Goal: Task Accomplishment & Management: Manage account settings

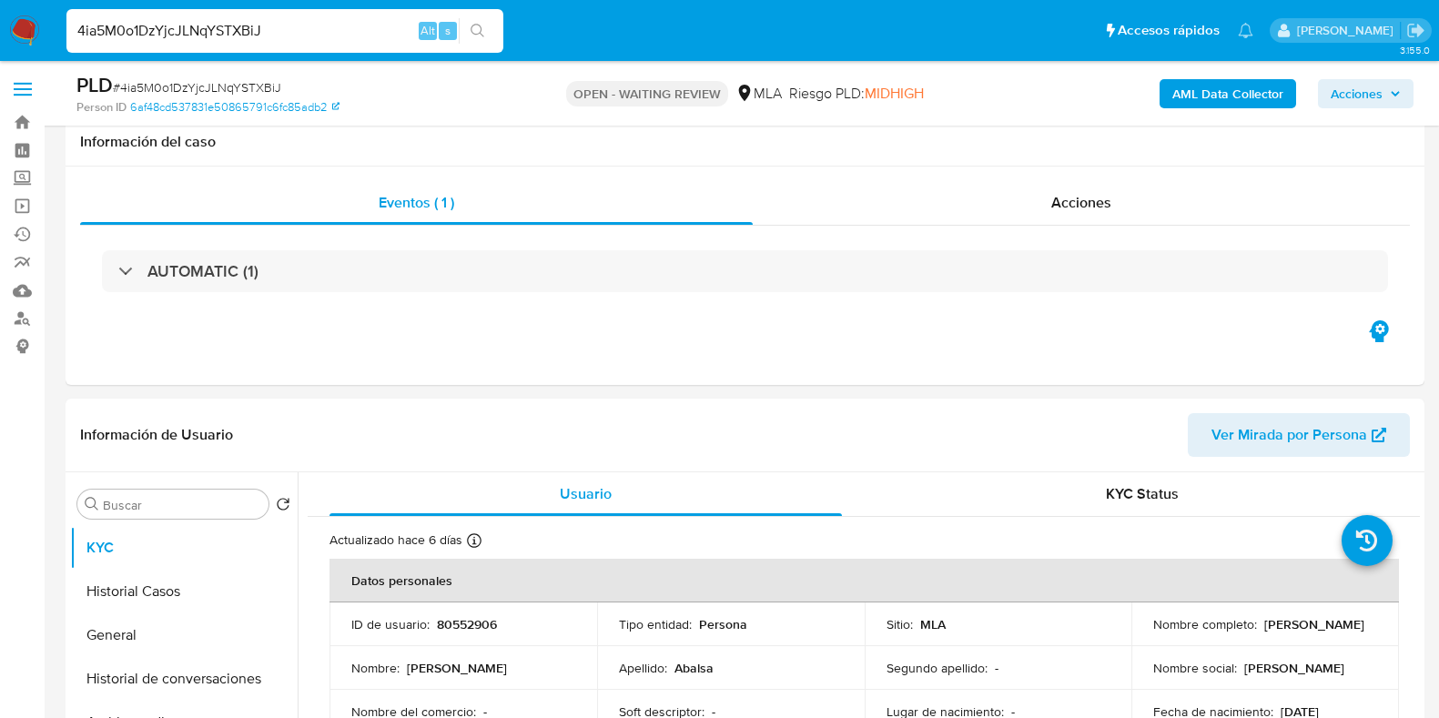
select select "10"
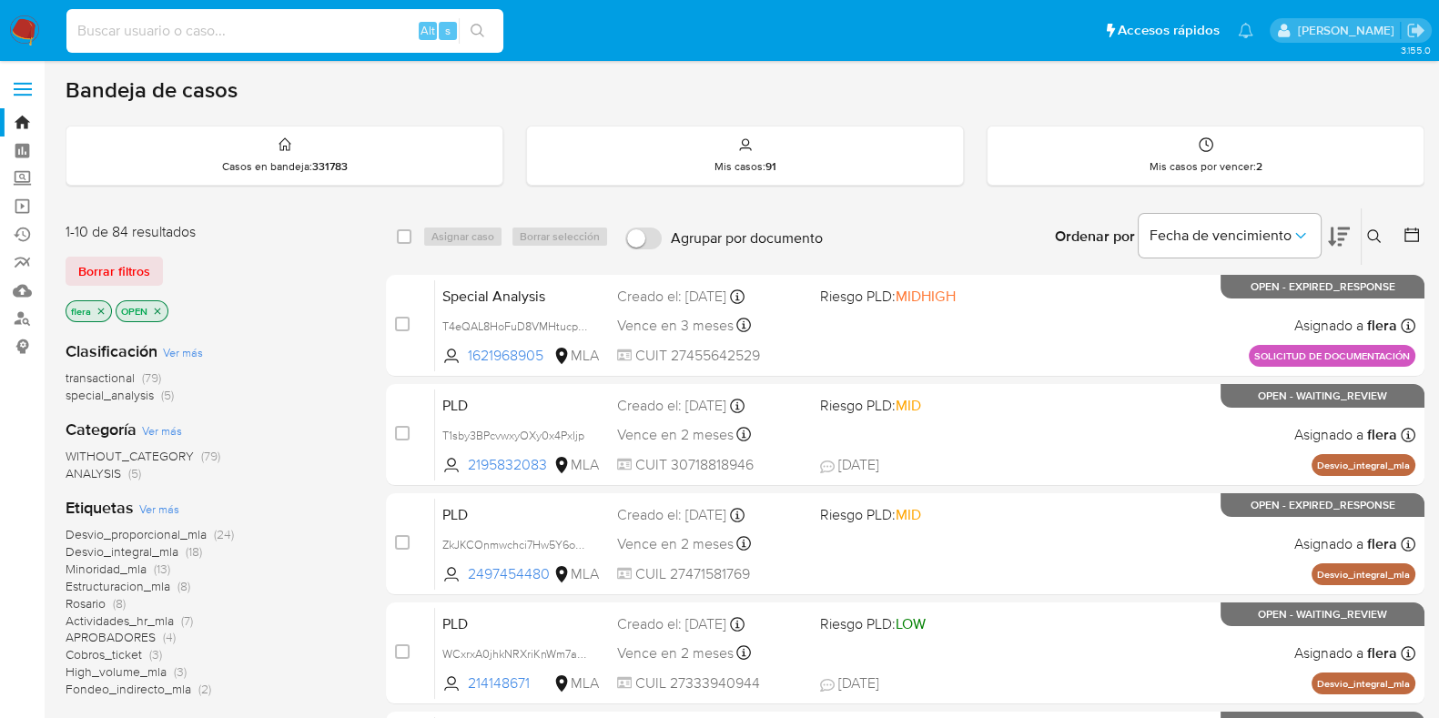
click at [346, 25] on input at bounding box center [284, 31] width 437 height 24
paste input "na9pdcLFYQn3piiCrGA4xsdm"
type input "na9pdcLFYQn3piiCrGA4xsdm"
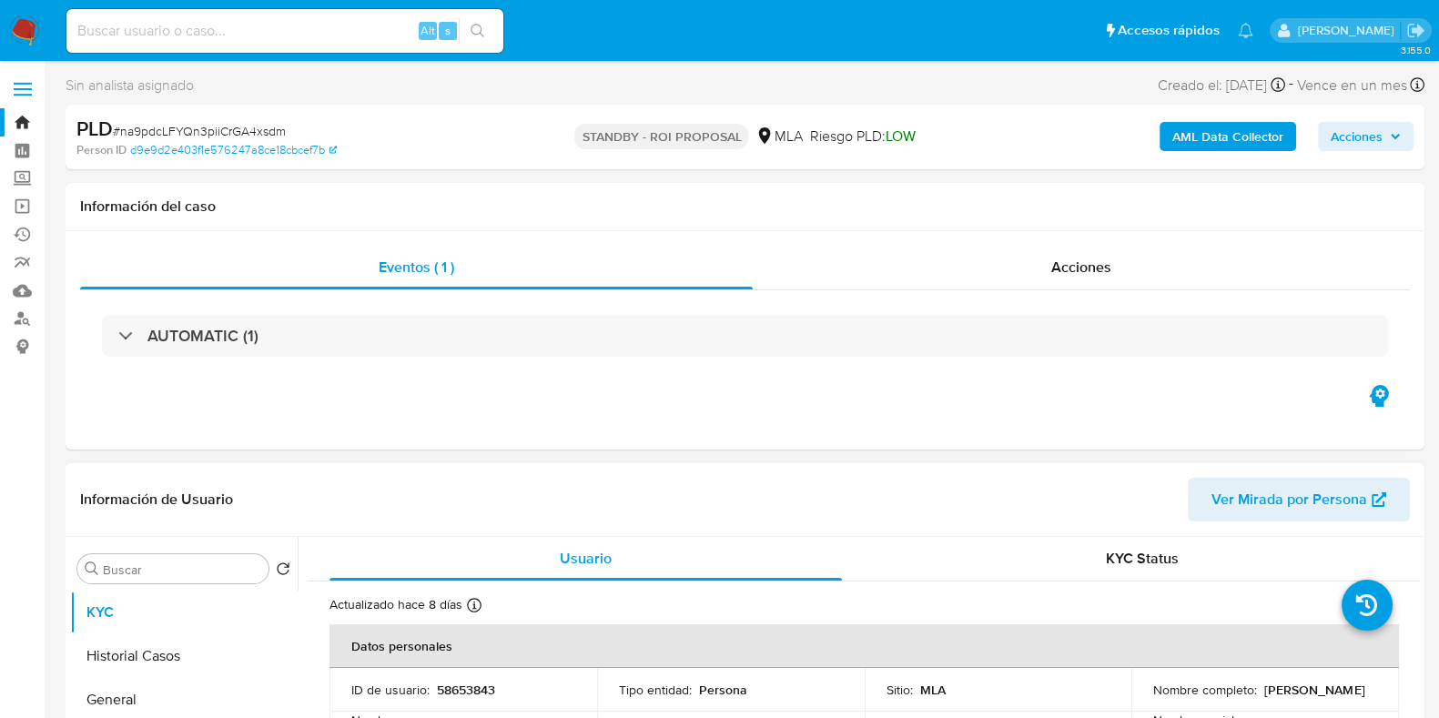
select select "10"
drag, startPoint x: 1318, startPoint y: 693, endPoint x: 1144, endPoint y: 699, distance: 174.8
click at [1144, 699] on td "Nombre completo : German Guillermo Banducci" at bounding box center [1265, 690] width 268 height 44
copy p "German Guillermo Banducci"
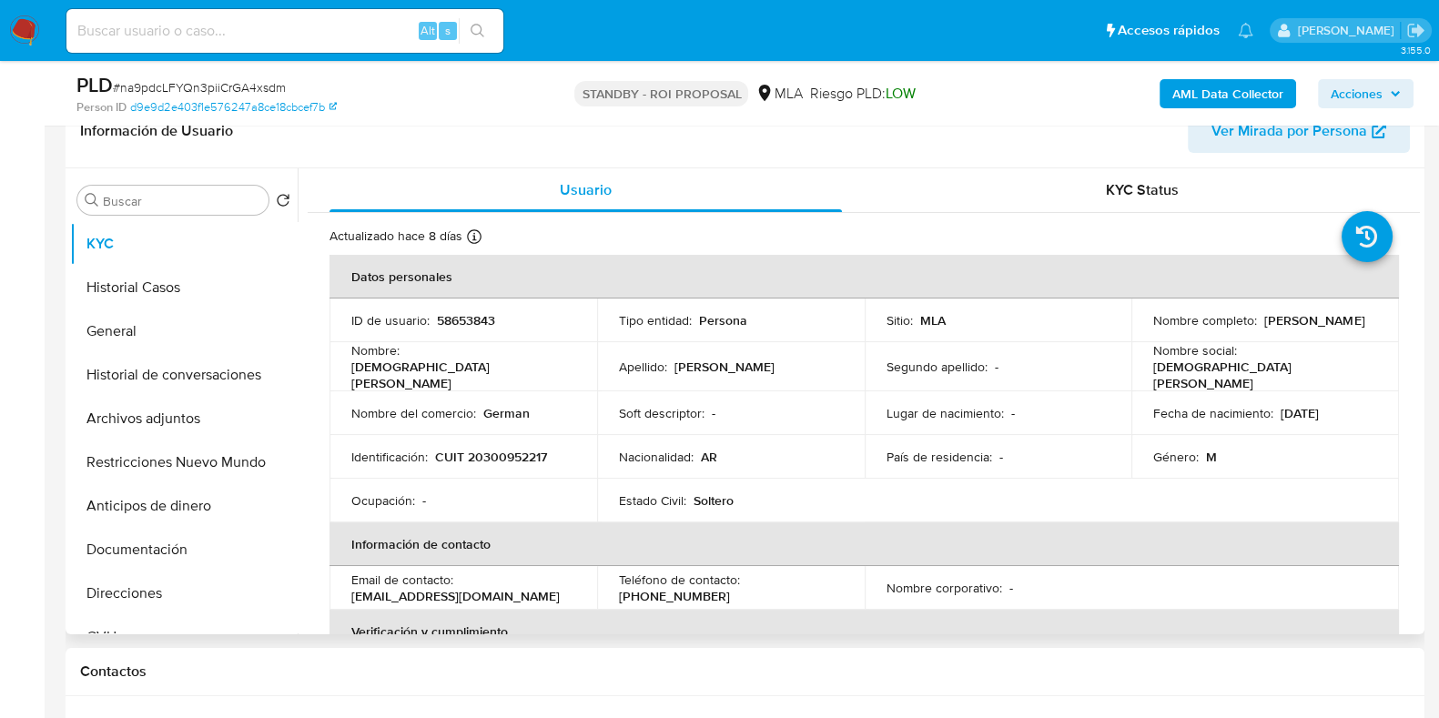
scroll to position [341, 0]
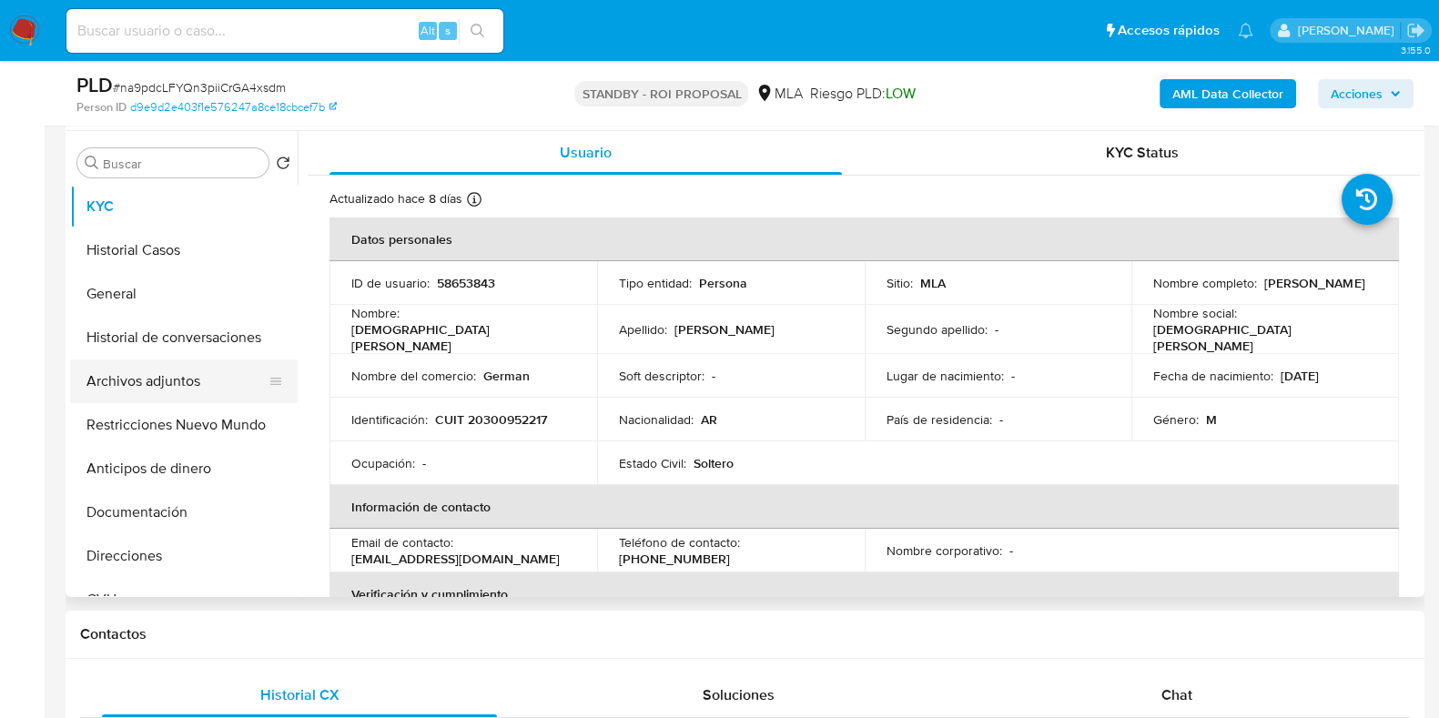
click at [143, 393] on button "Archivos adjuntos" at bounding box center [176, 381] width 213 height 44
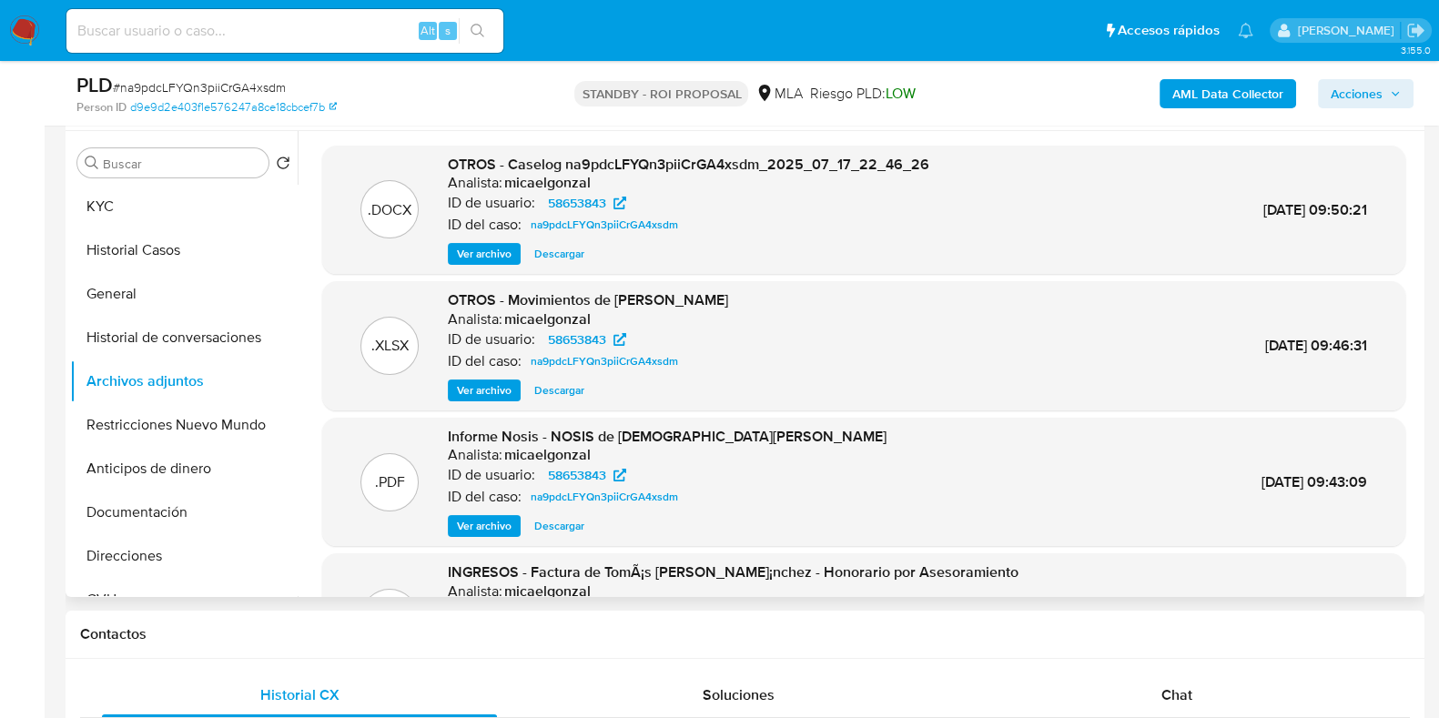
click at [560, 256] on span "Descargar" at bounding box center [559, 254] width 50 height 18
click at [585, 392] on button "Descargar" at bounding box center [559, 390] width 68 height 22
click at [163, 203] on button "KYC" at bounding box center [176, 207] width 213 height 44
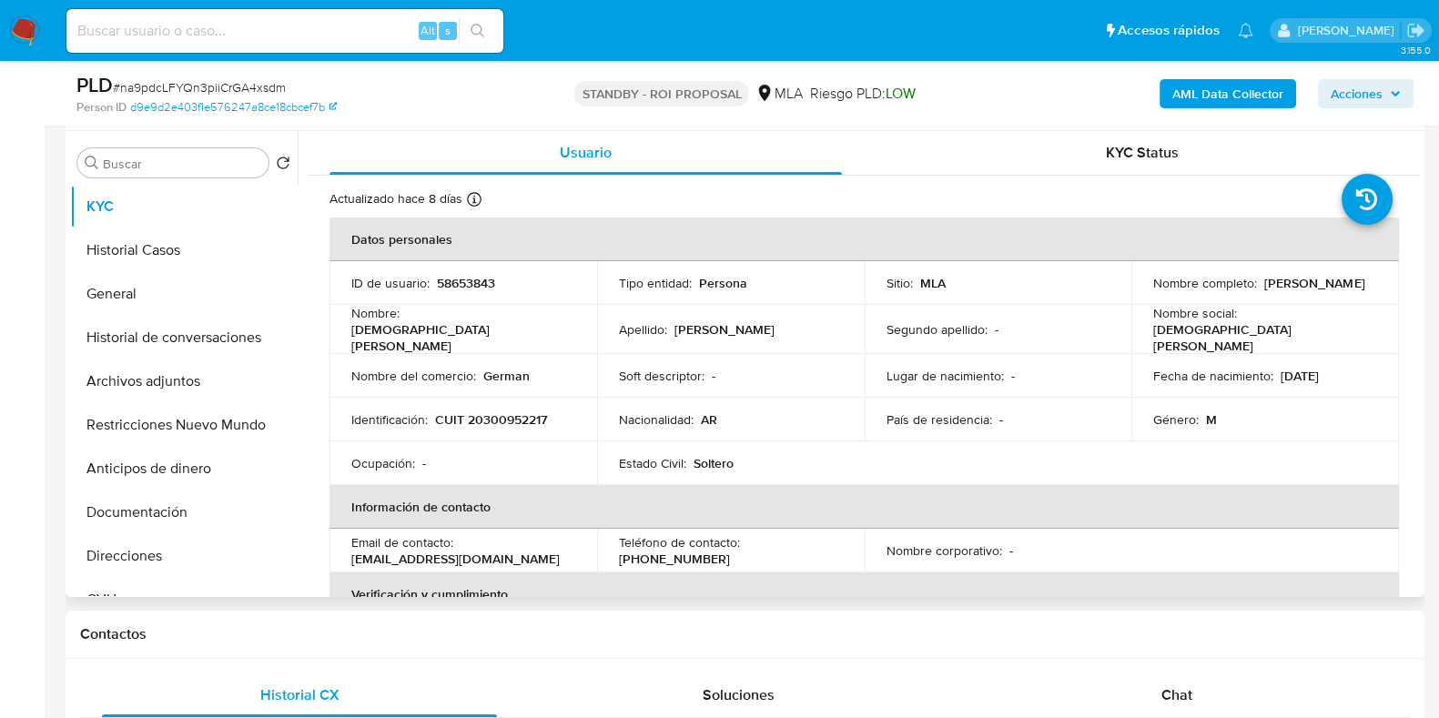
click at [480, 278] on p "58653843" at bounding box center [466, 283] width 58 height 16
copy p "58653843"
click at [1203, 688] on div "Chat" at bounding box center [1176, 695] width 395 height 44
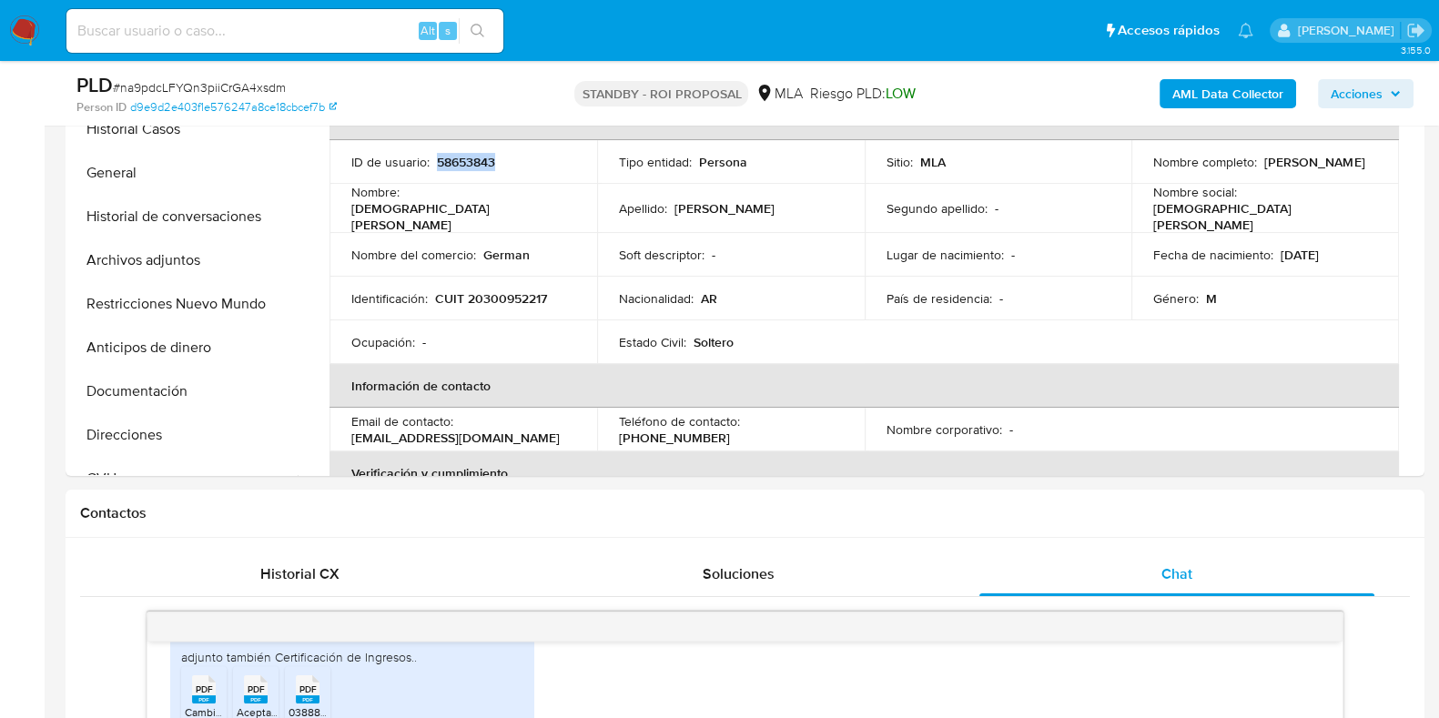
scroll to position [360, 0]
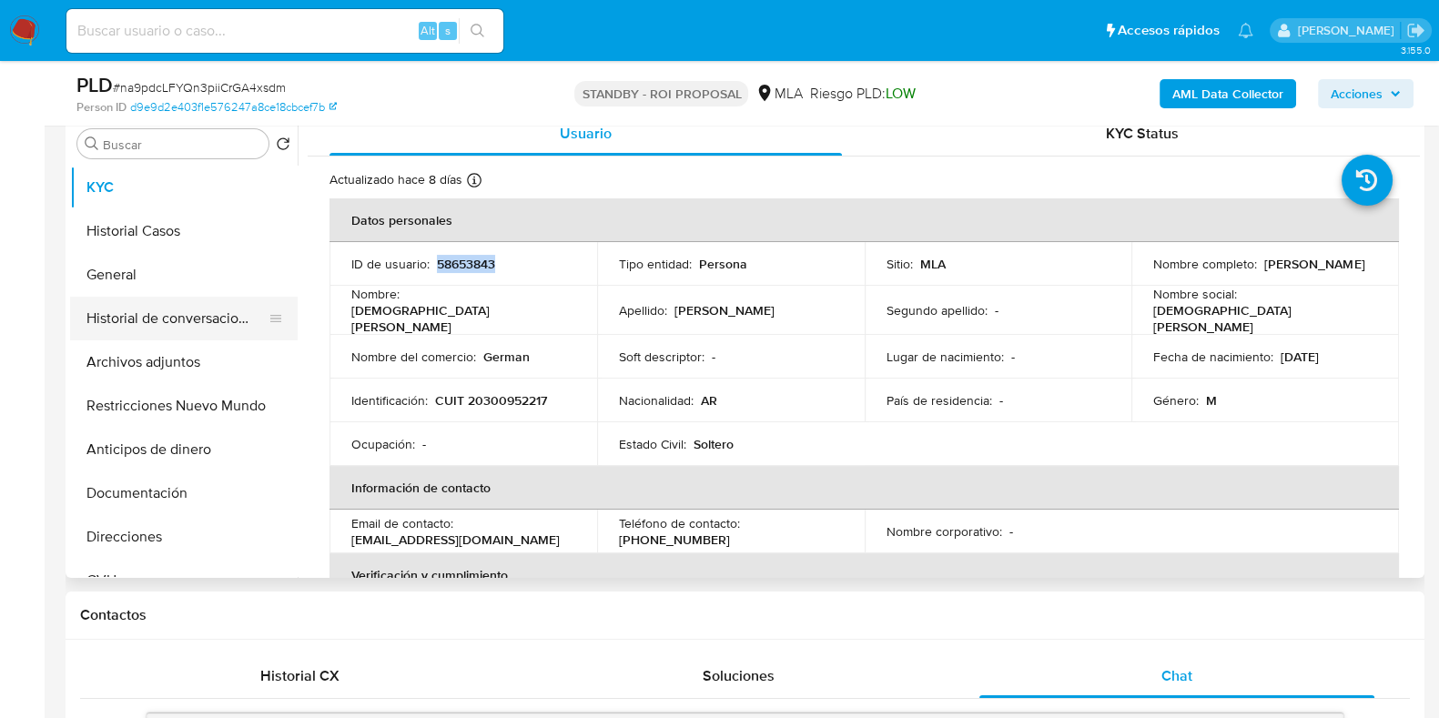
click at [156, 328] on button "Historial de conversaciones" at bounding box center [176, 319] width 213 height 44
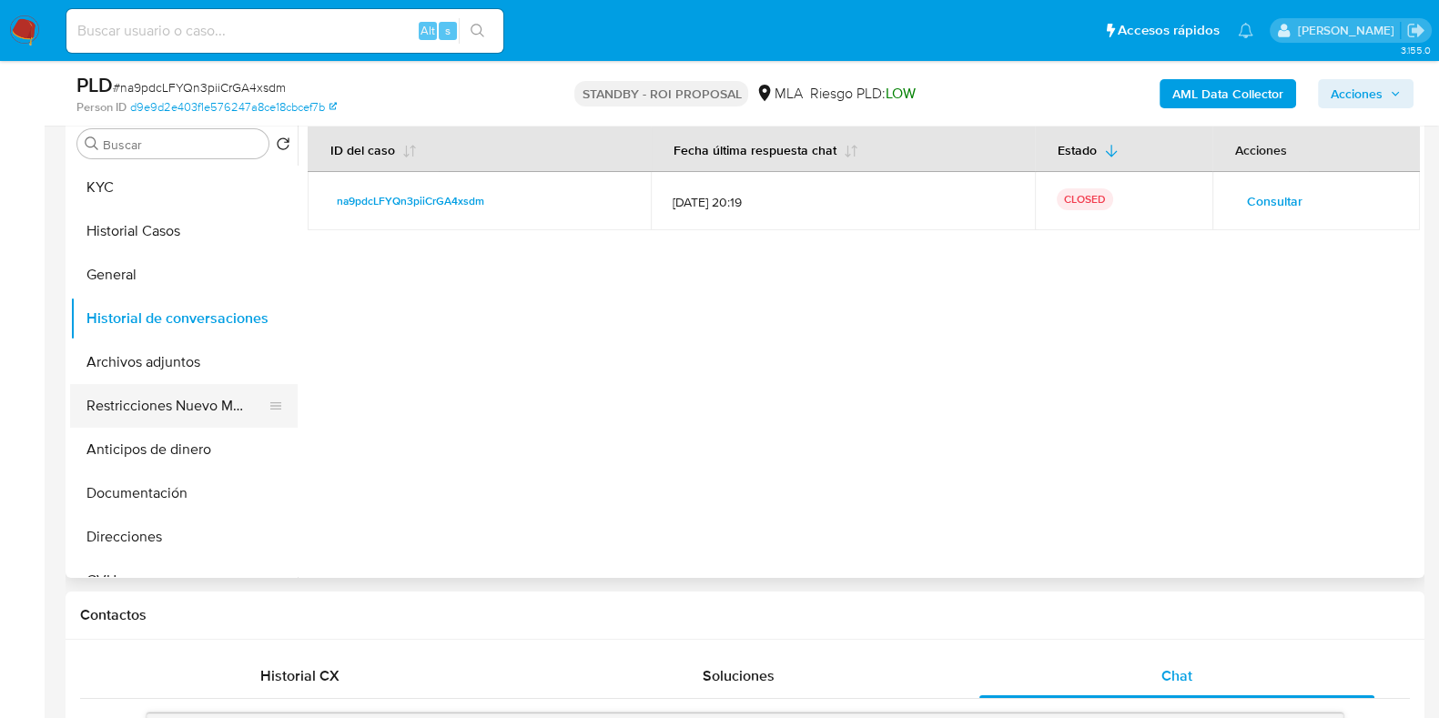
click at [188, 411] on button "Restricciones Nuevo Mundo" at bounding box center [176, 406] width 213 height 44
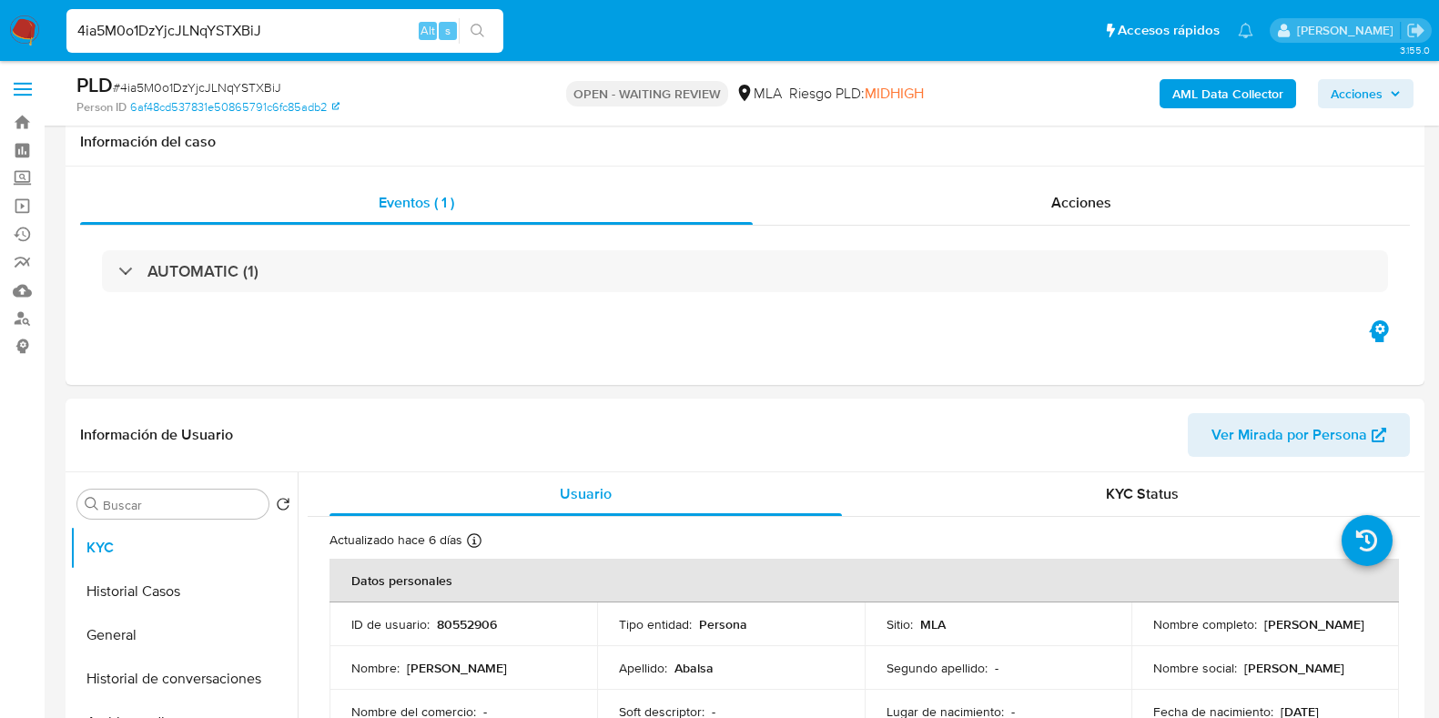
select select "10"
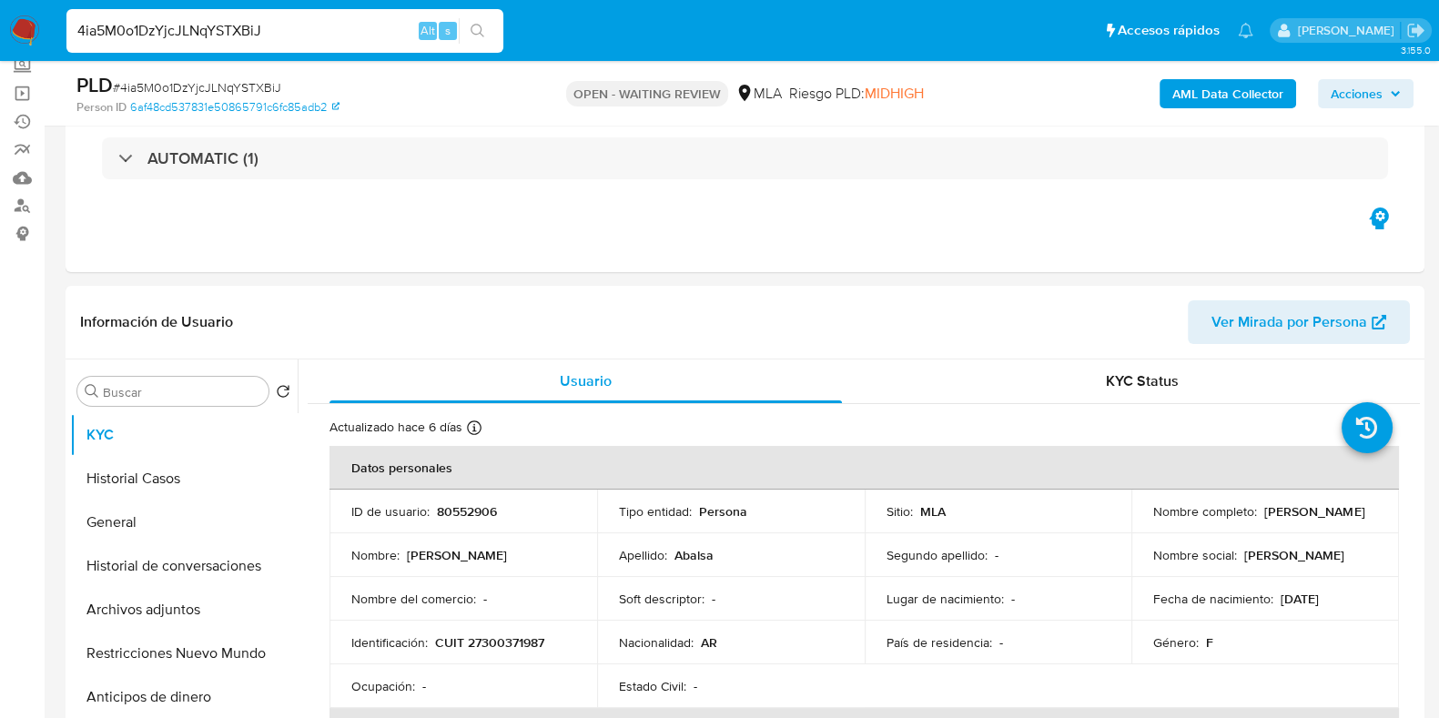
click at [247, 25] on input "4ia5M0o1DzYjcJLNqYSTXBiJ" at bounding box center [284, 31] width 437 height 24
paste input "K35KyULu500wPQD7dFY0tlnV"
type input "K35KyULu500wPQD7dFY0tlnV"
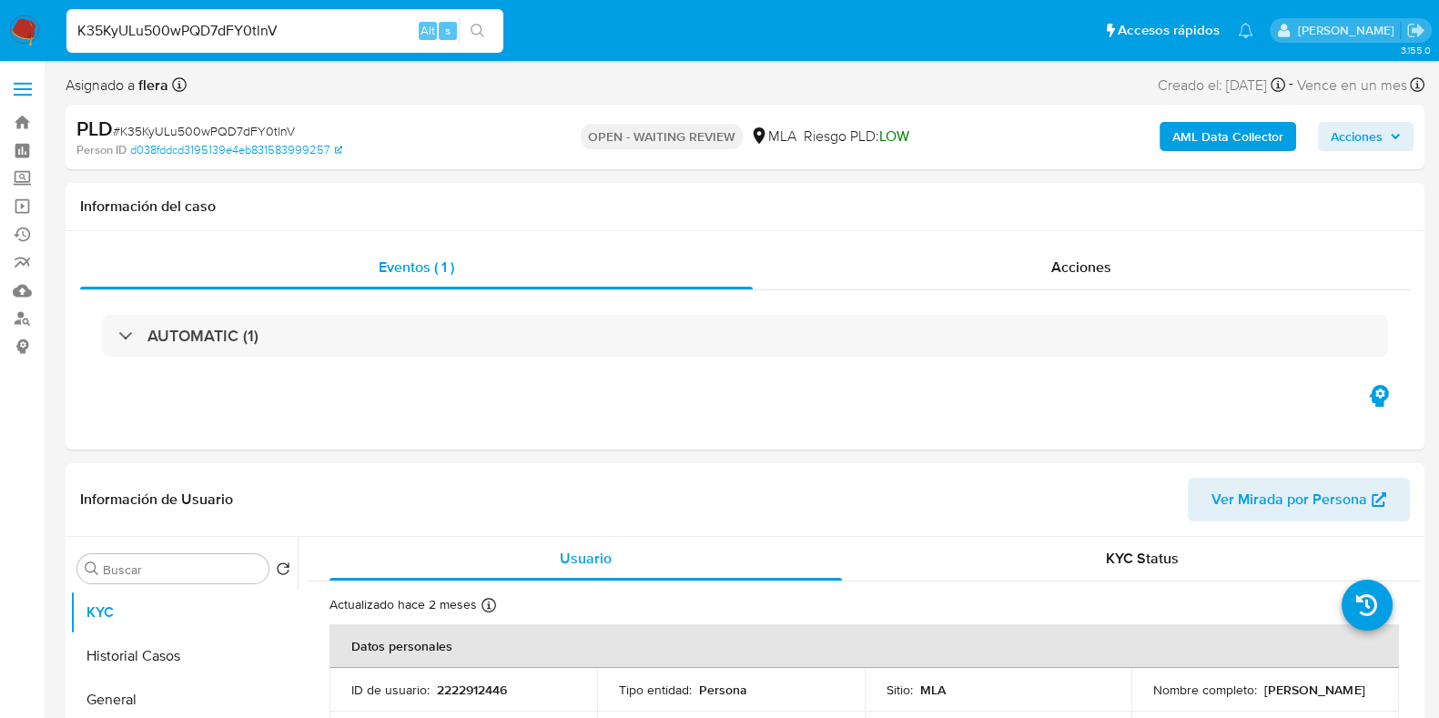
select select "10"
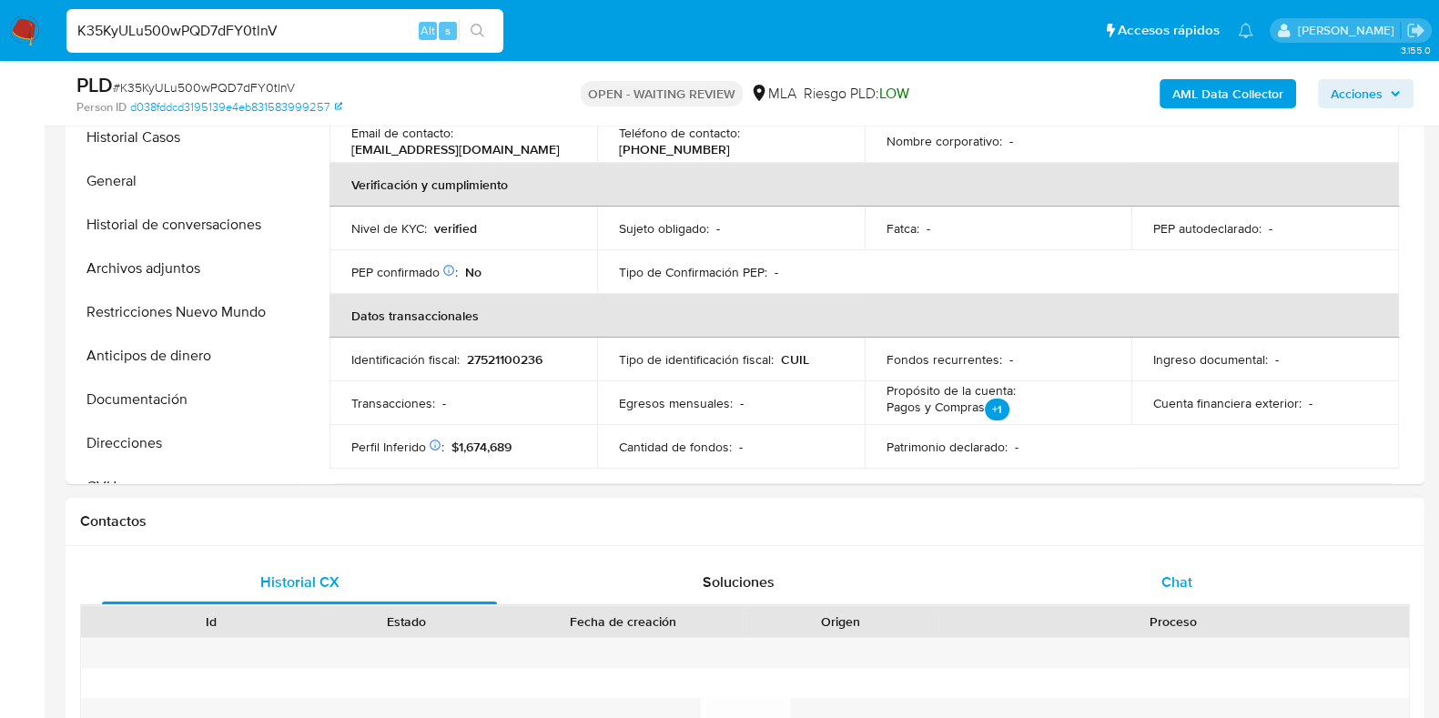
scroll to position [341, 0]
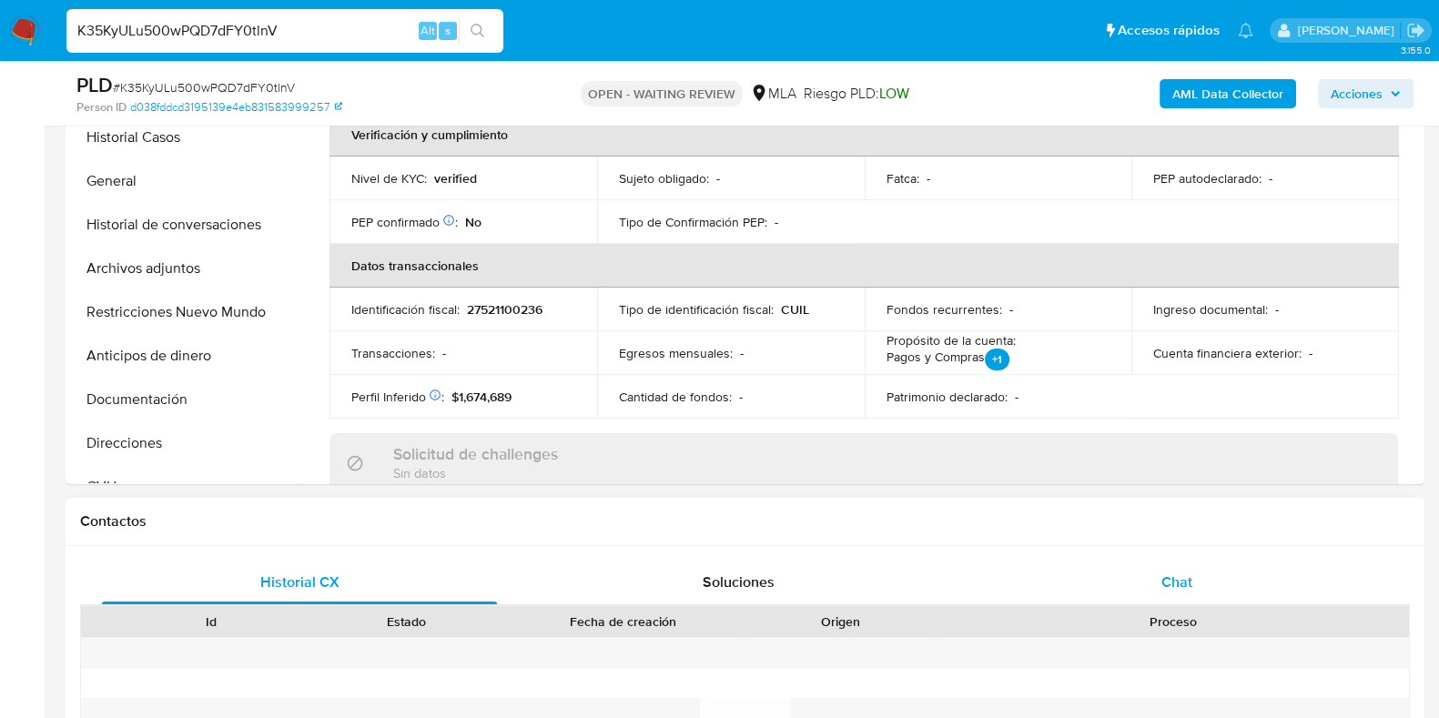
click at [1179, 580] on span "Chat" at bounding box center [1176, 581] width 31 height 21
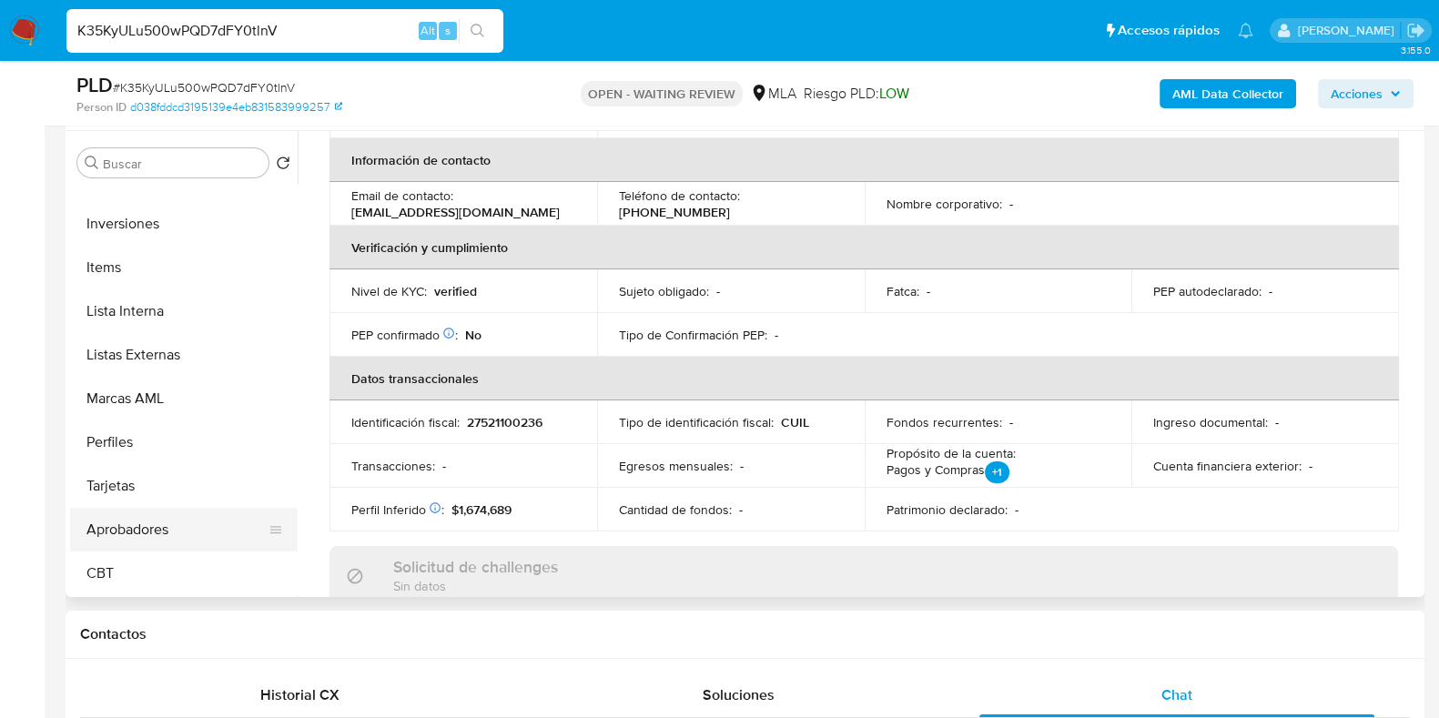
click at [150, 523] on button "Aprobadores" at bounding box center [176, 530] width 213 height 44
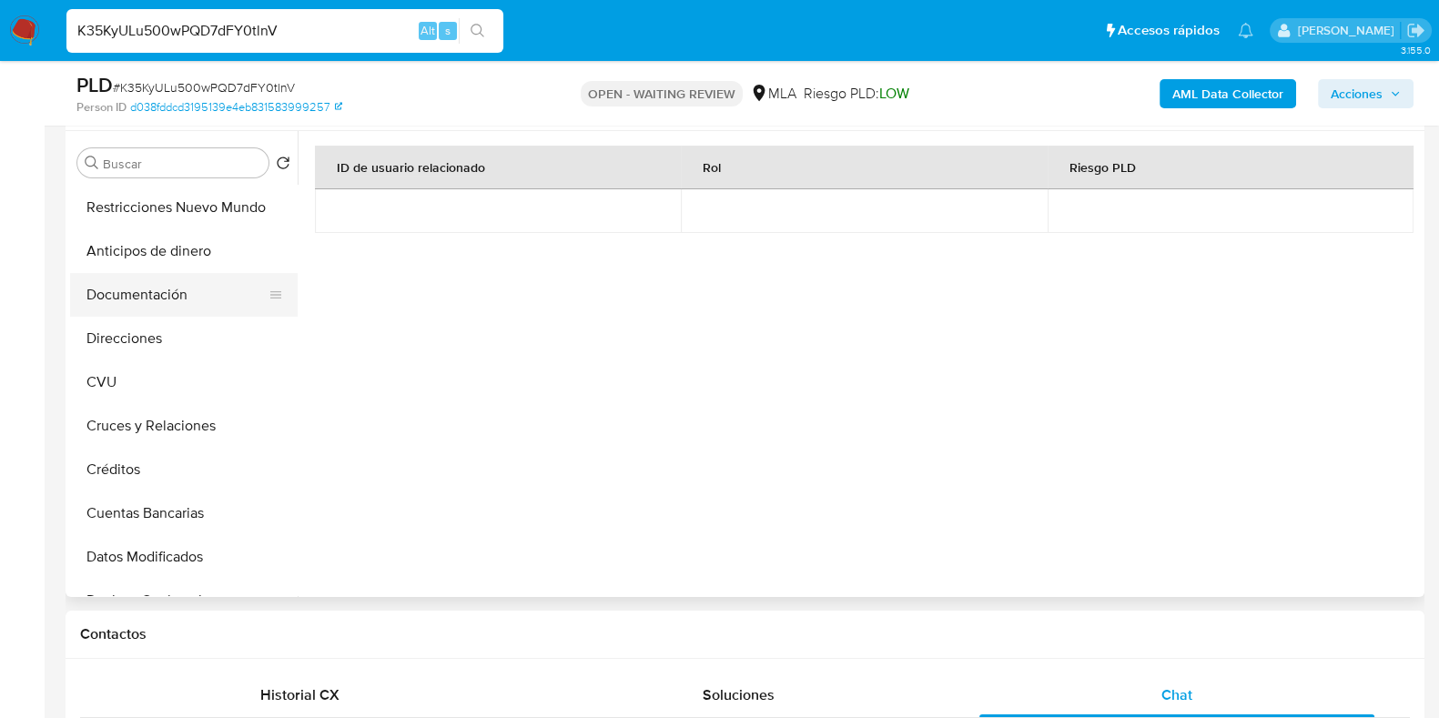
scroll to position [0, 0]
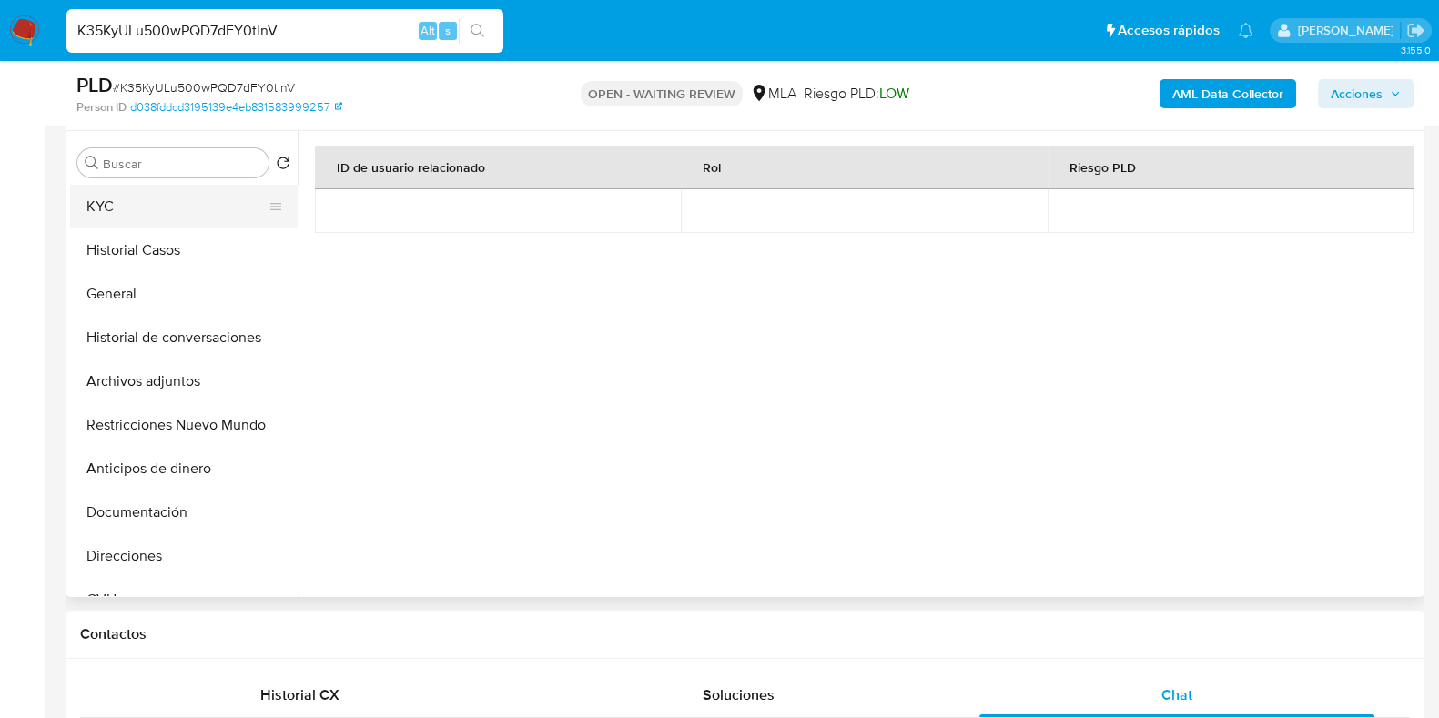
click at [142, 198] on button "KYC" at bounding box center [176, 207] width 213 height 44
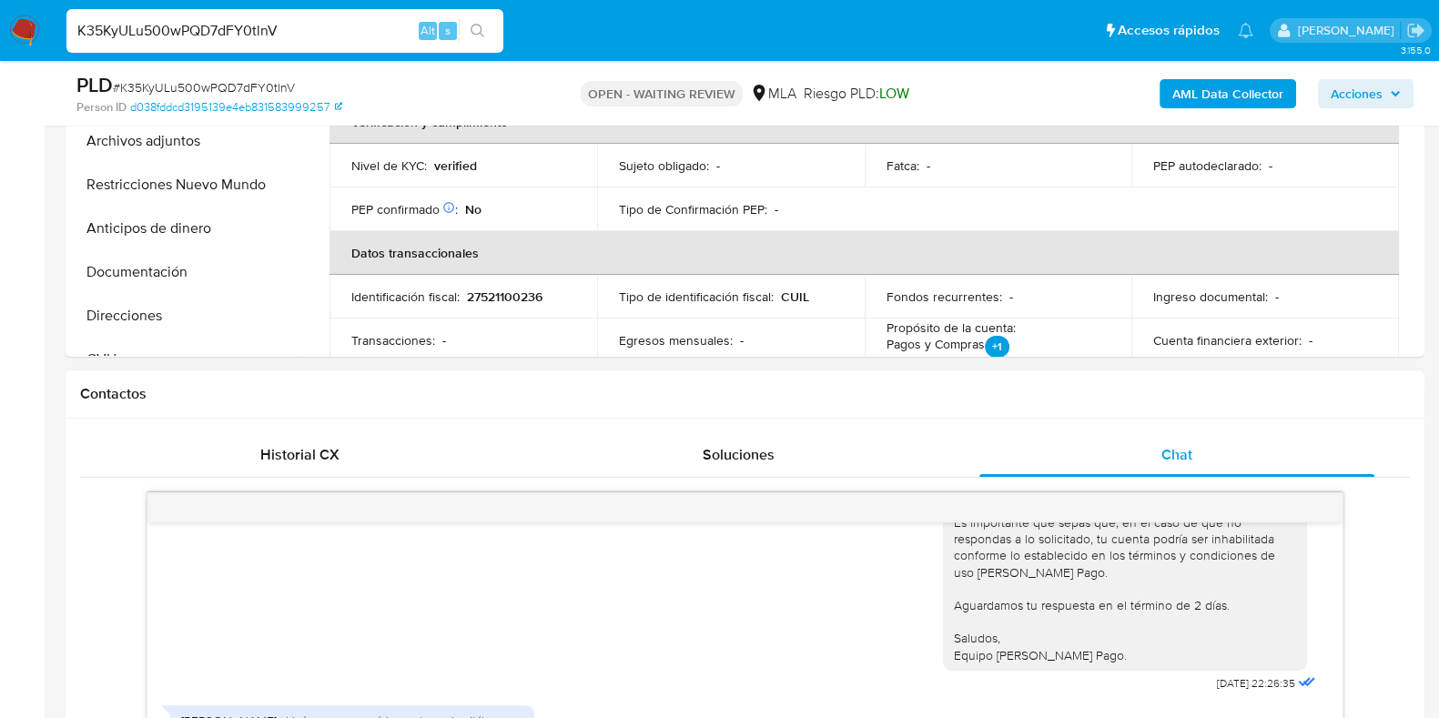
scroll to position [795, 0]
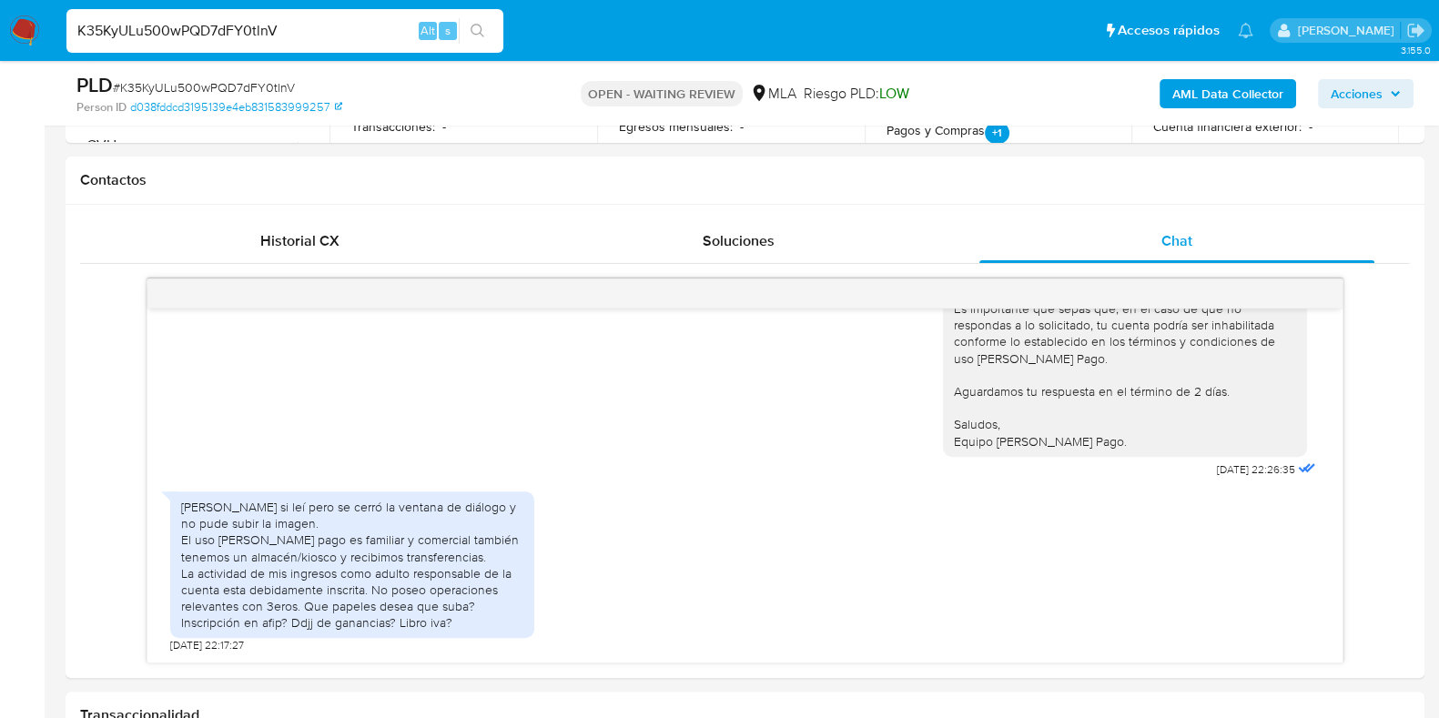
click at [282, 30] on input "K35KyULu500wPQD7dFY0tlnV" at bounding box center [284, 31] width 437 height 24
paste input "vC64UnItTSPWKLUaKF9wppMb"
type input "vC64UnItTSPWKLUaKF9wppMb"
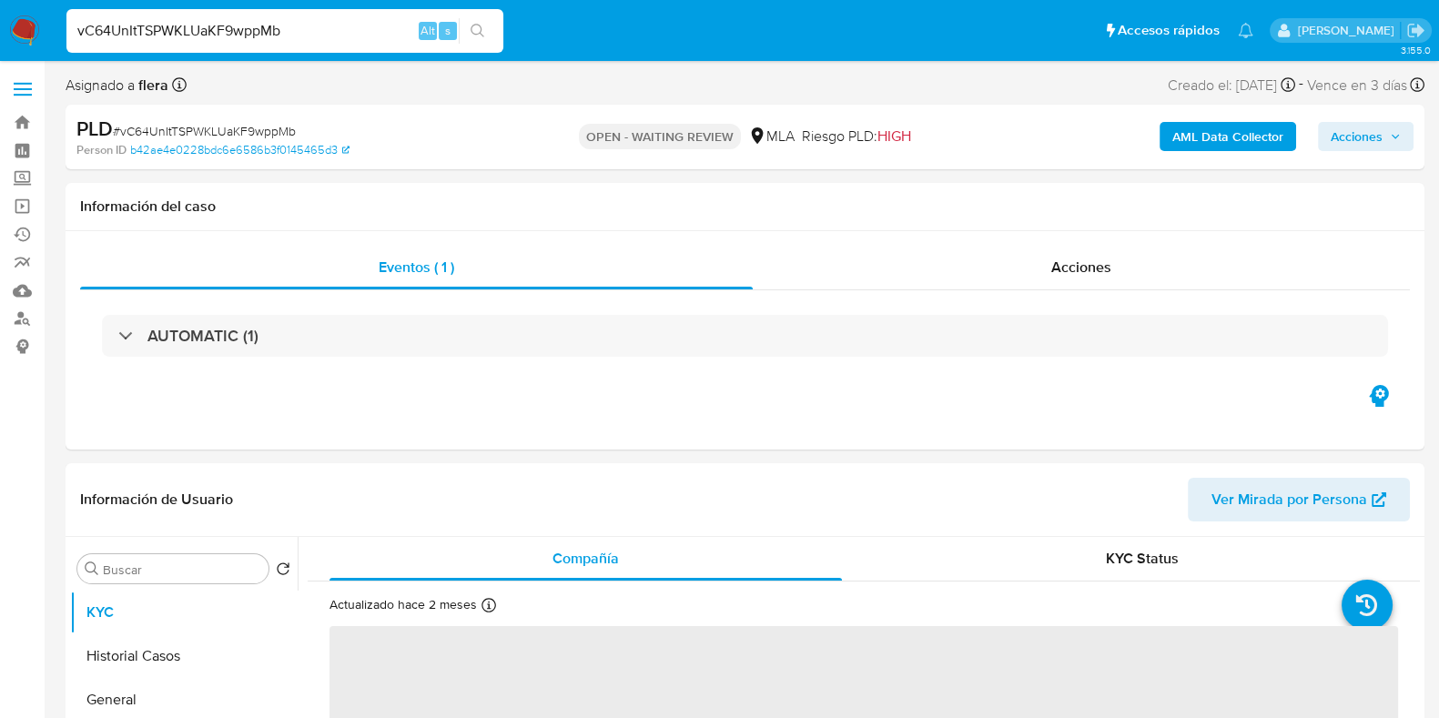
select select "10"
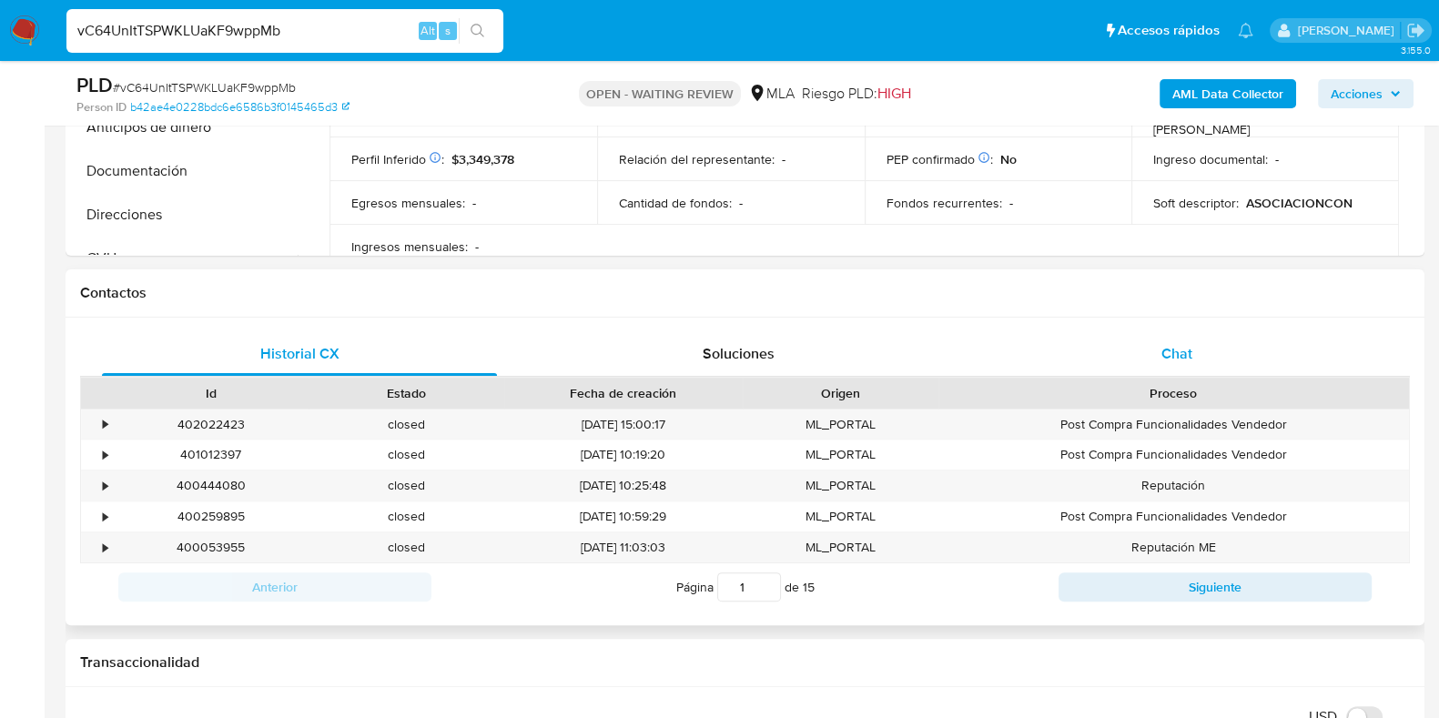
click at [1202, 369] on div "Chat" at bounding box center [1176, 354] width 395 height 44
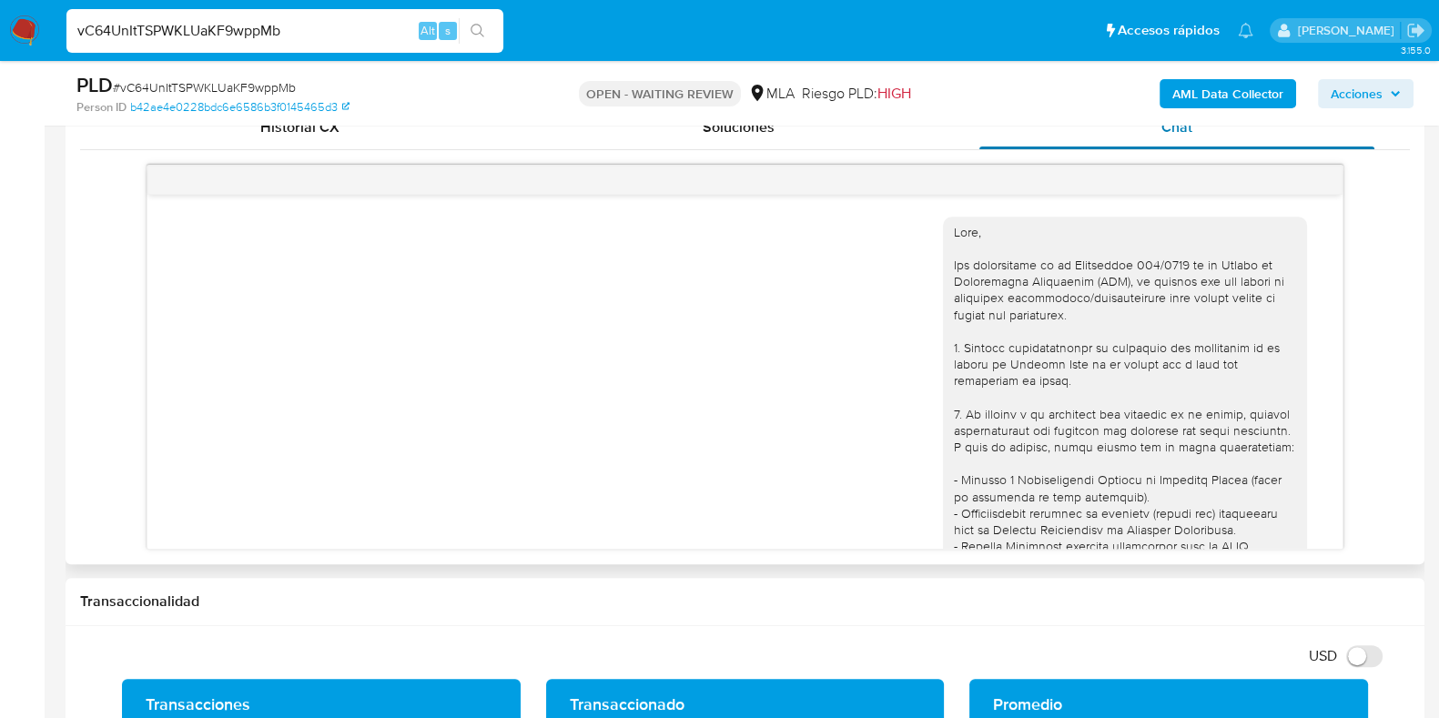
scroll to position [2101, 0]
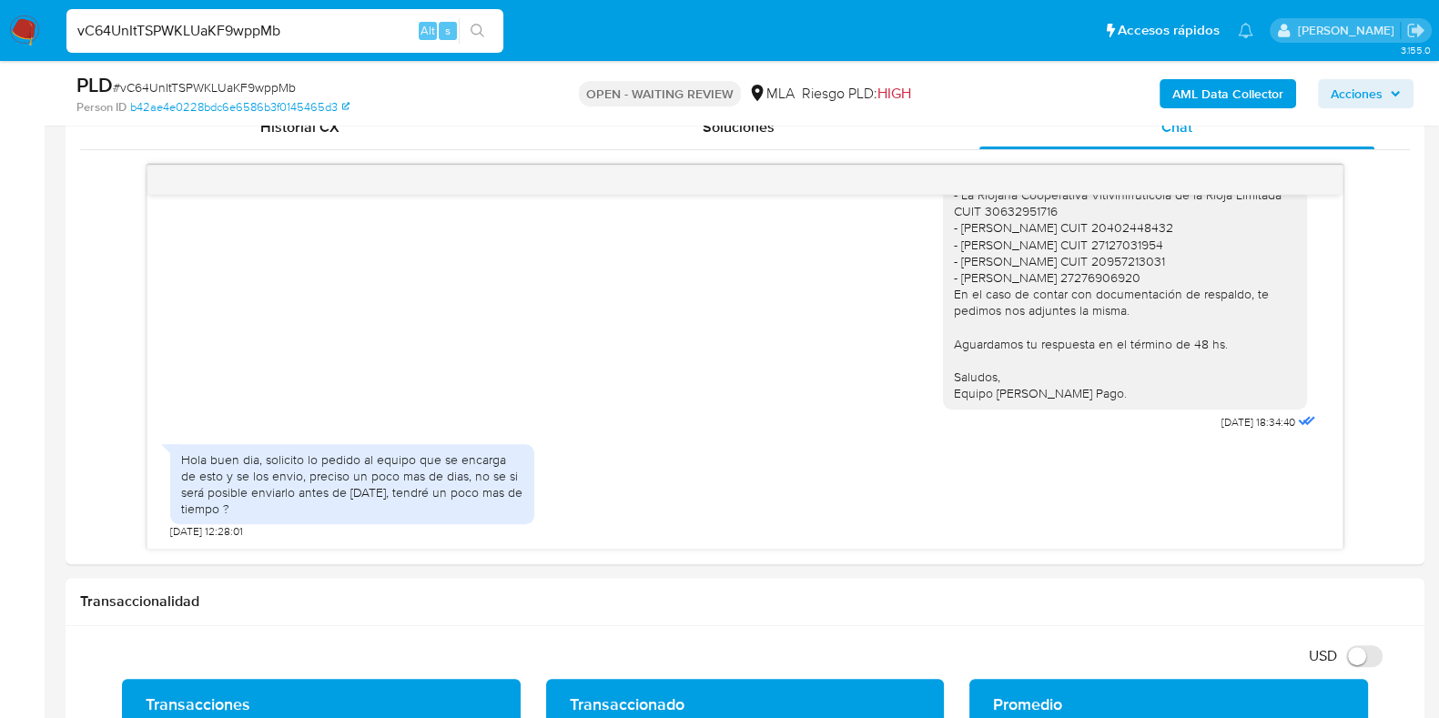
click at [209, 25] on input "vC64UnItTSPWKLUaKF9wppMb" at bounding box center [284, 31] width 437 height 24
paste input "a2G081VW6DUnmRDavOVXgpt"
type input "a2G081VW6DUnmRDavOVXgptb"
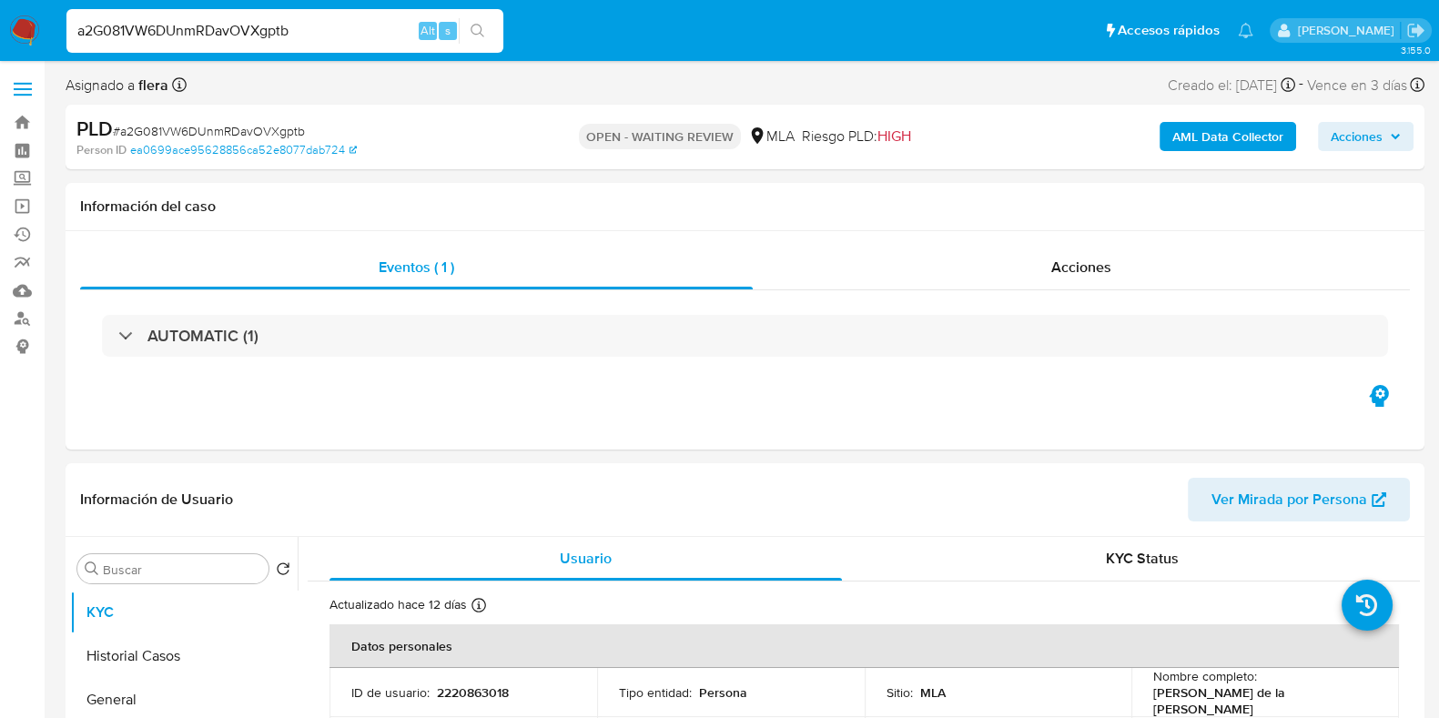
select select "10"
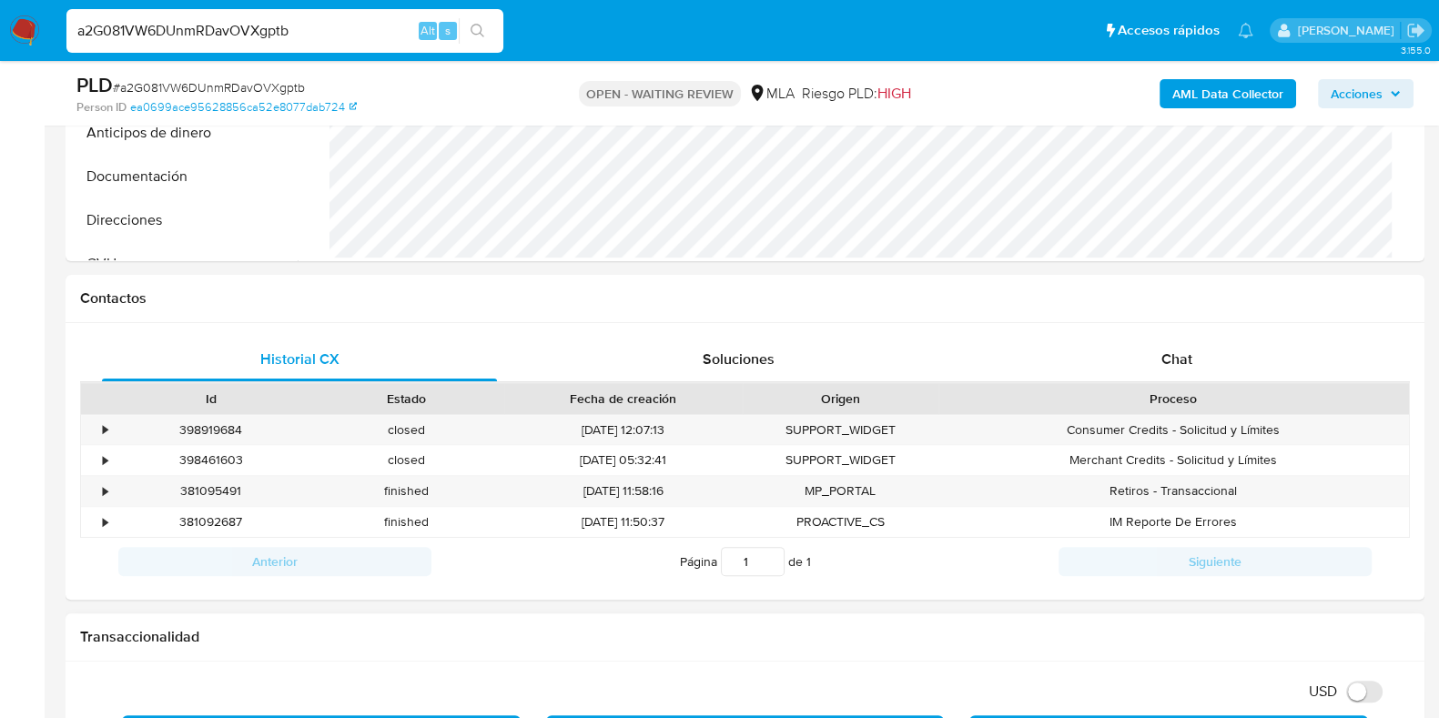
scroll to position [795, 0]
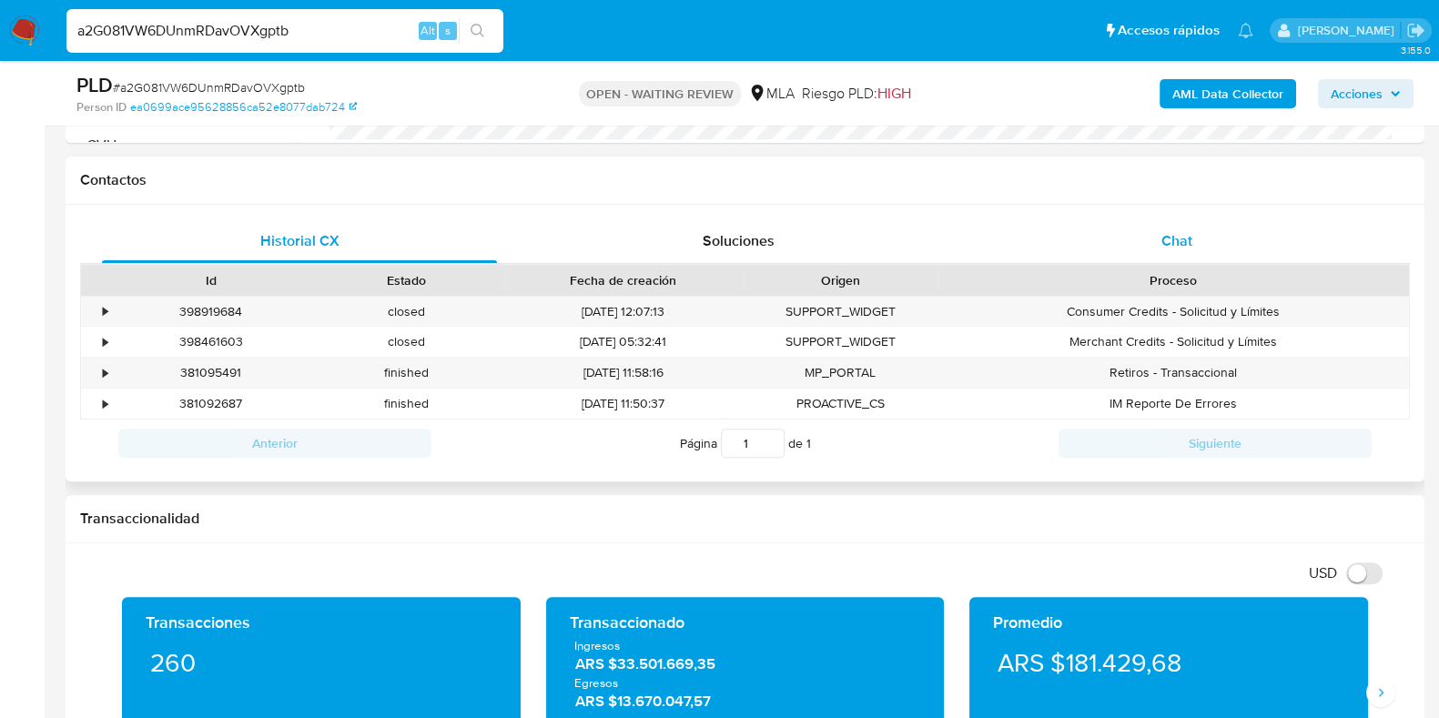
click at [1176, 237] on span "Chat" at bounding box center [1176, 240] width 31 height 21
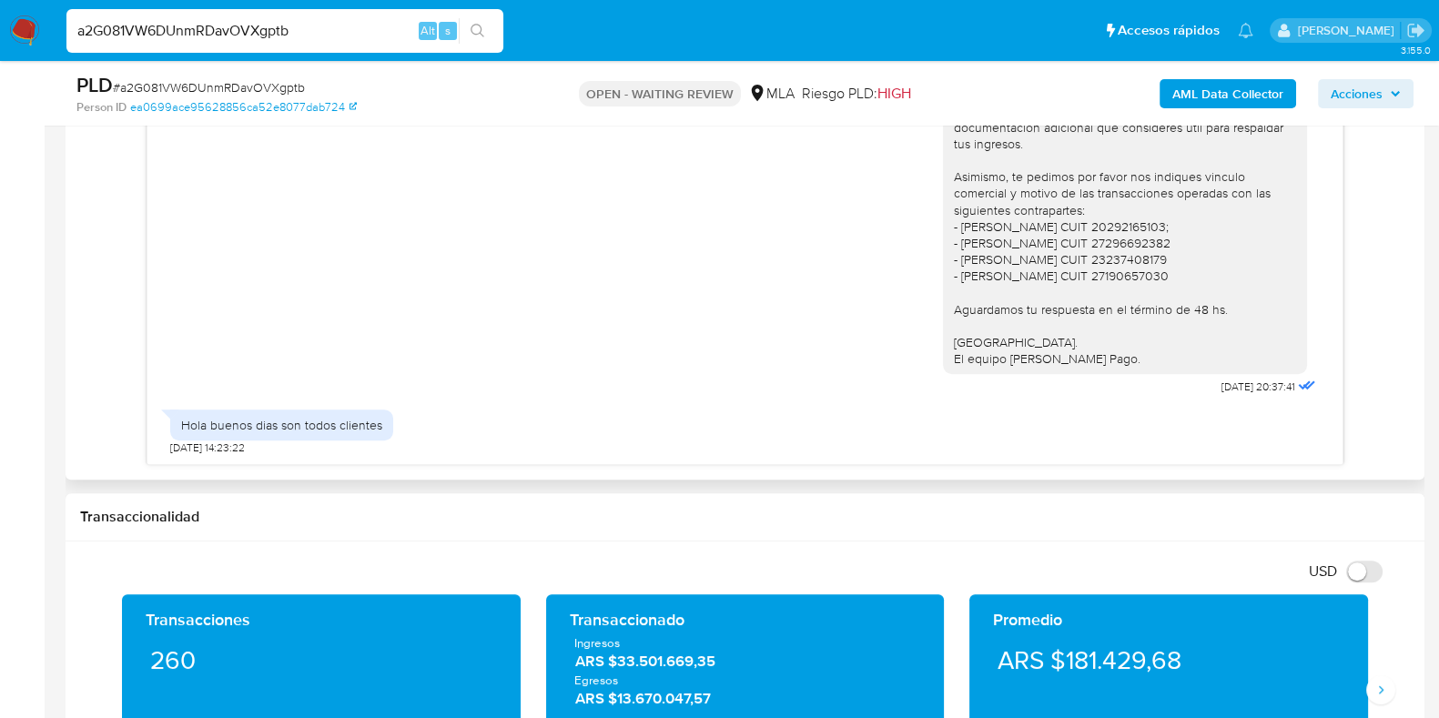
scroll to position [1024, 0]
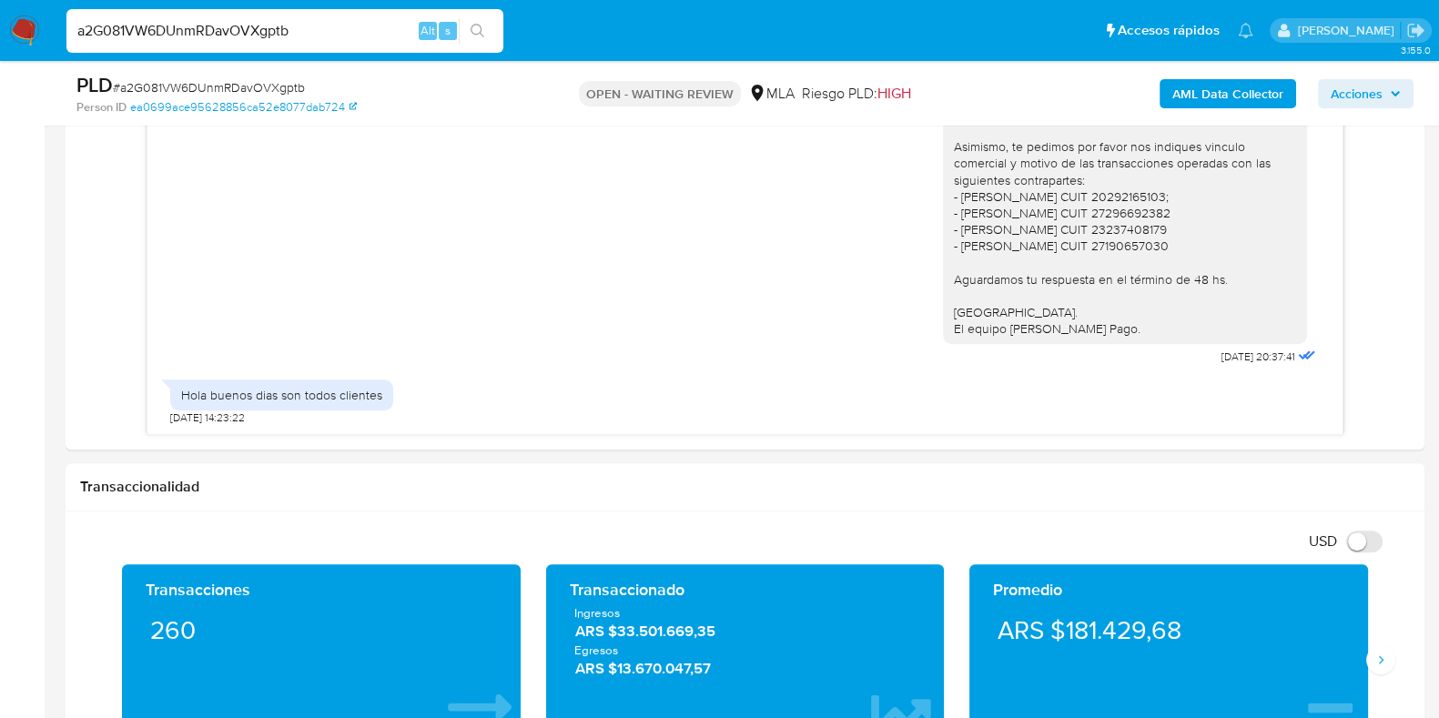
click at [229, 23] on input "a2G081VW6DUnmRDavOVXgptb" at bounding box center [284, 31] width 437 height 24
paste input "K35KyULu500wPQD7dFY0tlnV"
type input "K35KyULu500wPQD7dFY0tlnV"
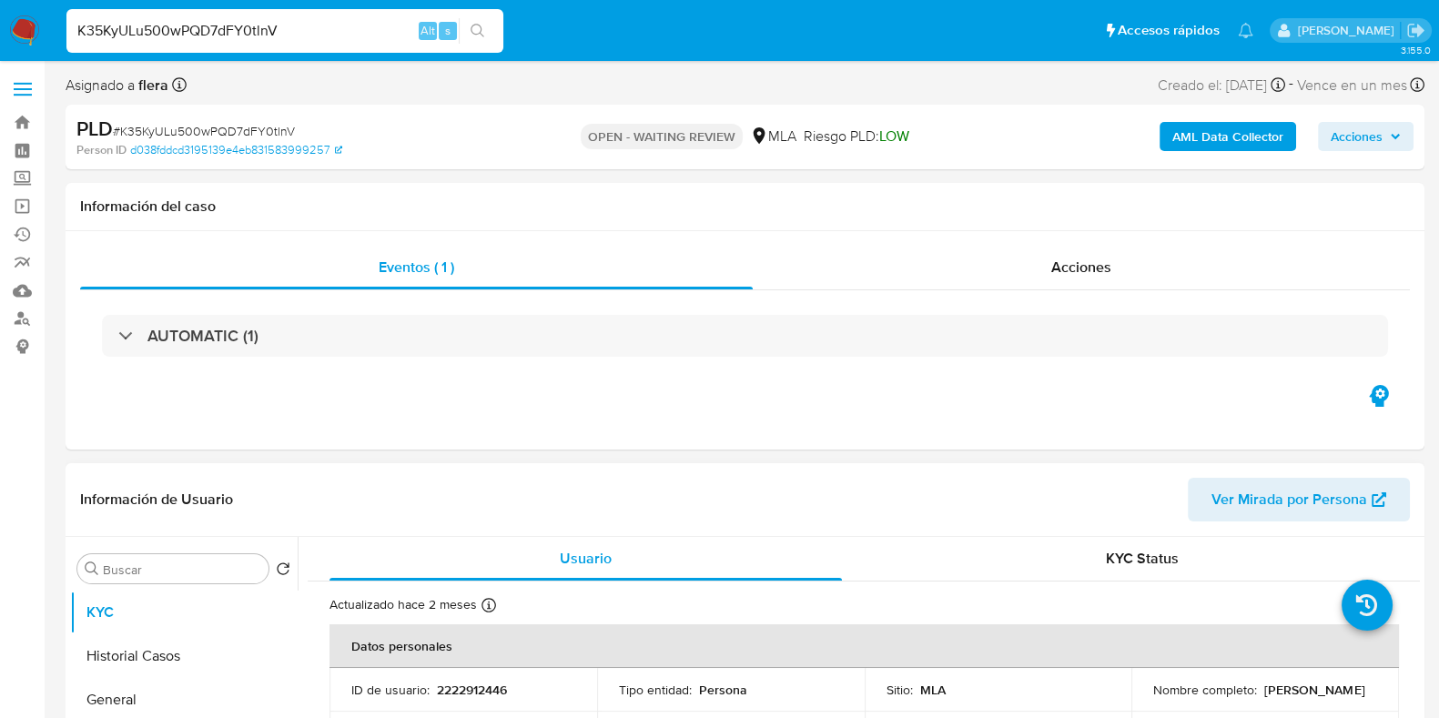
select select "10"
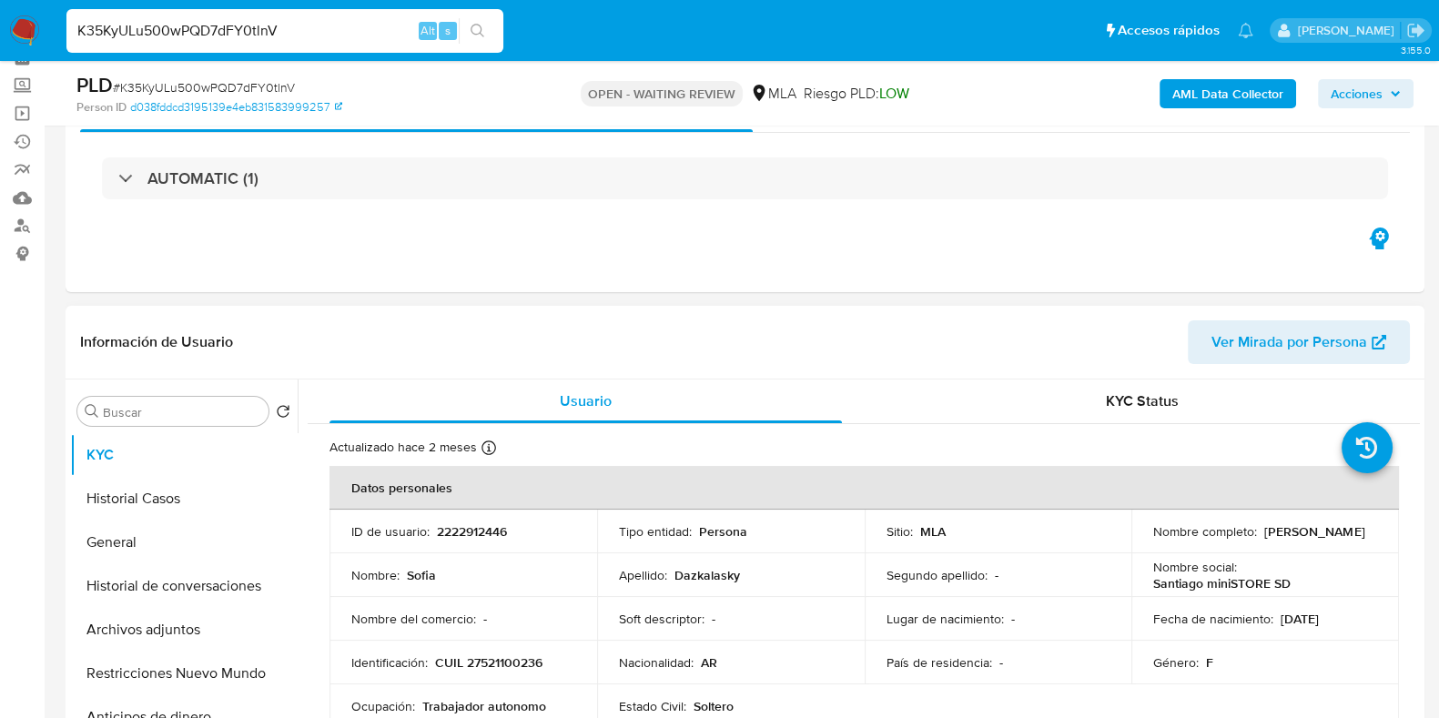
scroll to position [227, 0]
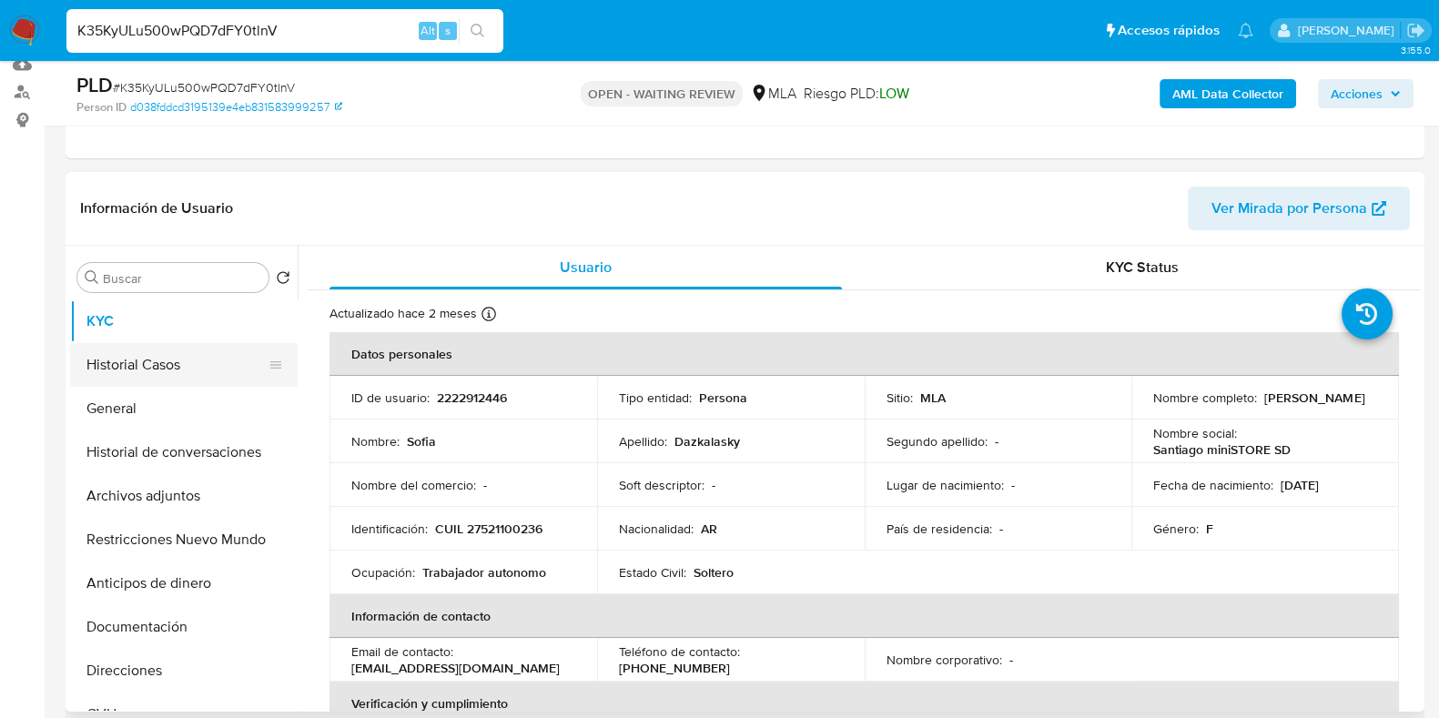
click at [141, 373] on button "Historial Casos" at bounding box center [176, 365] width 213 height 44
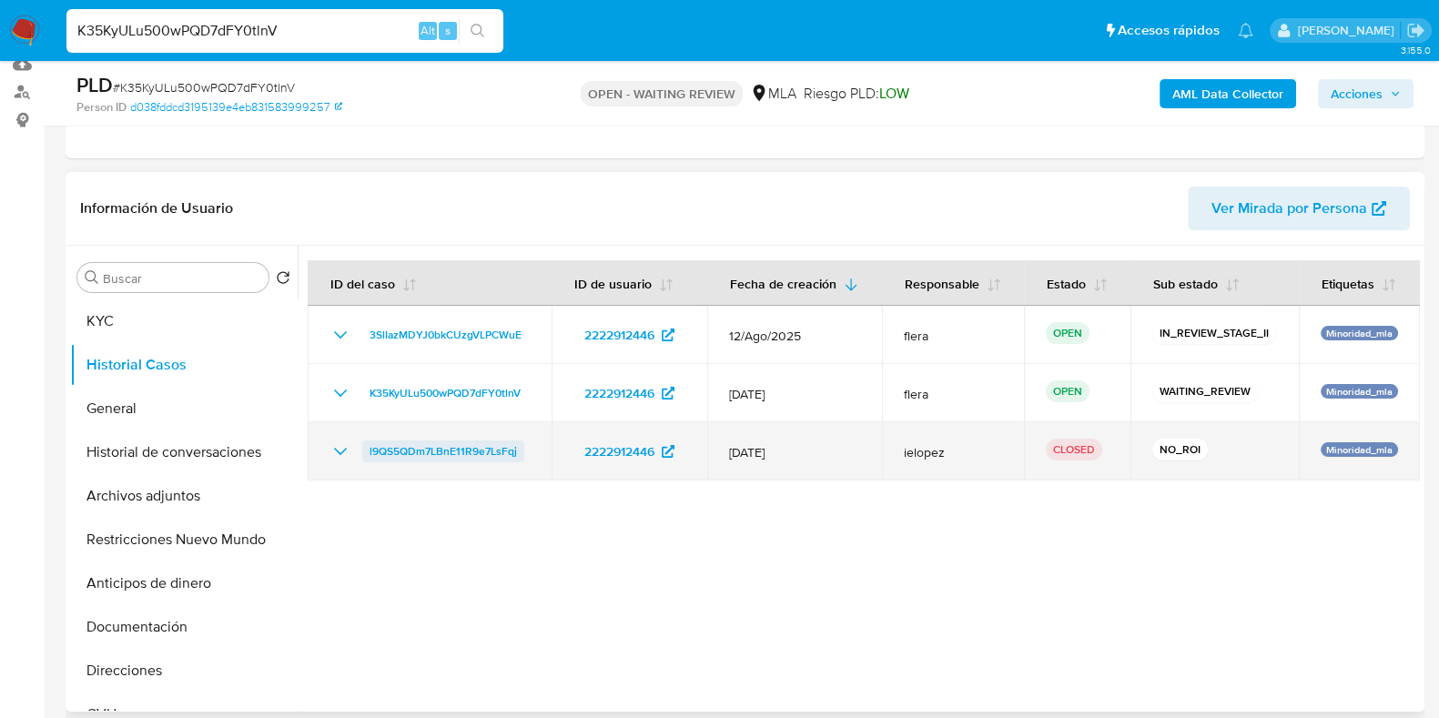
click at [437, 462] on span "l9QS5QDm7LBnE11R9e7LsFqj" at bounding box center [442, 451] width 147 height 22
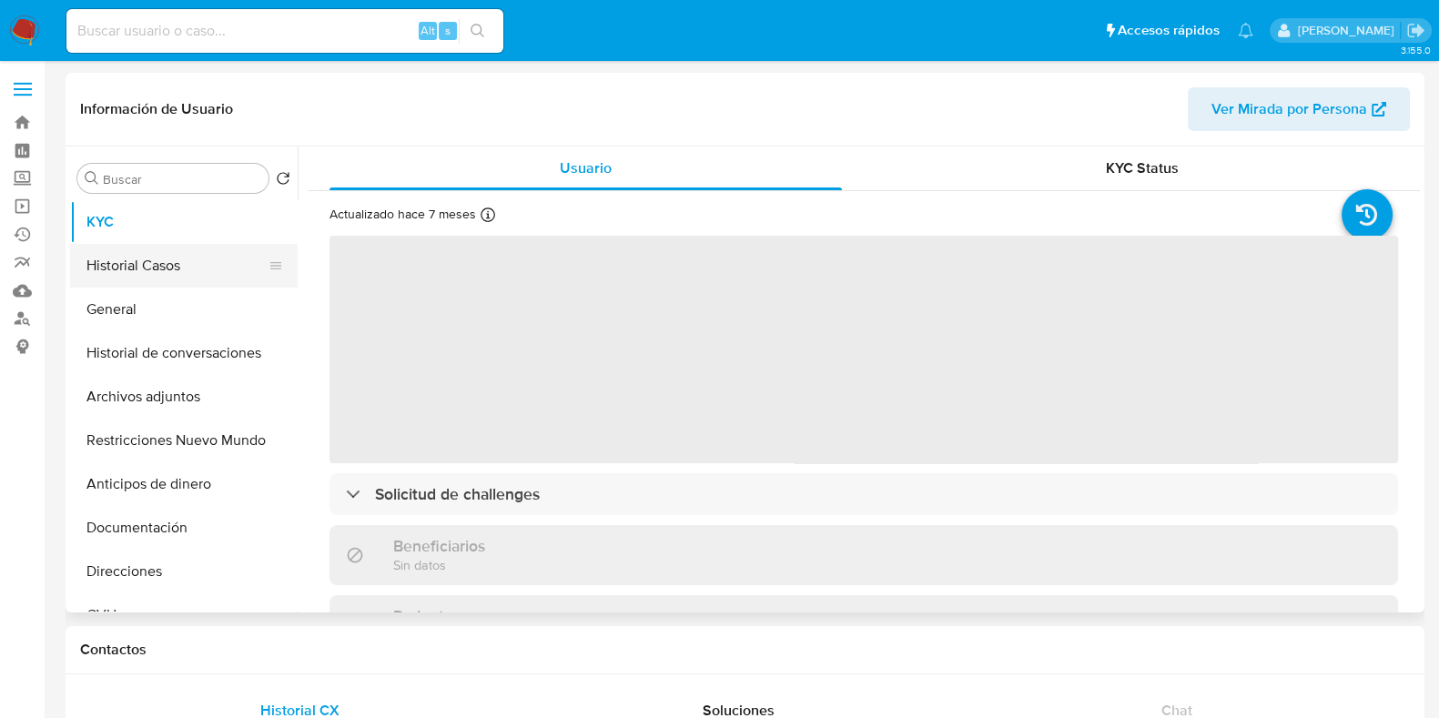
click at [183, 255] on button "Historial Casos" at bounding box center [176, 266] width 213 height 44
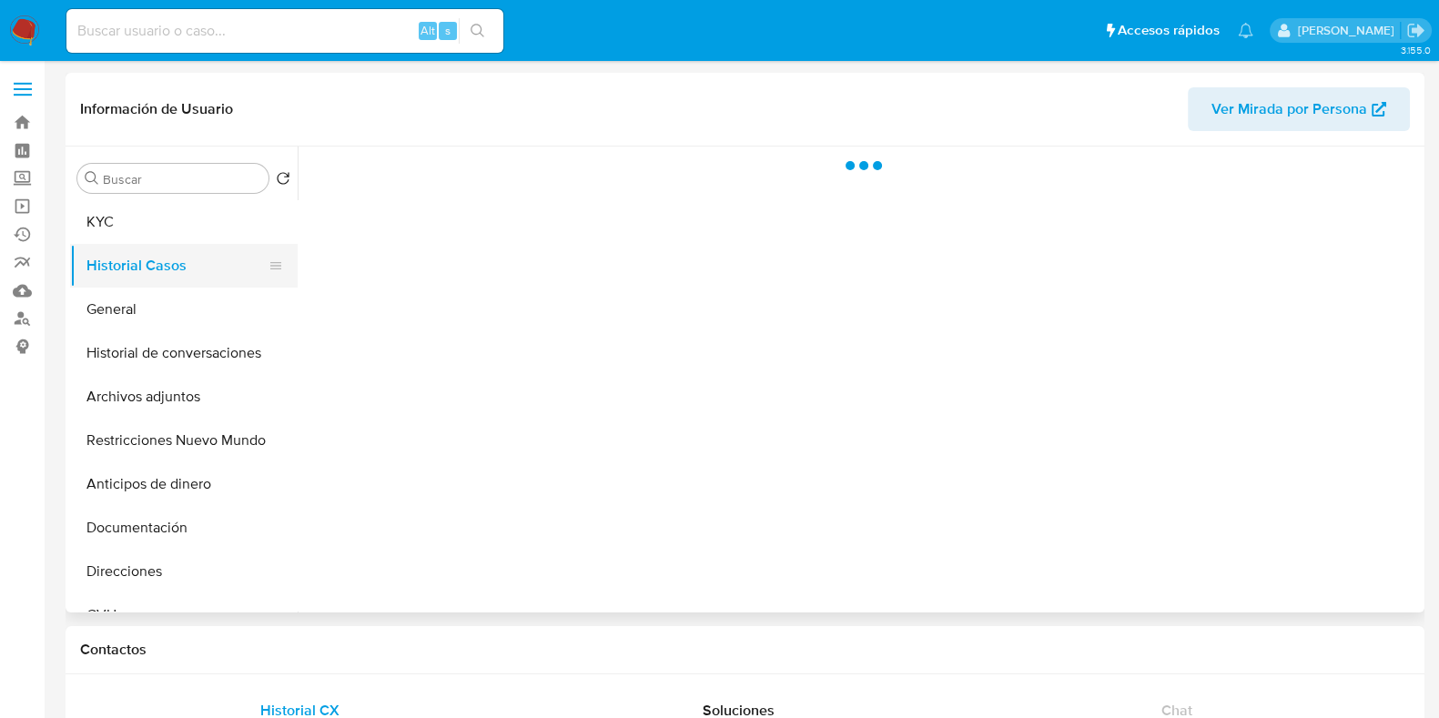
select select "10"
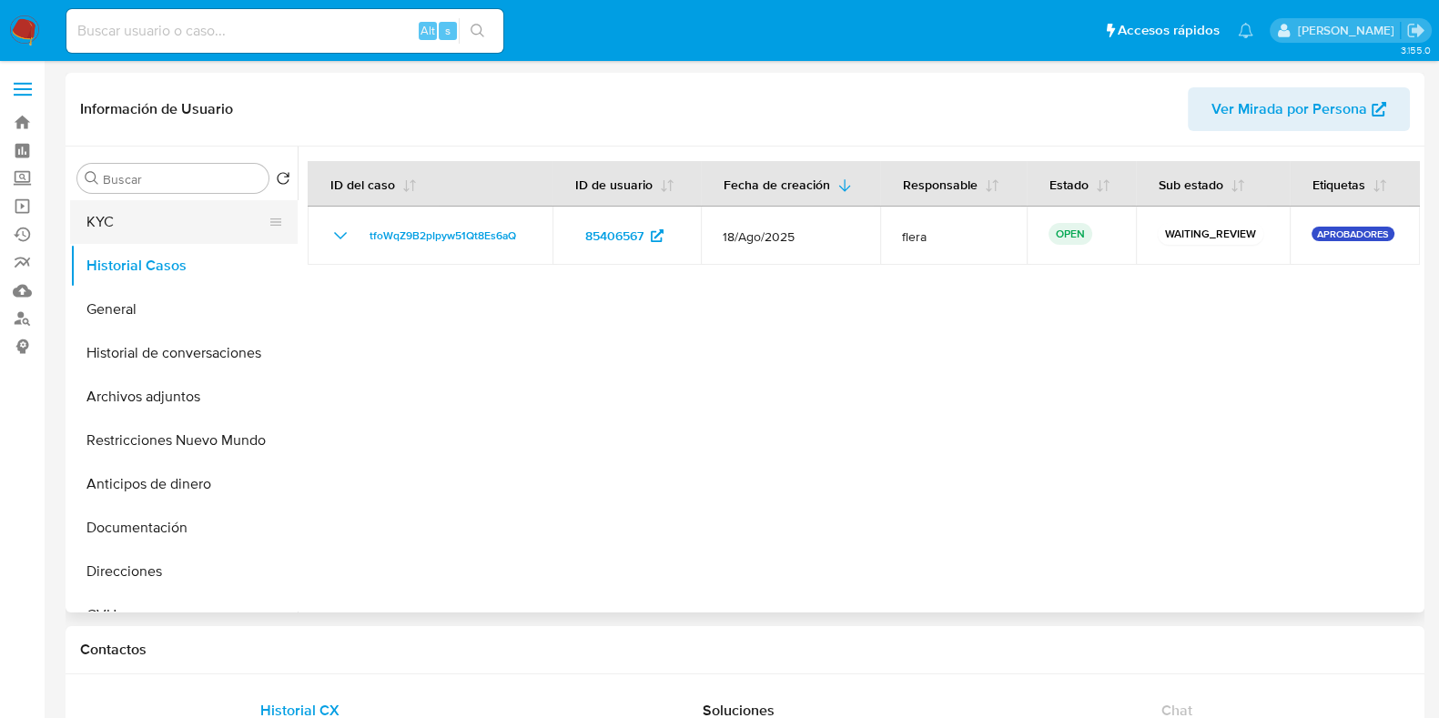
click at [164, 229] on button "KYC" at bounding box center [176, 222] width 213 height 44
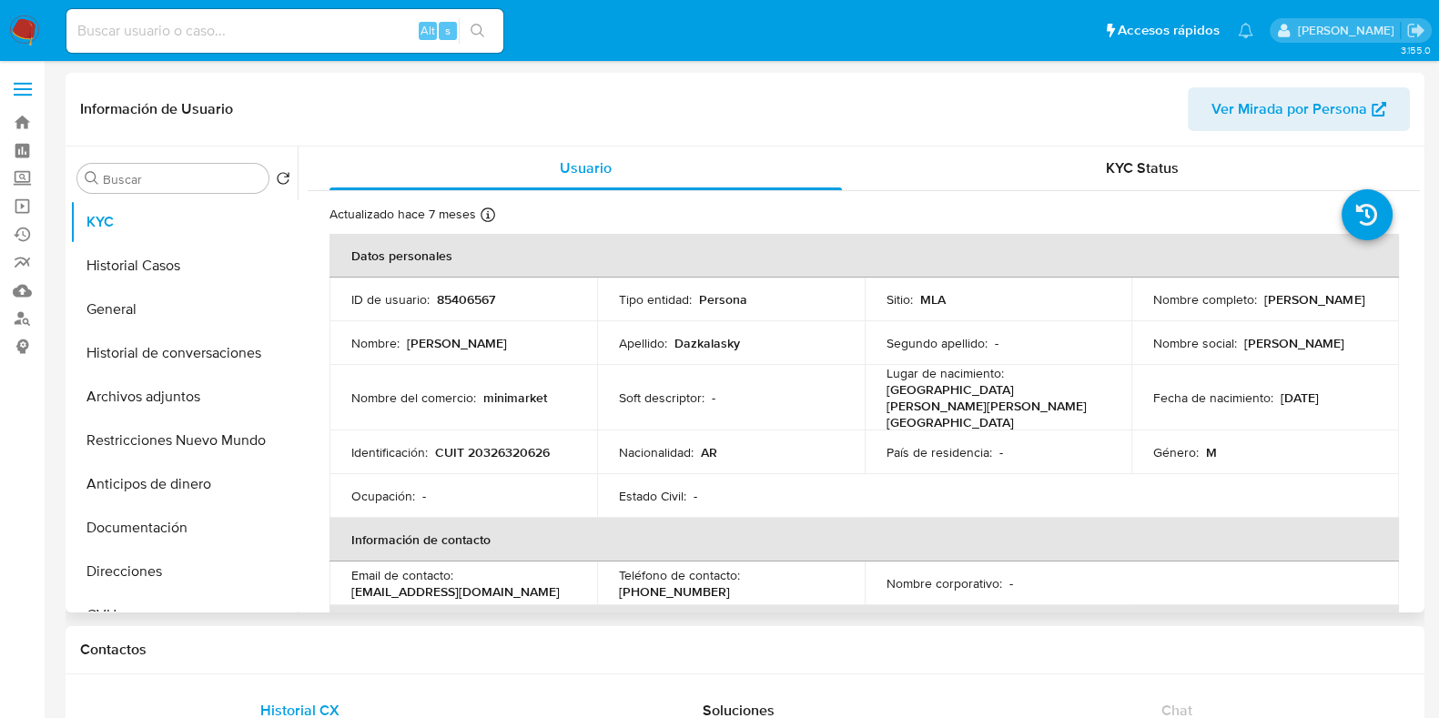
click at [1264, 308] on p "Federico Dazkalasky" at bounding box center [1314, 299] width 100 height 16
click at [1264, 308] on p "[PERSON_NAME]" at bounding box center [1314, 299] width 100 height 16
copy p "Dazkalasky"
click at [153, 278] on button "Historial Casos" at bounding box center [176, 266] width 213 height 44
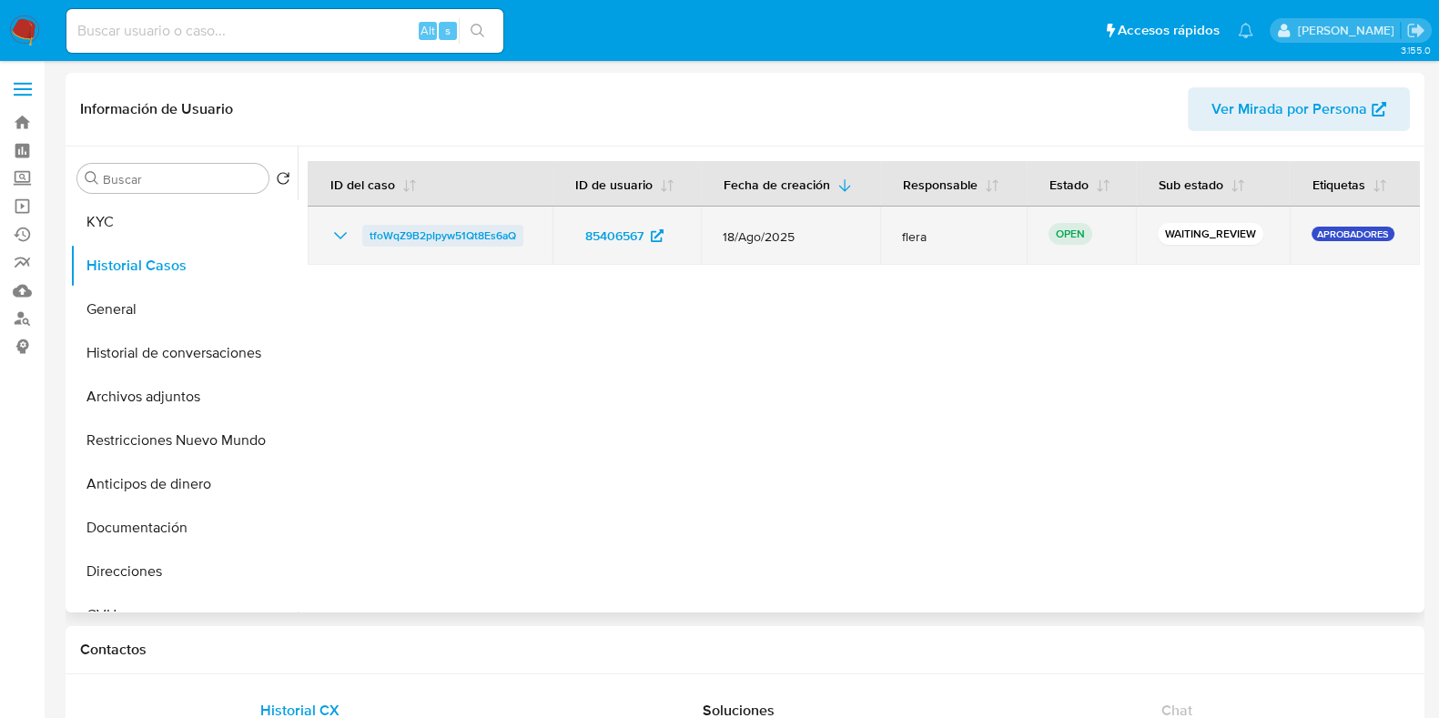
click at [475, 232] on span "tfoWqZ9B2pIpyw51Qt8Es6aQ" at bounding box center [442, 236] width 146 height 22
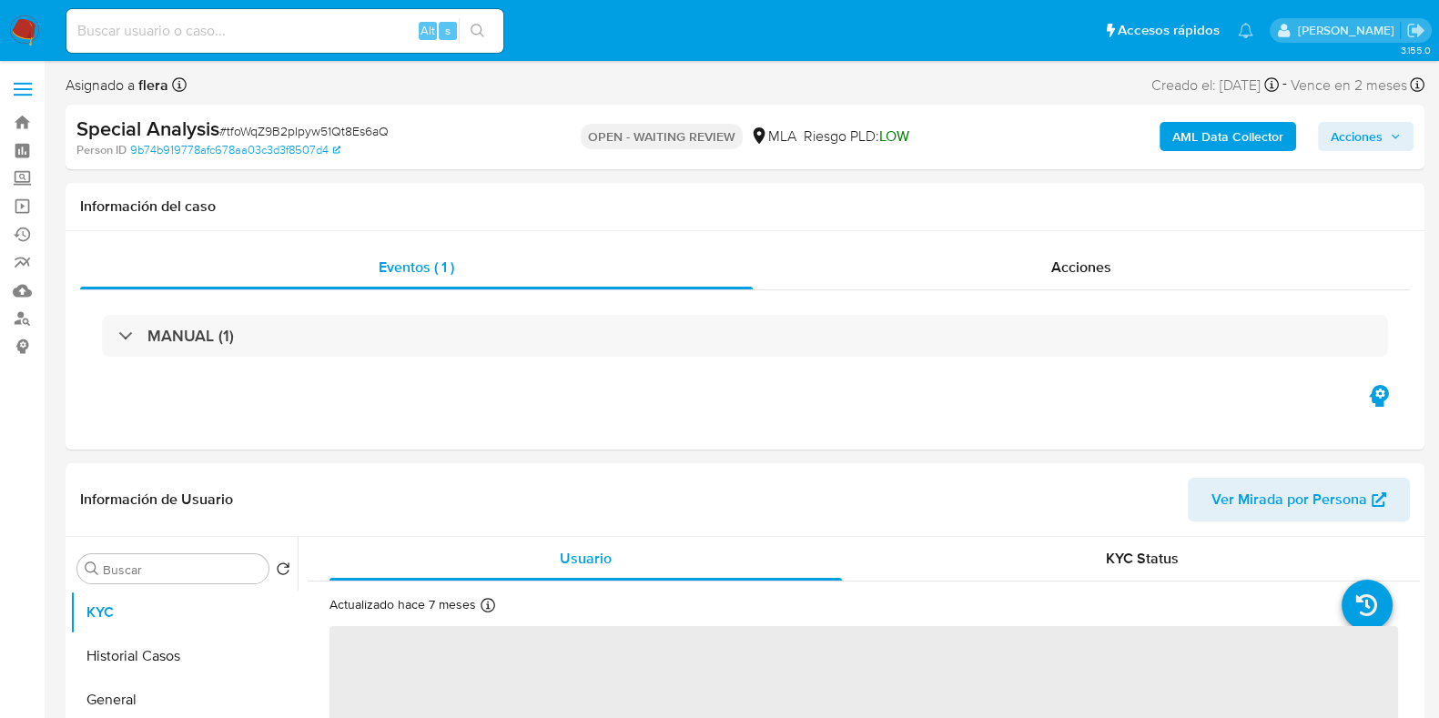
click at [1221, 127] on b "AML Data Collector" at bounding box center [1227, 136] width 111 height 29
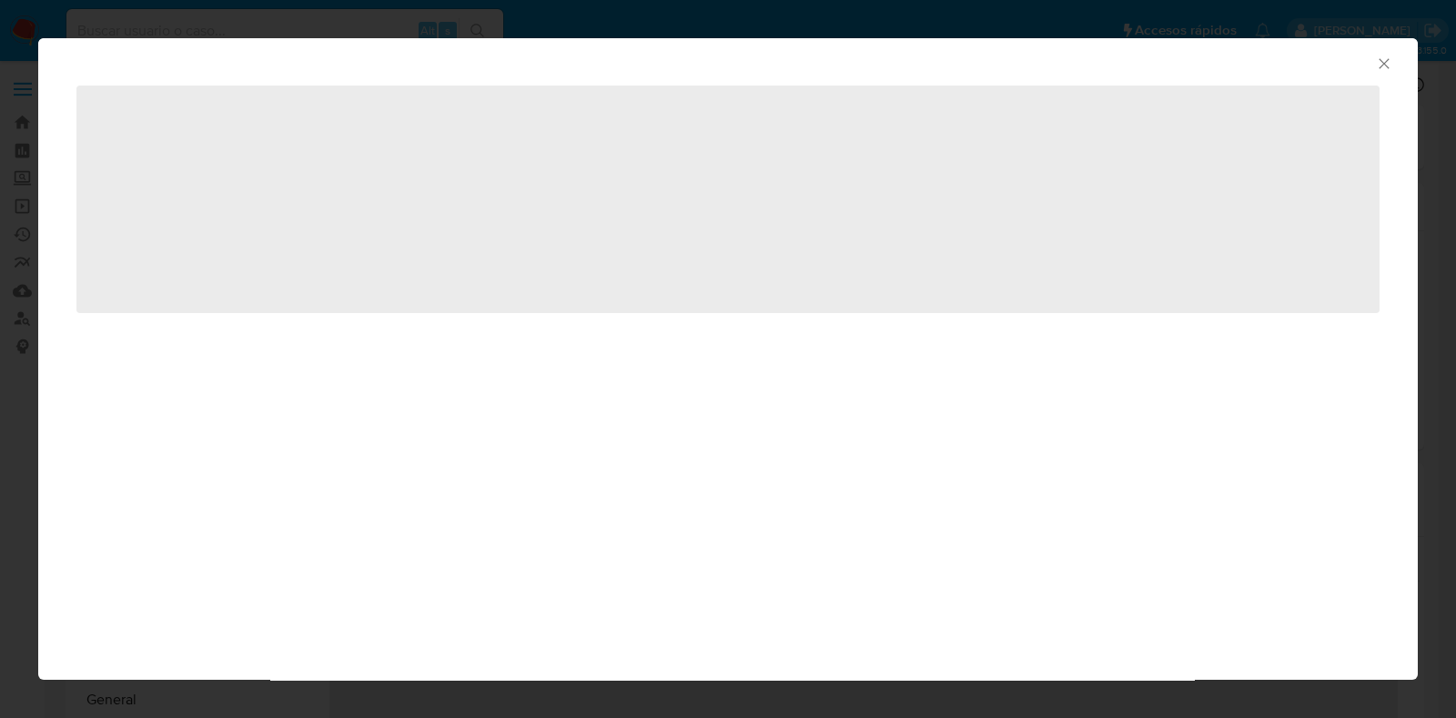
select select "10"
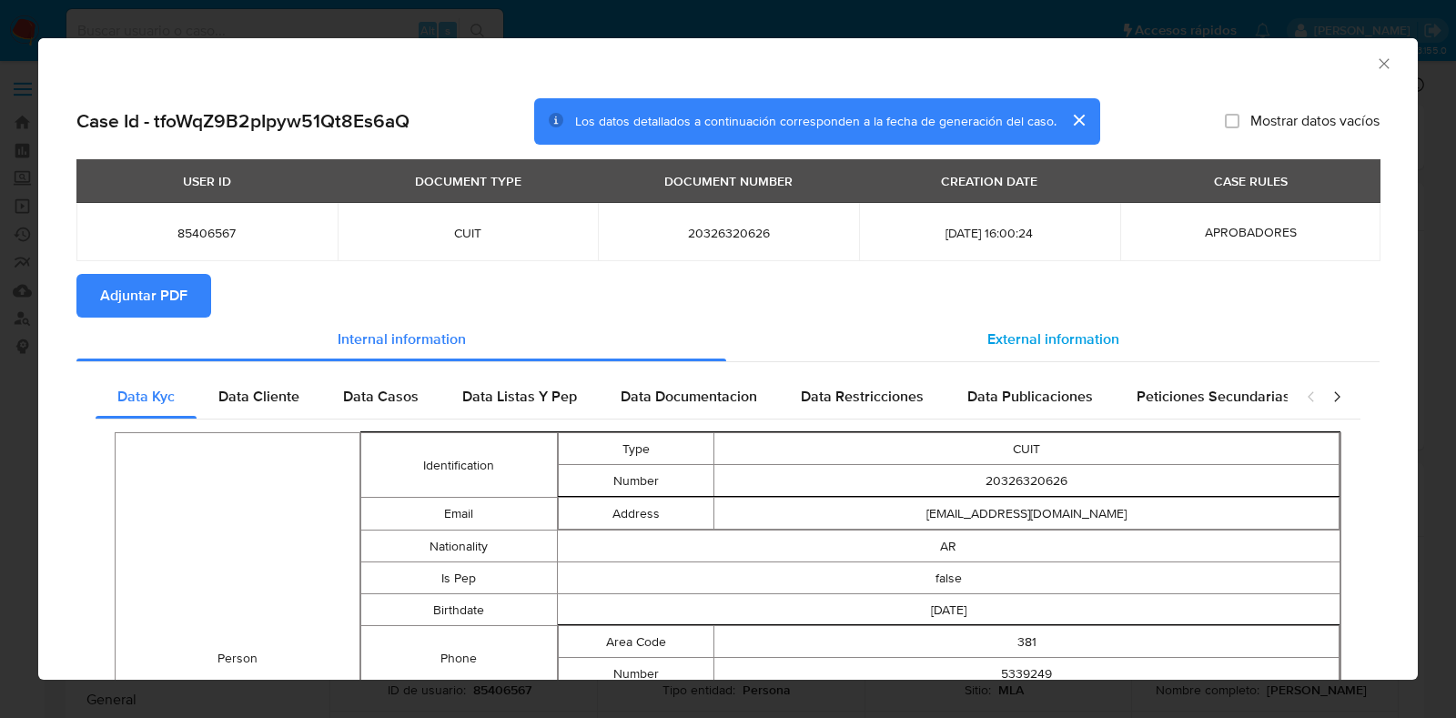
click at [1001, 328] on span "External information" at bounding box center [1053, 338] width 132 height 21
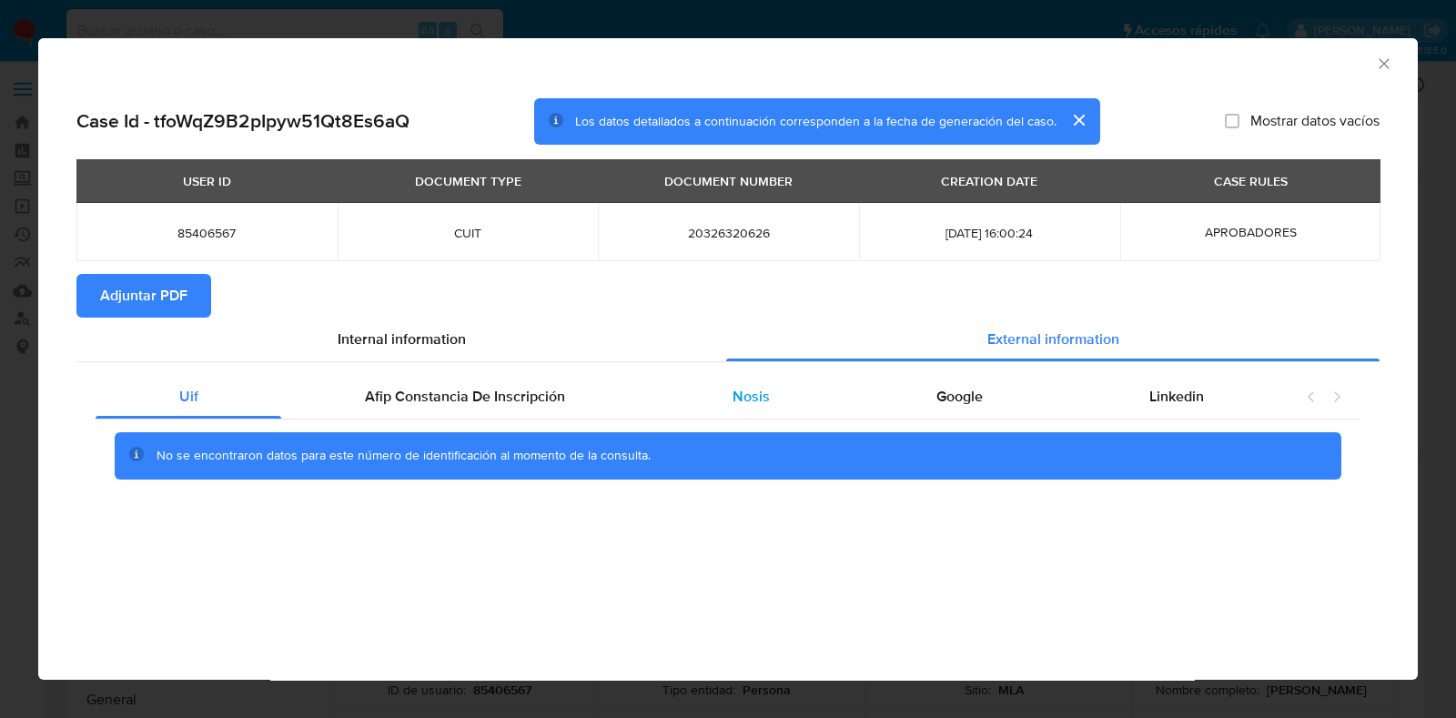
click at [783, 384] on div "Nosis" at bounding box center [751, 397] width 204 height 44
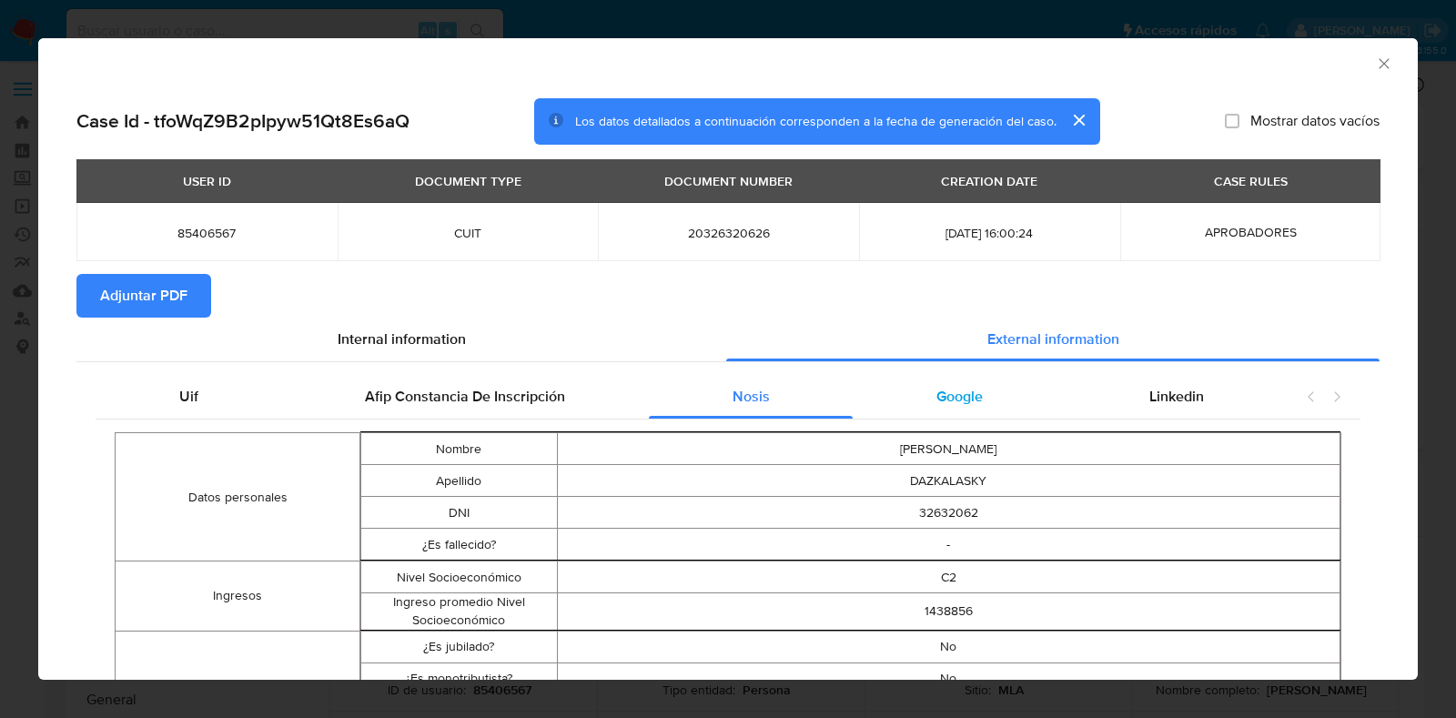
click at [946, 392] on span "Google" at bounding box center [959, 396] width 46 height 21
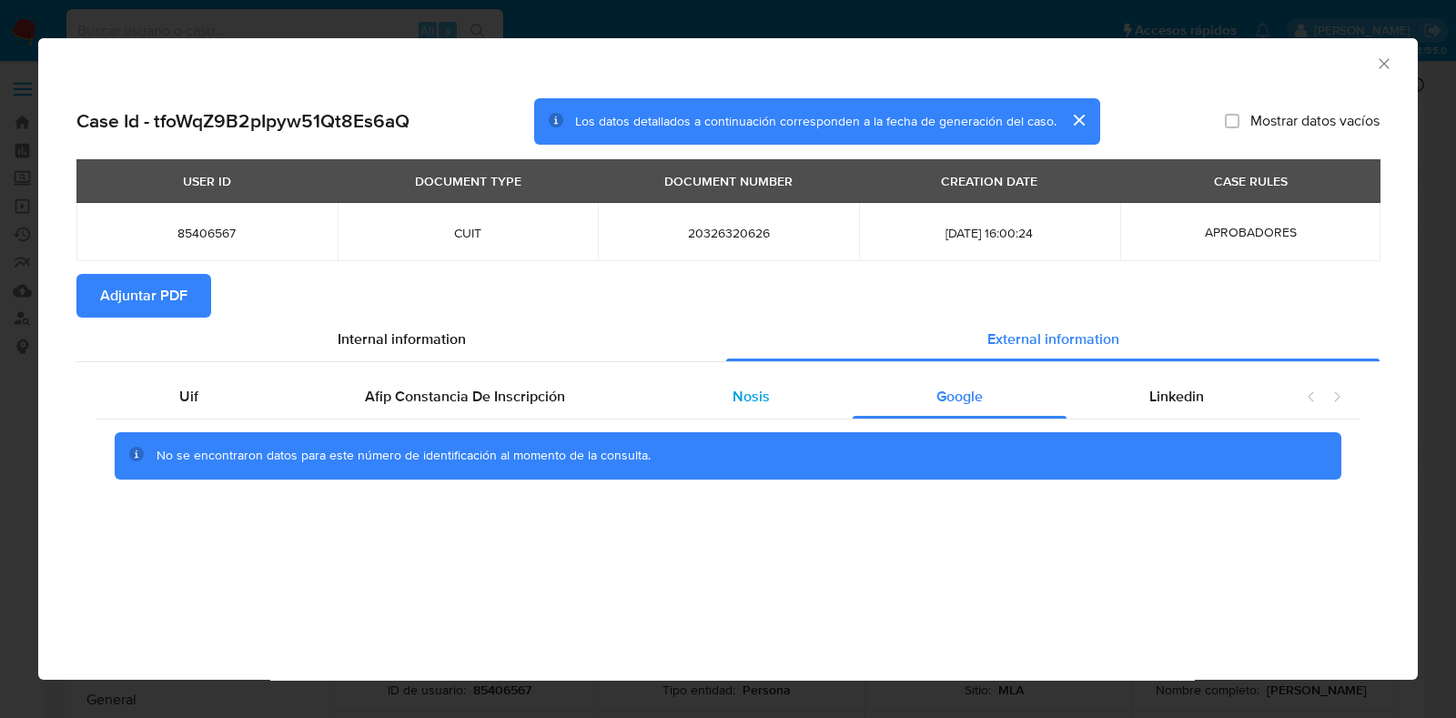
click at [733, 392] on span "Nosis" at bounding box center [750, 396] width 37 height 21
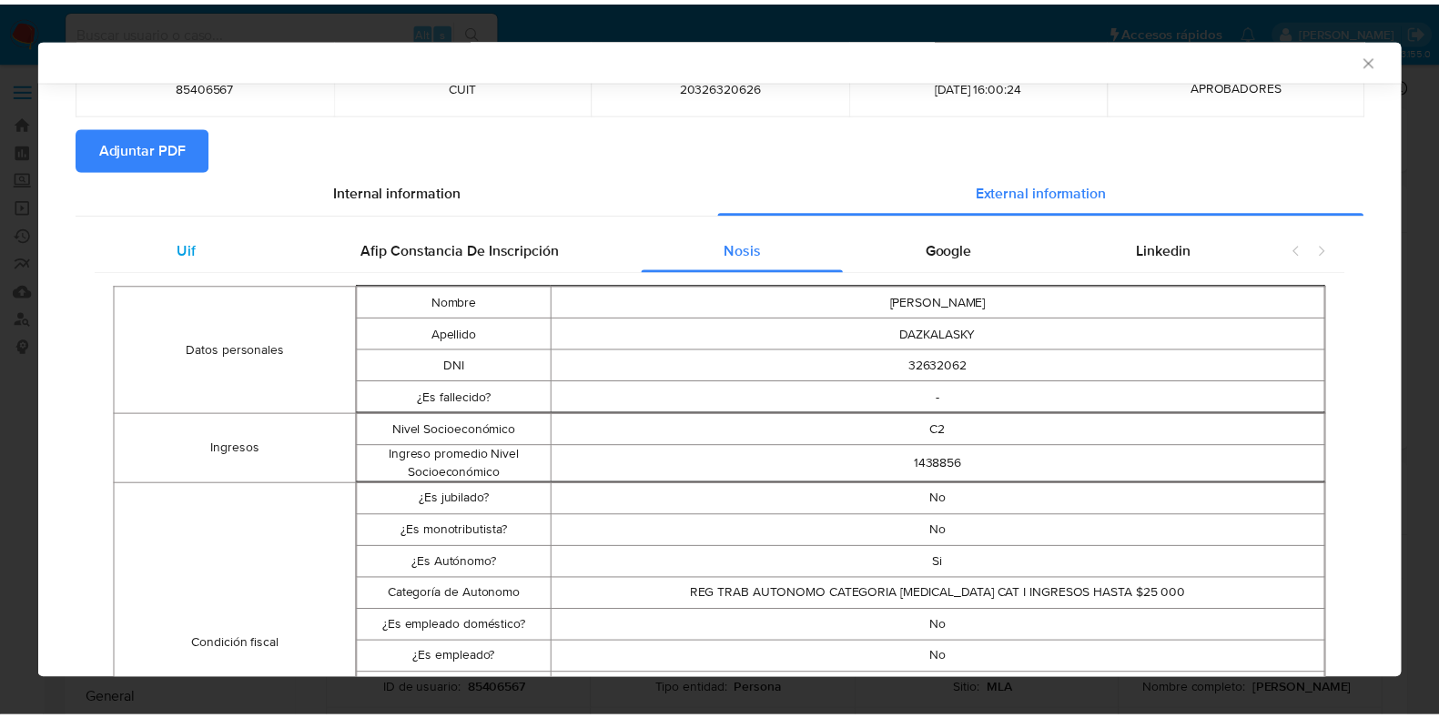
scroll to position [109, 0]
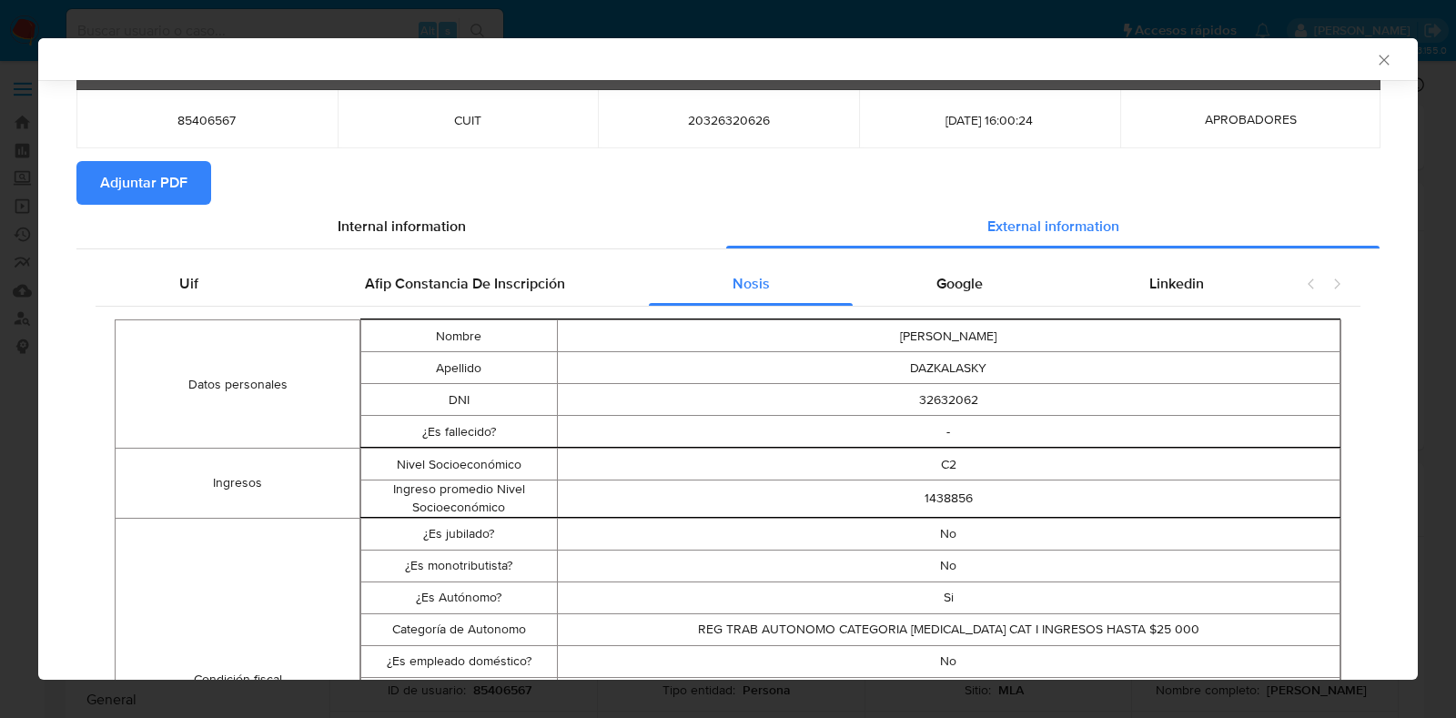
click at [182, 180] on span "Adjuntar PDF" at bounding box center [143, 183] width 87 height 40
click at [1375, 52] on icon "Cerrar ventana" at bounding box center [1384, 60] width 18 height 18
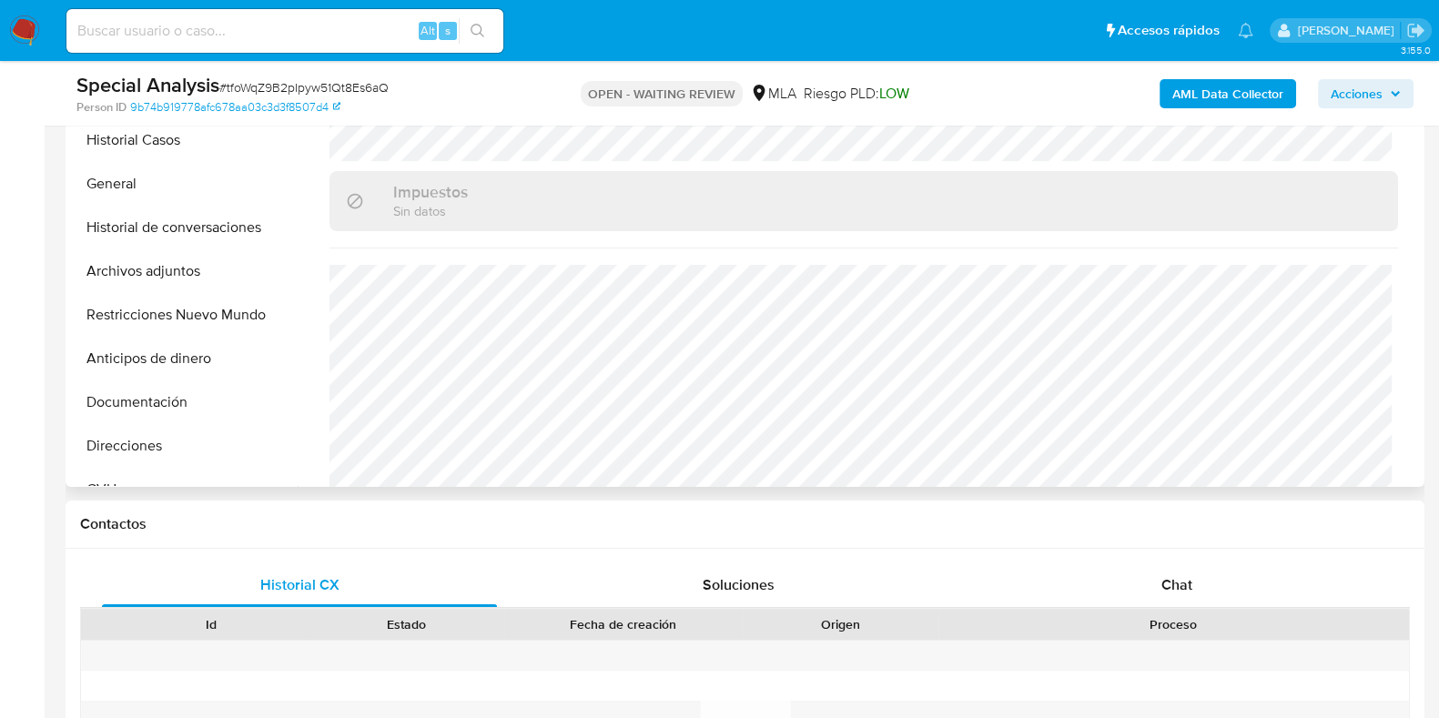
scroll to position [454, 0]
click at [1188, 588] on span "Chat" at bounding box center [1176, 581] width 31 height 21
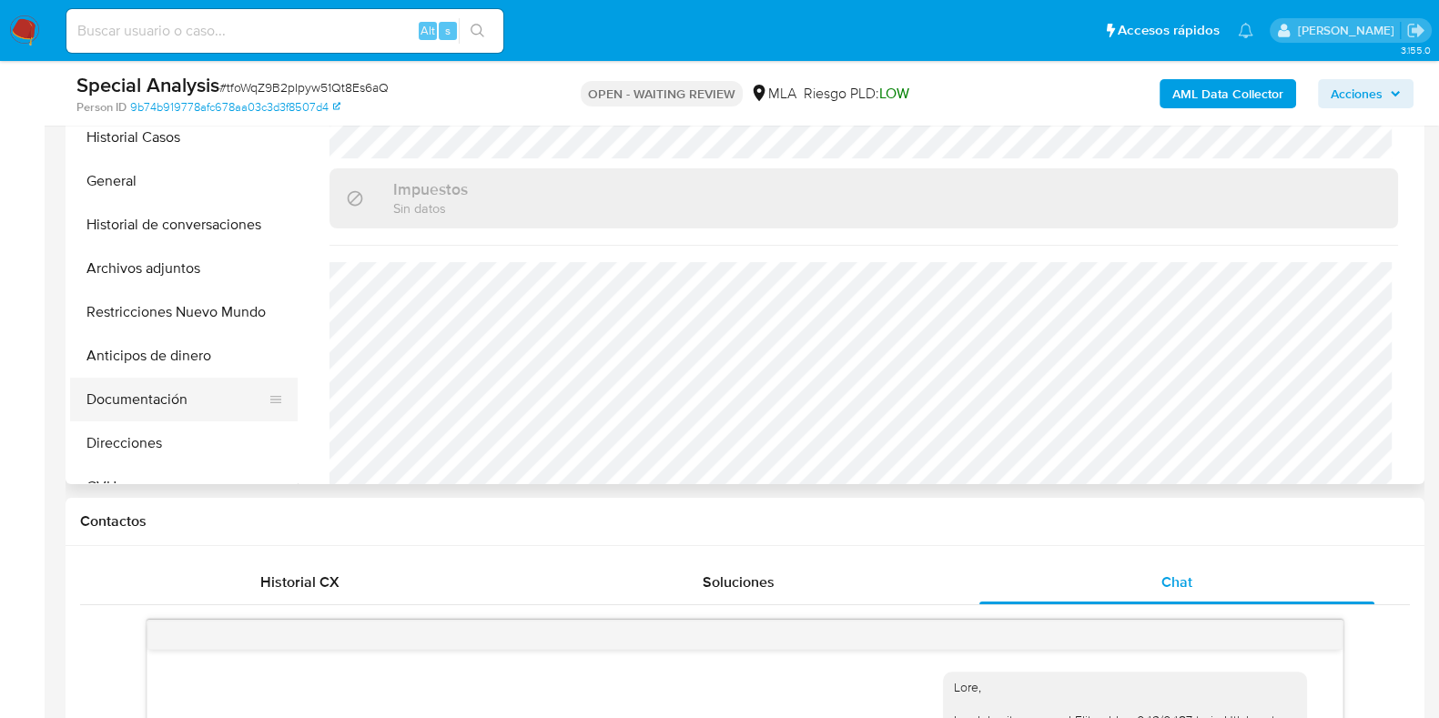
click at [118, 384] on button "Documentación" at bounding box center [176, 400] width 213 height 44
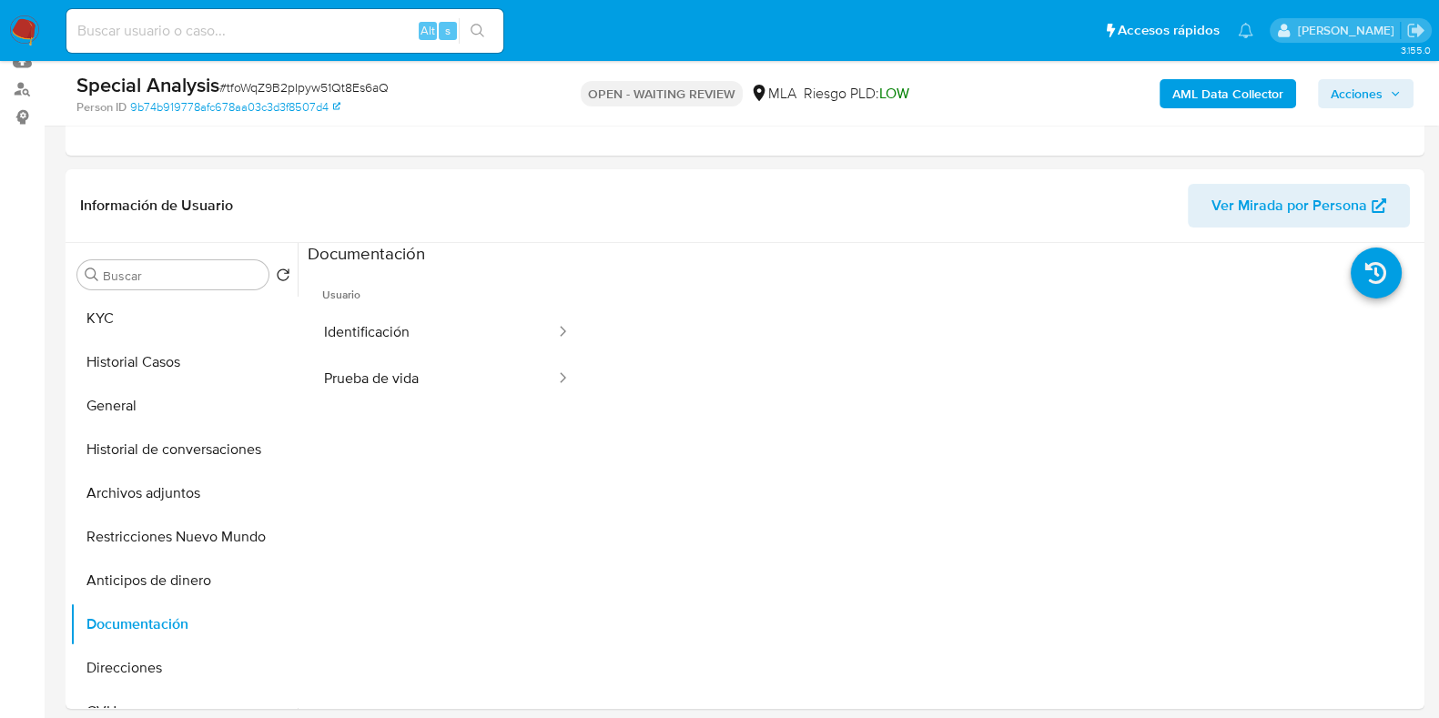
scroll to position [227, 0]
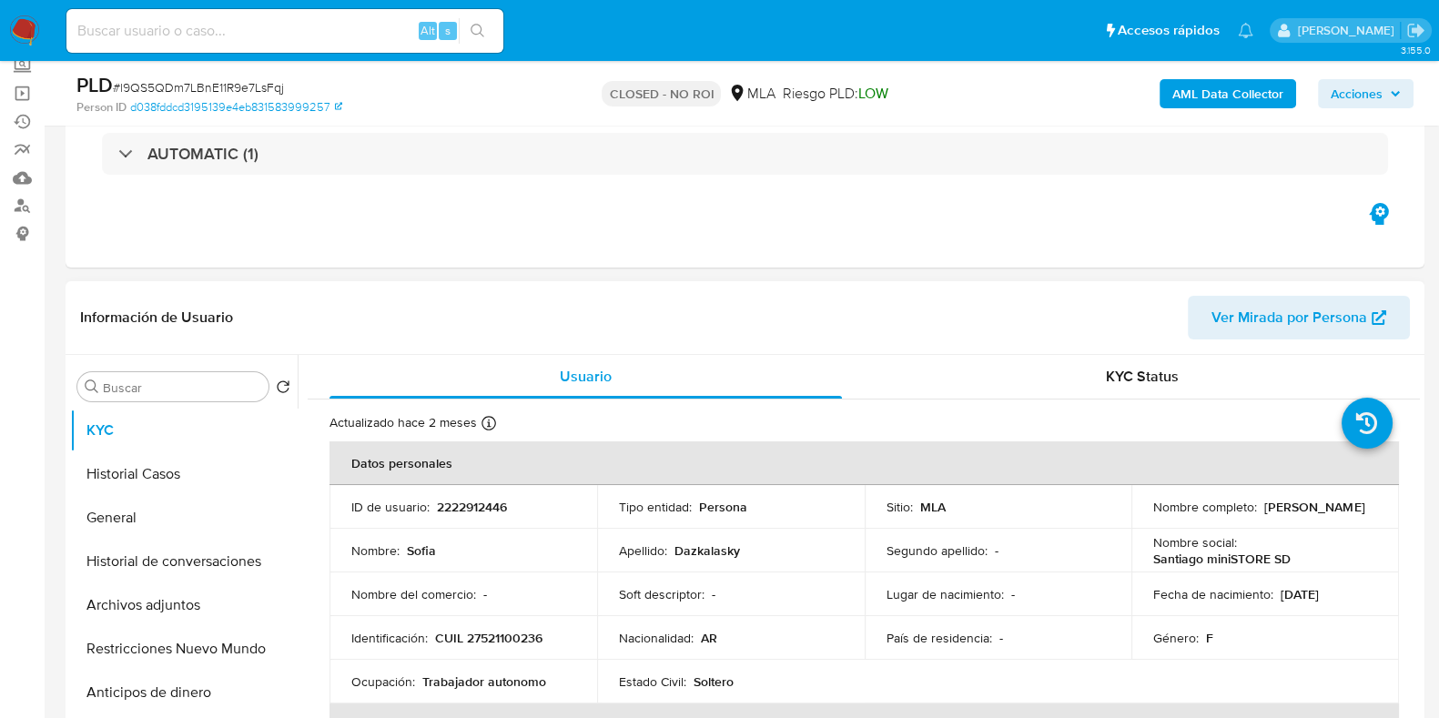
scroll to position [227, 0]
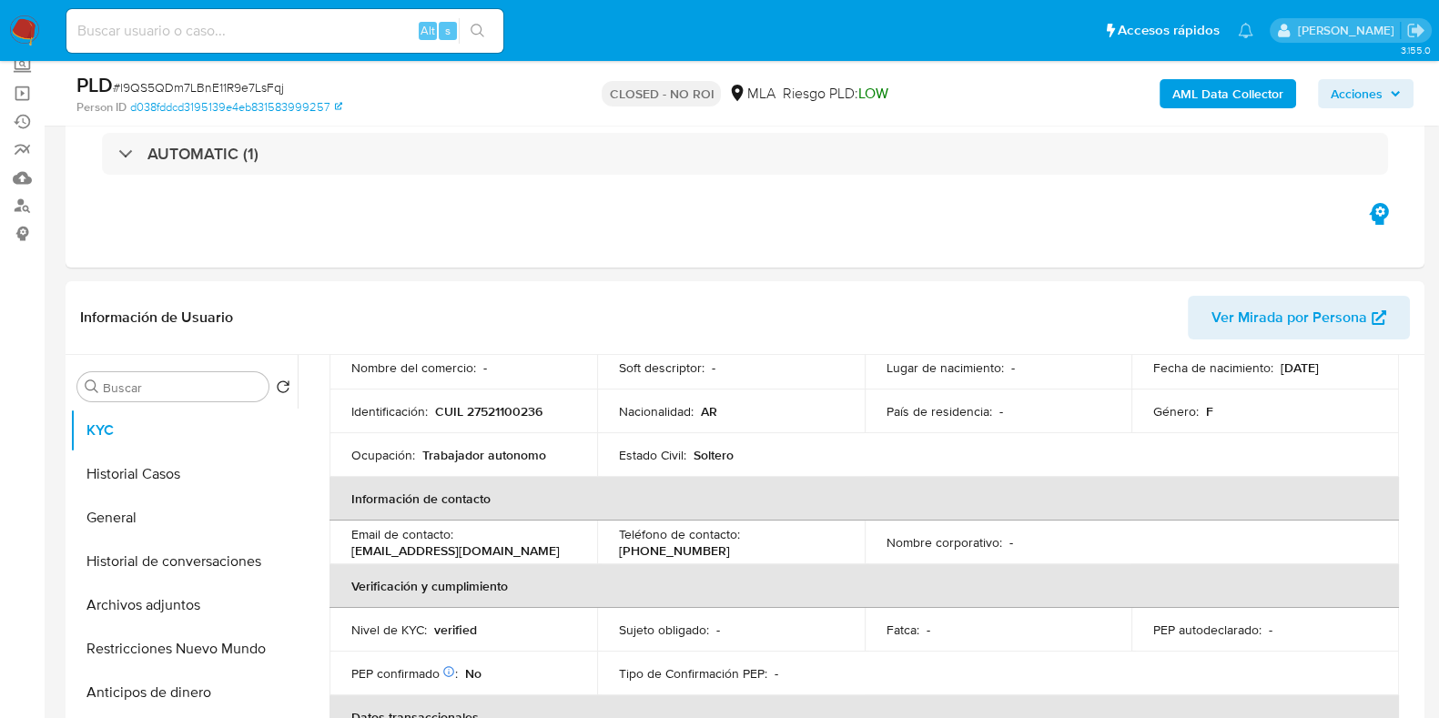
select select "10"
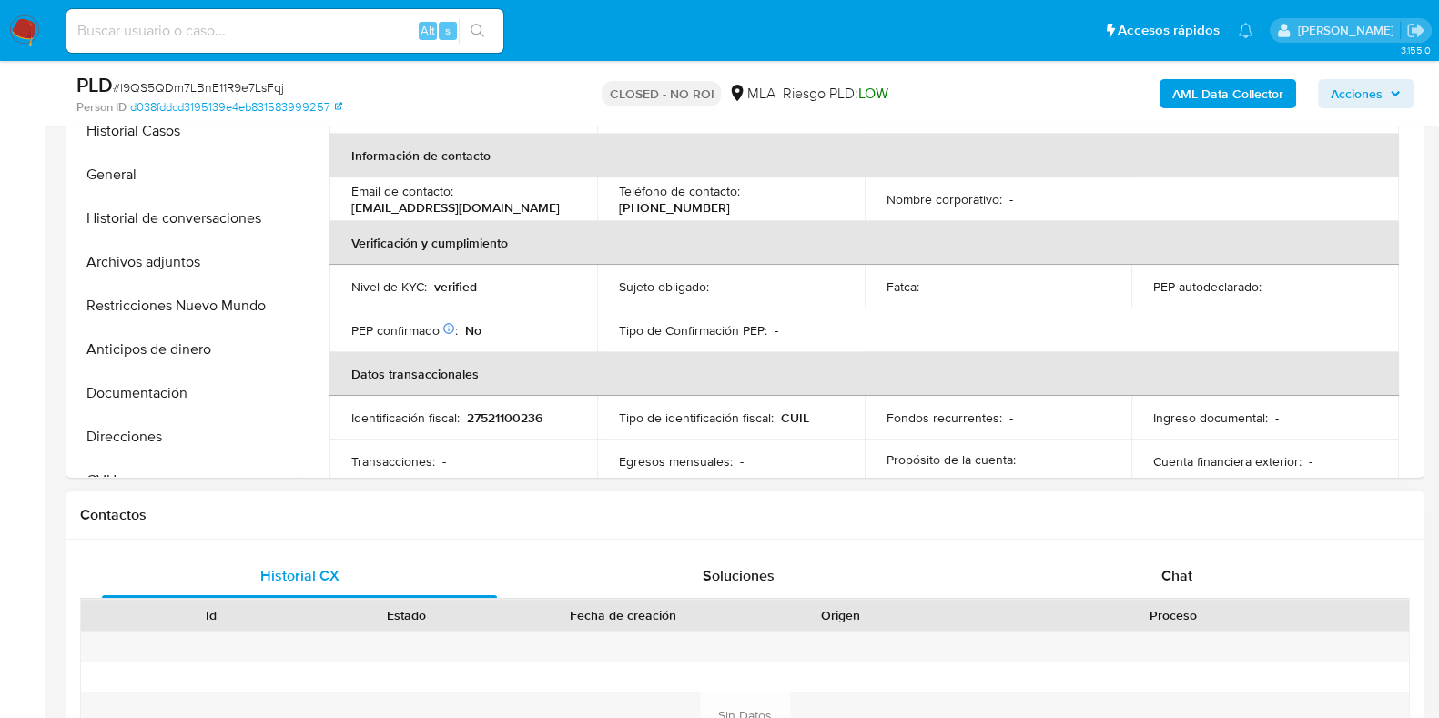
scroll to position [682, 0]
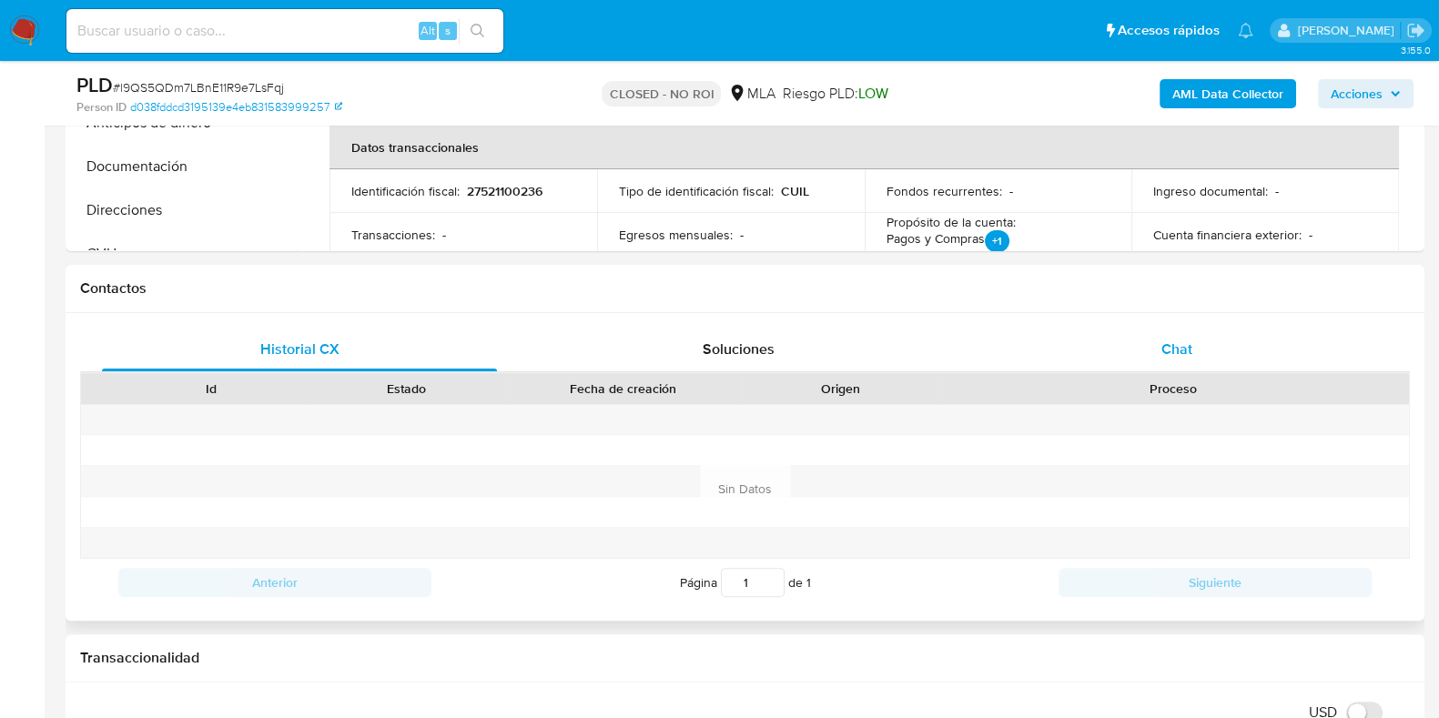
click at [1164, 334] on div "Chat" at bounding box center [1176, 350] width 395 height 44
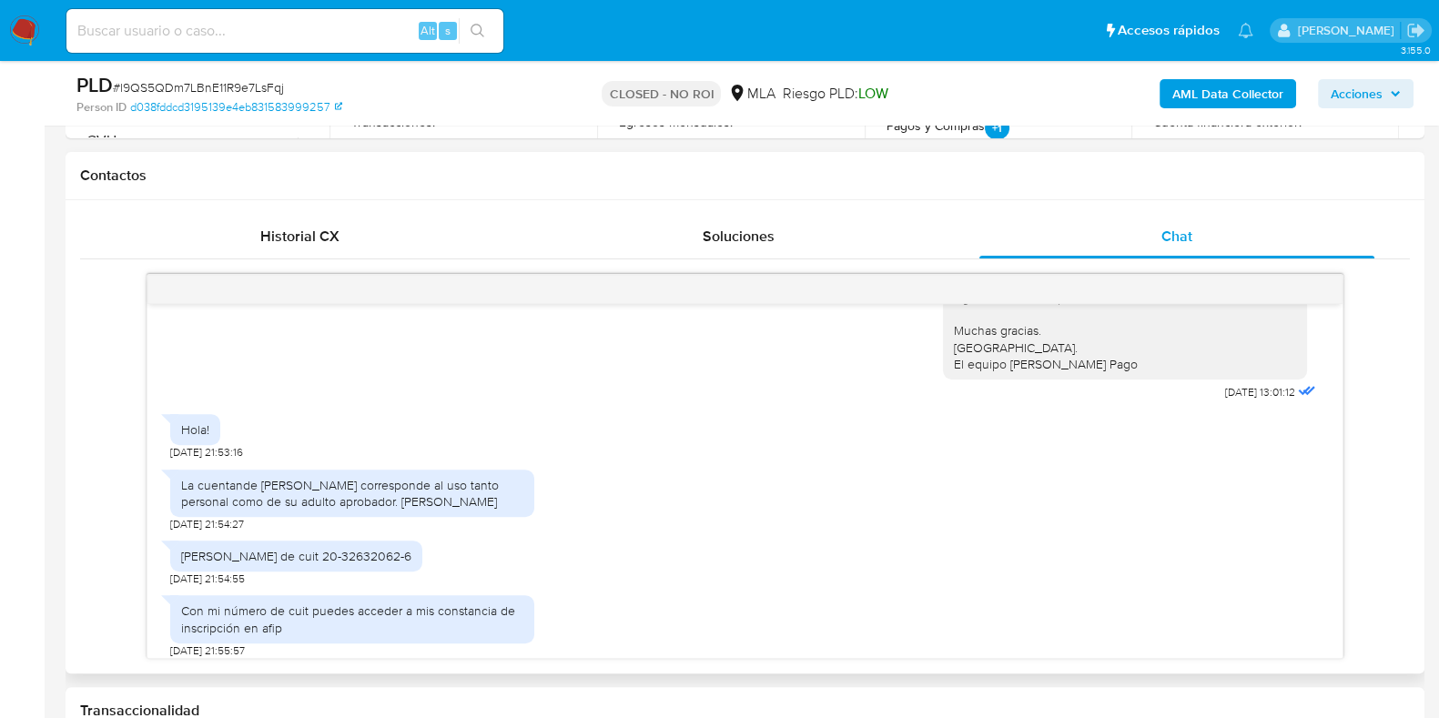
scroll to position [291, 0]
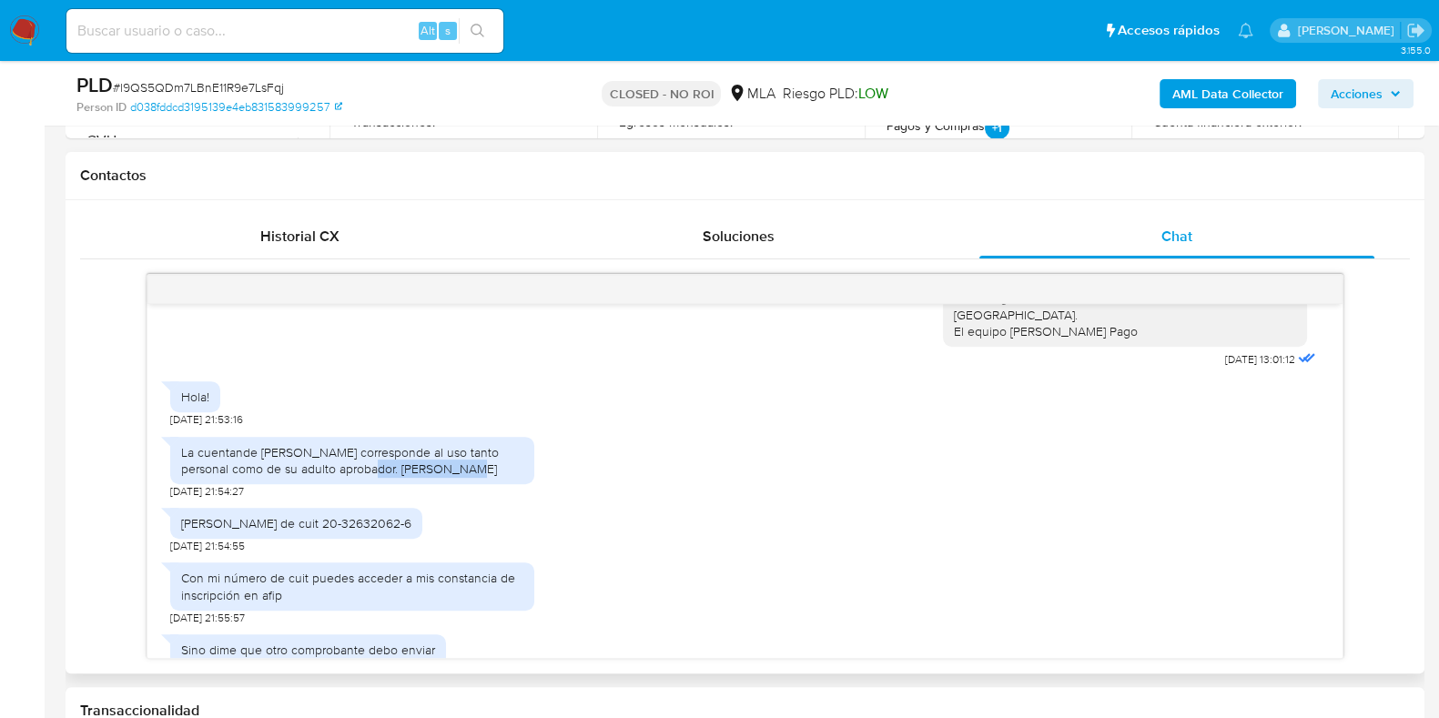
drag, startPoint x: 331, startPoint y: 469, endPoint x: 428, endPoint y: 469, distance: 96.4
click at [428, 469] on div "La cuentande Sofia corresponde al uso tanto personal como de su adulto aprobado…" at bounding box center [352, 460] width 342 height 33
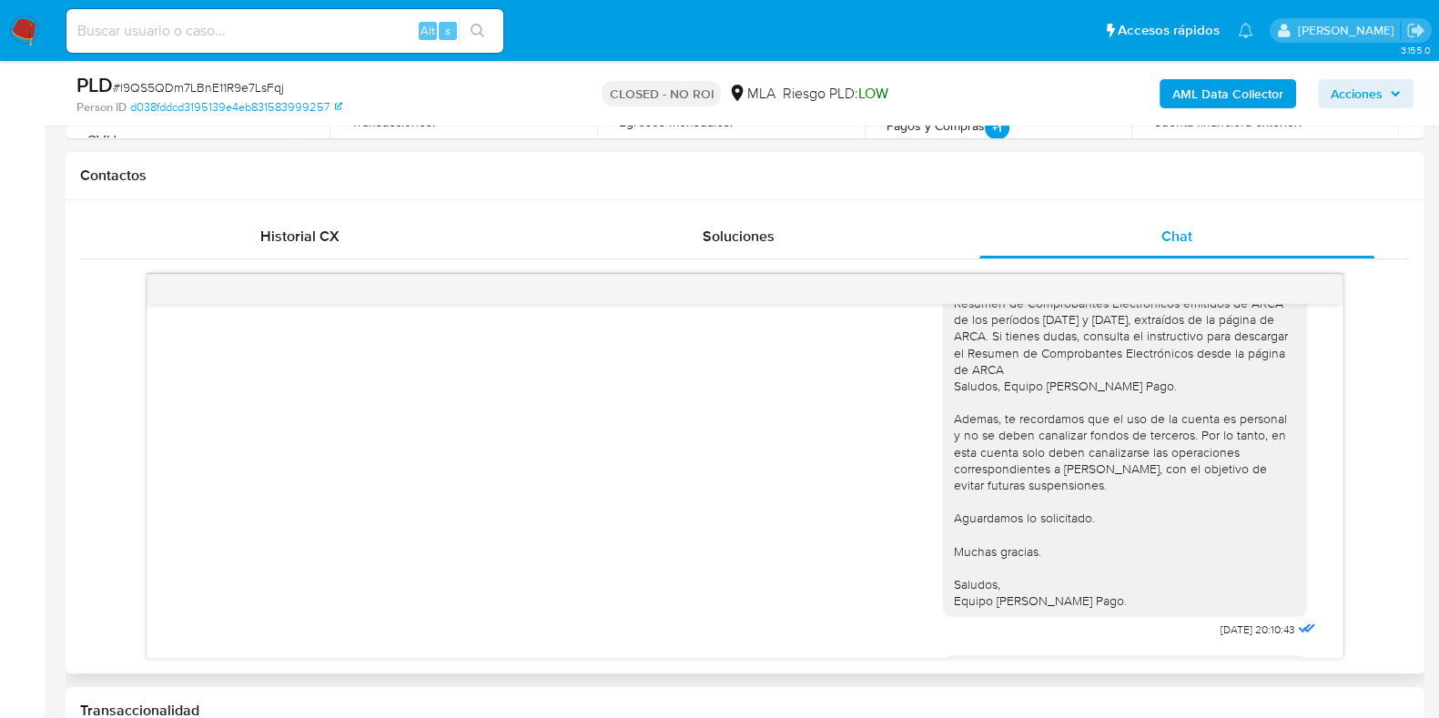
scroll to position [748, 0]
drag, startPoint x: 1196, startPoint y: 641, endPoint x: 1217, endPoint y: 639, distance: 21.9
click at [1220, 635] on span "26/03/2025 20:10:43" at bounding box center [1257, 628] width 75 height 15
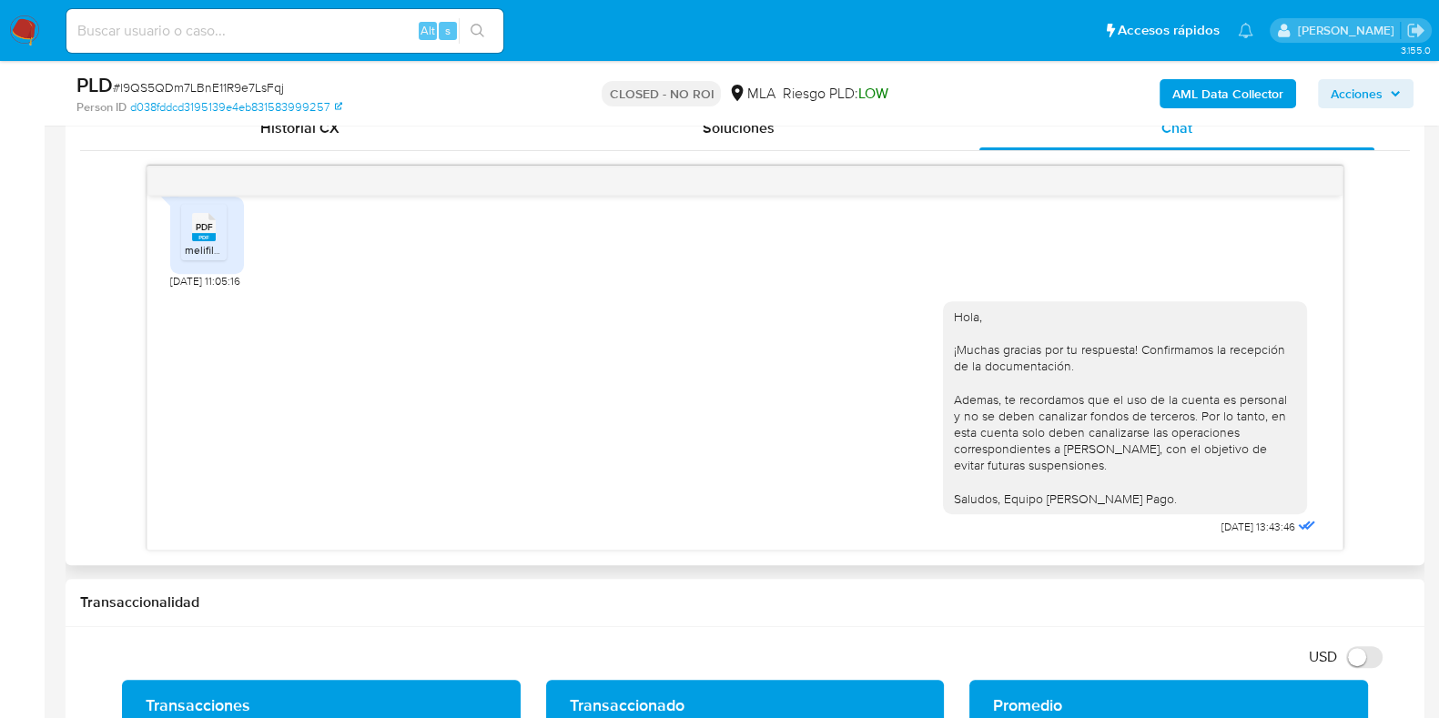
scroll to position [1024, 0]
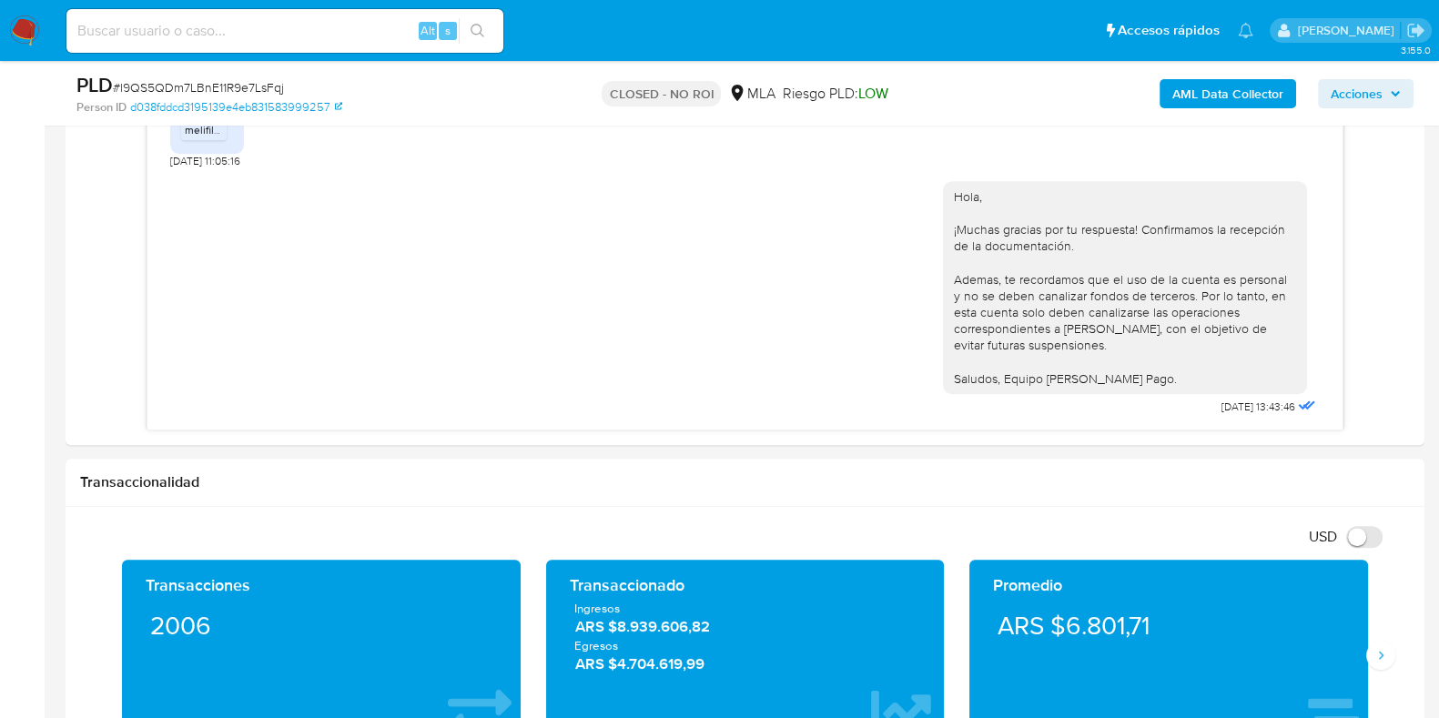
click at [187, 25] on input at bounding box center [284, 31] width 437 height 24
paste input "bXsaOxEa7NNPZpFCKYfe9EWn"
type input "bXsaOxEa7NNPZpFCKYfe9EWn"
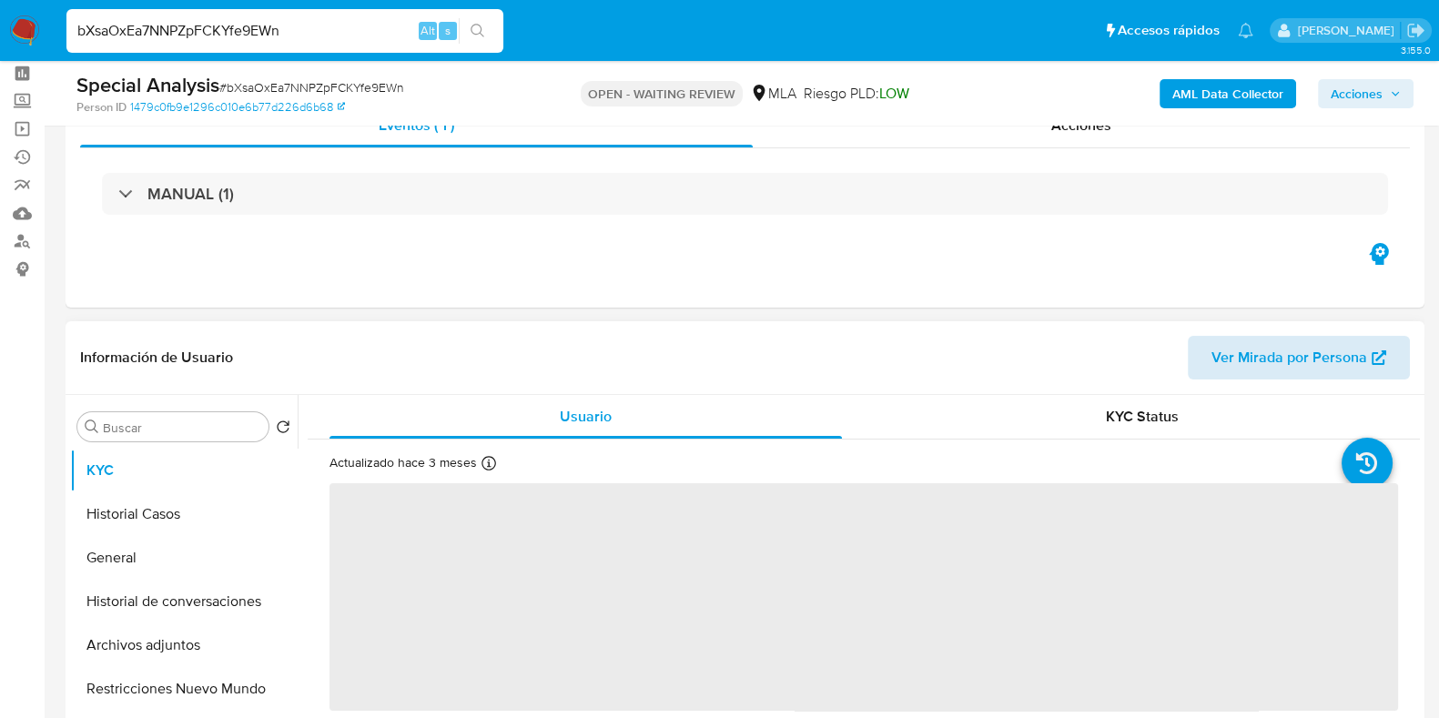
scroll to position [113, 0]
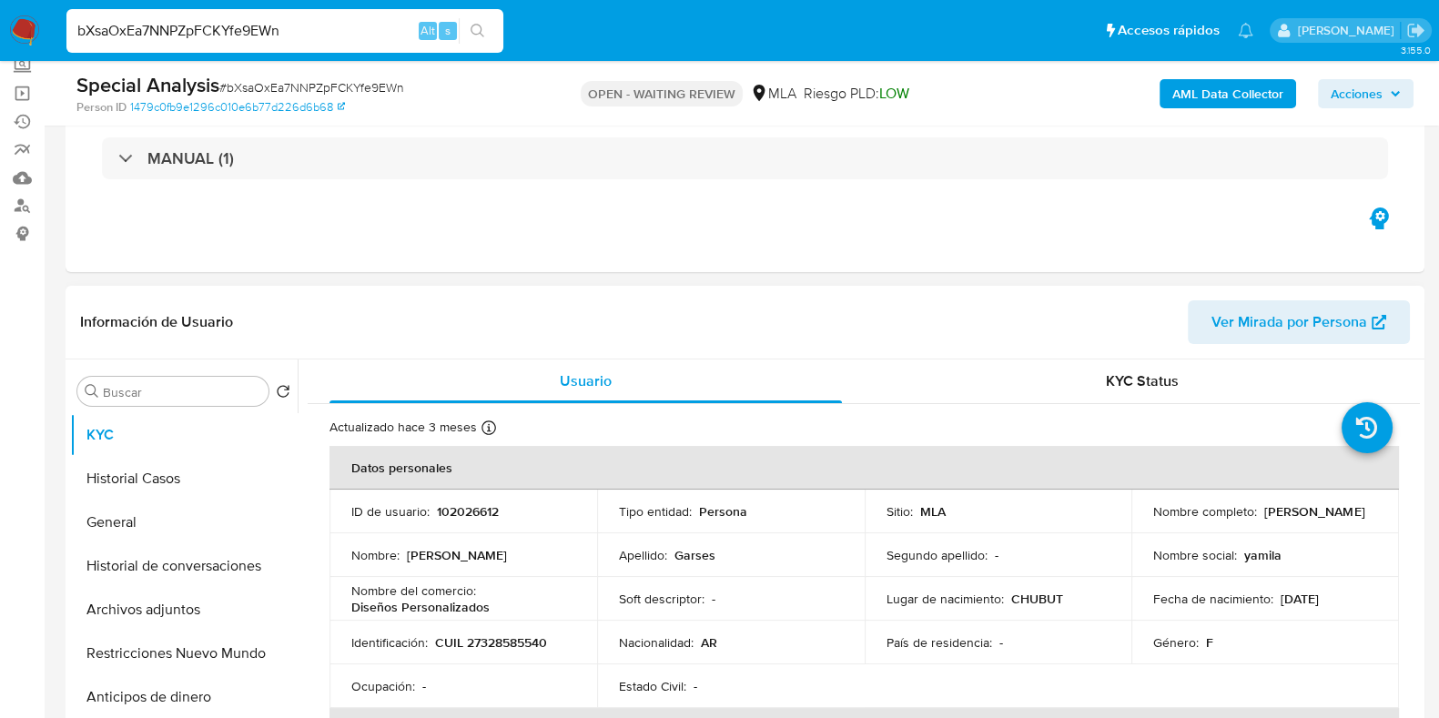
select select "10"
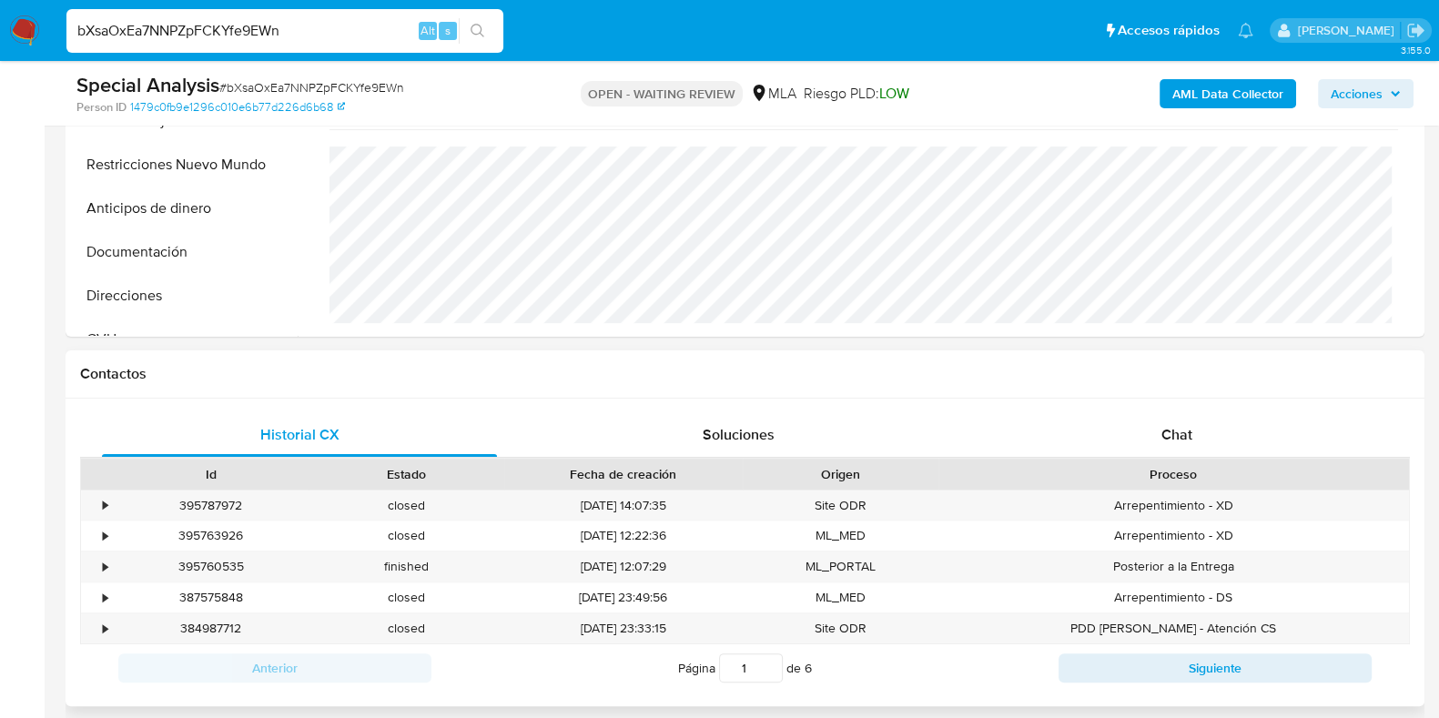
scroll to position [682, 0]
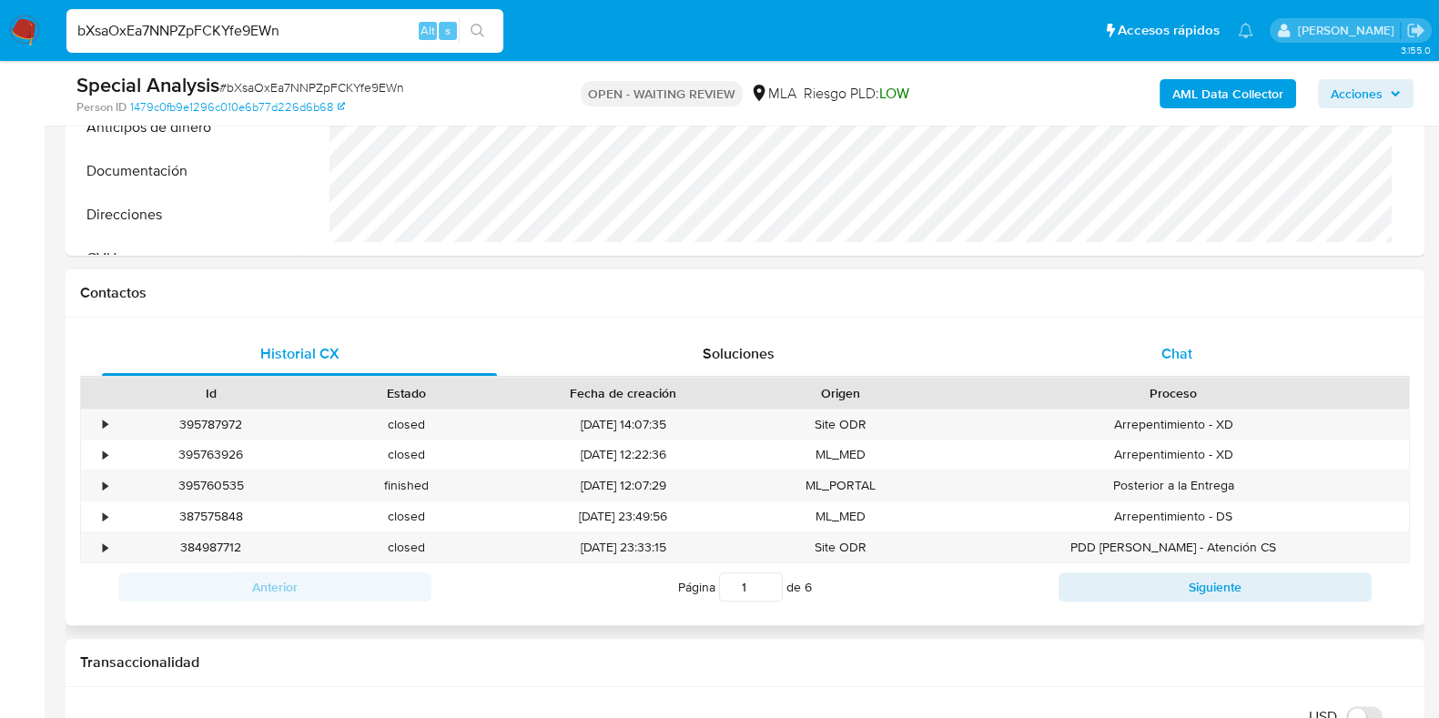
click at [1159, 361] on div "Chat" at bounding box center [1176, 354] width 395 height 44
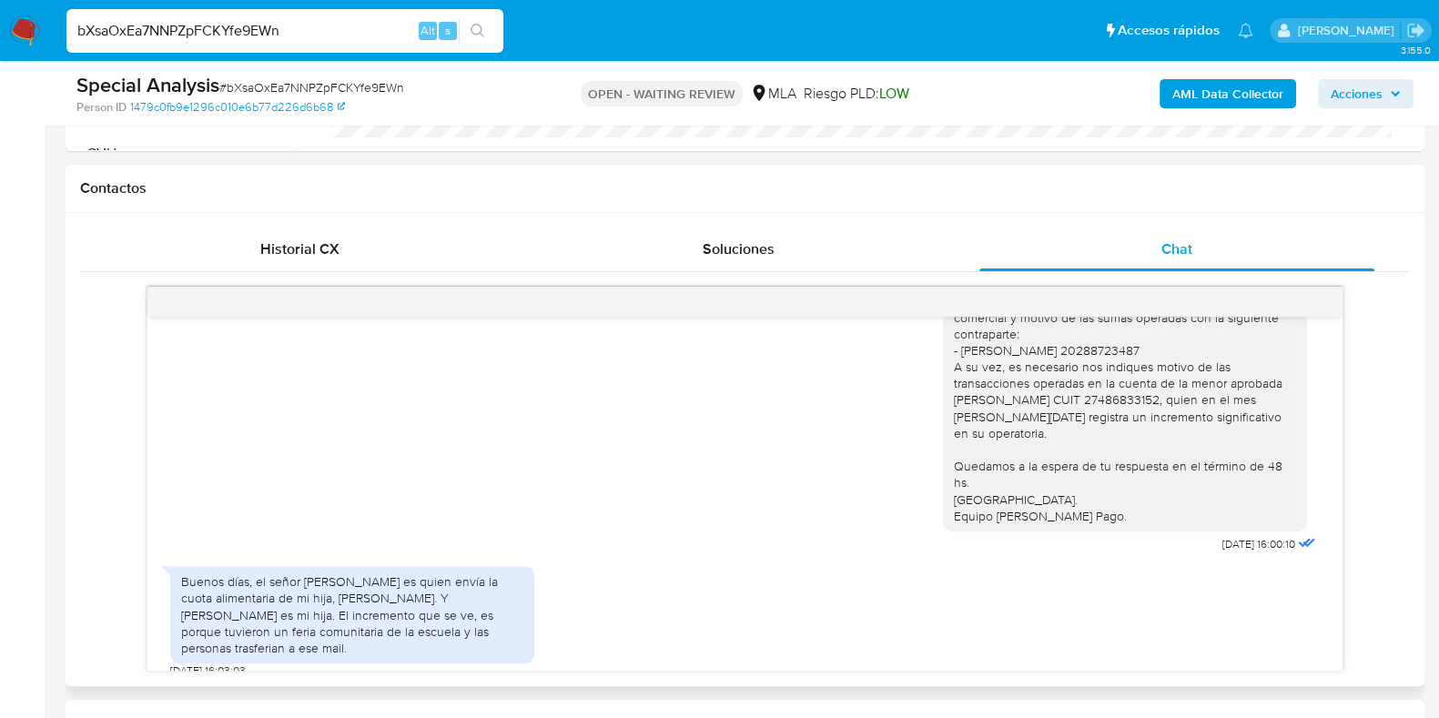
scroll to position [909, 0]
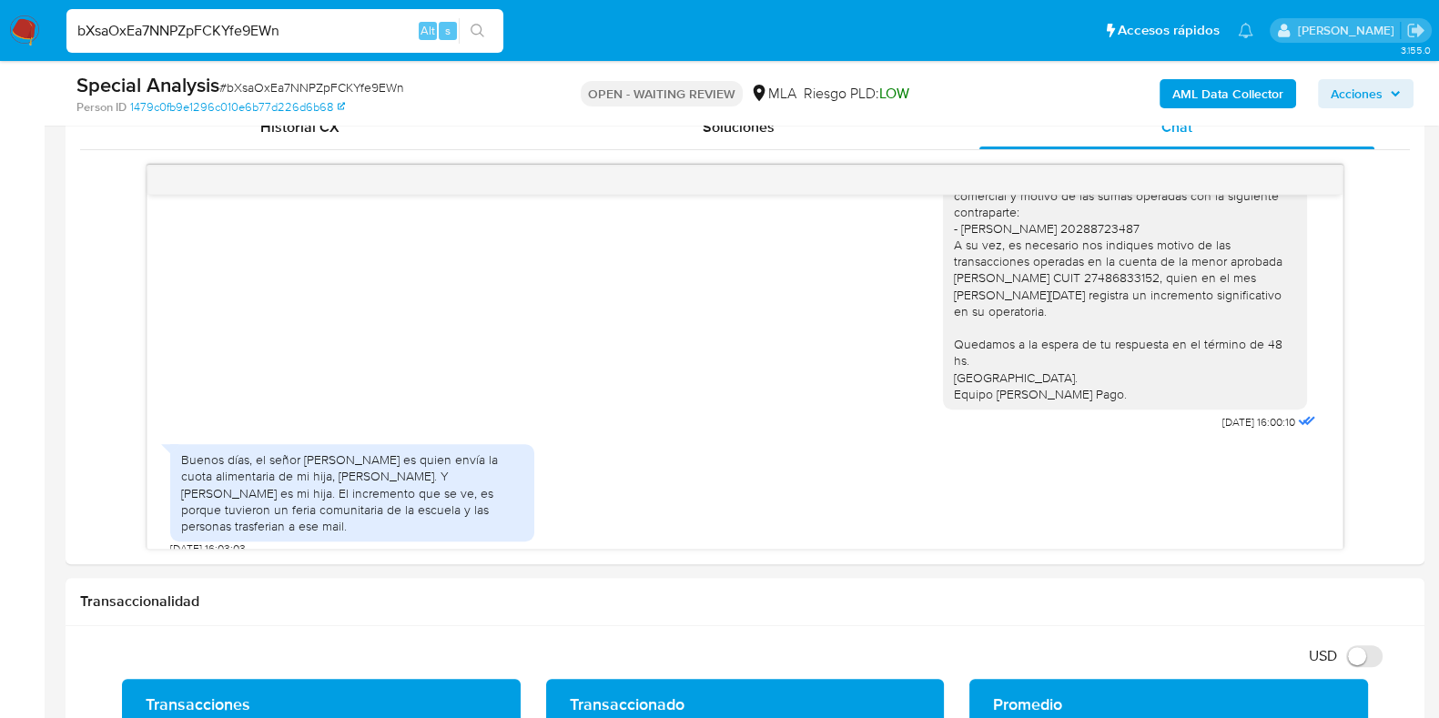
click at [344, 90] on span "# bXsaOxEa7NNPZpFCKYfe9EWn" at bounding box center [311, 87] width 185 height 18
copy span "bXsaOxEa7NNPZpFCKYfe9EWn"
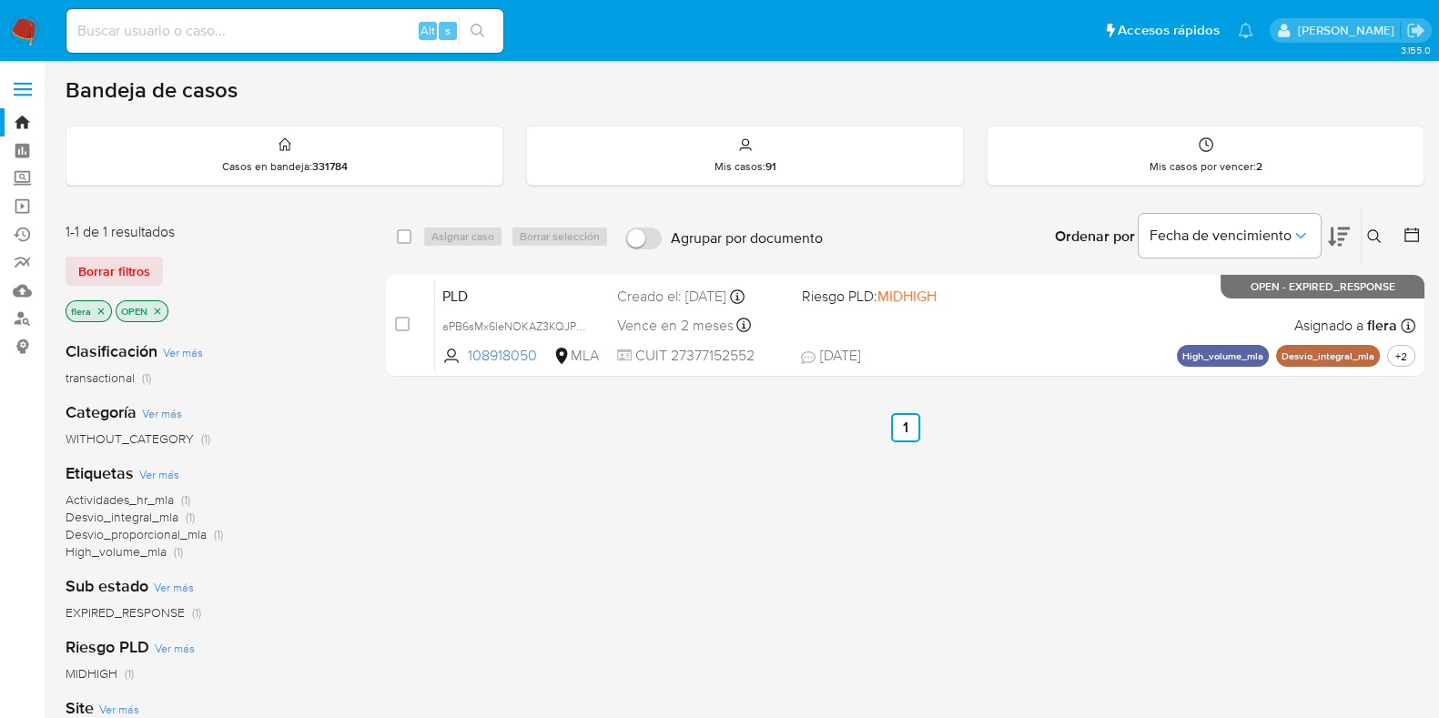
click at [1373, 236] on icon at bounding box center [1374, 236] width 15 height 15
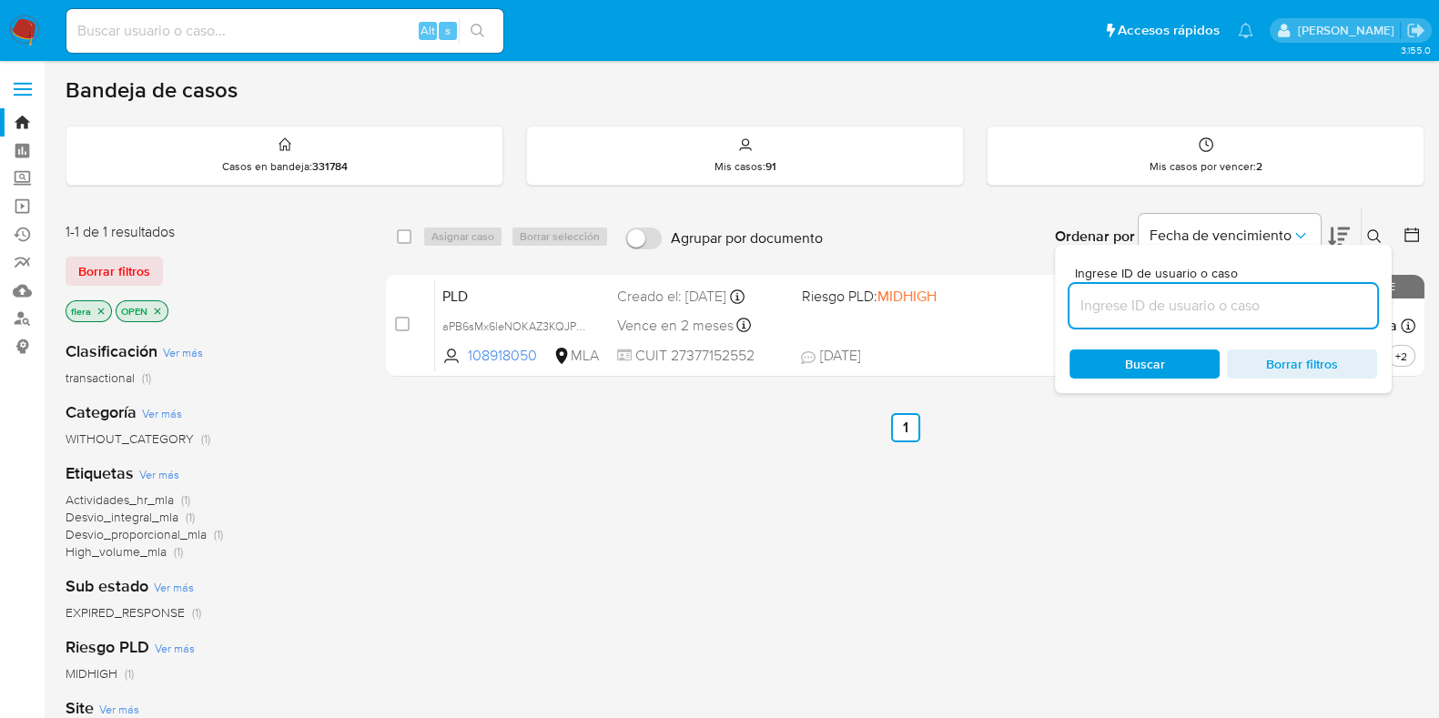
click at [1286, 298] on input at bounding box center [1223, 306] width 308 height 24
type input "bXsaOxEa7NNPZpFCKYfe9EWn"
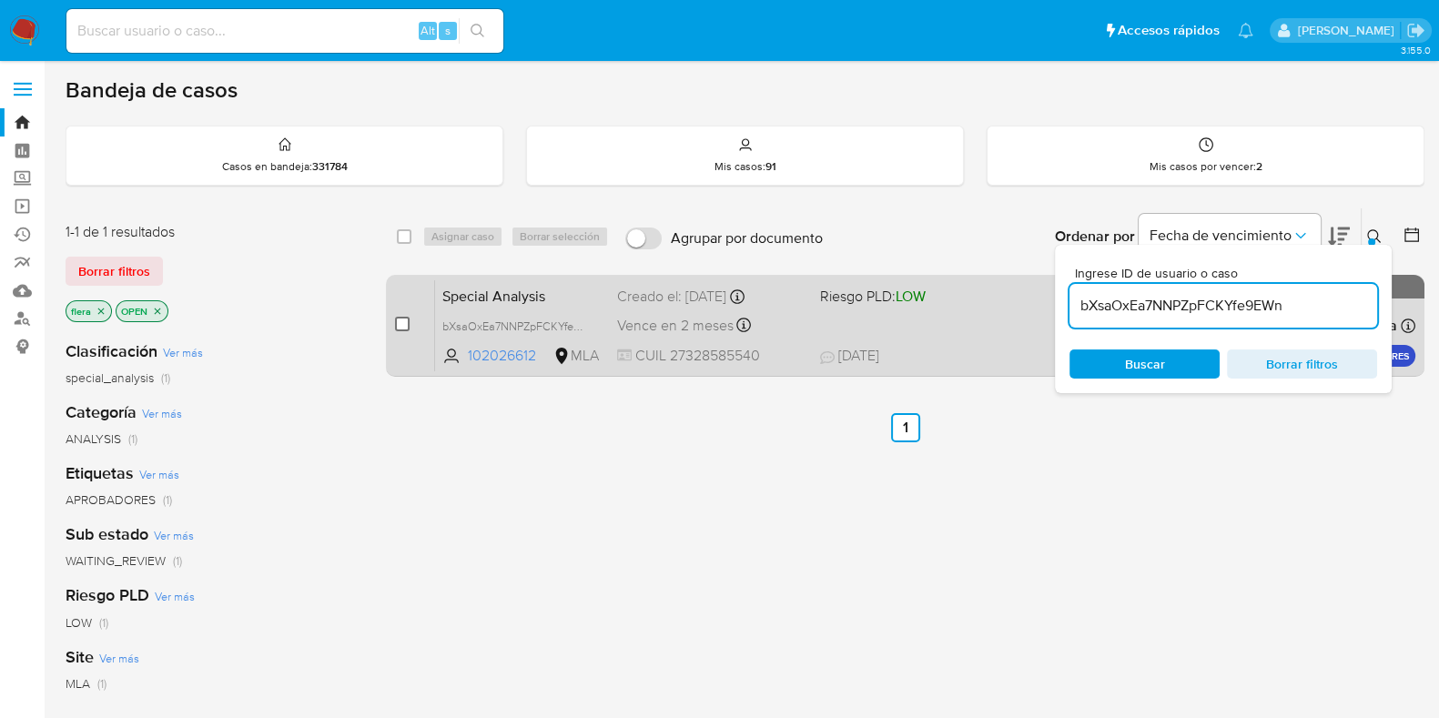
click at [397, 325] on input "checkbox" at bounding box center [402, 324] width 15 height 15
checkbox input "true"
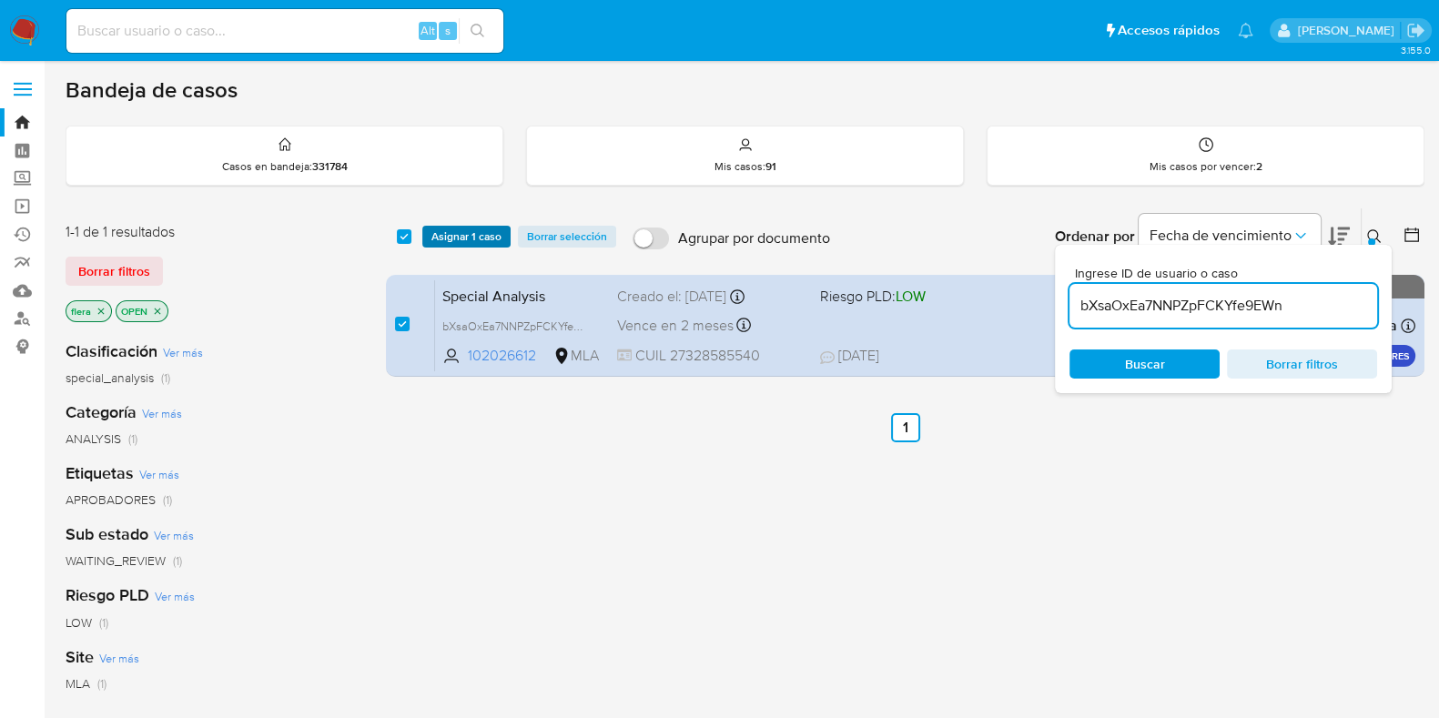
click at [462, 233] on span "Asignar 1 caso" at bounding box center [466, 236] width 70 height 18
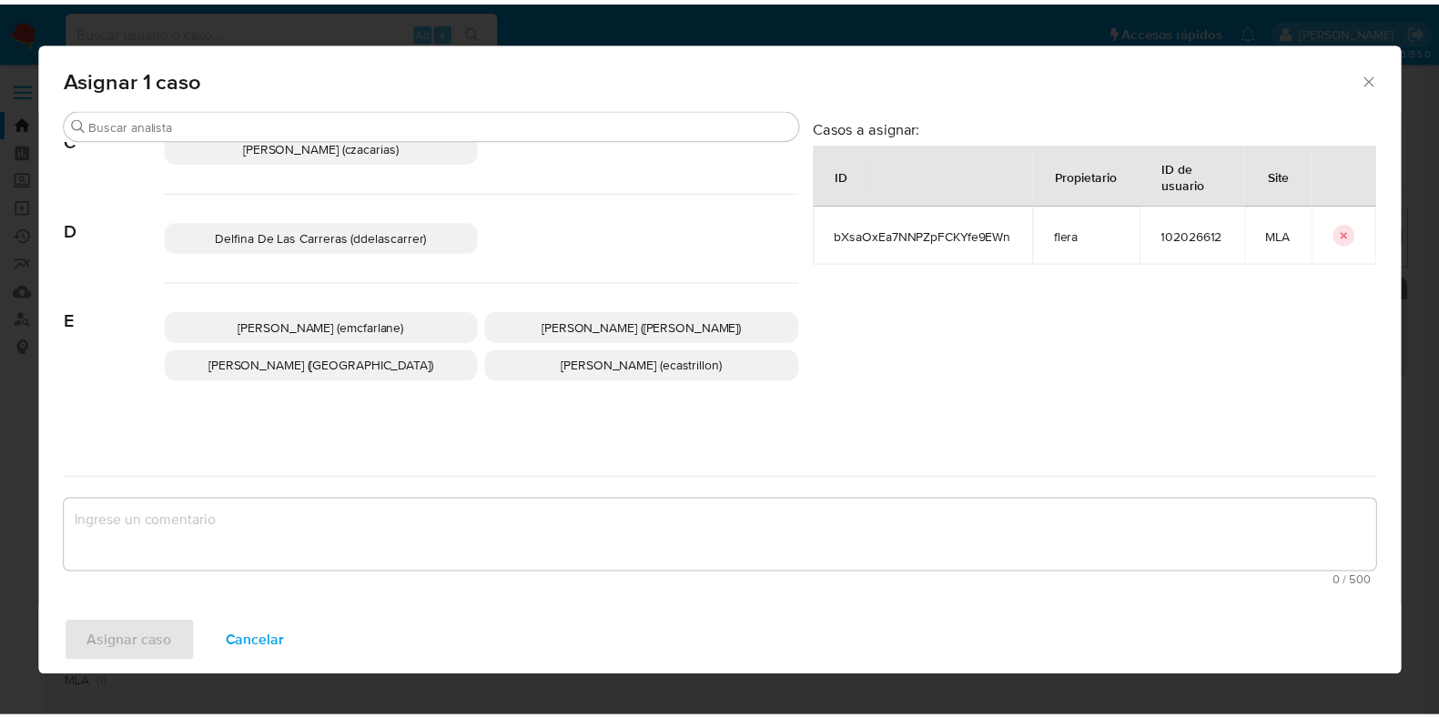
scroll to position [341, 0]
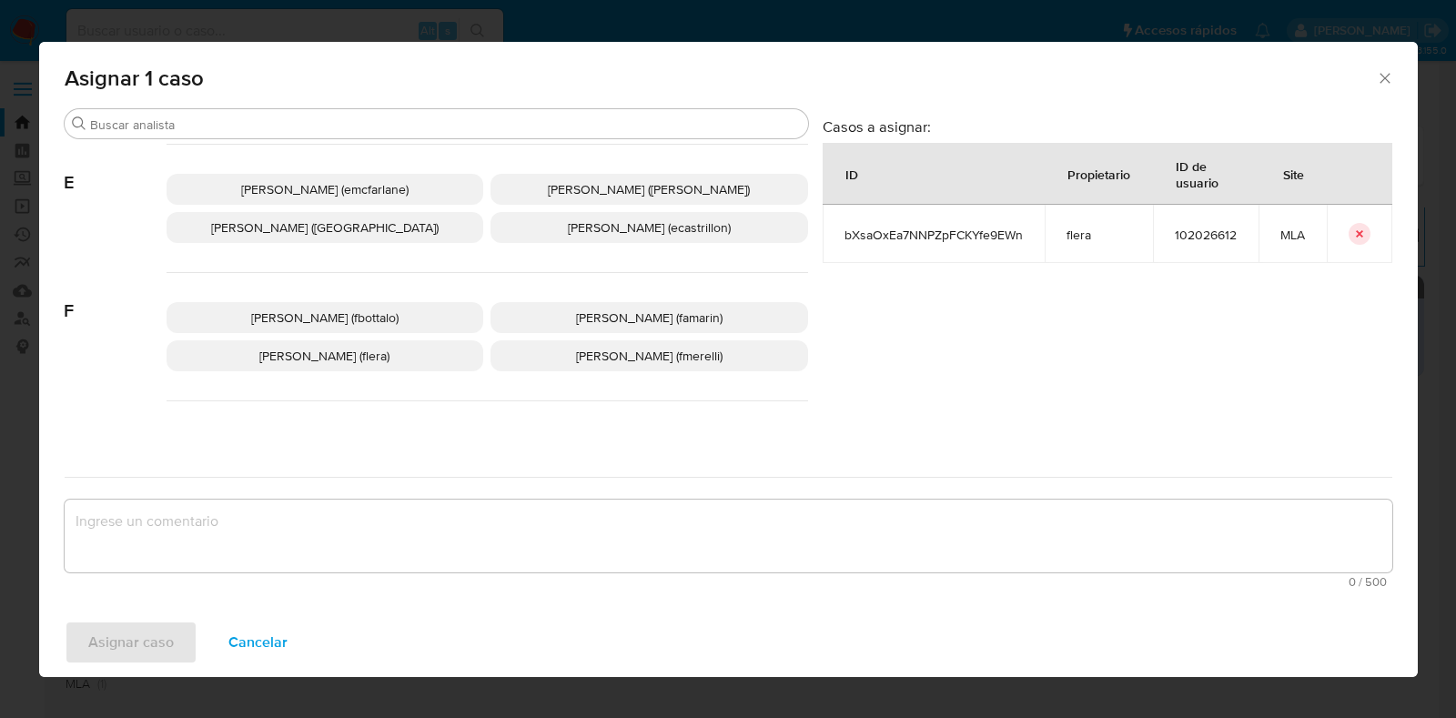
click at [450, 359] on p "[PERSON_NAME] (flera)" at bounding box center [326, 355] width 318 height 31
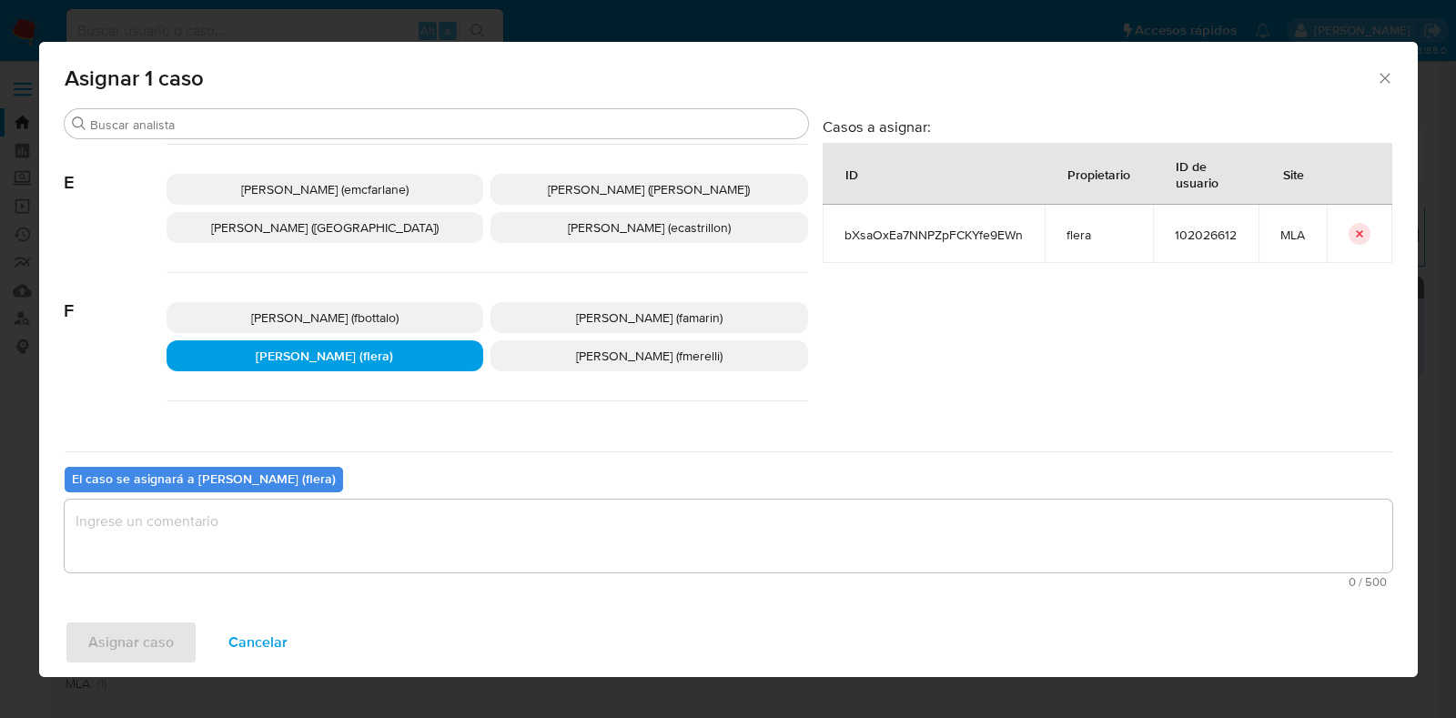
click at [402, 515] on textarea "assign-modal" at bounding box center [728, 536] width 1327 height 73
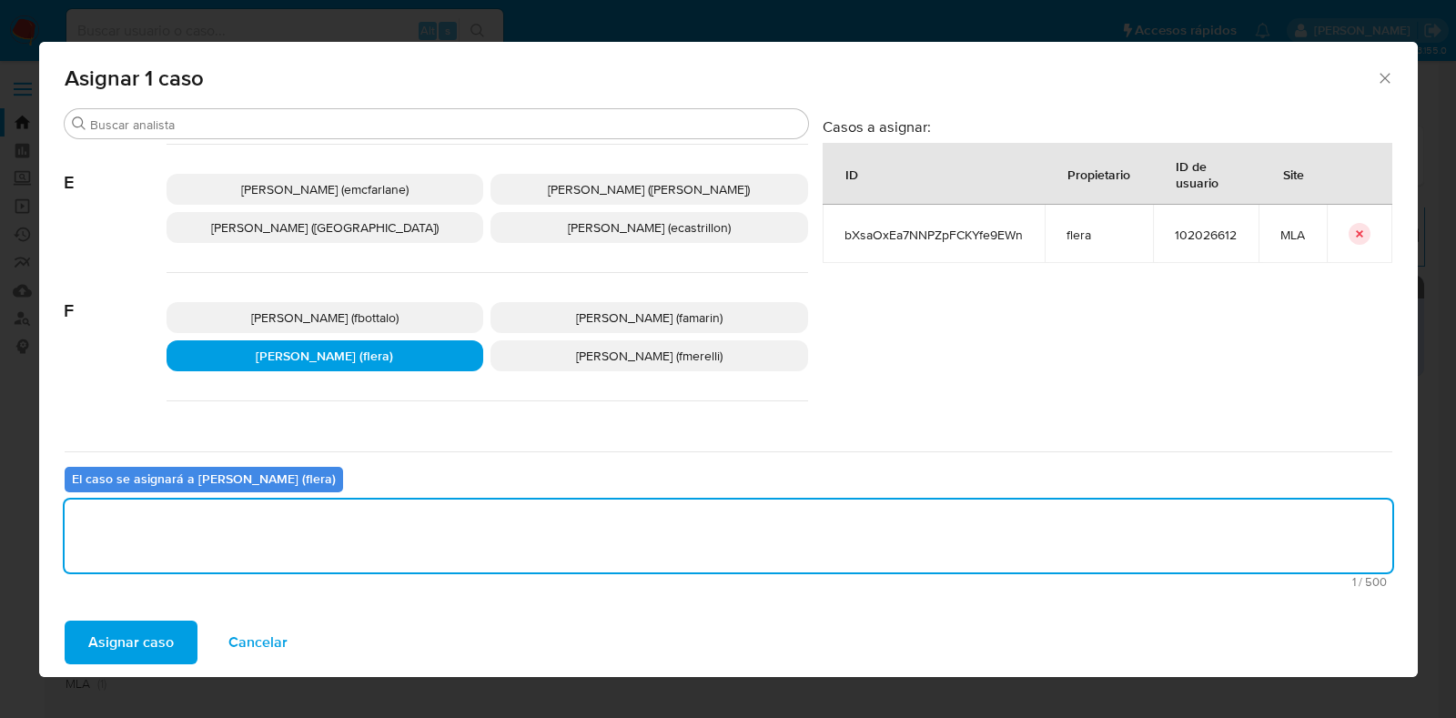
click at [140, 648] on span "Asignar caso" at bounding box center [131, 642] width 86 height 40
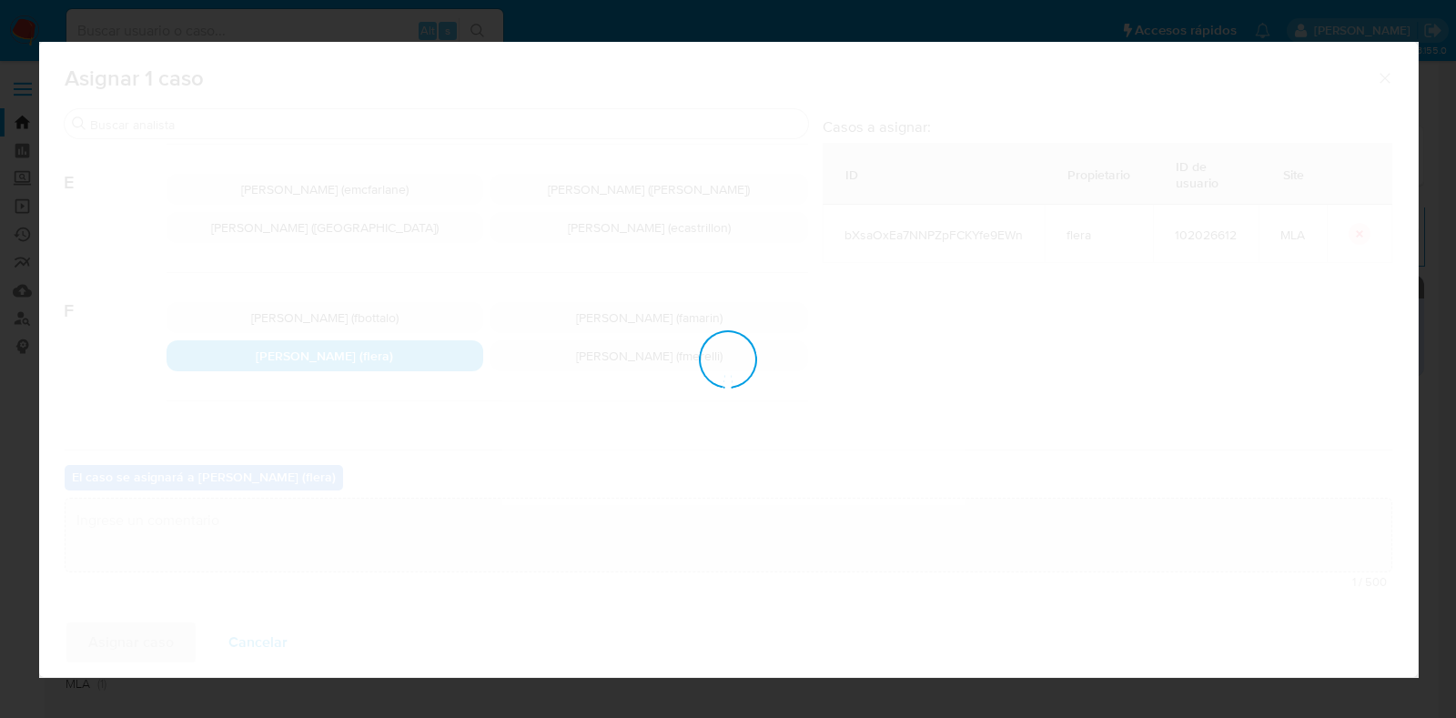
checkbox input "false"
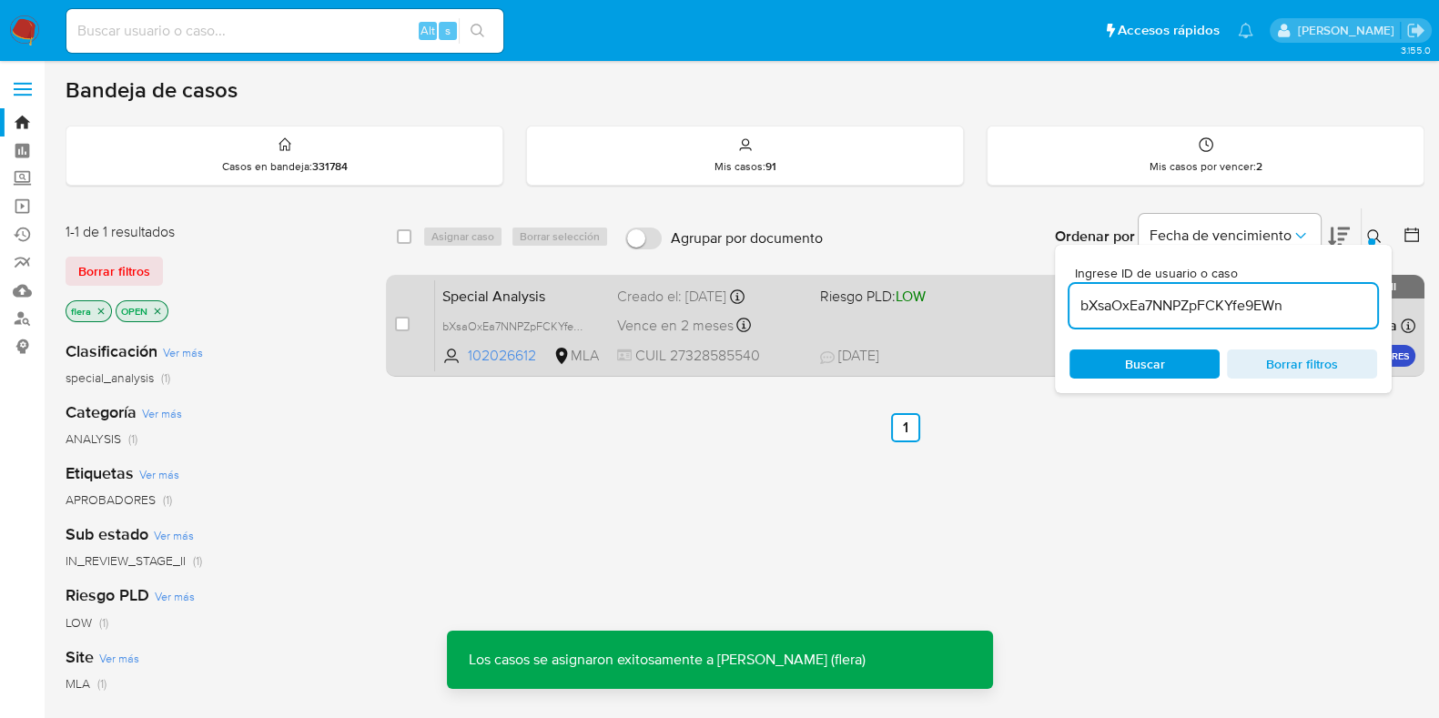
click at [595, 298] on span "Special Analysis" at bounding box center [522, 295] width 160 height 24
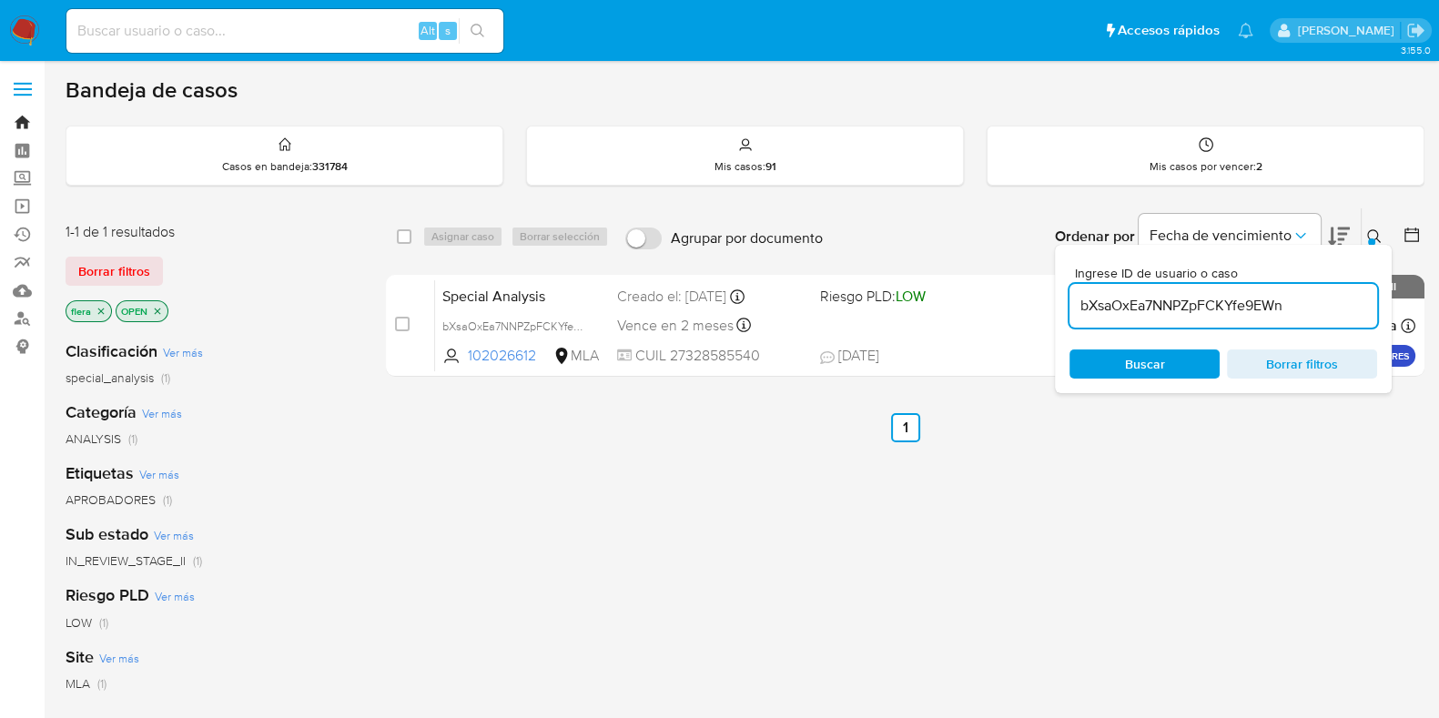
click at [28, 123] on link "Bandeja" at bounding box center [108, 122] width 217 height 28
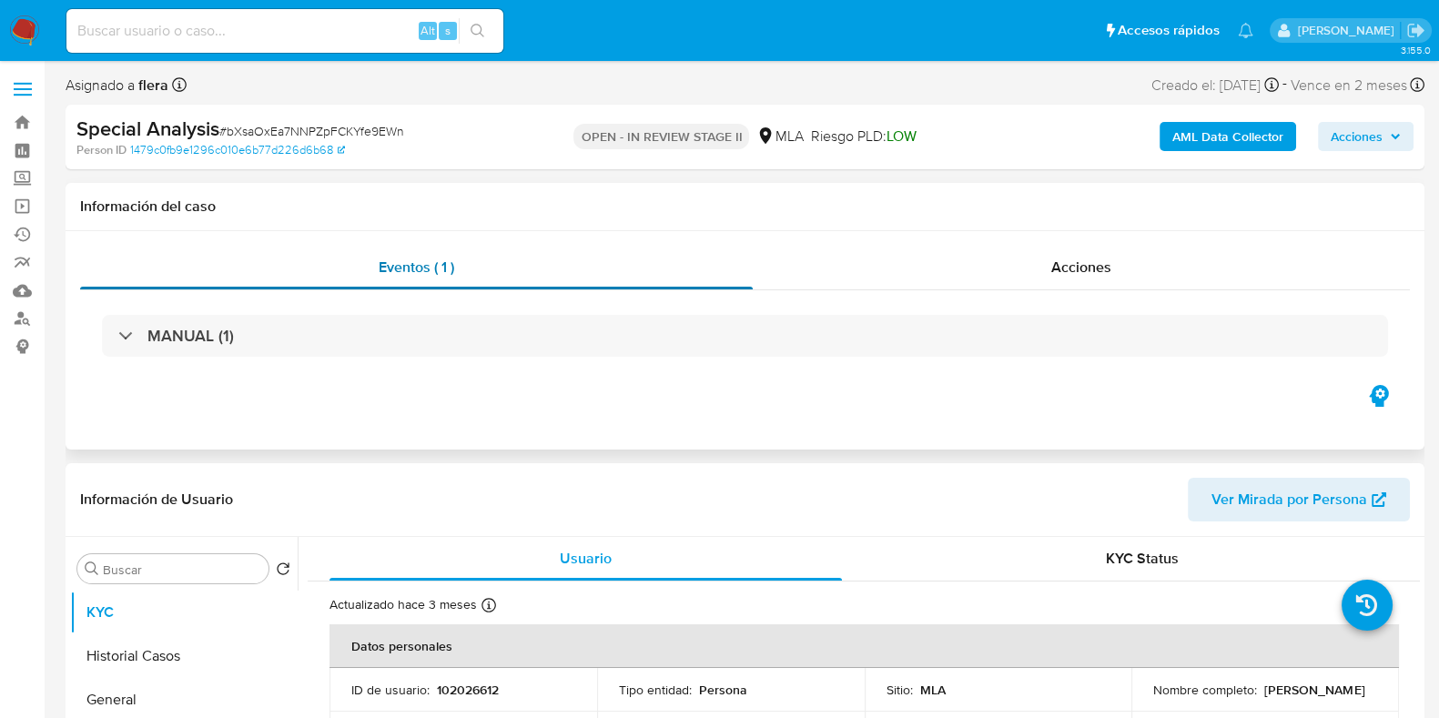
select select "10"
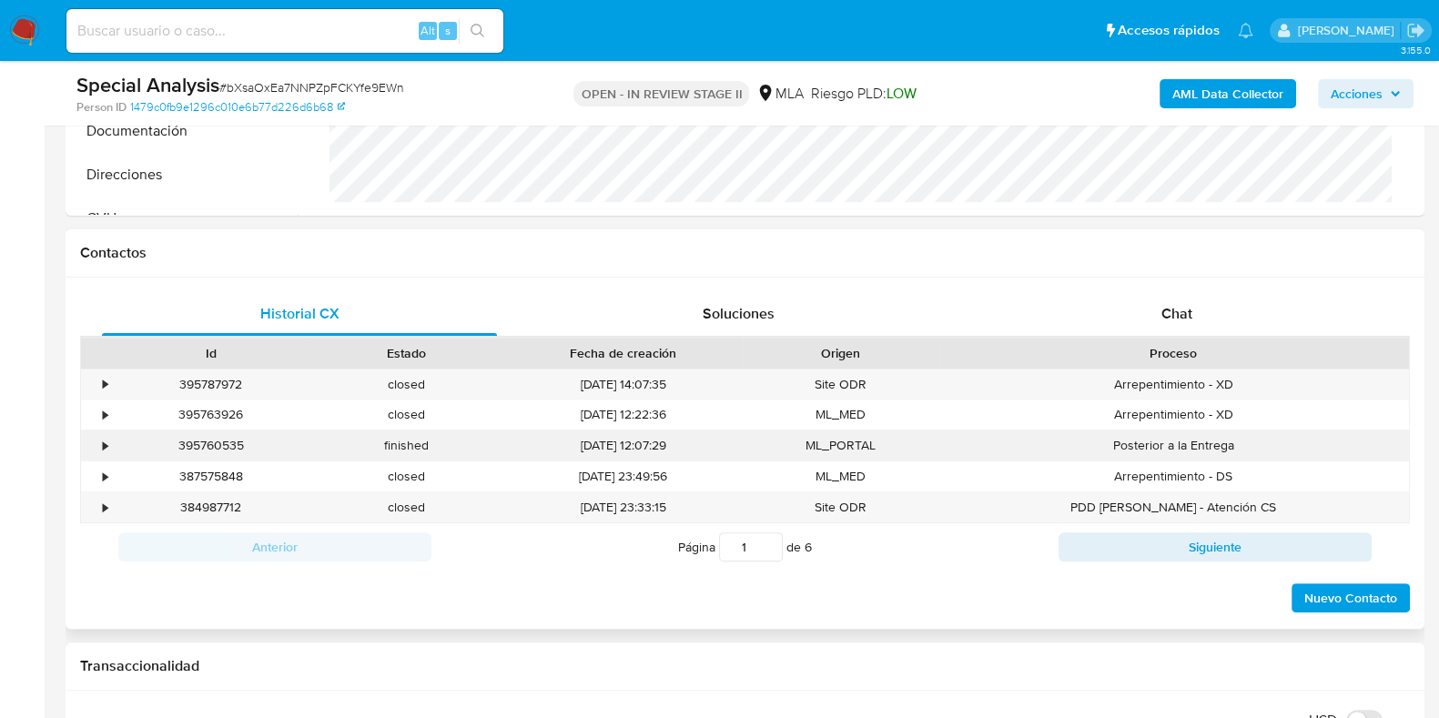
scroll to position [795, 0]
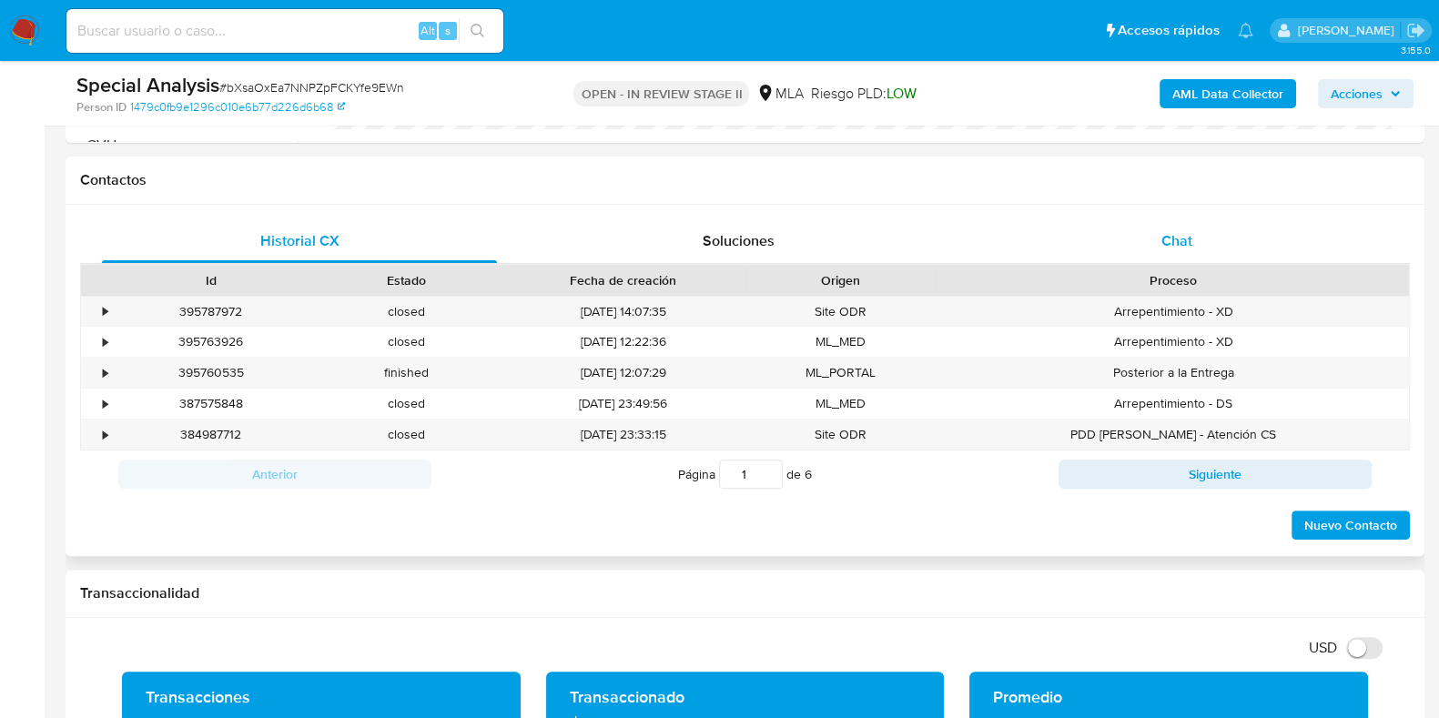
click at [1181, 257] on div "Chat" at bounding box center [1176, 241] width 395 height 44
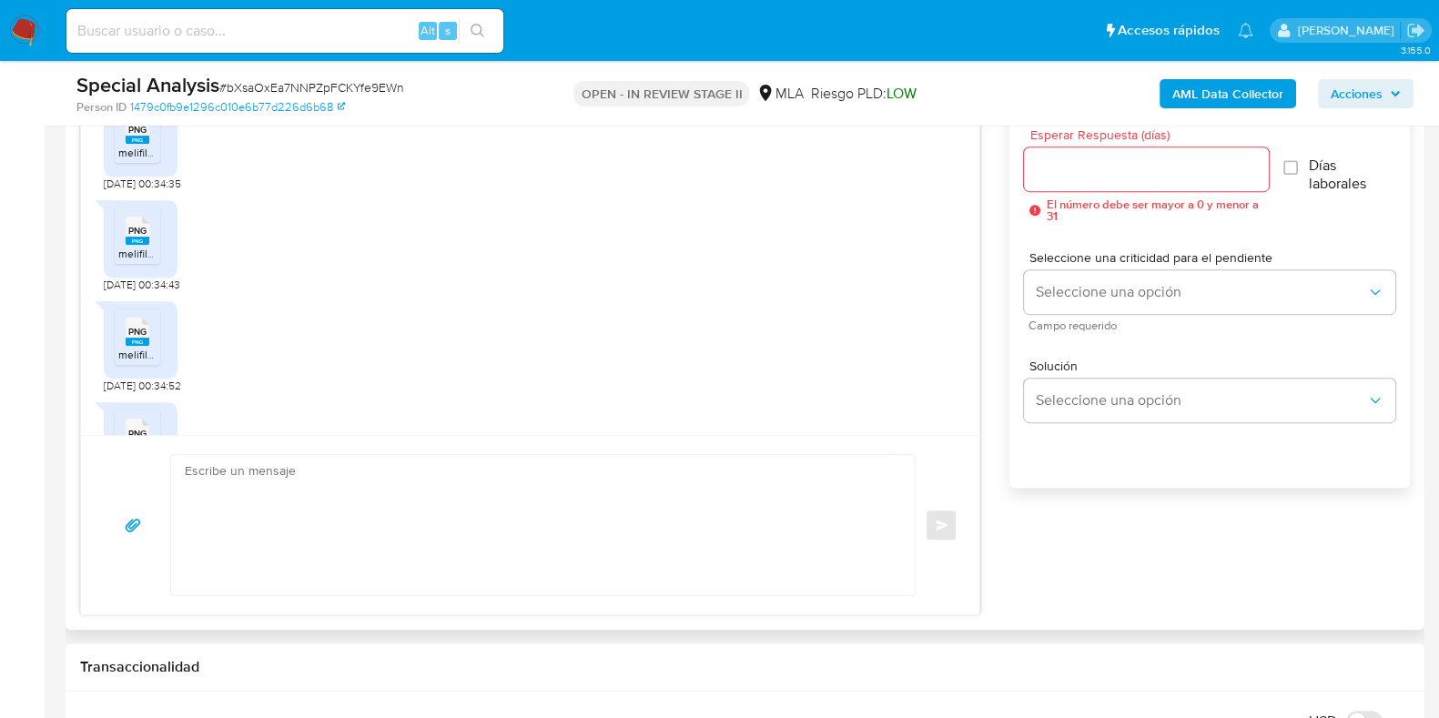
scroll to position [873, 0]
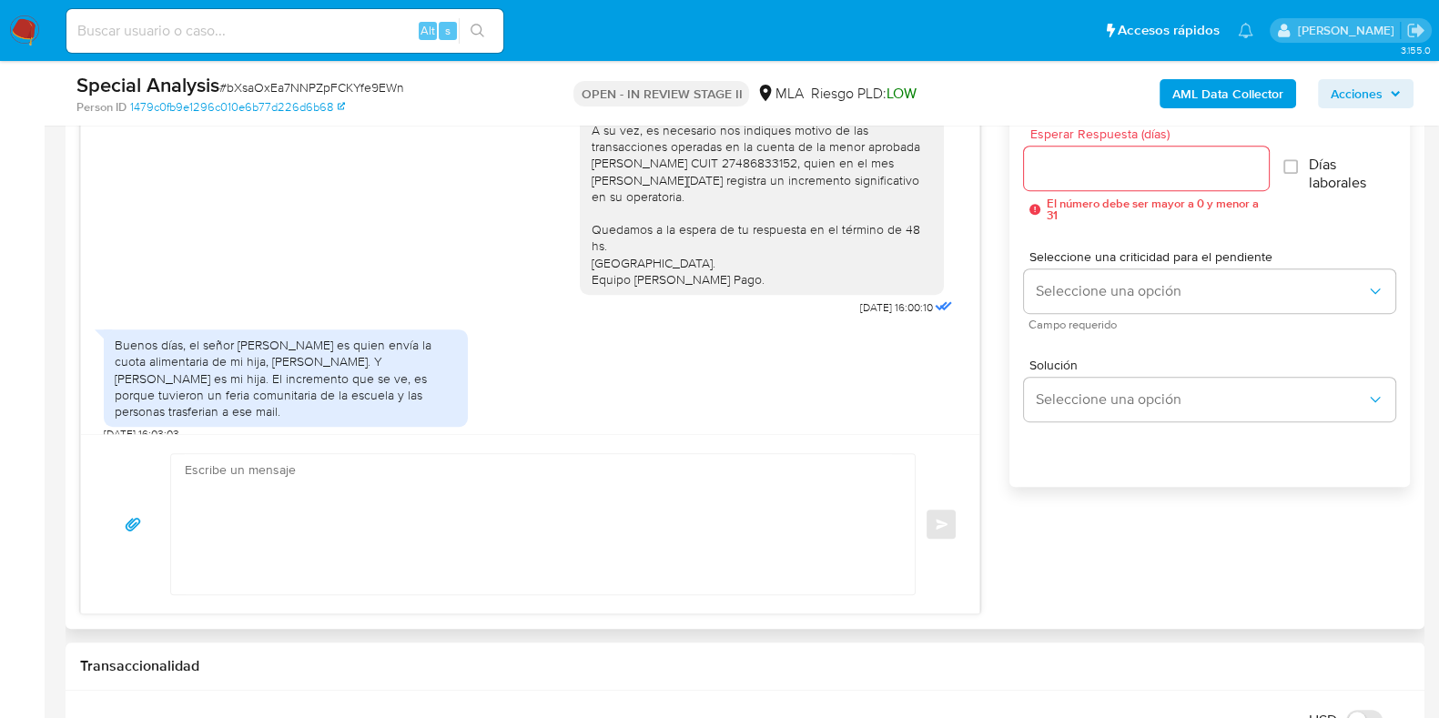
click at [617, 550] on textarea at bounding box center [538, 524] width 707 height 140
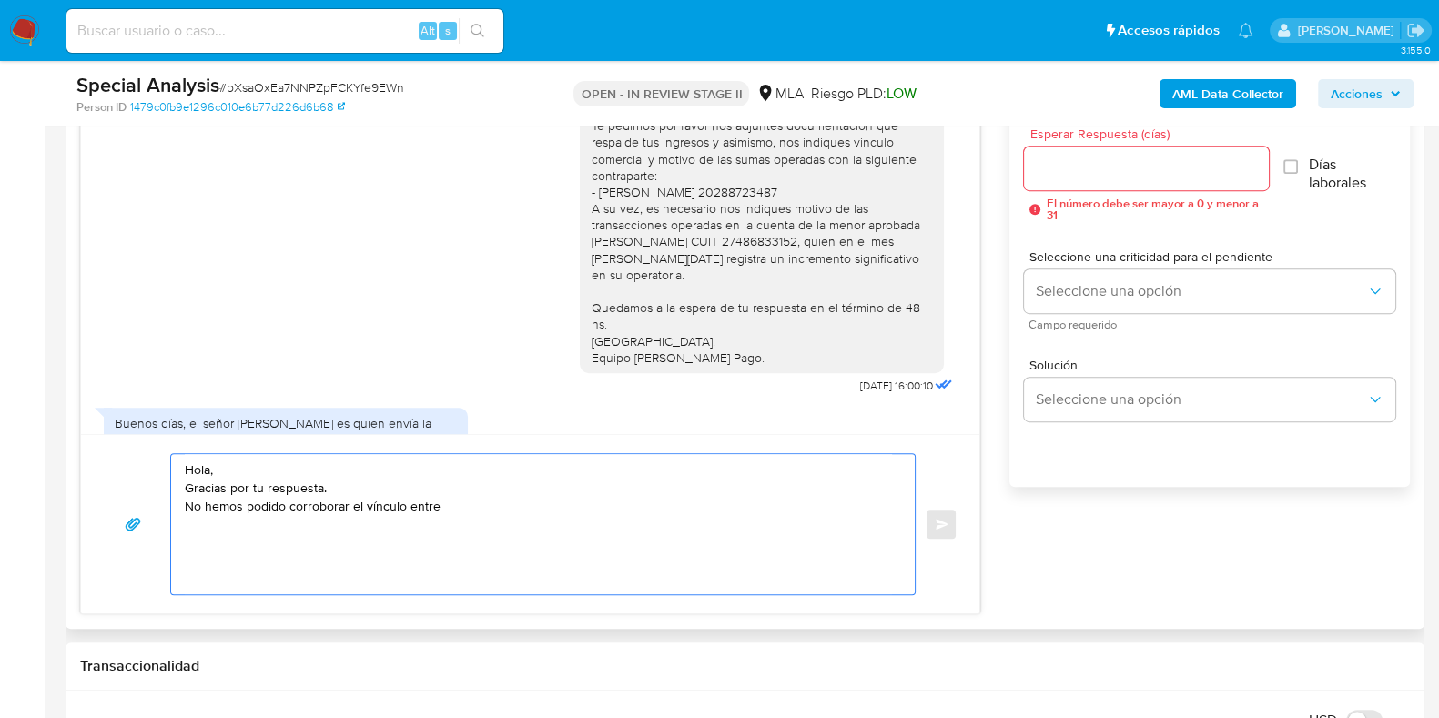
scroll to position [759, 0]
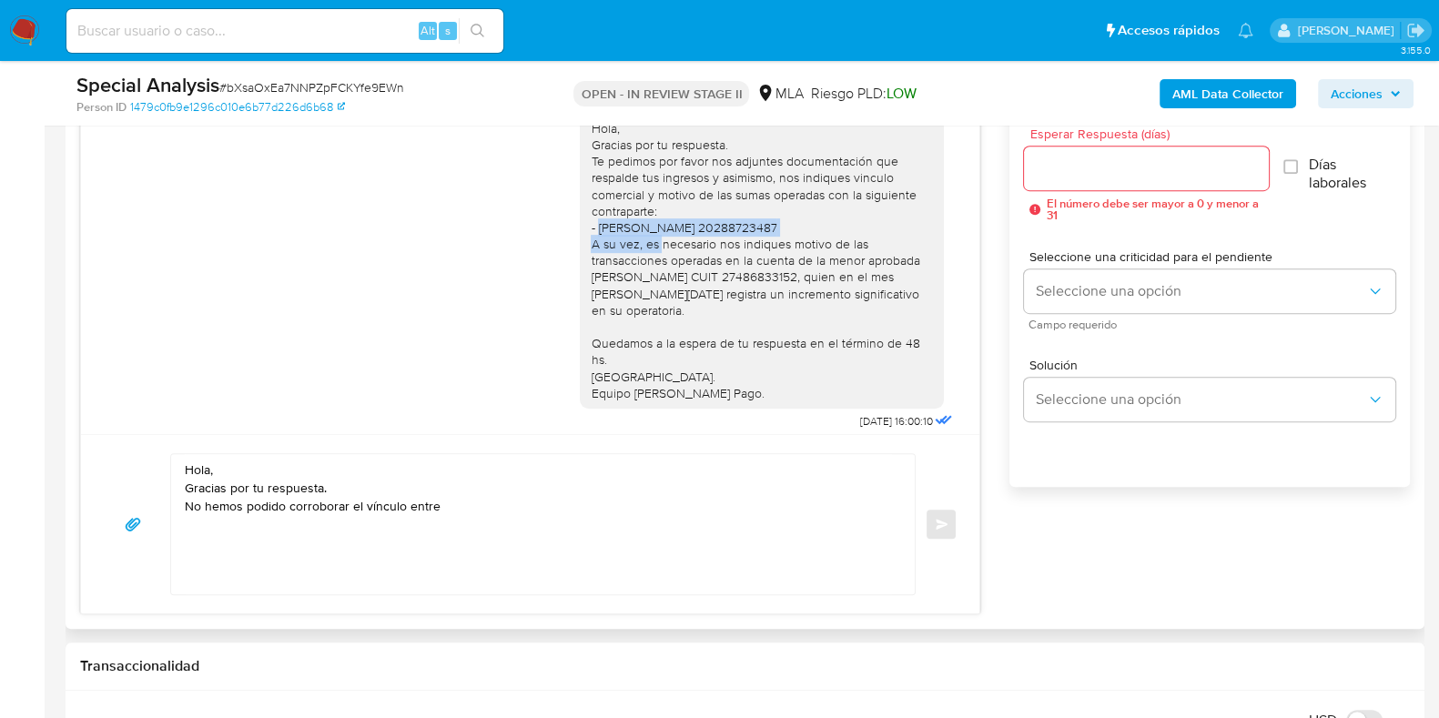
drag, startPoint x: 582, startPoint y: 225, endPoint x: 833, endPoint y: 227, distance: 251.1
click at [833, 227] on div "Hola, Gracias por tu respuesta. Te pedimos por favor nos adjuntes documentación…" at bounding box center [762, 260] width 342 height 281
copy div "[PERSON_NAME] CUIT 20288723487"
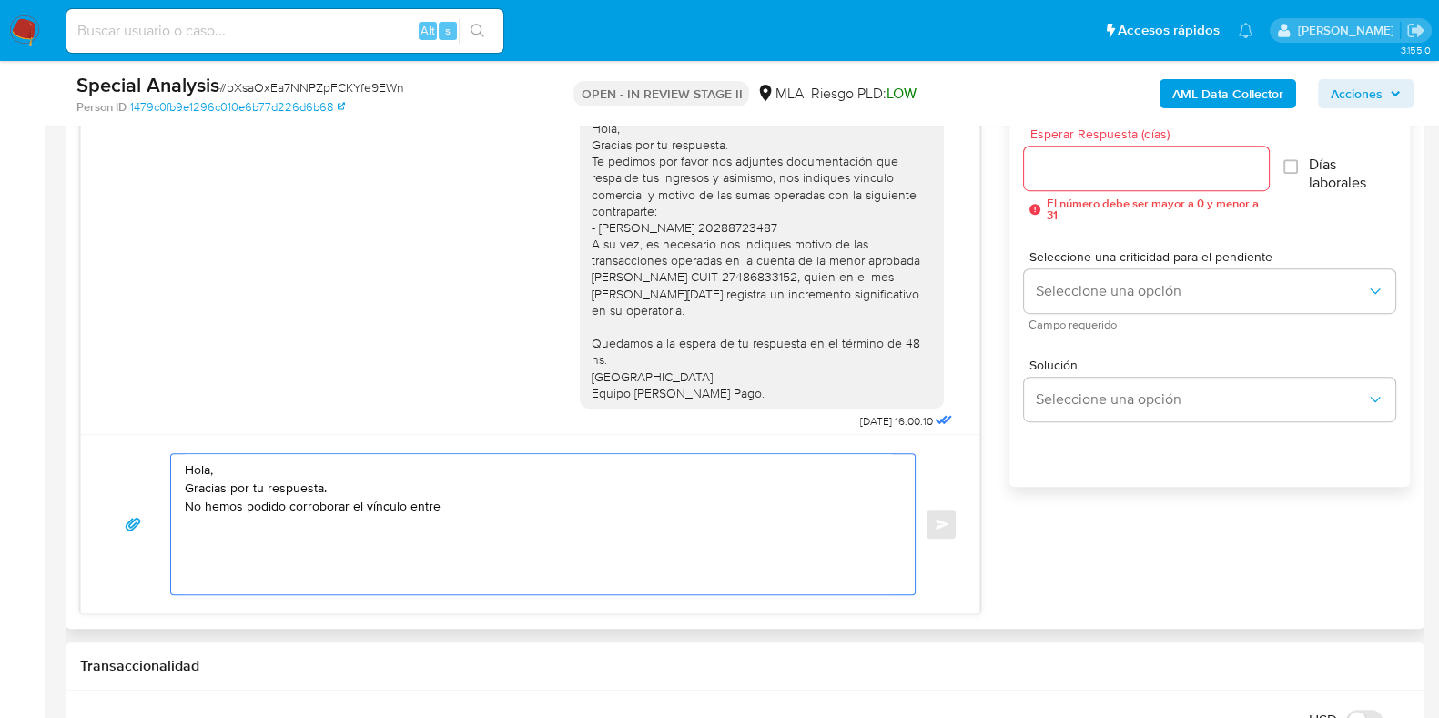
click at [491, 511] on textarea "Hola, Gracias por tu respuesta. No hemos podido corroborar el vínculo entre" at bounding box center [538, 524] width 707 height 140
paste textarea "Gustavo Javier Quiroga CUIT 20288723487"
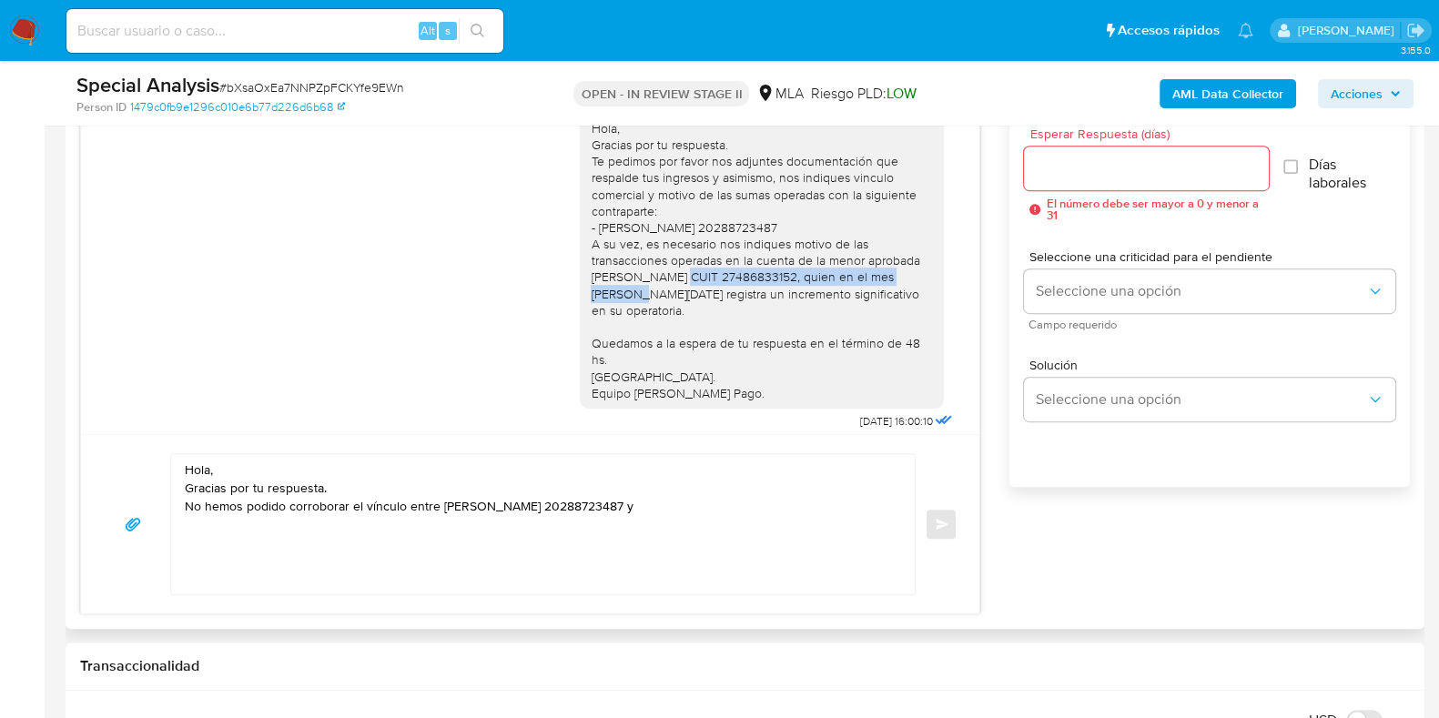
drag, startPoint x: 573, startPoint y: 272, endPoint x: 813, endPoint y: 277, distance: 239.3
click at [813, 277] on div "Hola, Gracias por tu respuesta. Te pedimos por favor nos adjuntes documentación…" at bounding box center [762, 260] width 342 height 281
copy div "Paula Agostina Villarreal CUIT 27486833152"
click at [760, 495] on textarea "Hola, Gracias por tu respuesta. No hemos podido corroborar el vínculo entre Gus…" at bounding box center [538, 524] width 707 height 140
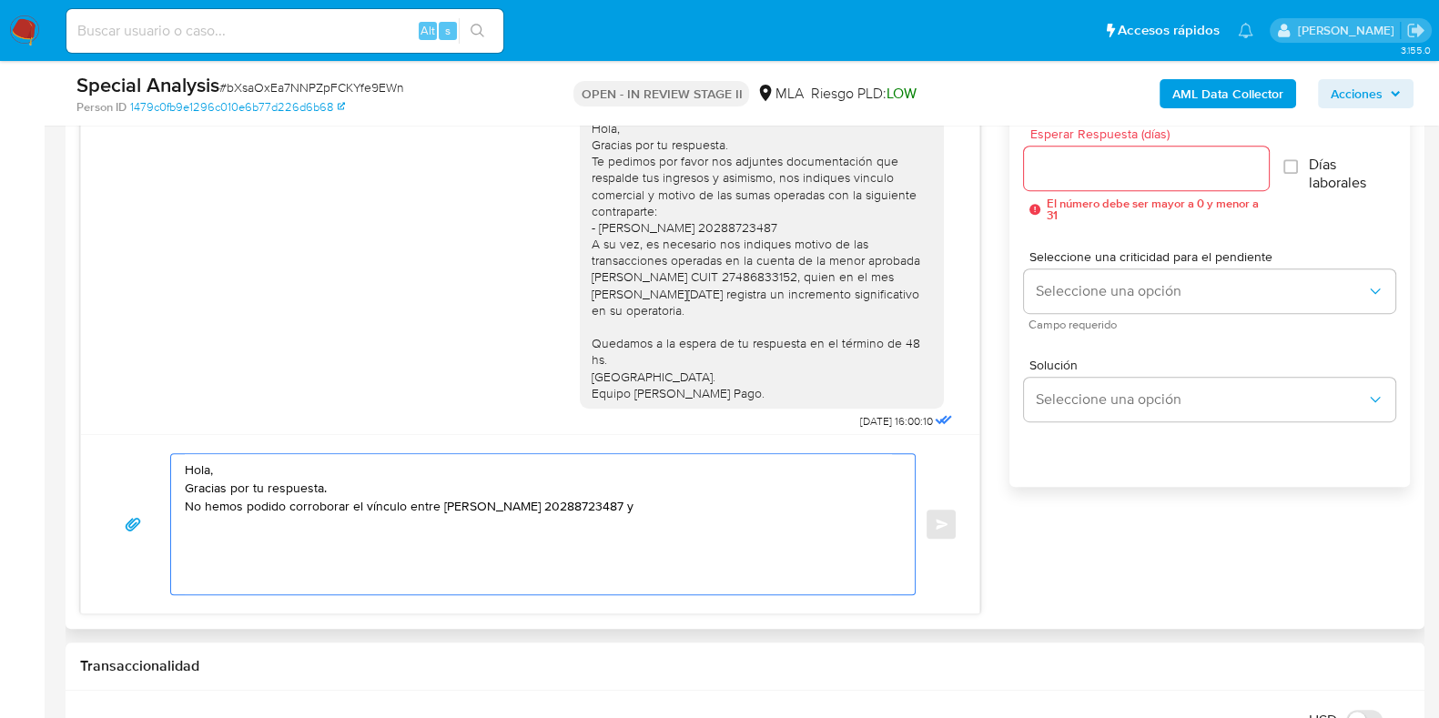
paste textarea "Paula Agostina Villarreal CUIT 27486833152"
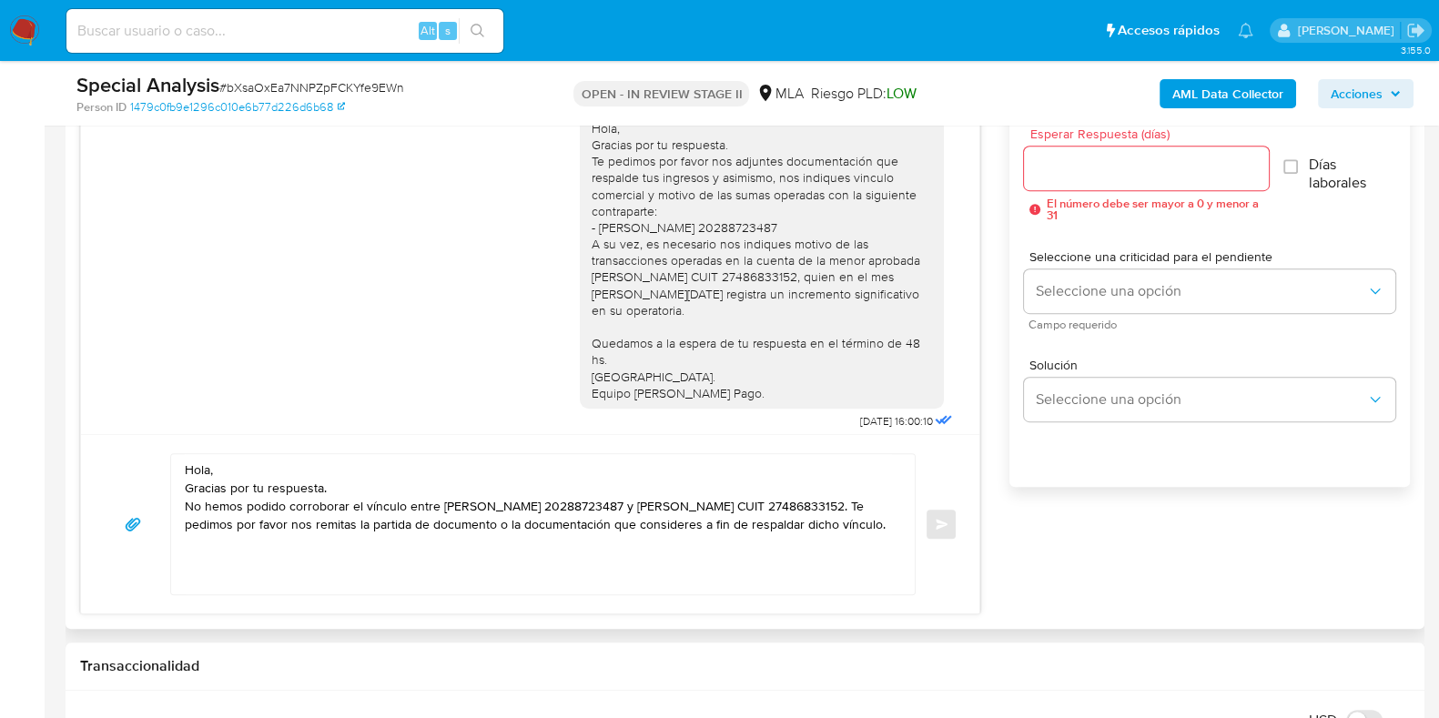
drag, startPoint x: 578, startPoint y: 343, endPoint x: 723, endPoint y: 393, distance: 153.9
click at [723, 393] on div "Hola, Gracias por tu respuesta. Te pedimos por favor nos adjuntes documentación…" at bounding box center [762, 260] width 342 height 281
click at [591, 340] on div "Hola, Gracias por tu respuesta. Te pedimos por favor nos adjuntes documentación…" at bounding box center [762, 260] width 342 height 281
drag, startPoint x: 573, startPoint y: 342, endPoint x: 744, endPoint y: 388, distance: 177.0
click at [744, 388] on div "Hola, Gracias por tu respuesta. Te pedimos por favor nos adjuntes documentación…" at bounding box center [762, 260] width 342 height 281
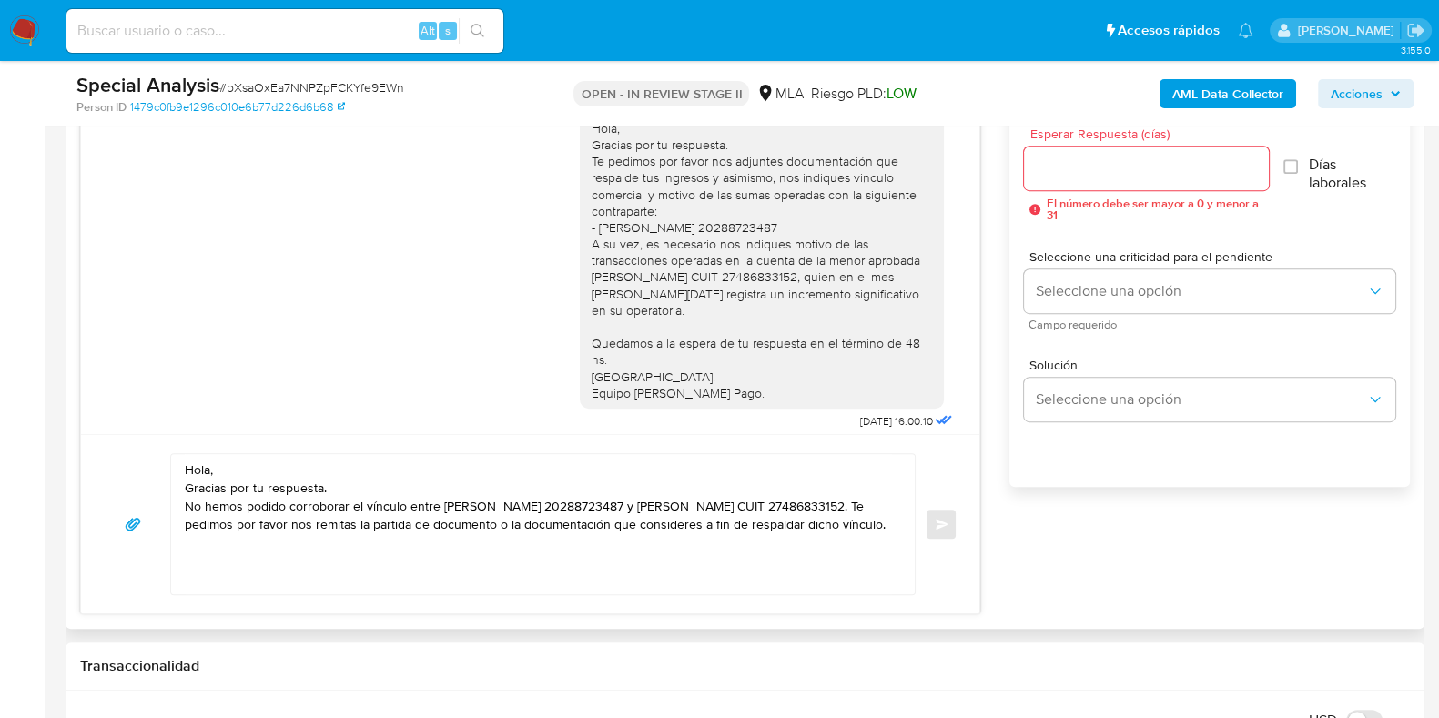
copy div "Quedamos a la espera de tu respuesta en el término de 48 hs. Saludos. Equipo de…"
click at [190, 574] on textarea "Hola, Gracias por tu respuesta. No hemos podido corroborar el vínculo entre Gus…" at bounding box center [538, 524] width 707 height 140
paste textarea "Quedamos a la espera de tu respuesta en el término de 48 hs. Saludos. Equipo de…"
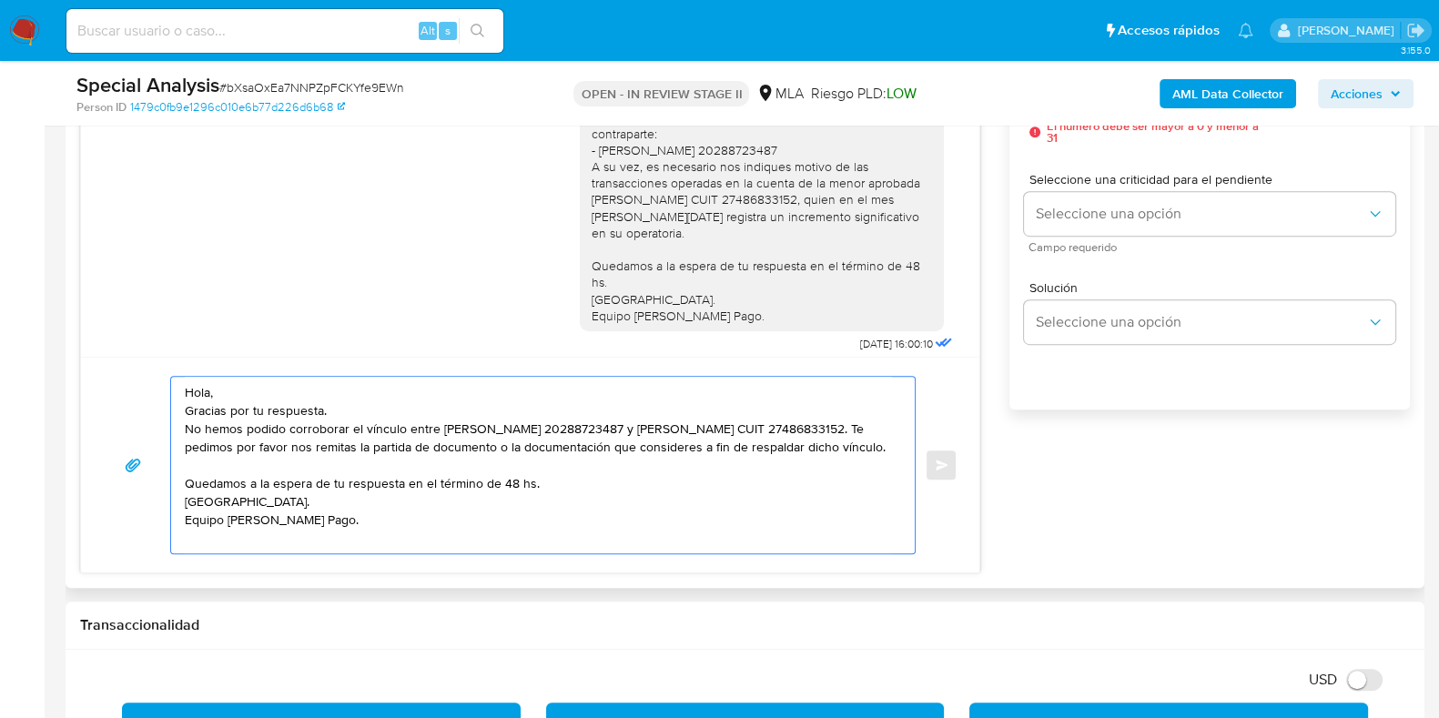
scroll to position [1137, 0]
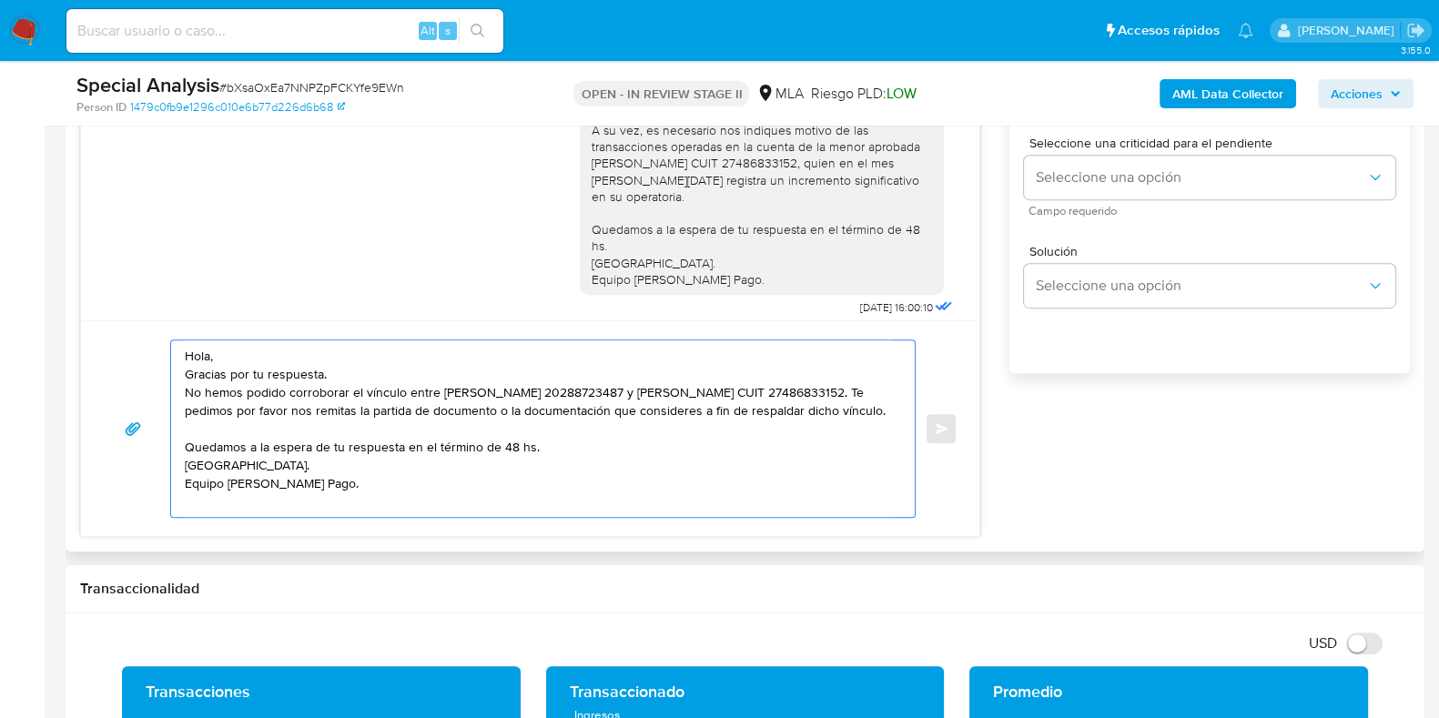
click at [510, 466] on textarea "Hola, Gracias por tu respuesta. No hemos podido corroborar el vínculo entre Gus…" at bounding box center [538, 428] width 707 height 177
drag, startPoint x: 590, startPoint y: 410, endPoint x: 529, endPoint y: 413, distance: 61.0
click at [529, 413] on textarea "Hola, Gracias por tu respuesta. No hemos podido corroborar el vínculo entre Gus…" at bounding box center [538, 428] width 707 height 177
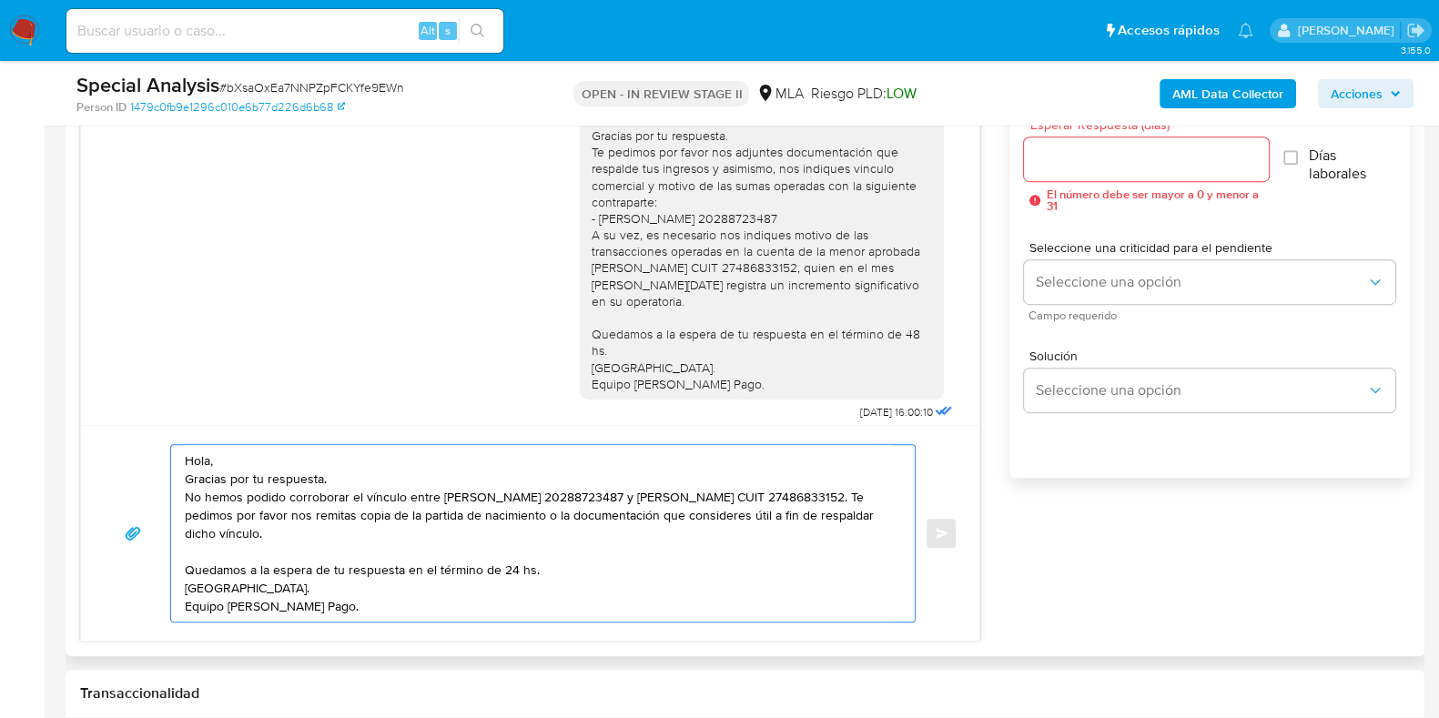
scroll to position [909, 0]
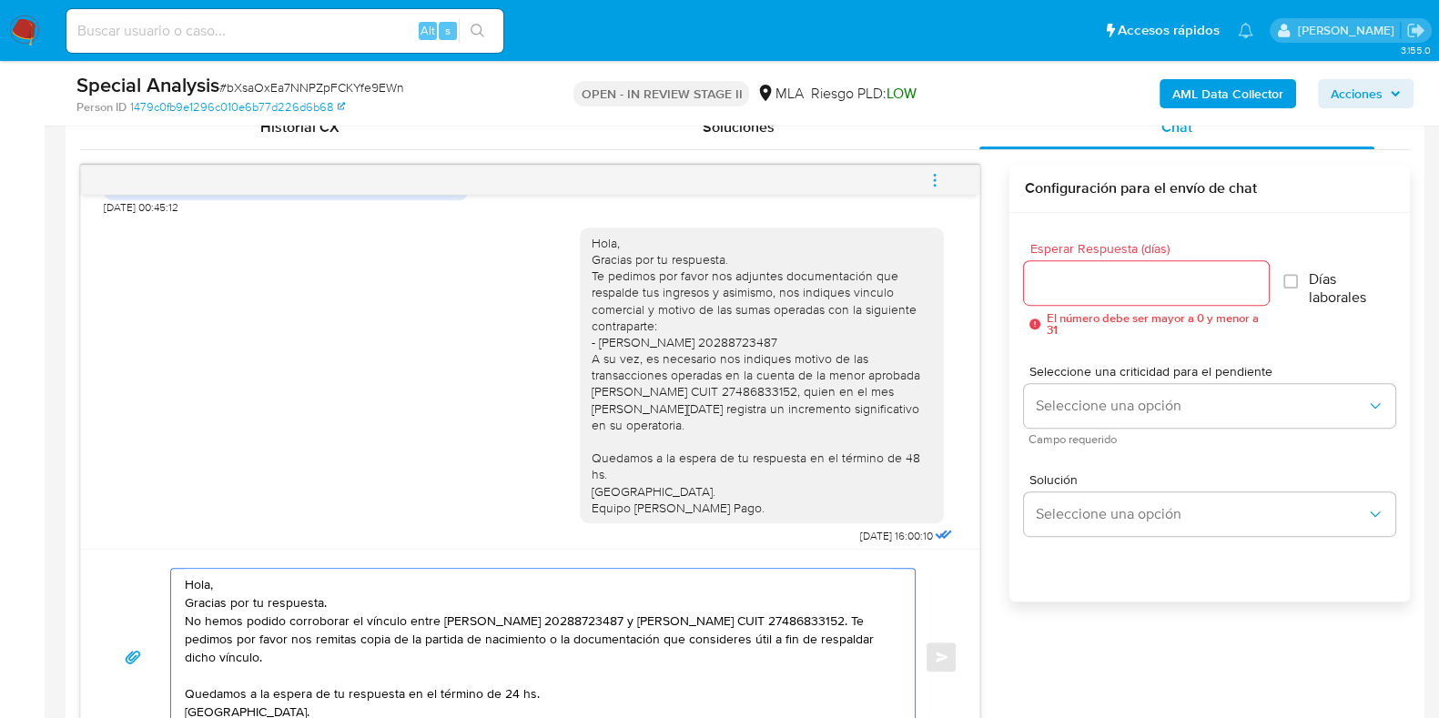
type textarea "Hola, Gracias por tu respuesta. No hemos podido corroborar el vínculo entre Gus…"
click at [1026, 277] on input "Esperar Respuesta (días)" at bounding box center [1146, 283] width 244 height 24
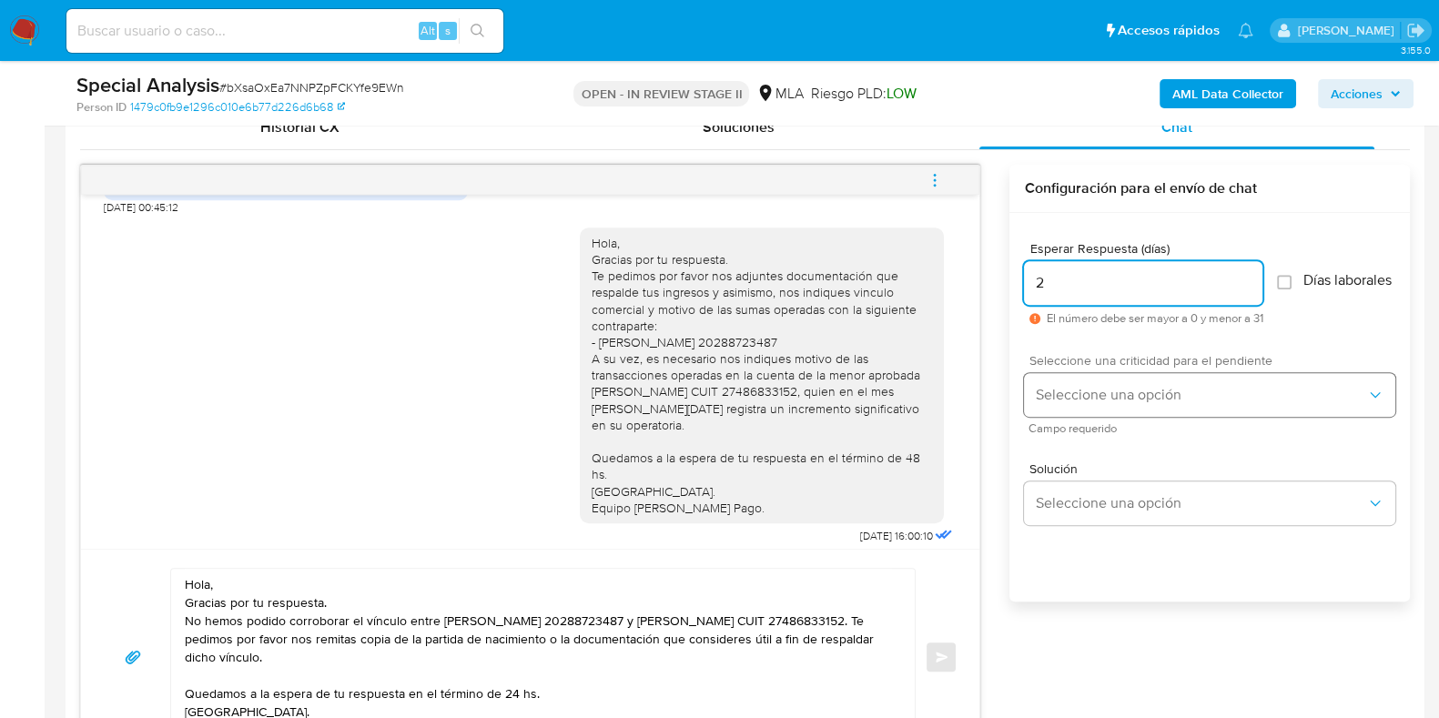
type input "2"
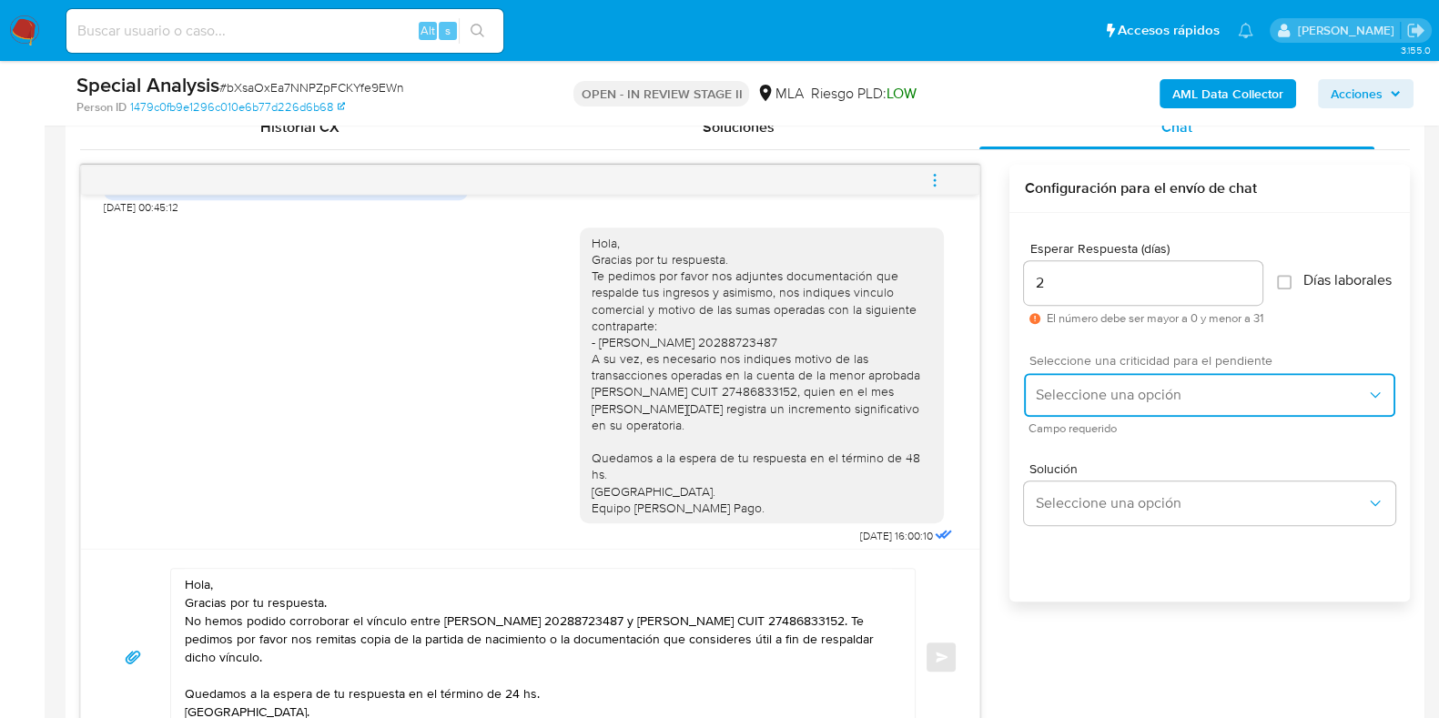
click at [1082, 403] on span "Seleccione una opción" at bounding box center [1200, 395] width 331 height 18
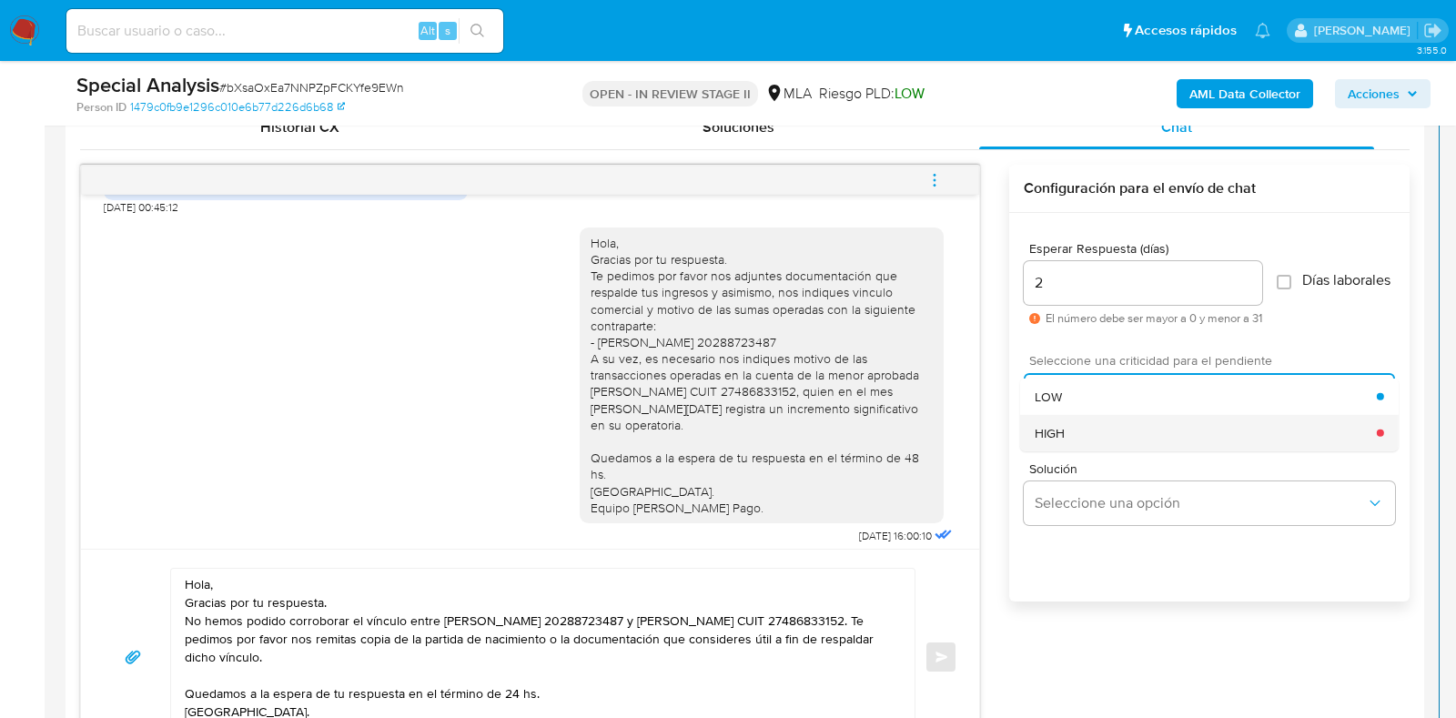
click at [1082, 439] on div "HIGH" at bounding box center [1206, 432] width 342 height 36
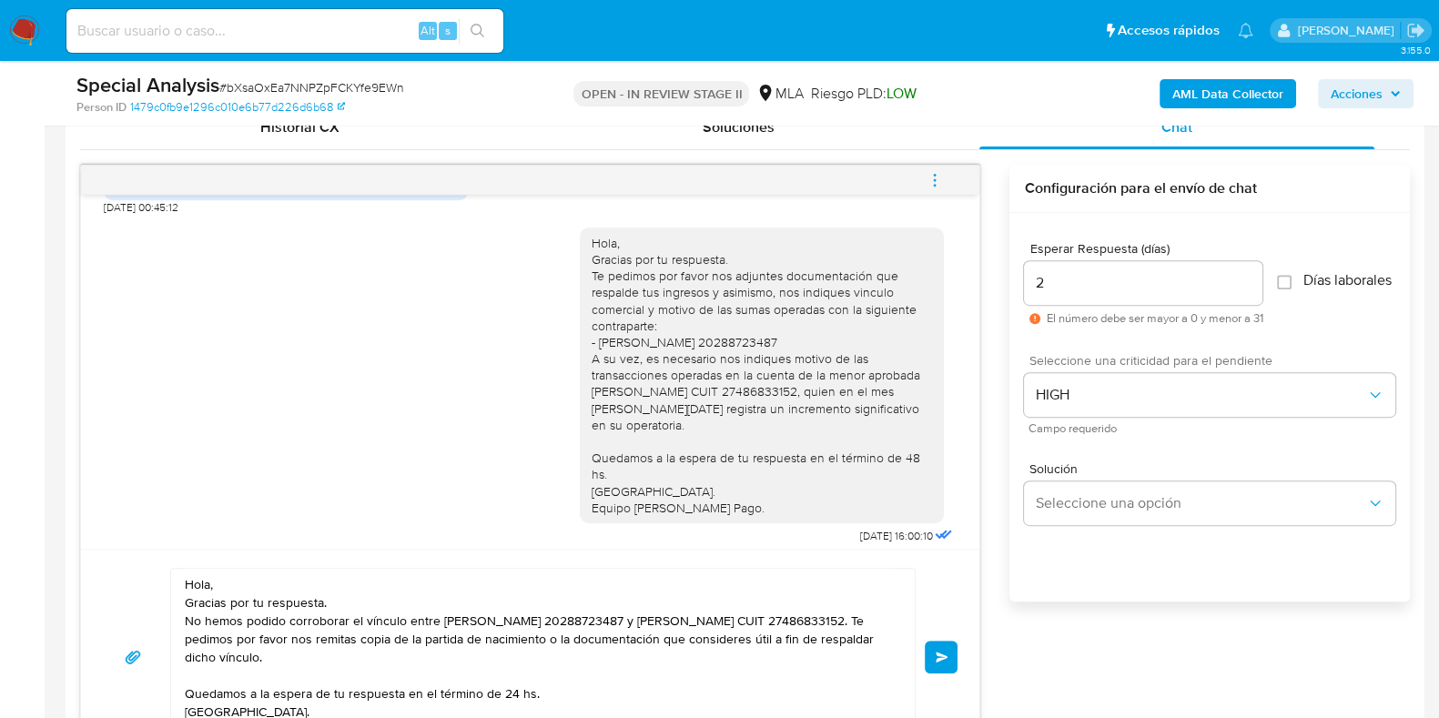
click at [949, 658] on button "Enviar" at bounding box center [940, 657] width 33 height 33
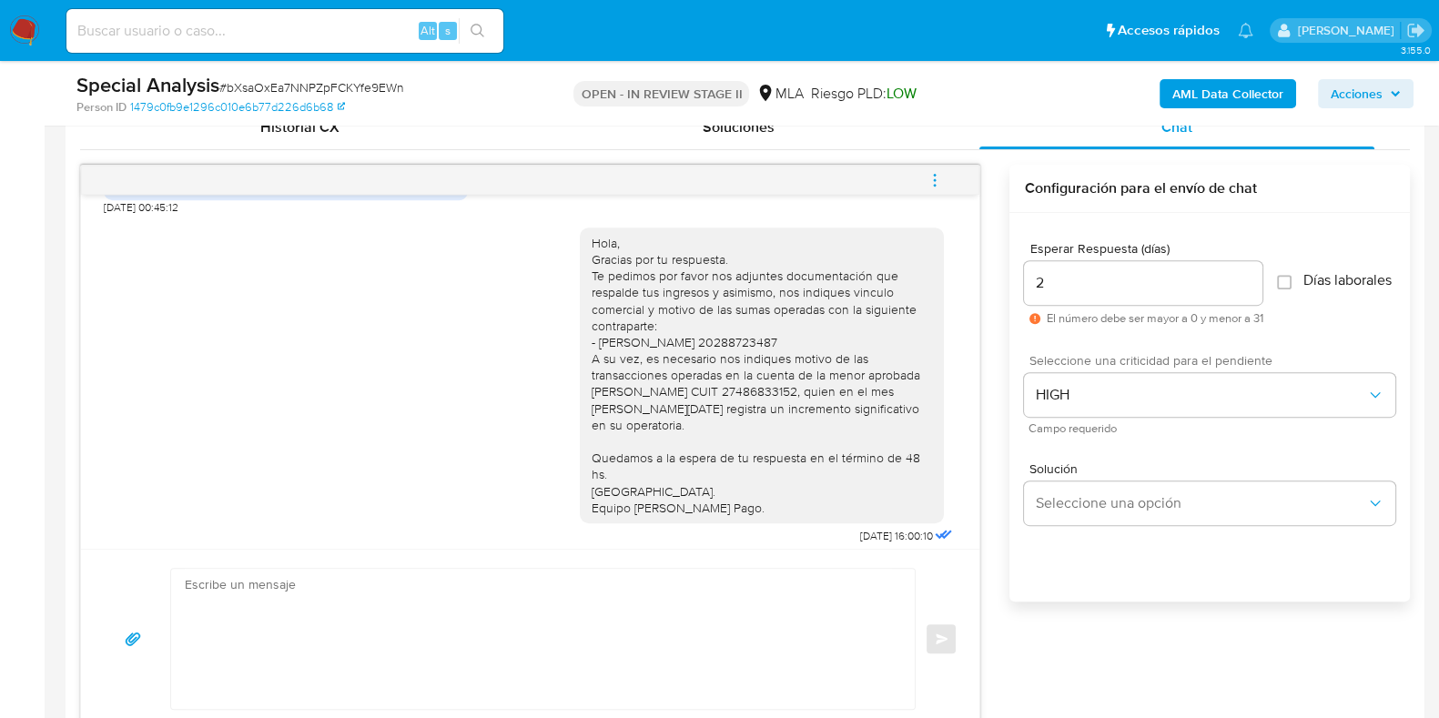
scroll to position [1124, 0]
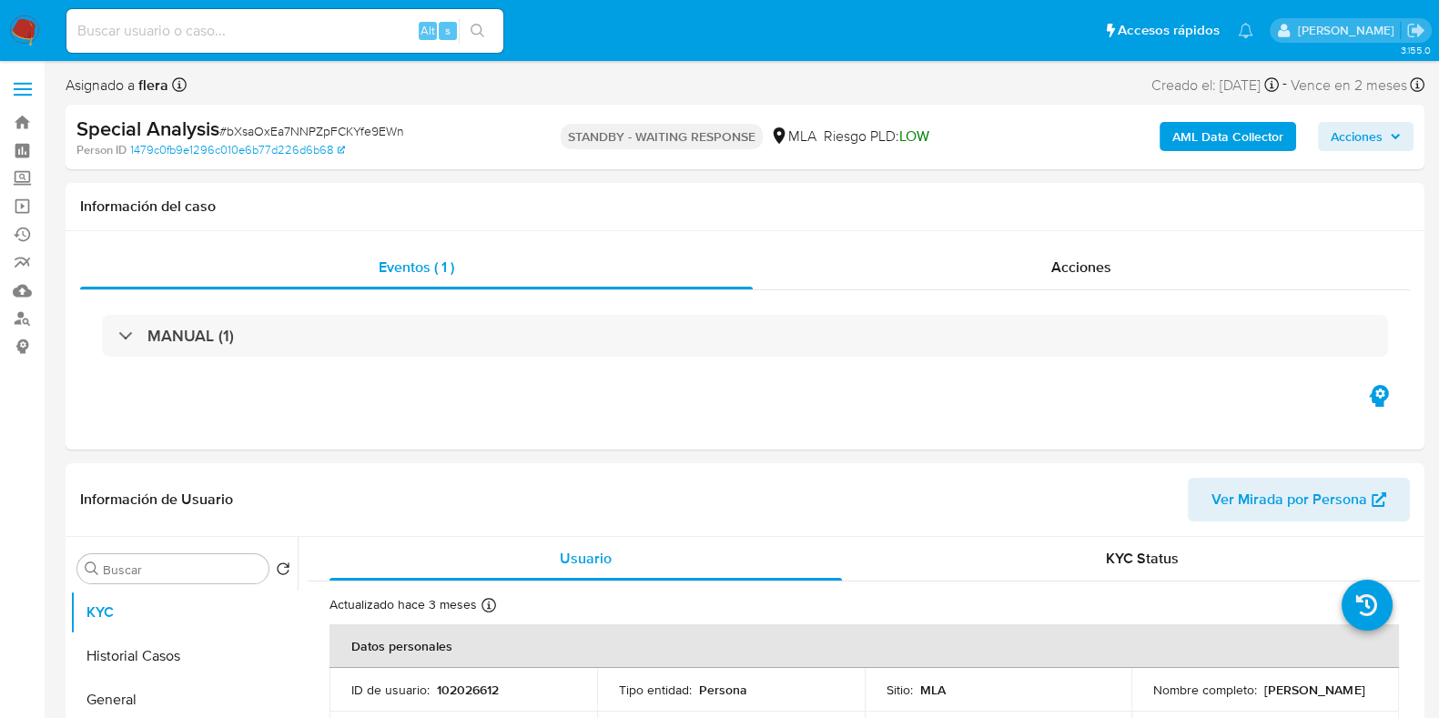
select select "10"
click at [658, 657] on th "Datos personales" at bounding box center [863, 646] width 1069 height 44
click at [202, 25] on input at bounding box center [284, 31] width 437 height 24
paste input "a2G081VW6DUnmRDavOVXgptb"
type input "a2G081VW6DUnmRDavOVXgptb"
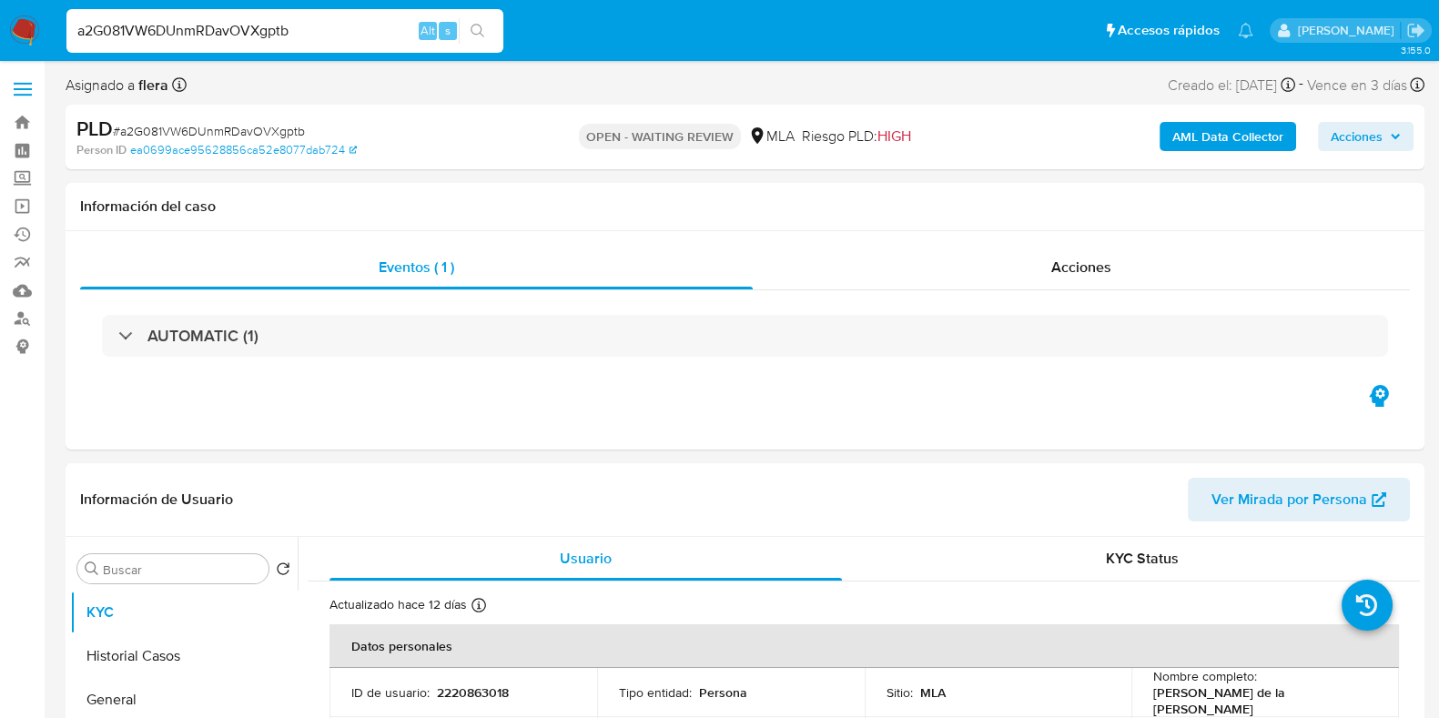
select select "10"
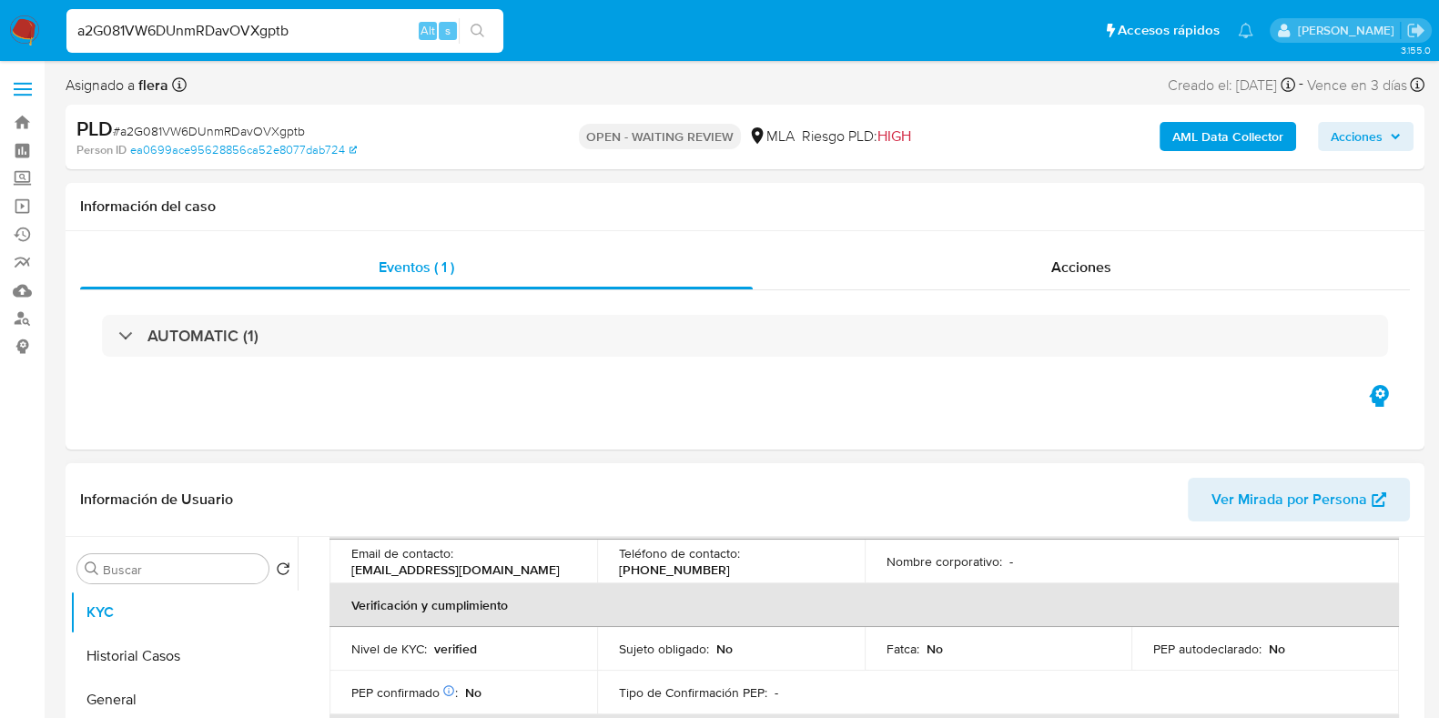
scroll to position [454, 0]
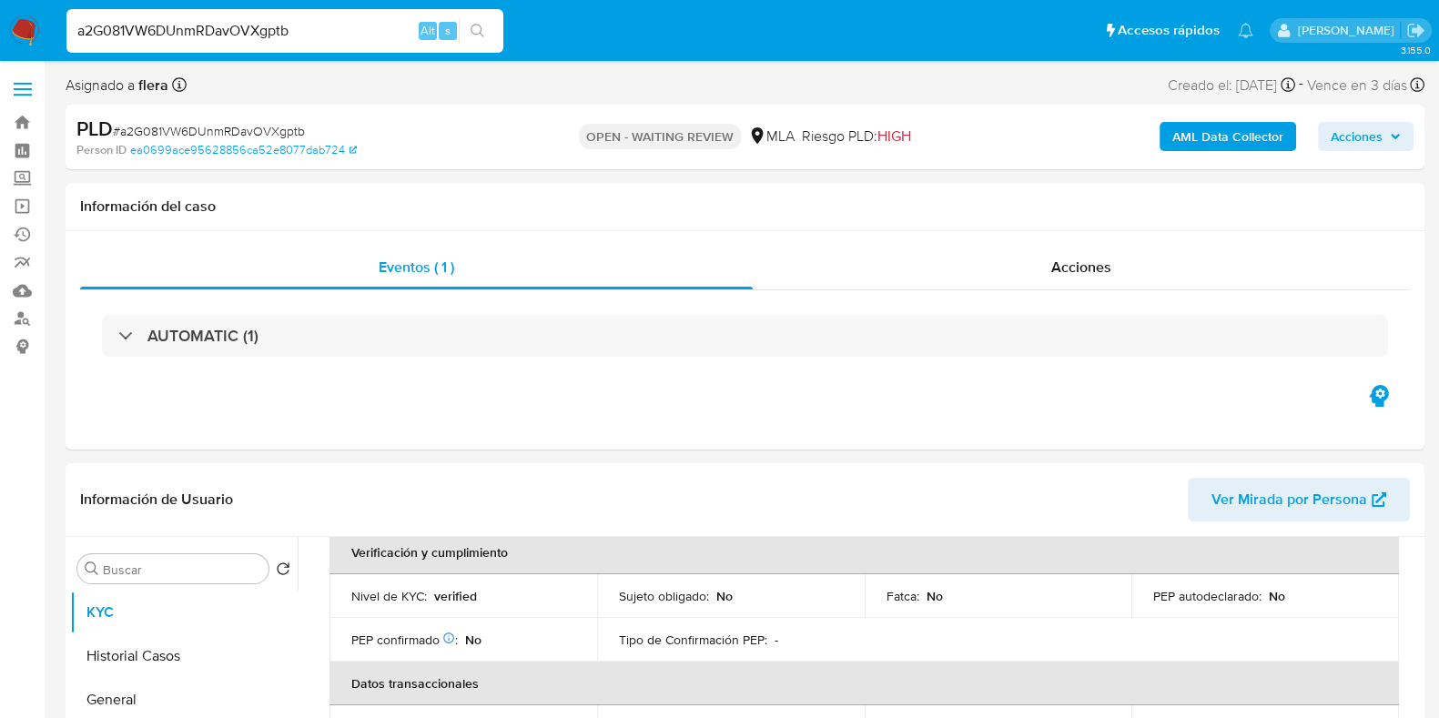
click at [205, 126] on span "# a2G081VW6DUnmRDavOVXgptb" at bounding box center [209, 131] width 192 height 18
copy span "a2G081VW6DUnmRDavOVXgptb"
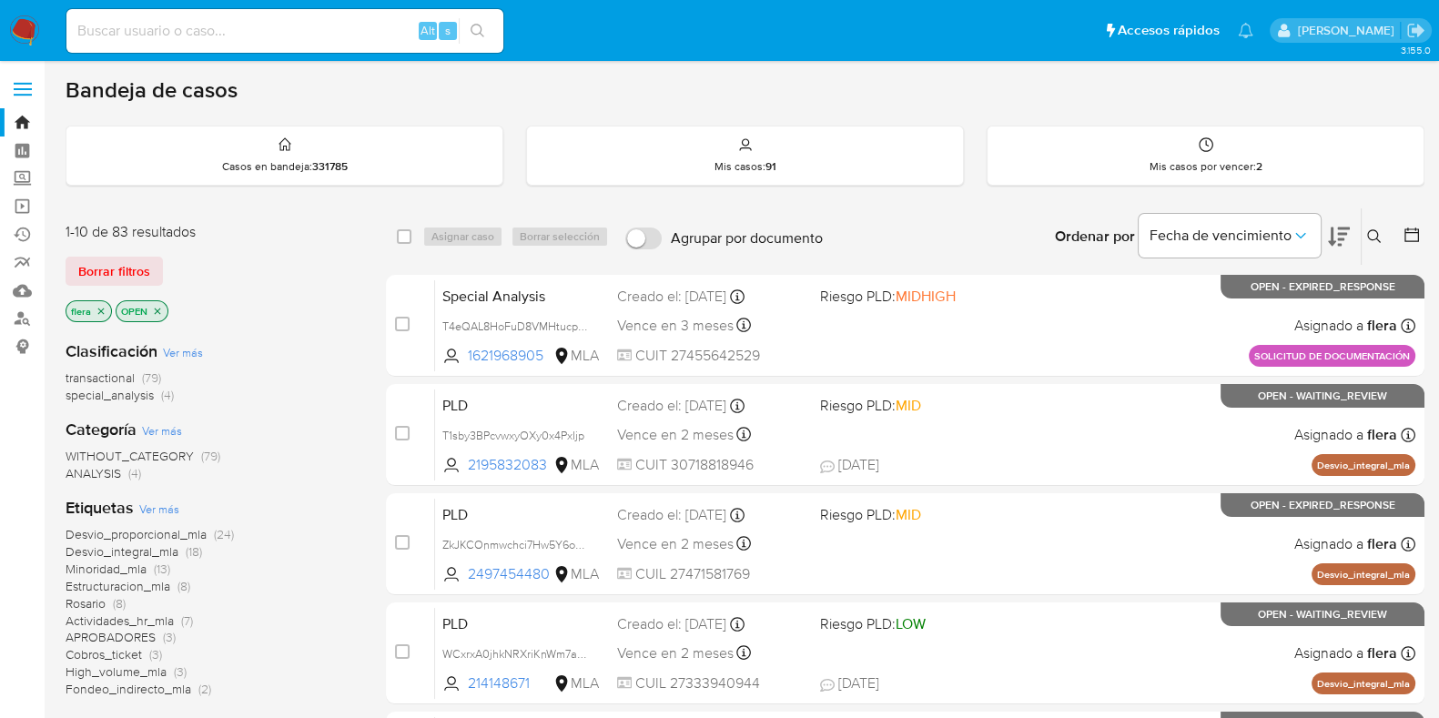
click at [1364, 237] on button at bounding box center [1376, 237] width 30 height 22
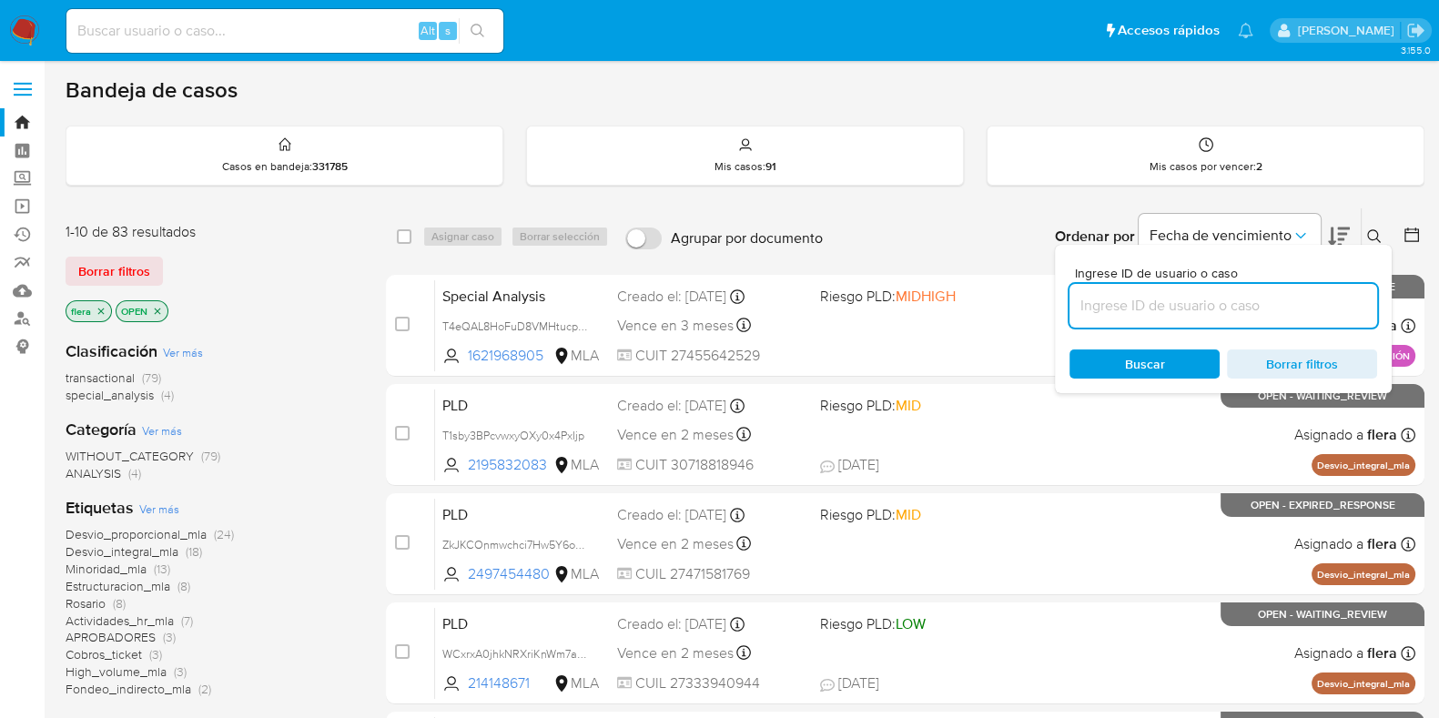
click at [1248, 296] on input at bounding box center [1223, 306] width 308 height 24
type input "a2G081VW6DUnmRDavOVXgptb"
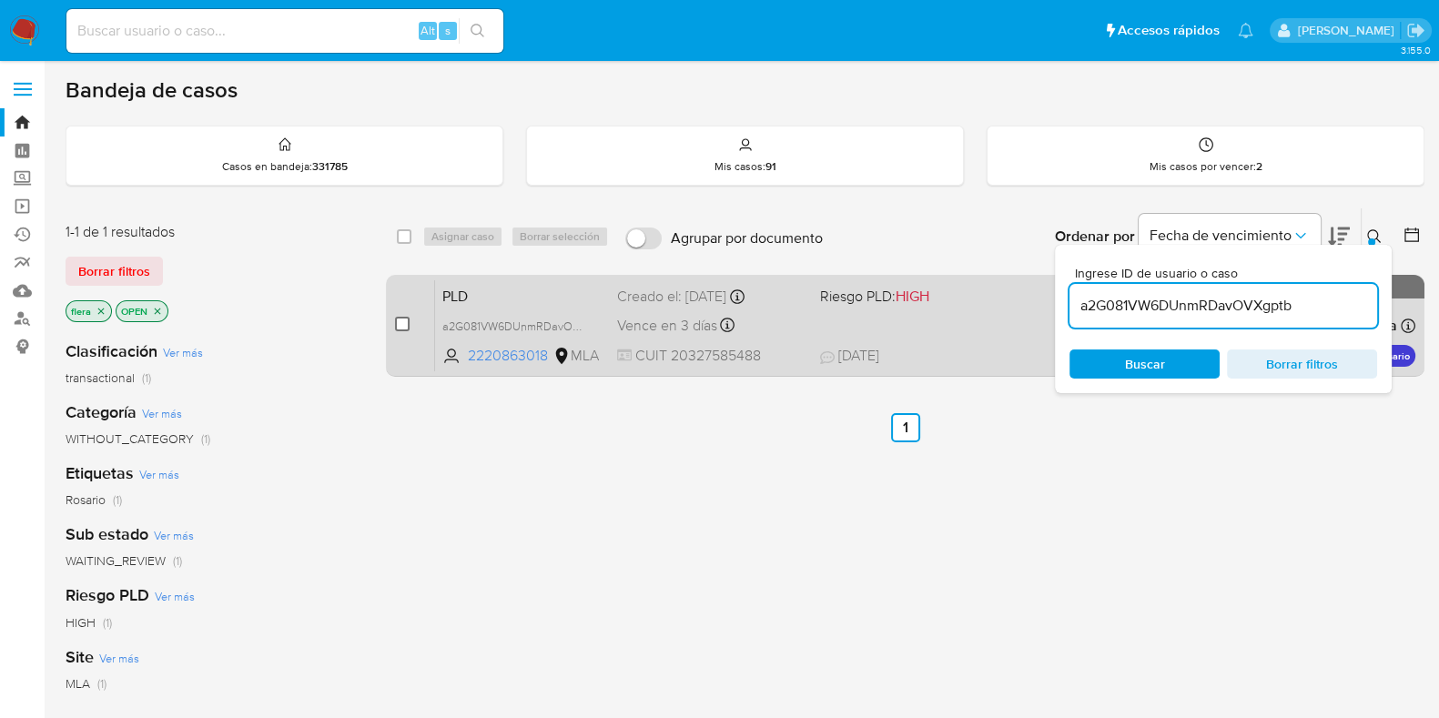
click at [402, 329] on input "checkbox" at bounding box center [402, 324] width 15 height 15
checkbox input "true"
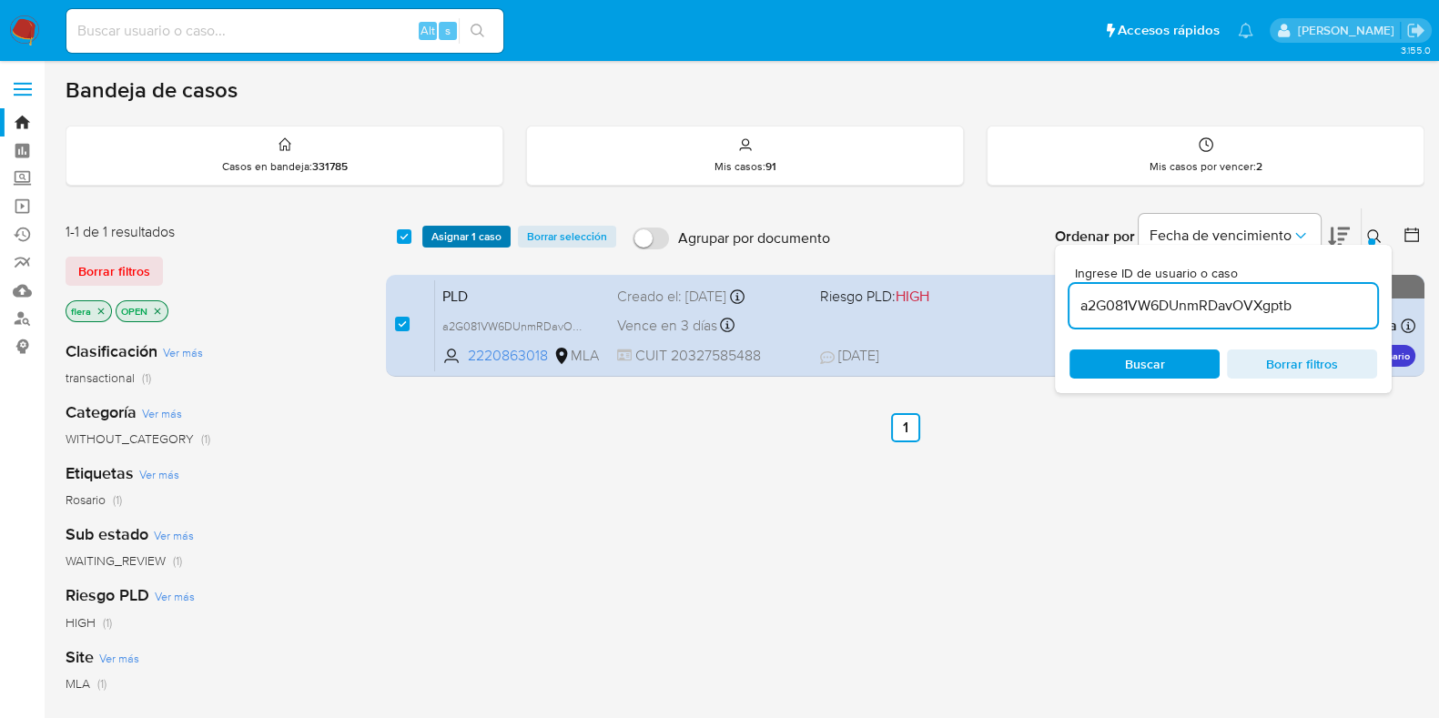
click at [450, 243] on span "Asignar 1 caso" at bounding box center [466, 236] width 70 height 18
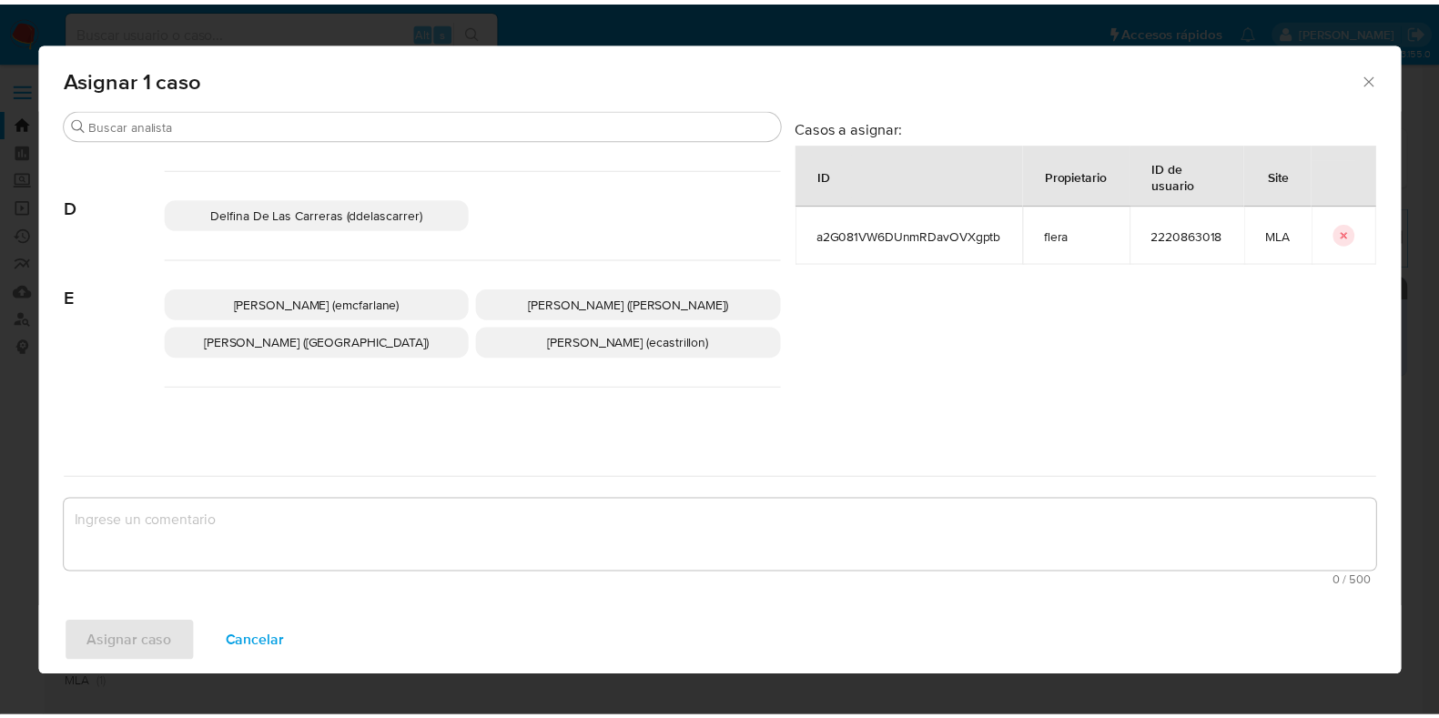
scroll to position [341, 0]
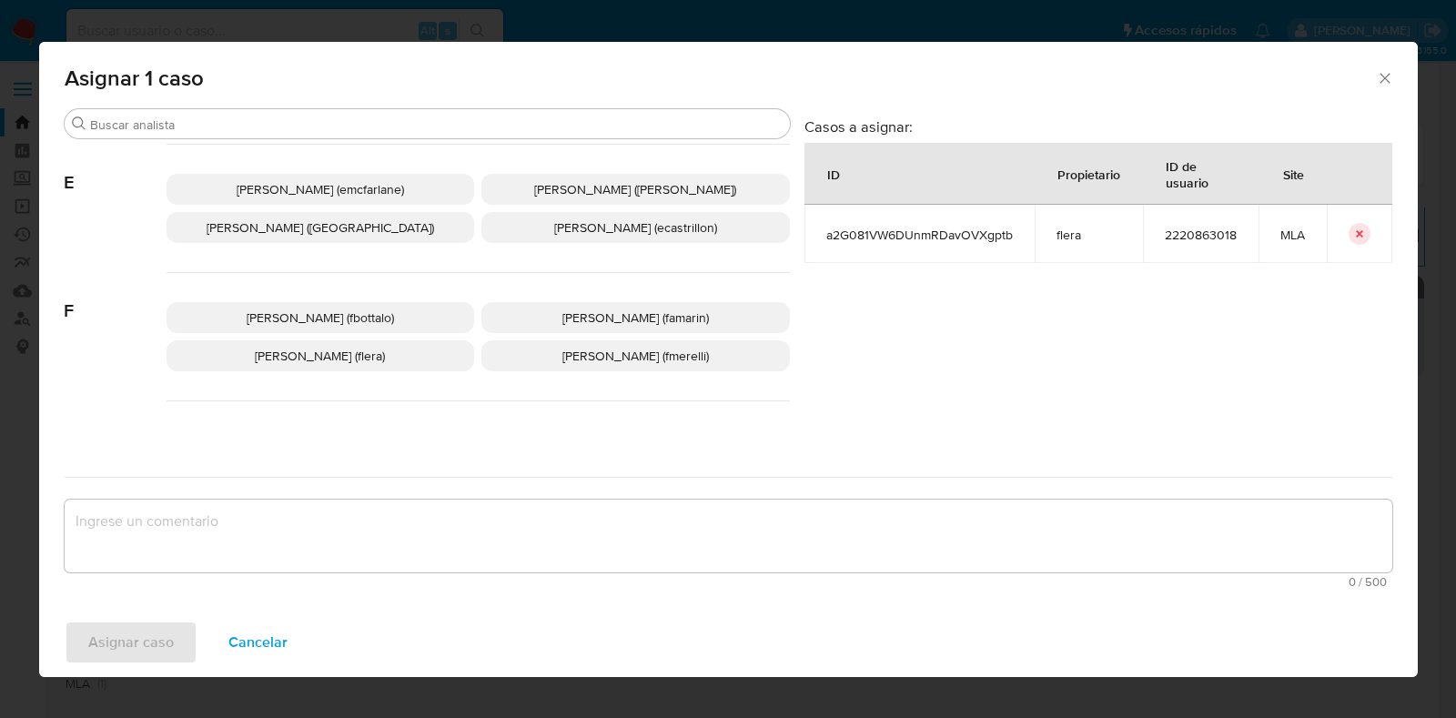
click at [345, 354] on span "[PERSON_NAME] (flera)" at bounding box center [320, 356] width 130 height 18
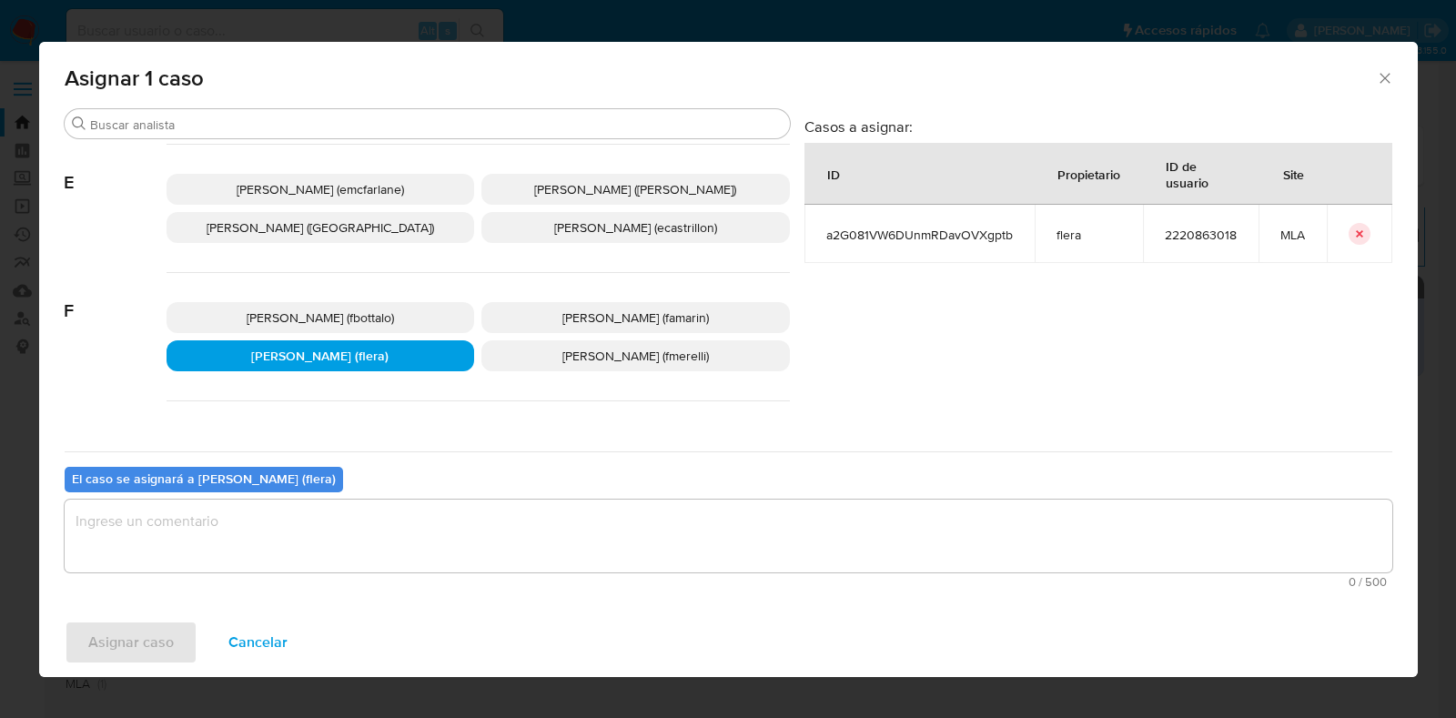
click at [292, 519] on textarea "assign-modal" at bounding box center [728, 536] width 1327 height 73
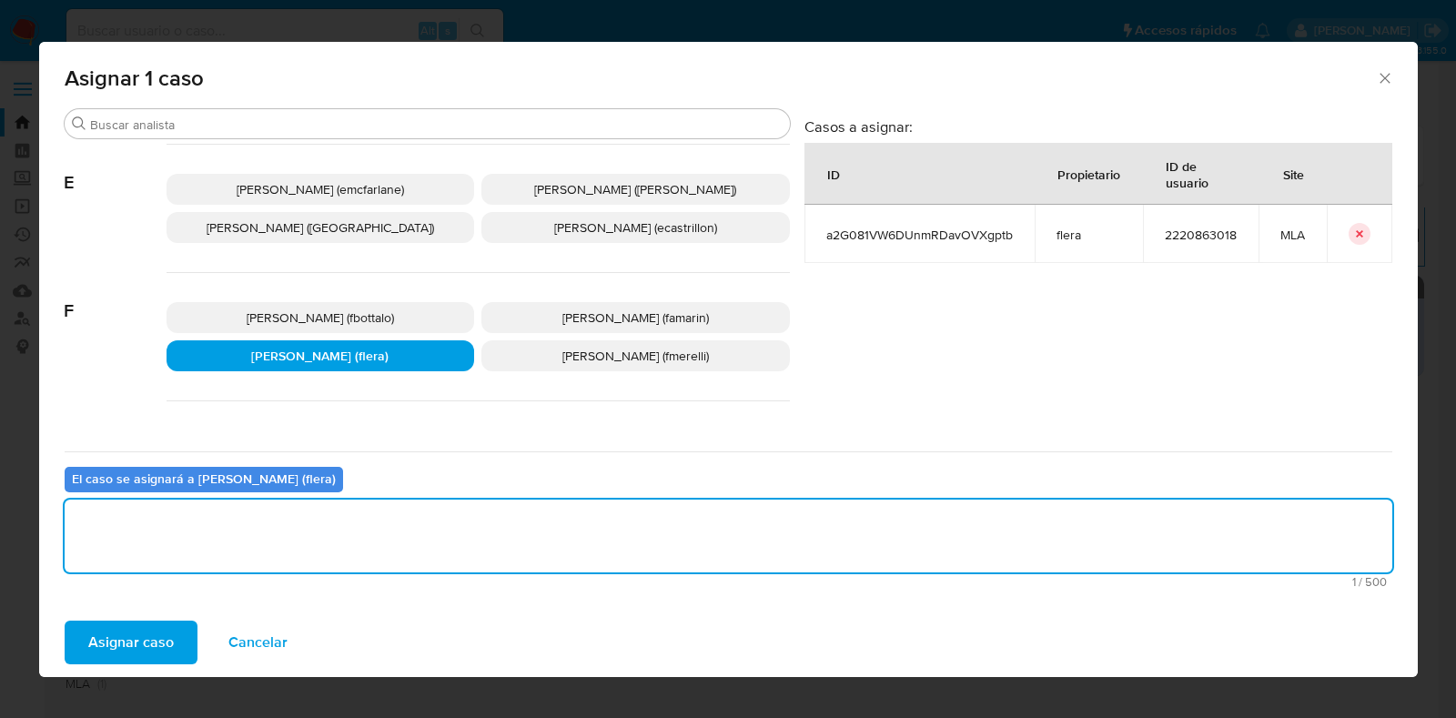
click at [147, 643] on span "Asignar caso" at bounding box center [131, 642] width 86 height 40
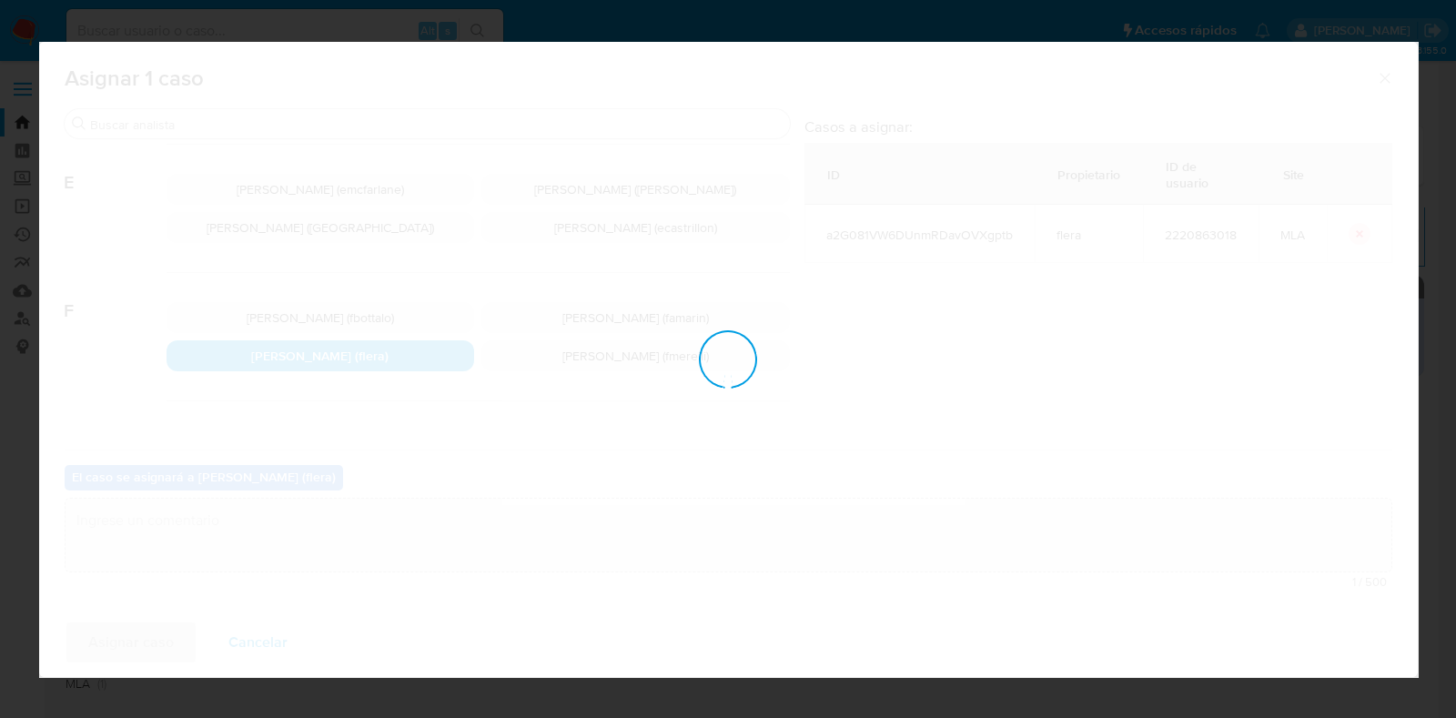
checkbox input "false"
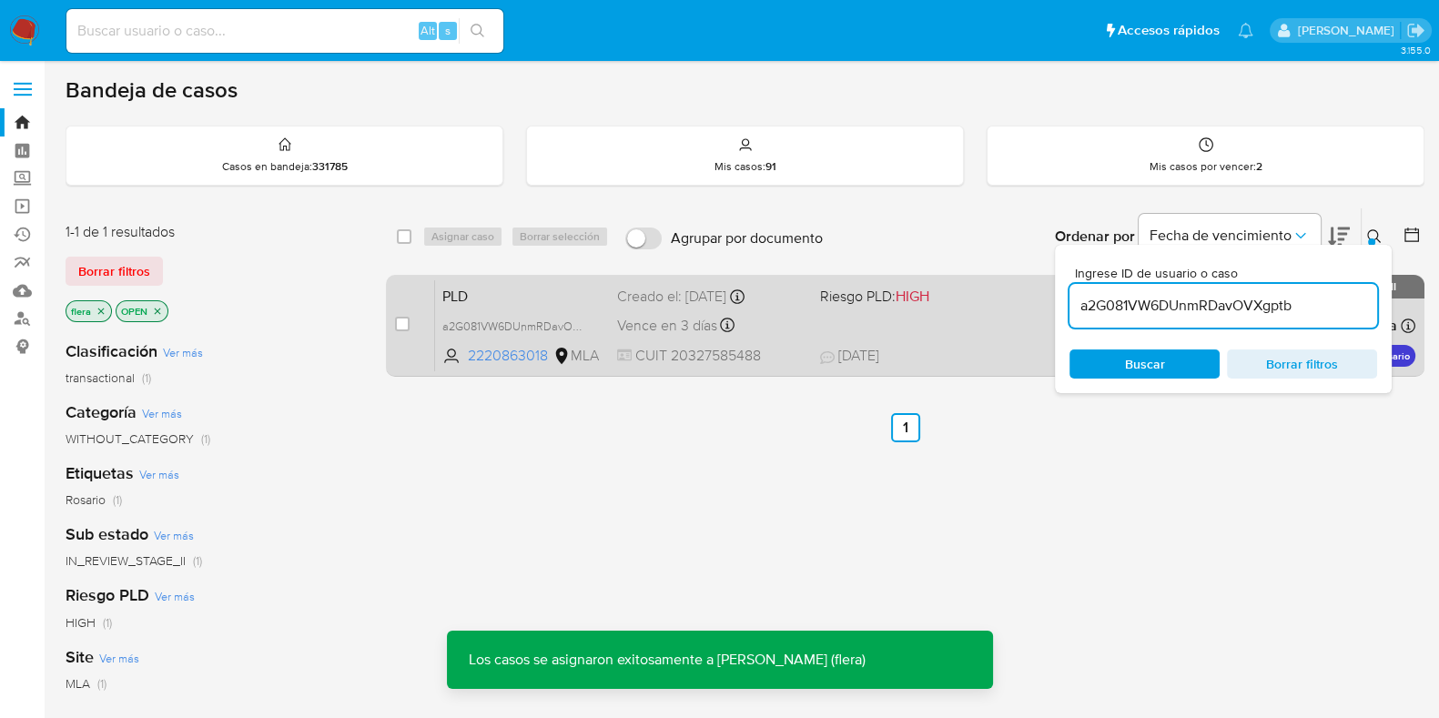
click at [538, 289] on span "PLD" at bounding box center [522, 295] width 160 height 24
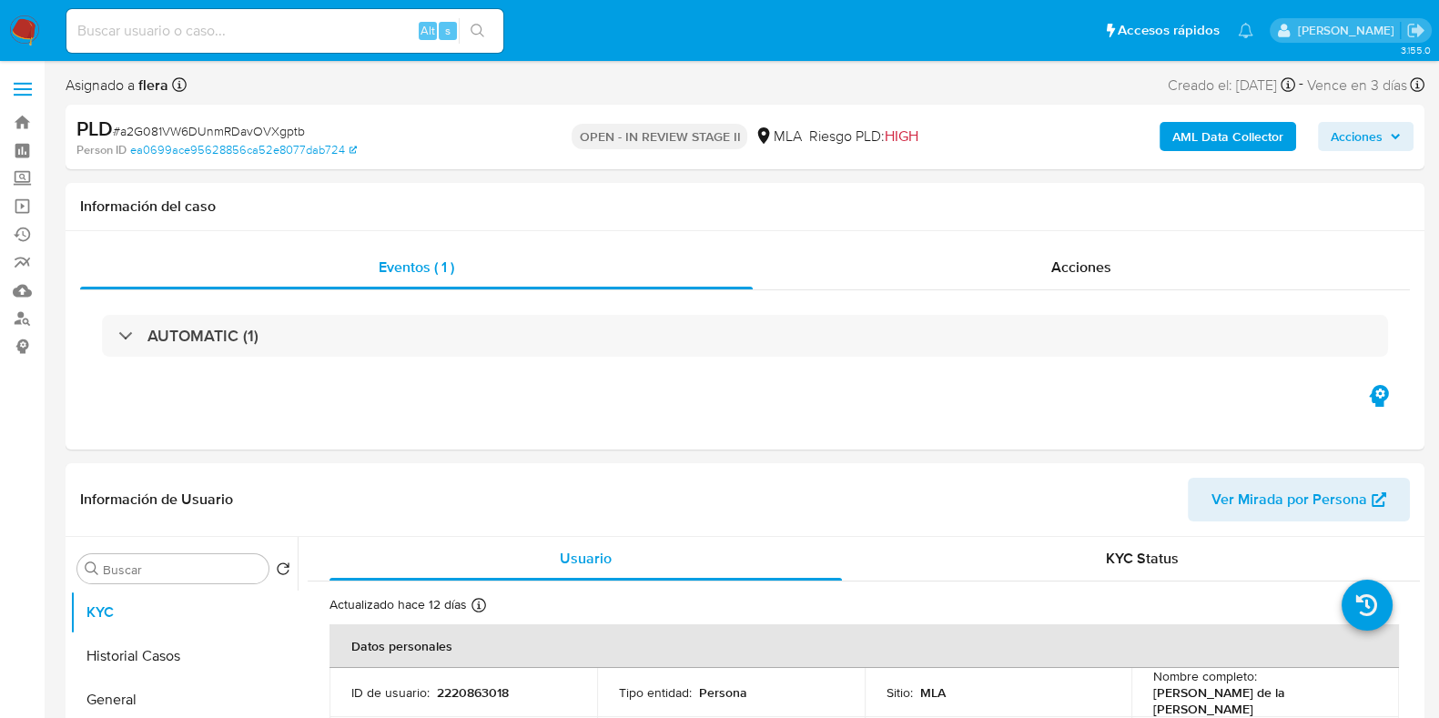
select select "10"
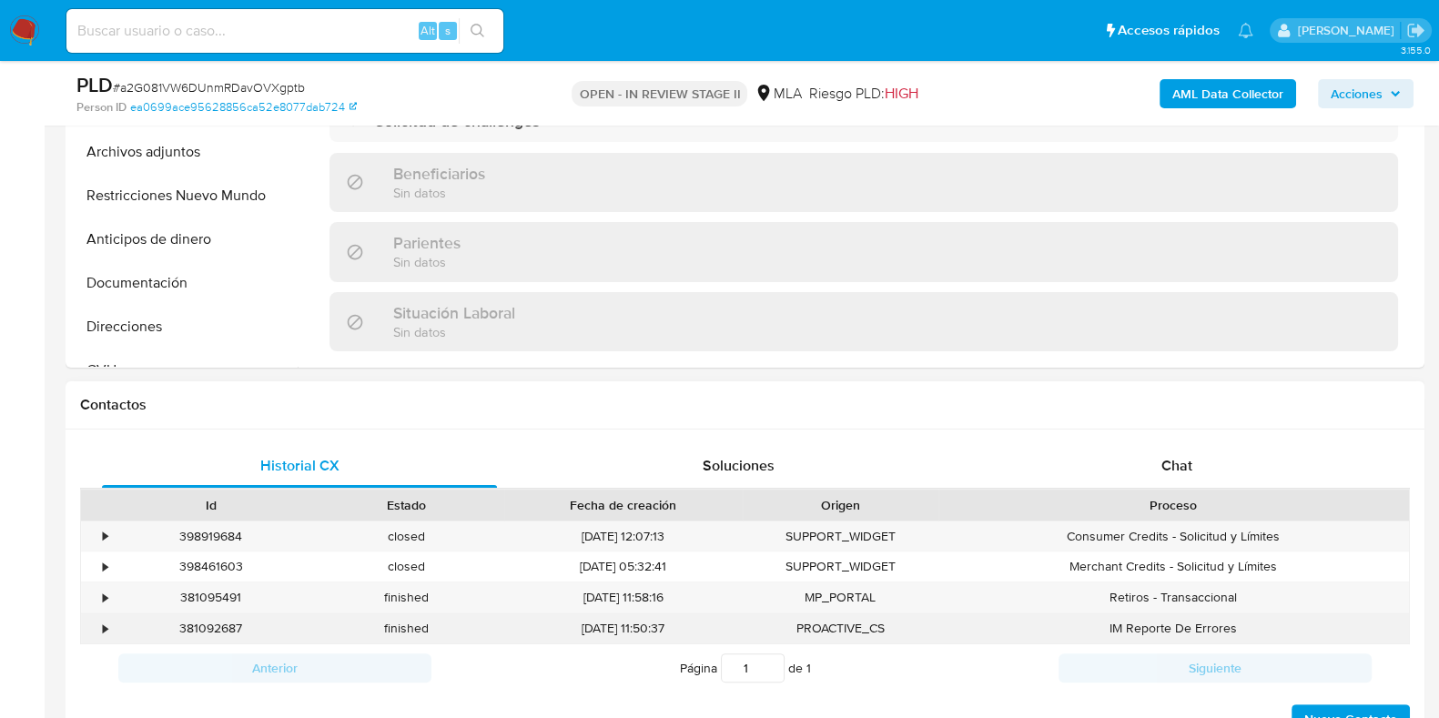
scroll to position [682, 0]
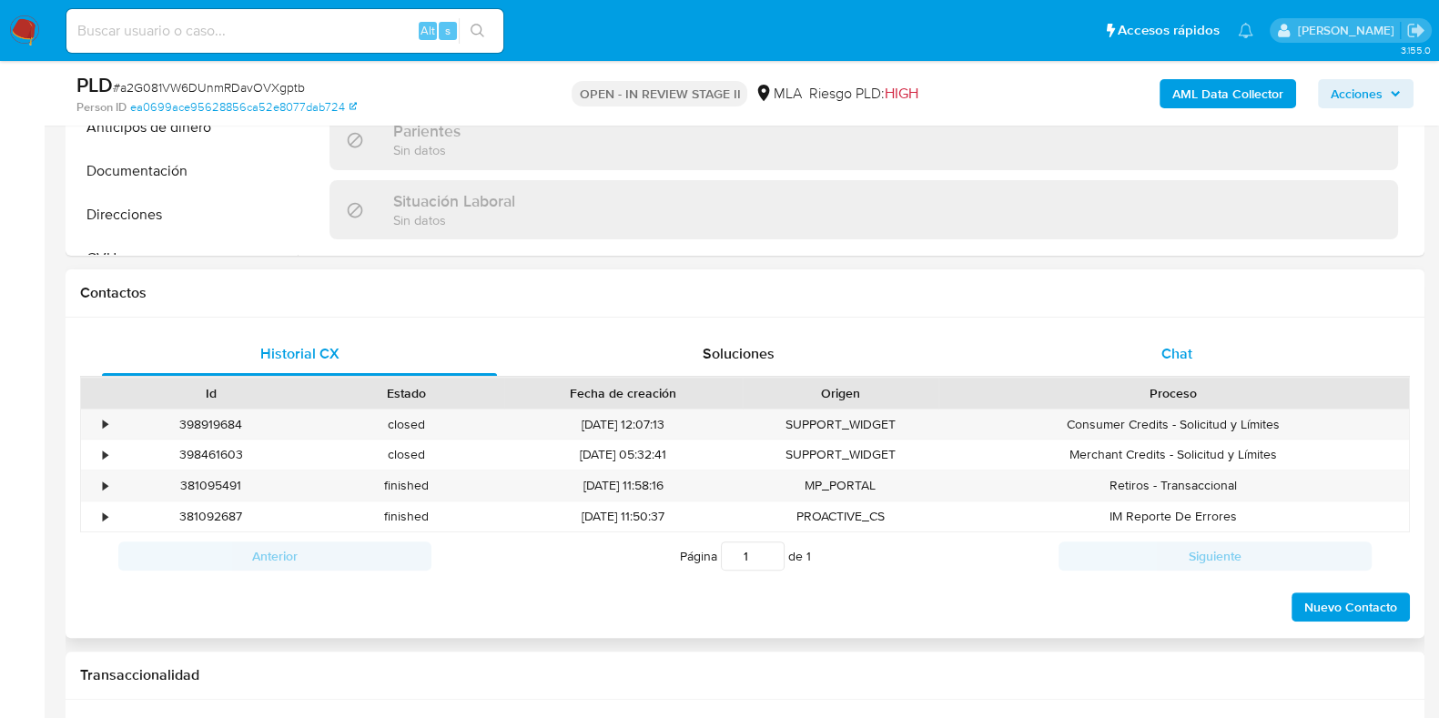
click at [1186, 369] on div "Chat" at bounding box center [1176, 354] width 395 height 44
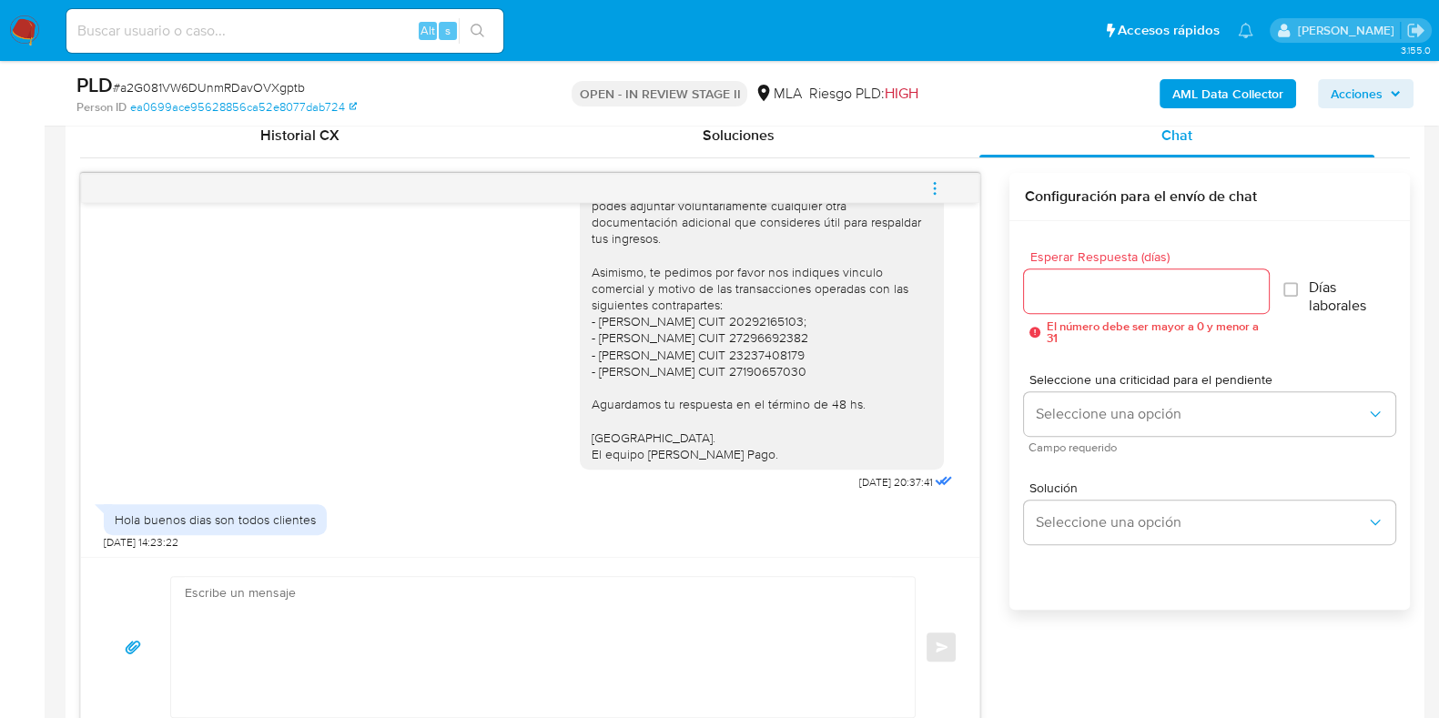
scroll to position [909, 0]
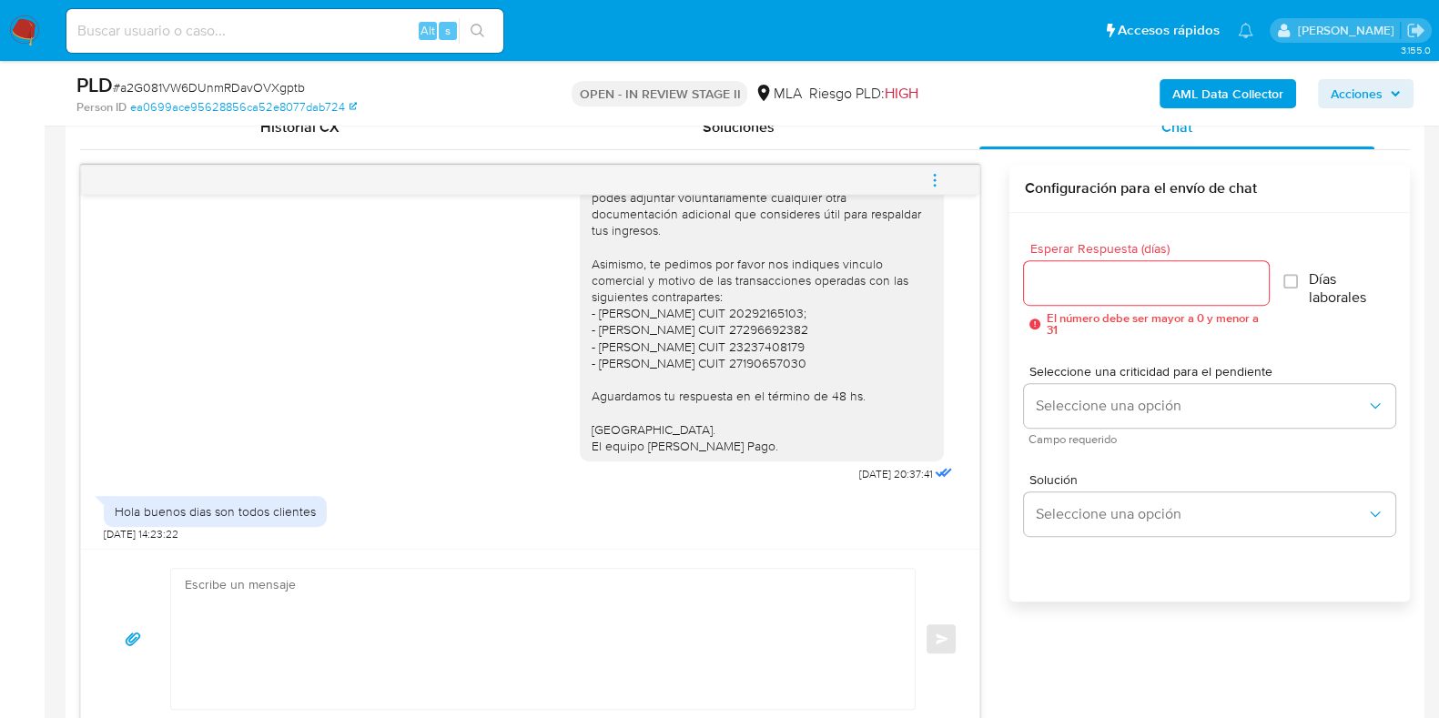
click at [429, 603] on textarea at bounding box center [538, 639] width 707 height 140
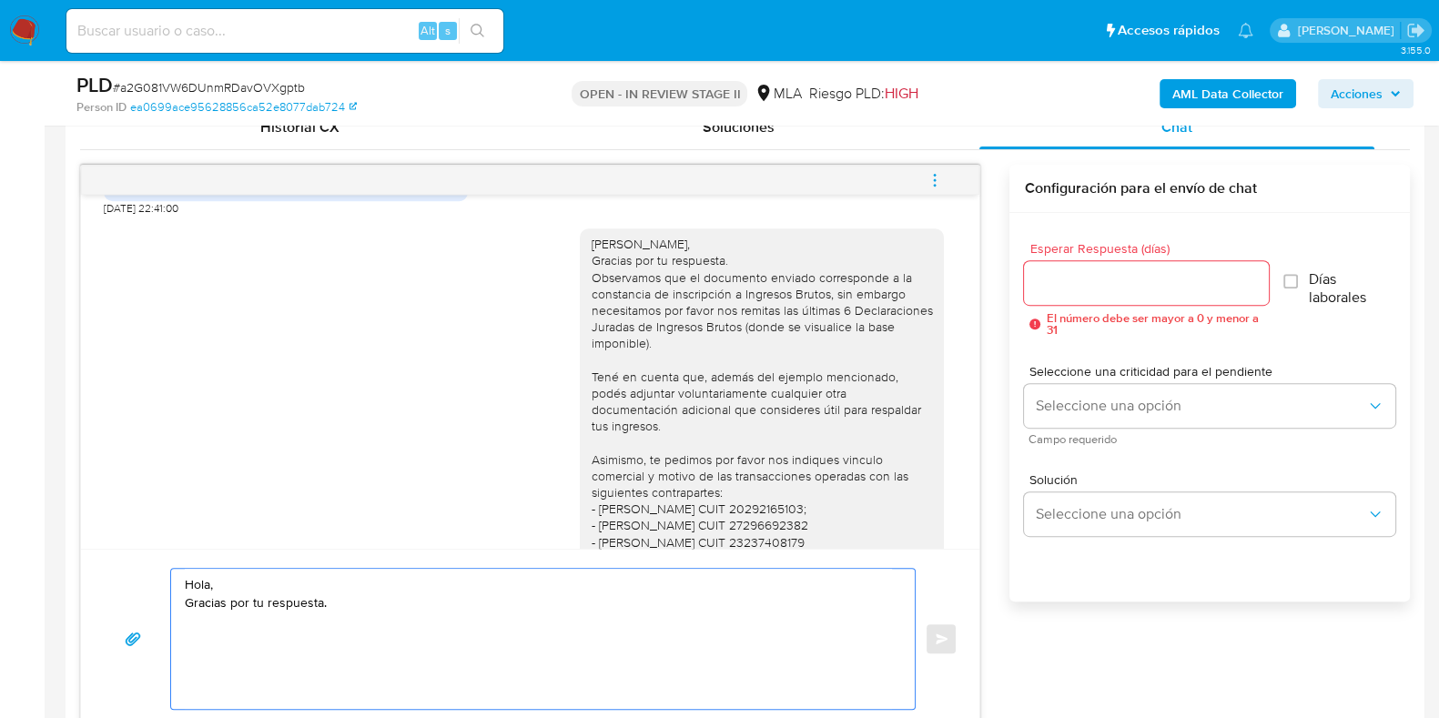
scroll to position [1326, 0]
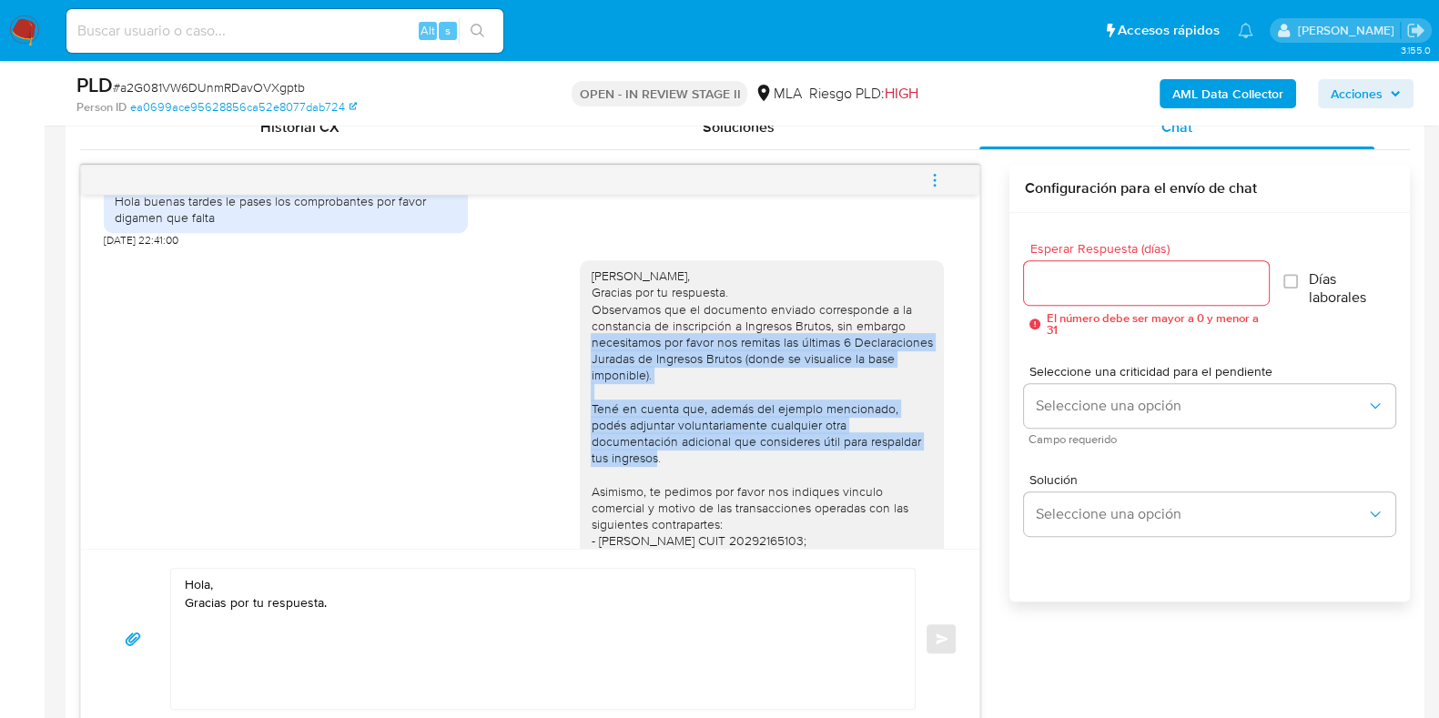
drag, startPoint x: 573, startPoint y: 340, endPoint x: 894, endPoint y: 443, distance: 337.2
click at [894, 443] on div "Hola Joaquin, Gracias por tu respuesta. Observamos que el documento enviado cor…" at bounding box center [762, 475] width 342 height 414
copy div "necesitamos por favor nos remitas las últimas 6 Declaraciones Juradas de Ingres…"
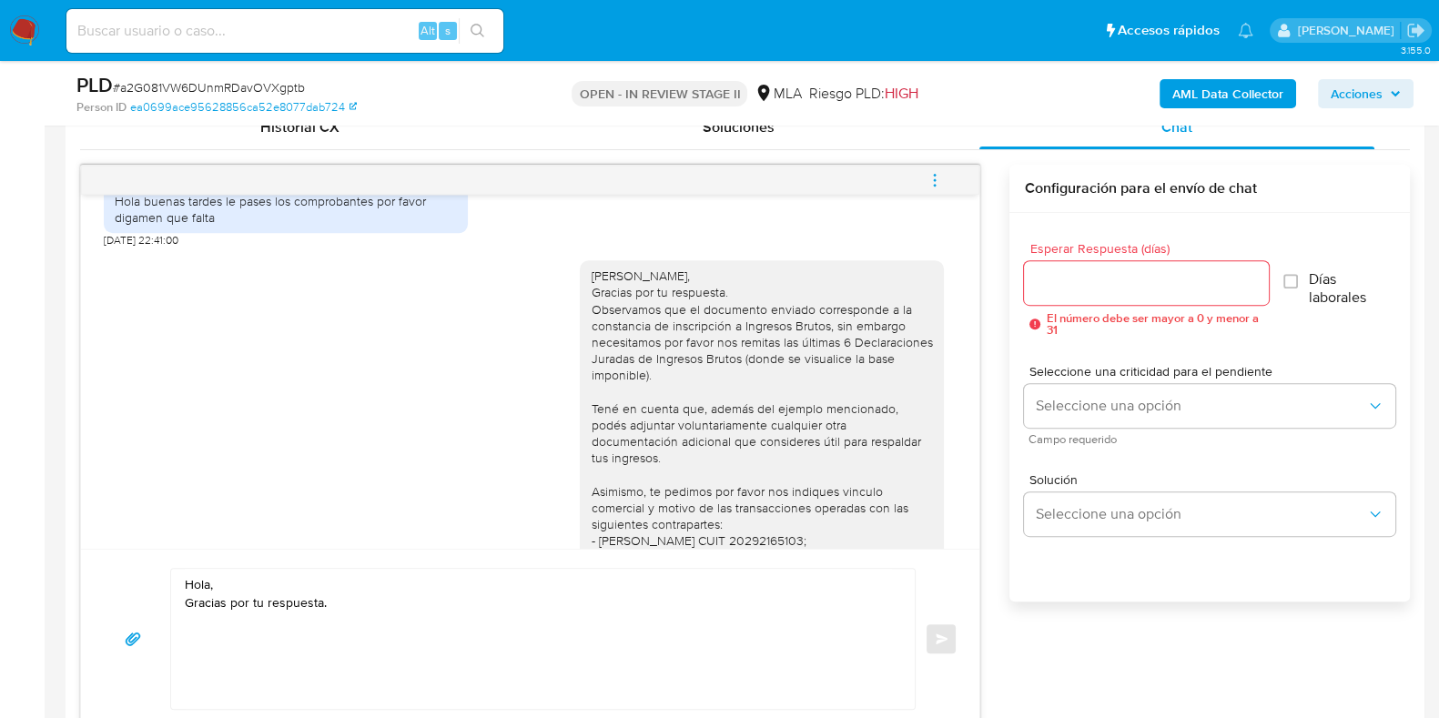
click at [285, 657] on textarea "Hola, Gracias por tu respuesta." at bounding box center [538, 639] width 707 height 140
paste textarea "necesitamos por favor nos remitas las últimas 6 Declaraciones Juradas de Ingres…"
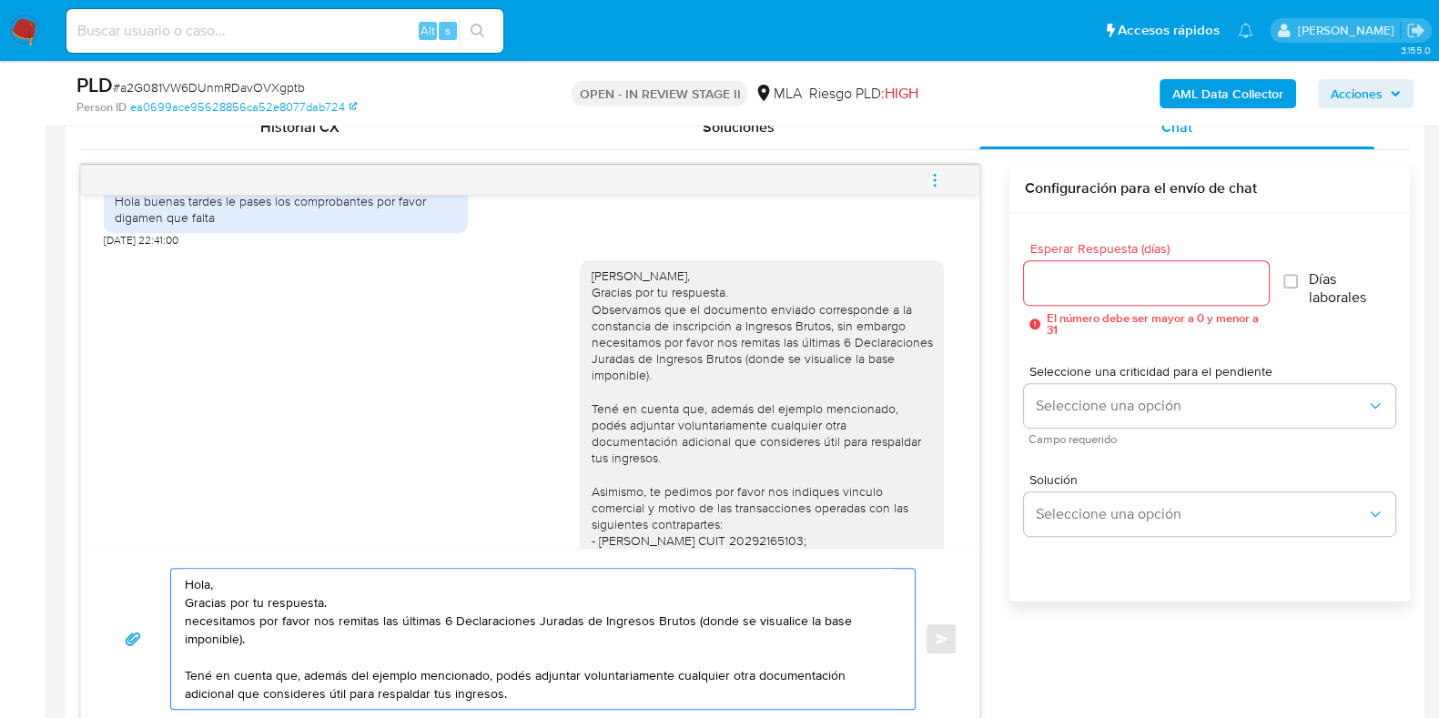
click at [303, 614] on textarea "Hola, Gracias por tu respuesta. necesitamos por favor nos remitas las últimas 6…" at bounding box center [538, 639] width 707 height 140
drag, startPoint x: 307, startPoint y: 616, endPoint x: 177, endPoint y: 621, distance: 130.2
click at [177, 621] on div "Hola, Gracias por tu respuesta. necesitamos por favor nos remitas las últimas 6…" at bounding box center [538, 639] width 734 height 140
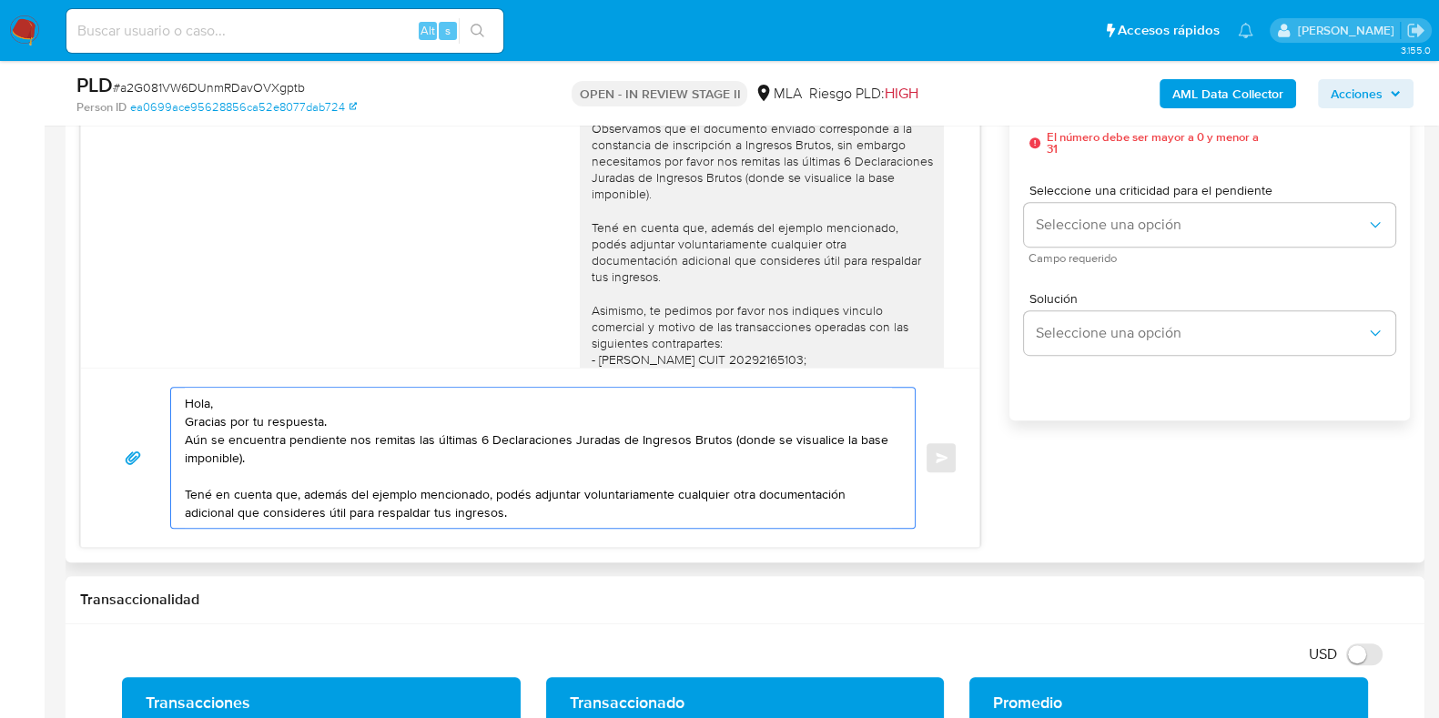
scroll to position [1137, 0]
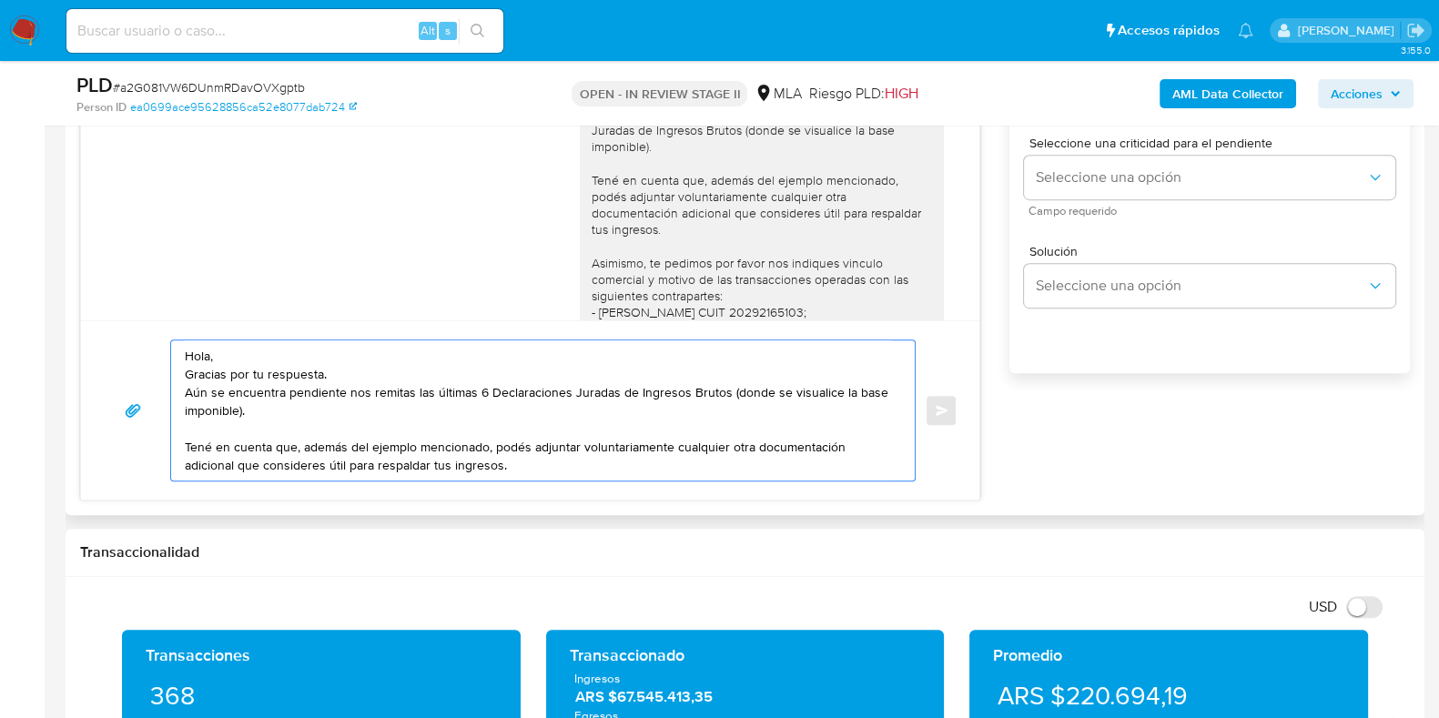
click at [528, 463] on textarea "Hola, Gracias por tu respuesta. Aún se encuentra pendiente nos remitas las últi…" at bounding box center [538, 410] width 707 height 140
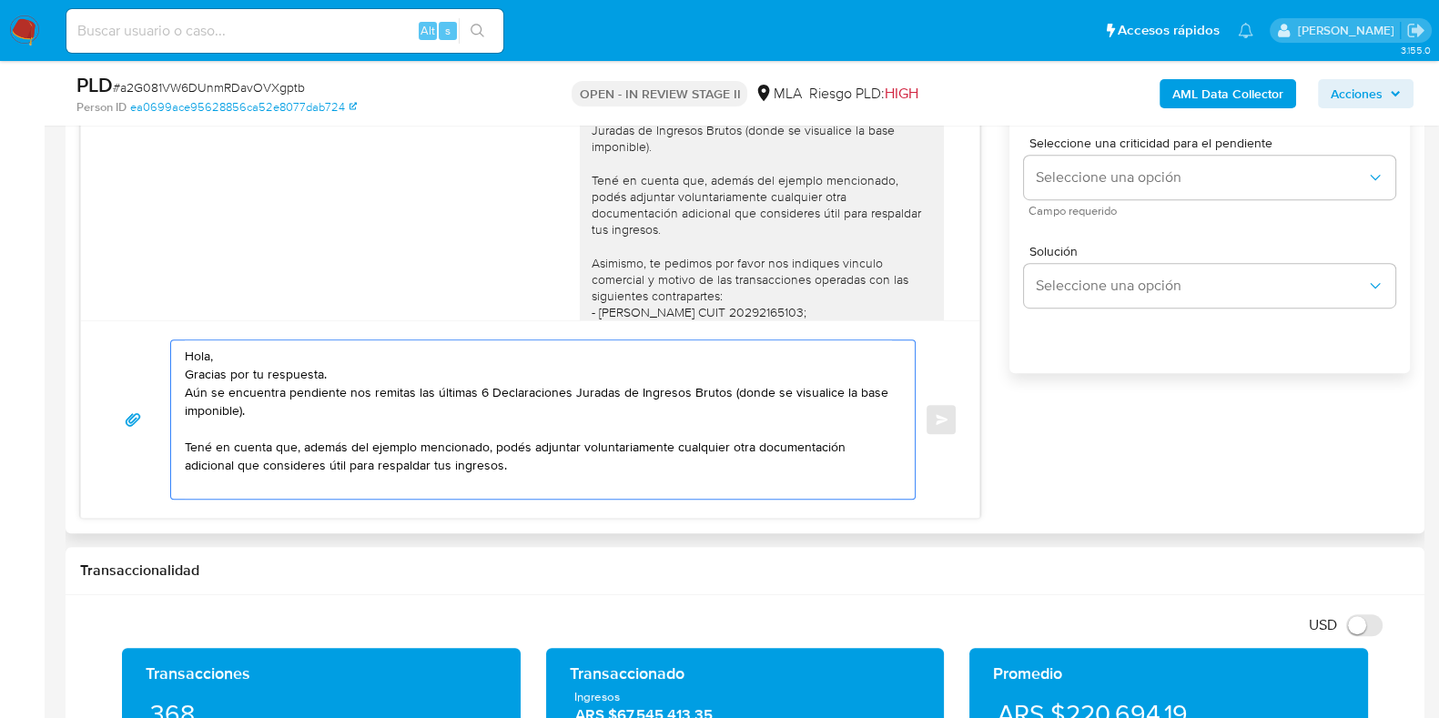
paste textarea "Es importante que sepas que, en caso de no responder a lo solicitado o si lo pr…"
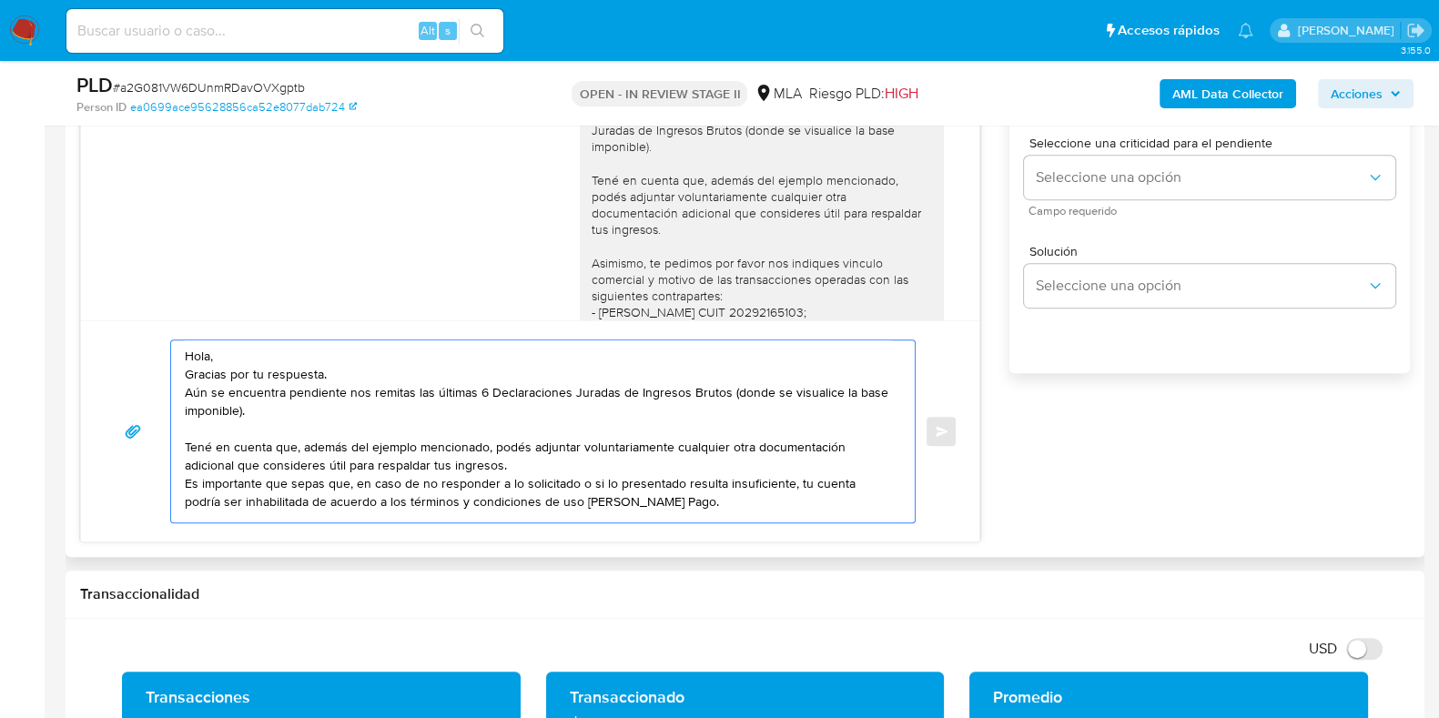
scroll to position [6, 0]
click at [187, 478] on textarea "Hola, Gracias por tu respuesta. Aún se encuentra pendiente nos remitas las últi…" at bounding box center [538, 431] width 707 height 182
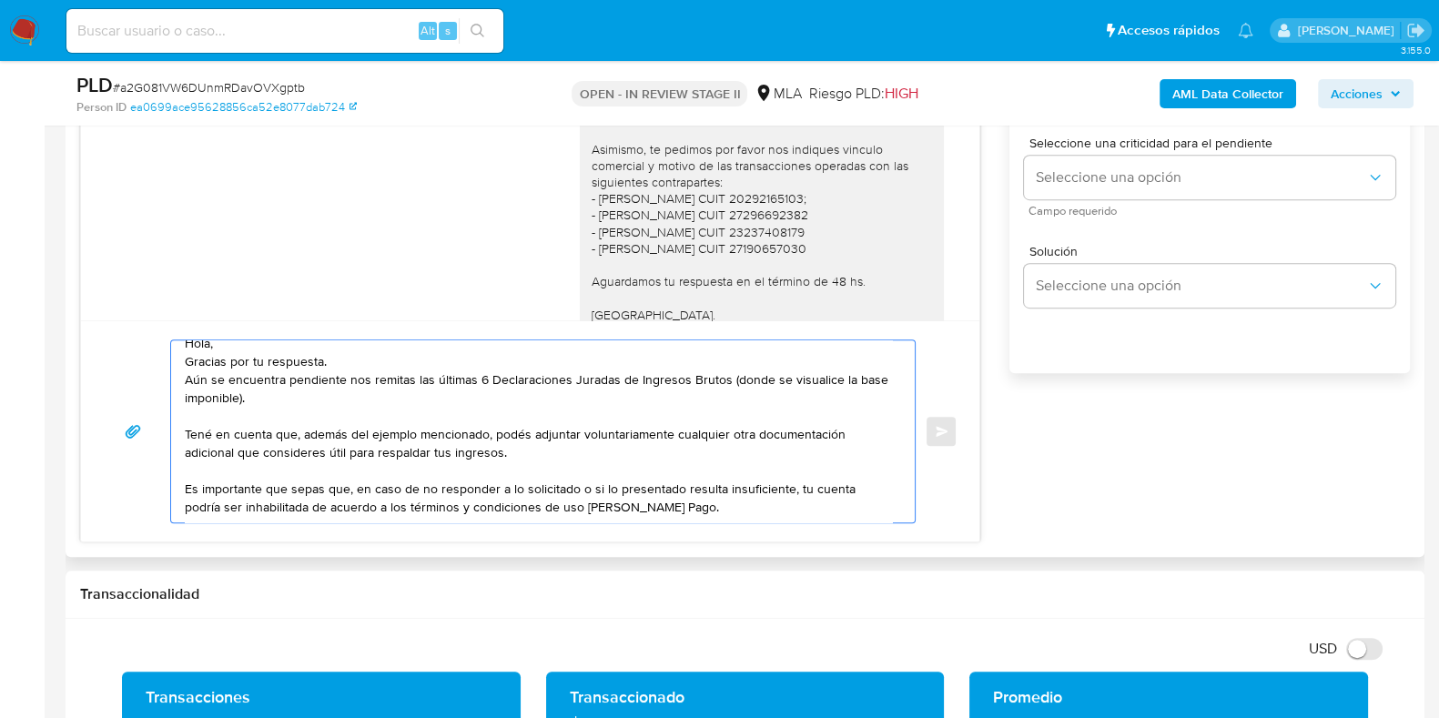
scroll to position [1553, 0]
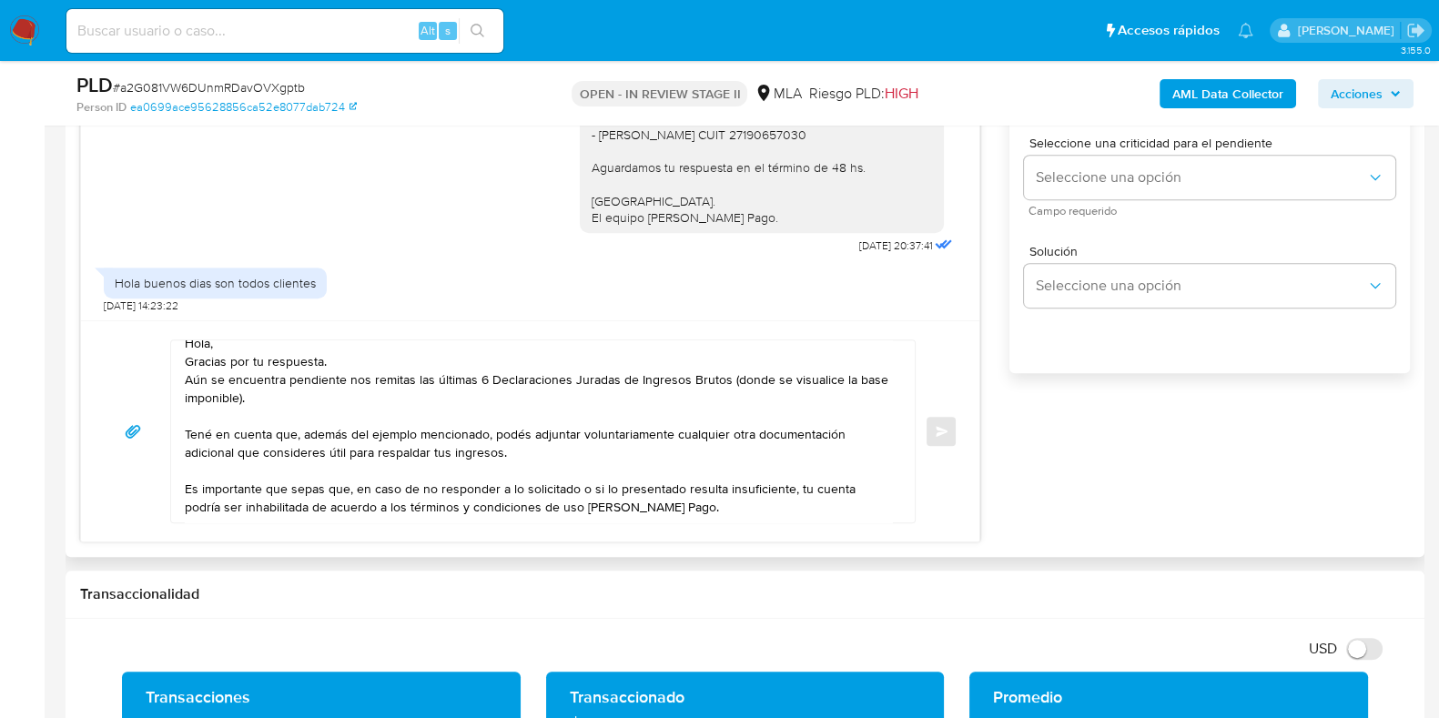
drag, startPoint x: 573, startPoint y: 147, endPoint x: 761, endPoint y: 197, distance: 193.8
click at [761, 197] on div "Hola Joaquin, Gracias por tu respuesta. Observamos que el documento enviado cor…" at bounding box center [762, 19] width 342 height 414
copy div "Aguardamos tu respuesta en el término de 48 hs. Saludos. El equipo de Mercado P…"
click at [287, 508] on textarea "Hola, Gracias por tu respuesta. Aún se encuentra pendiente nos remitas las últi…" at bounding box center [538, 431] width 707 height 182
paste textarea "Aguardamos tu respuesta en el término de 48 hs. Saludos. El equipo de Mercado P…"
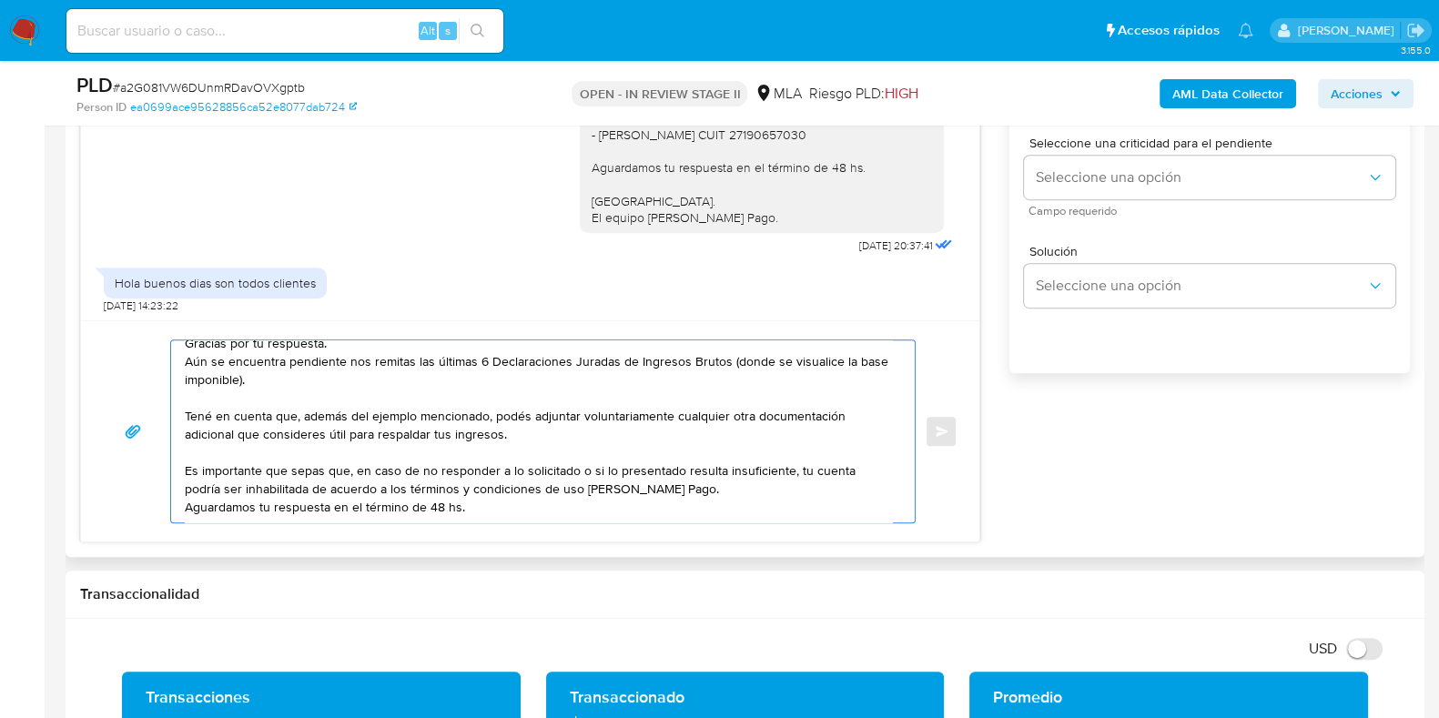
scroll to position [79, 0]
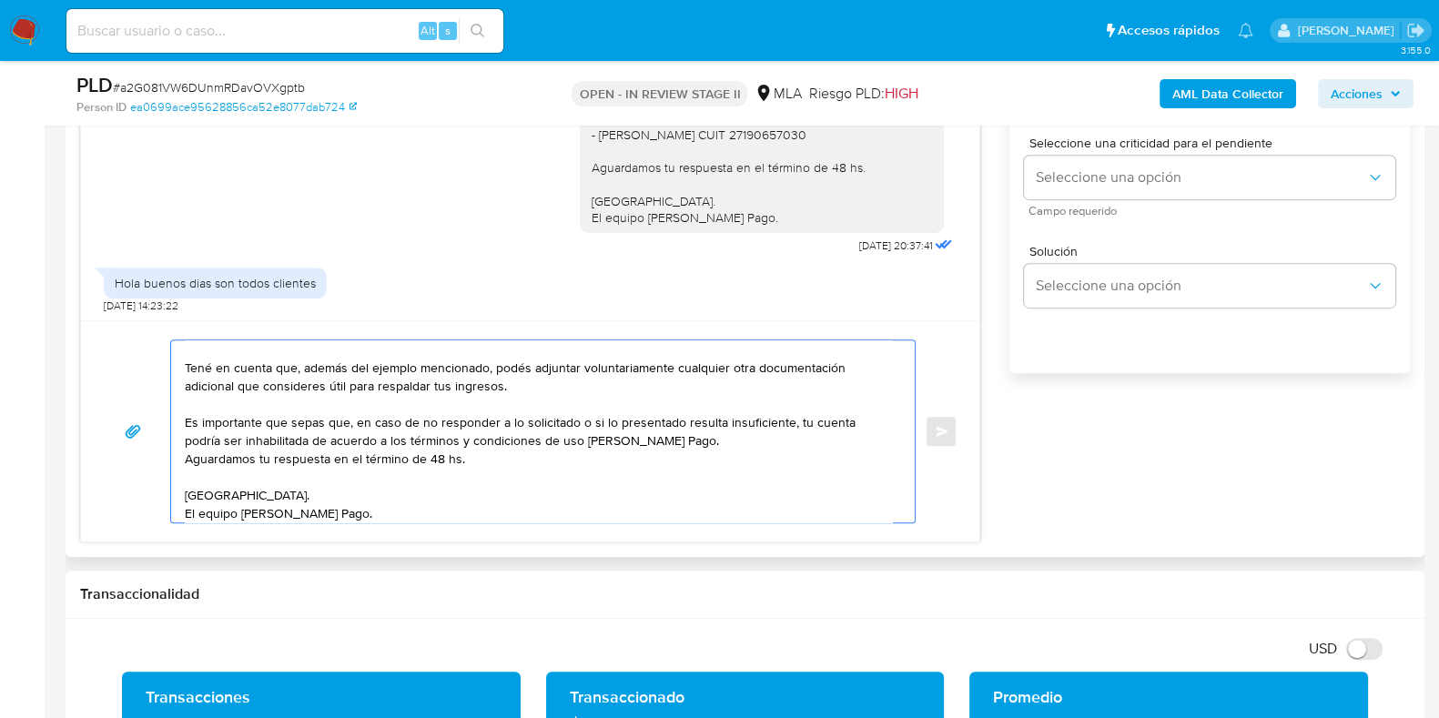
click at [439, 459] on textarea "Hola, Gracias por tu respuesta. Aún se encuentra pendiente nos remitas las últi…" at bounding box center [538, 431] width 707 height 182
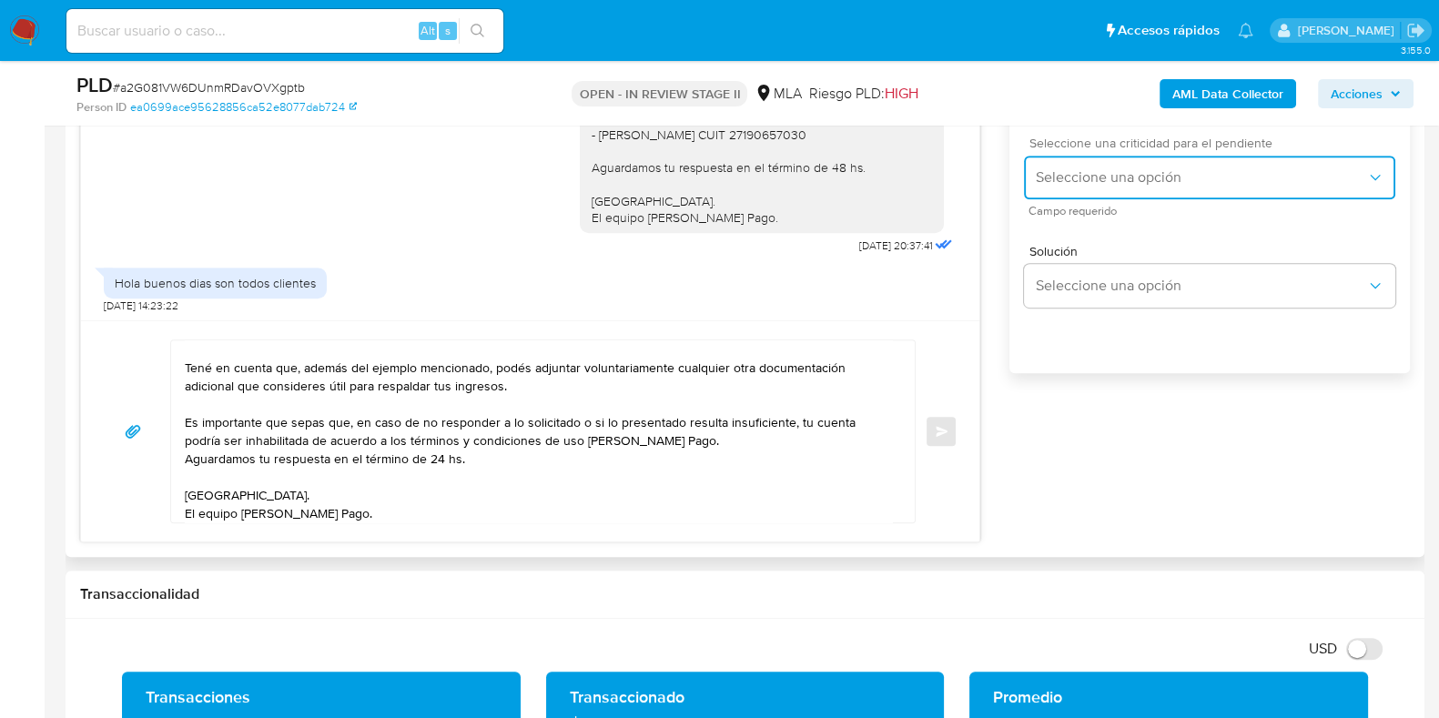
click at [1065, 184] on span "Seleccione una opción" at bounding box center [1200, 177] width 331 height 18
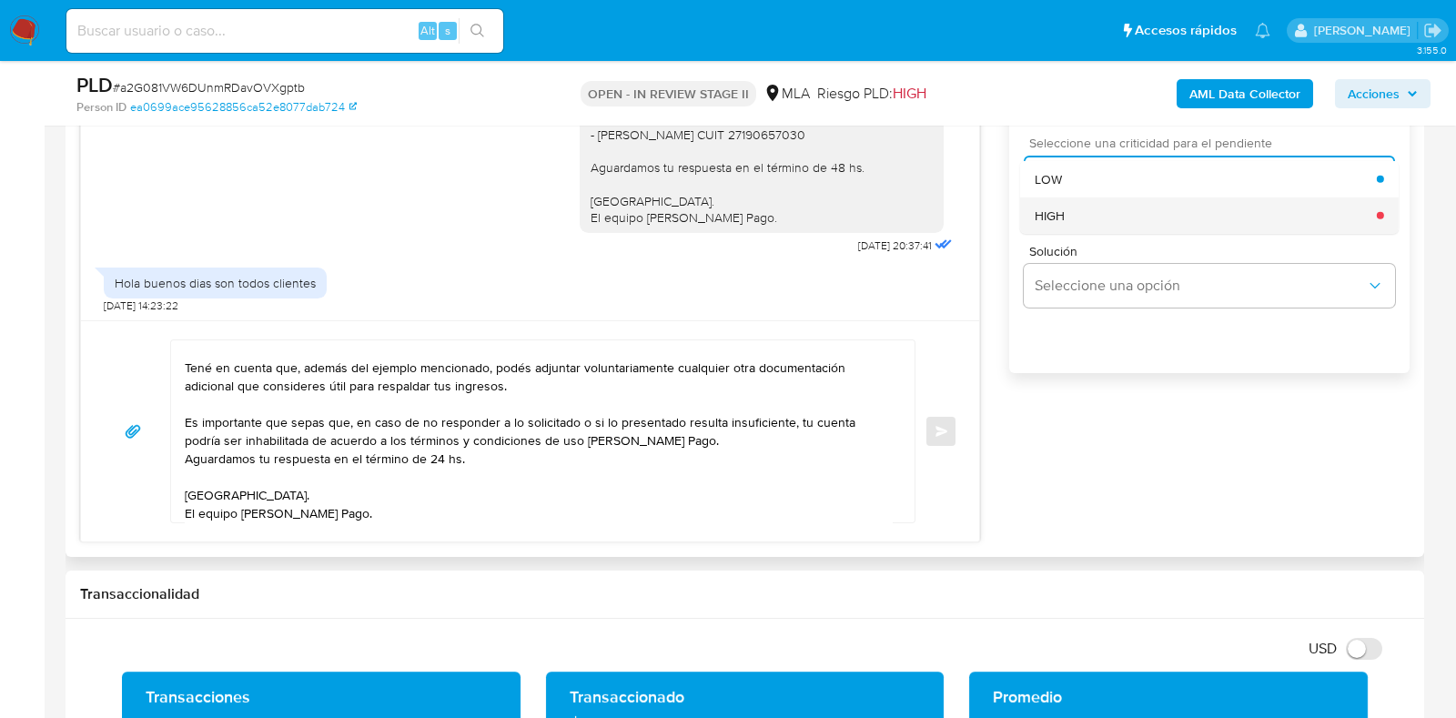
click at [1063, 220] on span "HIGH" at bounding box center [1050, 215] width 30 height 16
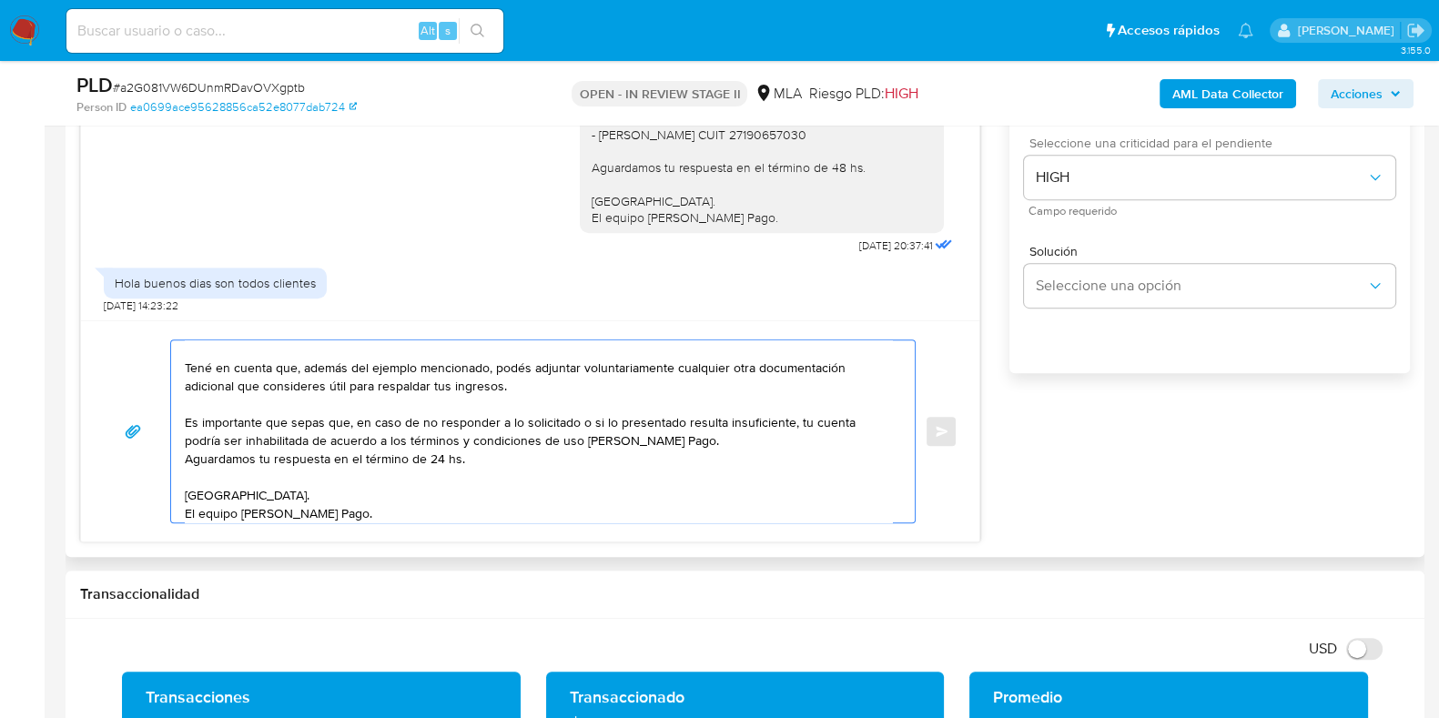
click at [185, 458] on textarea "Hola, Gracias por tu respuesta. Aún se encuentra pendiente nos remitas las últi…" at bounding box center [538, 431] width 707 height 182
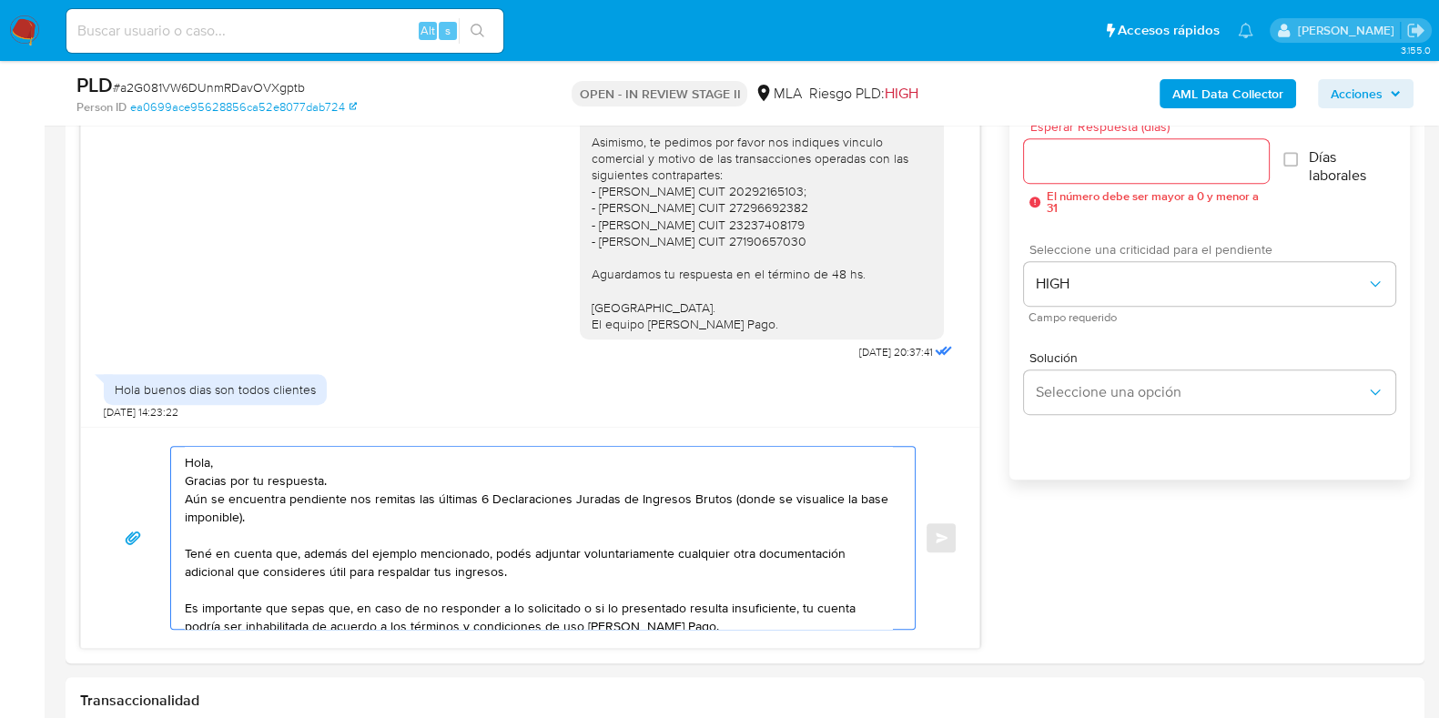
scroll to position [909, 0]
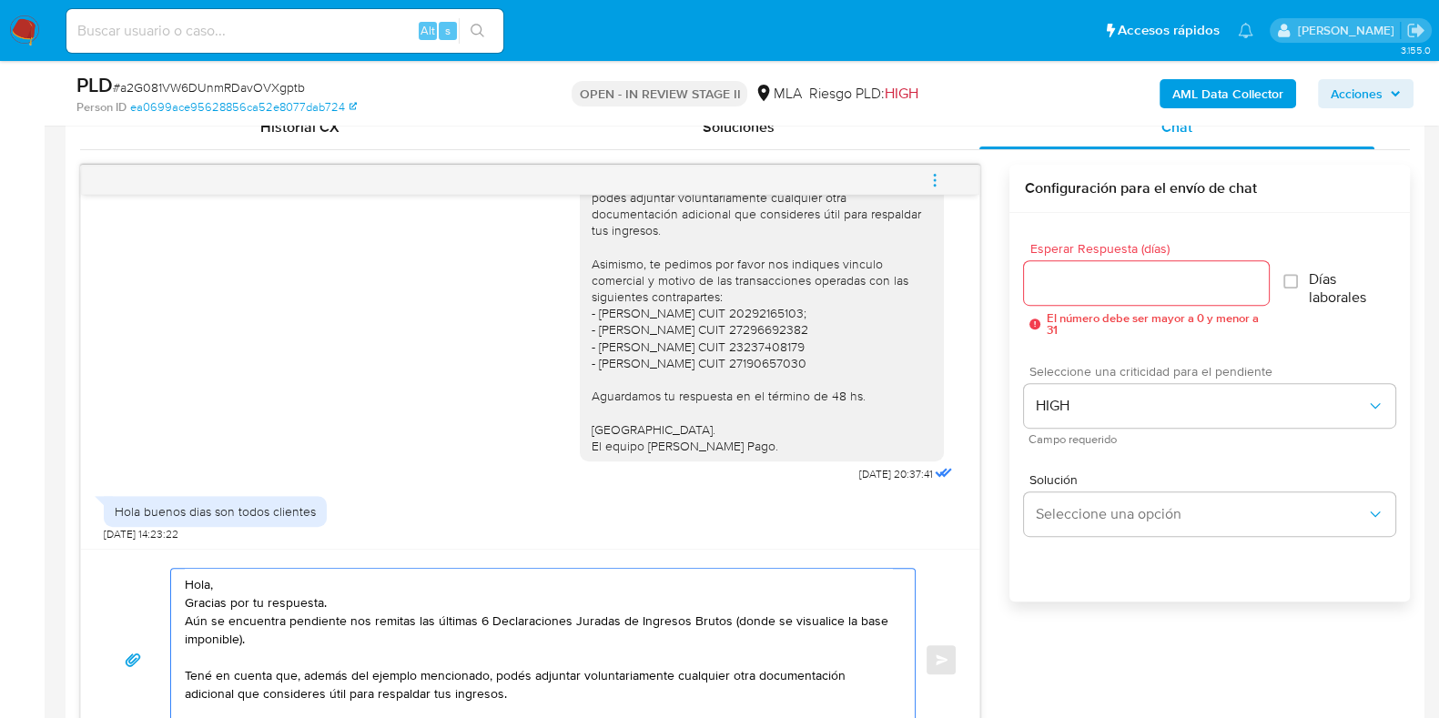
type textarea "Hola, Gracias por tu respuesta. Aún se encuentra pendiente nos remitas las últi…"
click at [1045, 277] on input "Esperar Respuesta (días)" at bounding box center [1146, 283] width 244 height 24
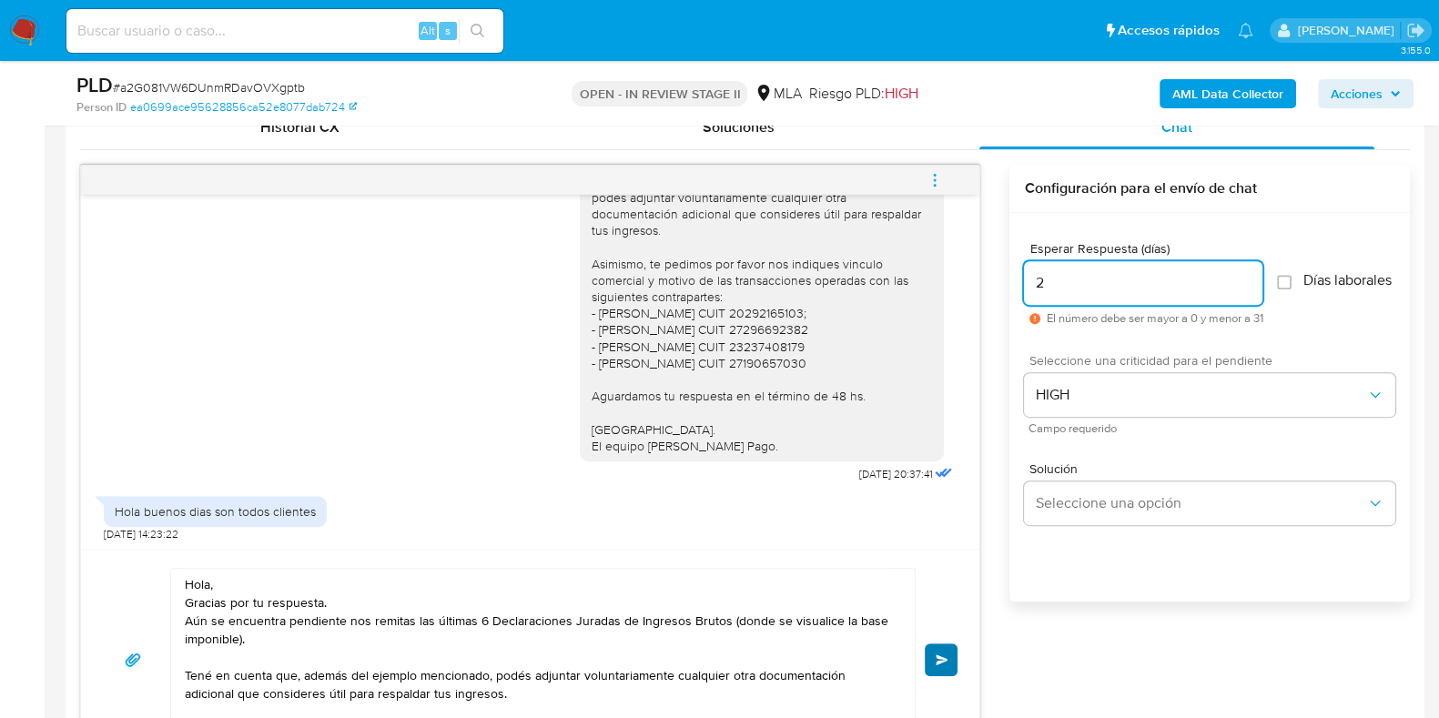
type input "2"
click at [940, 643] on button "Enviar" at bounding box center [940, 659] width 33 height 33
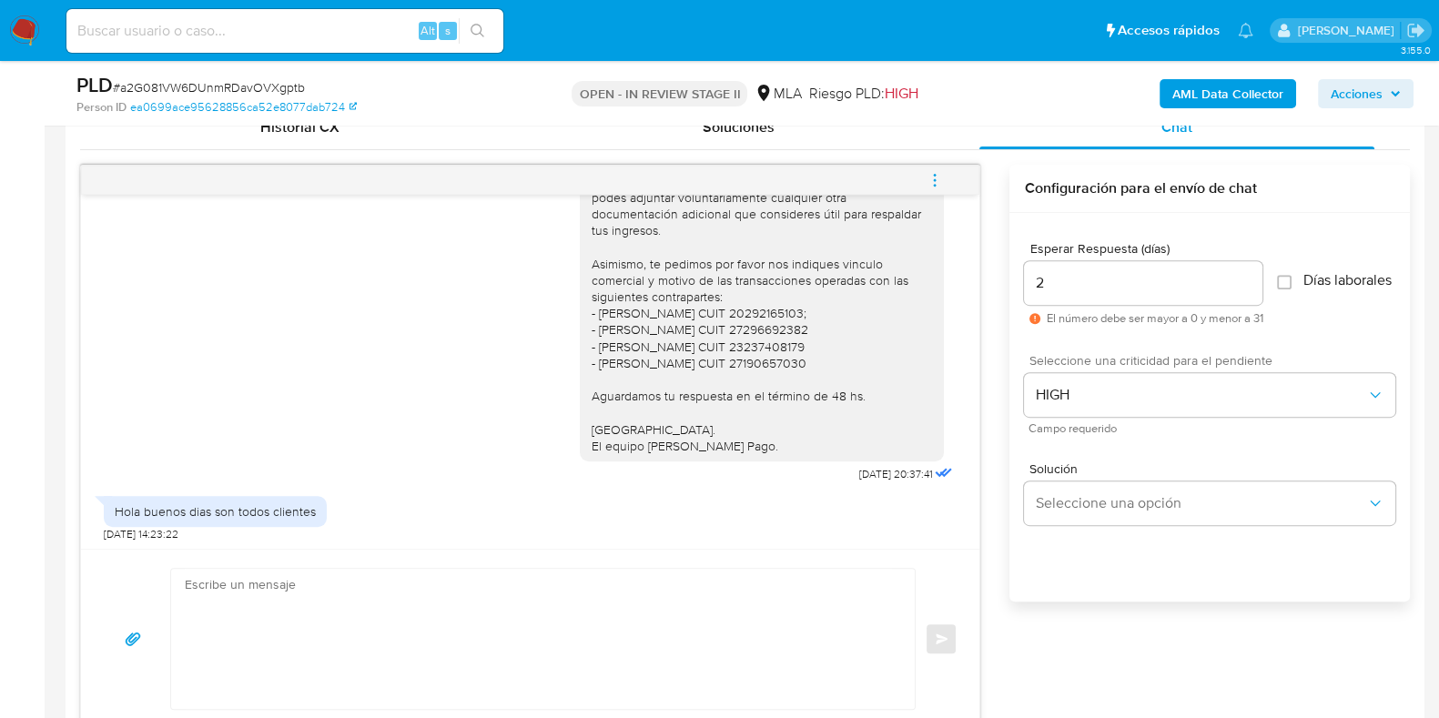
scroll to position [1920, 0]
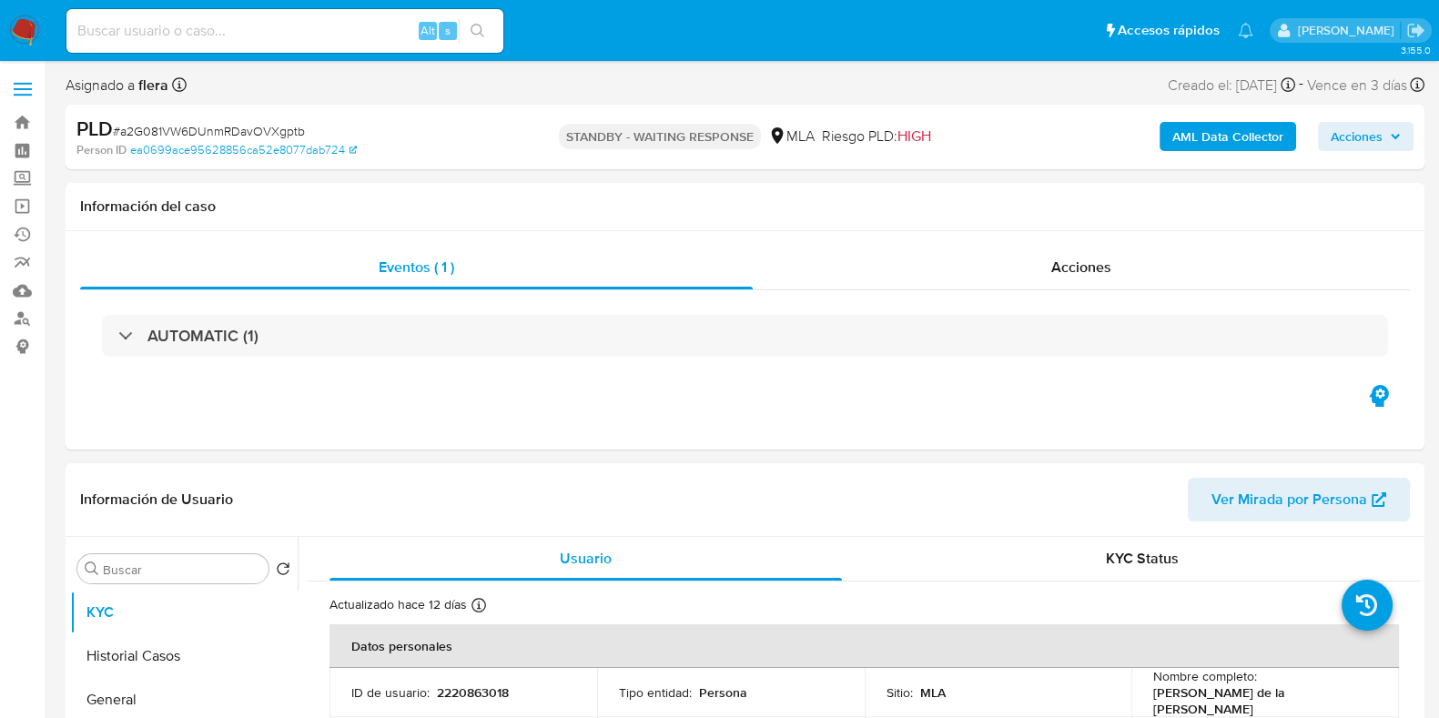
select select "10"
click at [212, 35] on input at bounding box center [284, 31] width 437 height 24
paste input "vC64UnItTSPWKLUaKF9wppMb"
type input "vC64UnItTSPWKLUaKF9wppMb"
click at [478, 36] on icon "search-icon" at bounding box center [477, 31] width 15 height 15
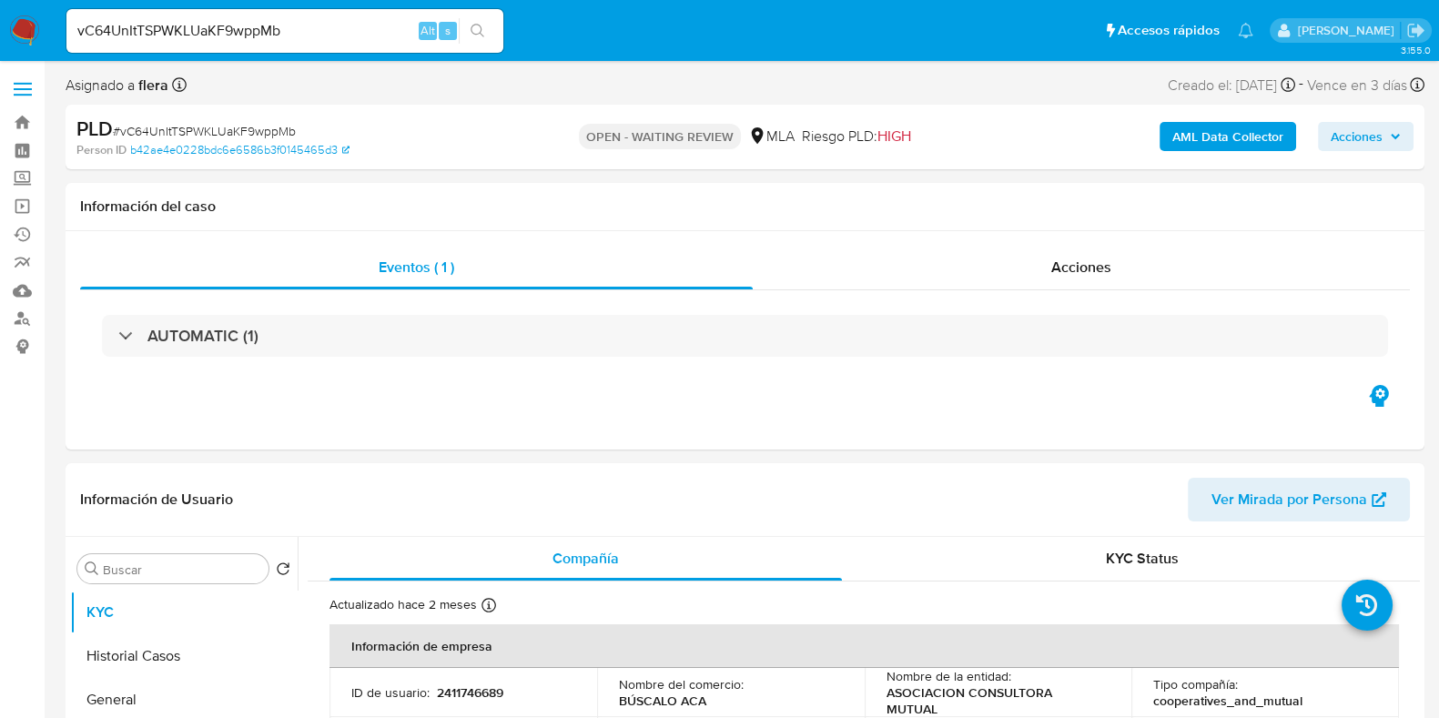
select select "10"
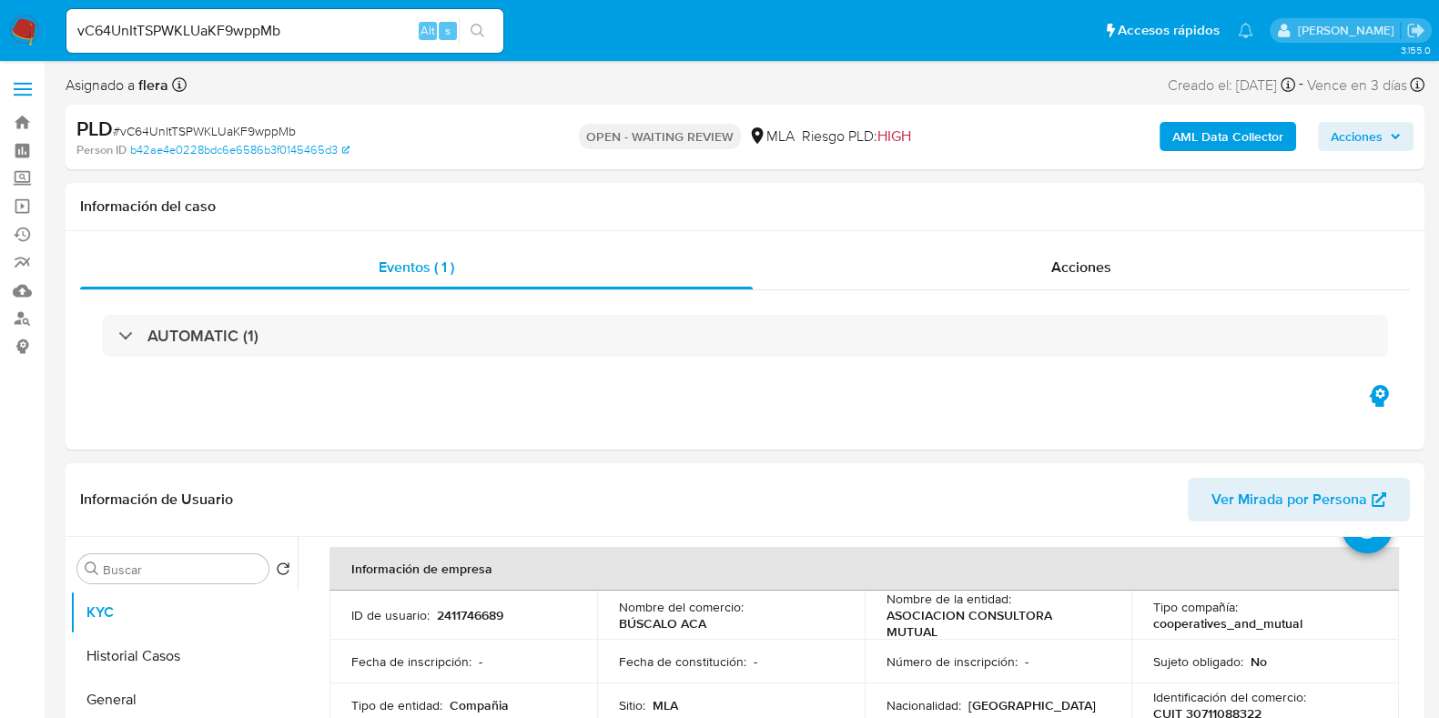
scroll to position [113, 0]
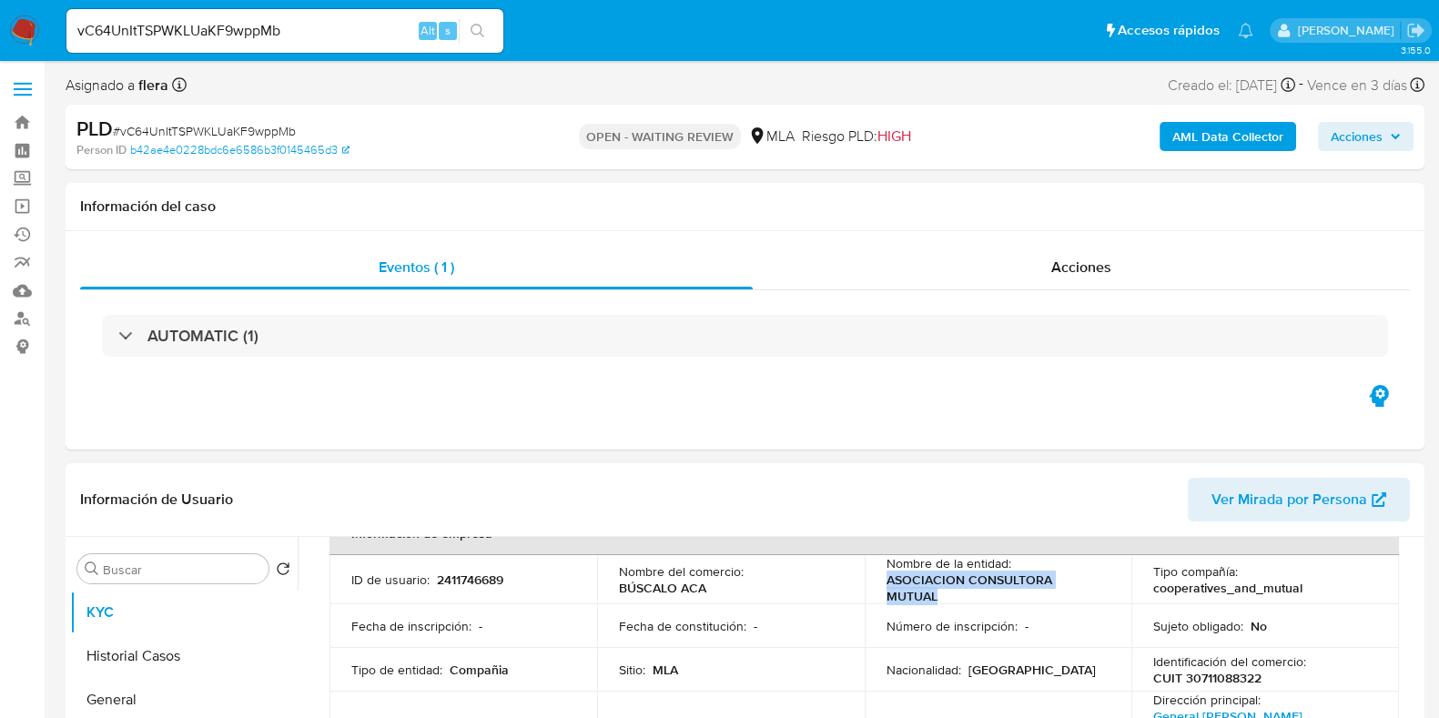
drag, startPoint x: 935, startPoint y: 598, endPoint x: 884, endPoint y: 580, distance: 54.1
click at [886, 580] on p "ASOCIACION CONSULTORA MUTUAL" at bounding box center [994, 587] width 217 height 33
copy p "ASOCIACION CONSULTORA MUTUAL"
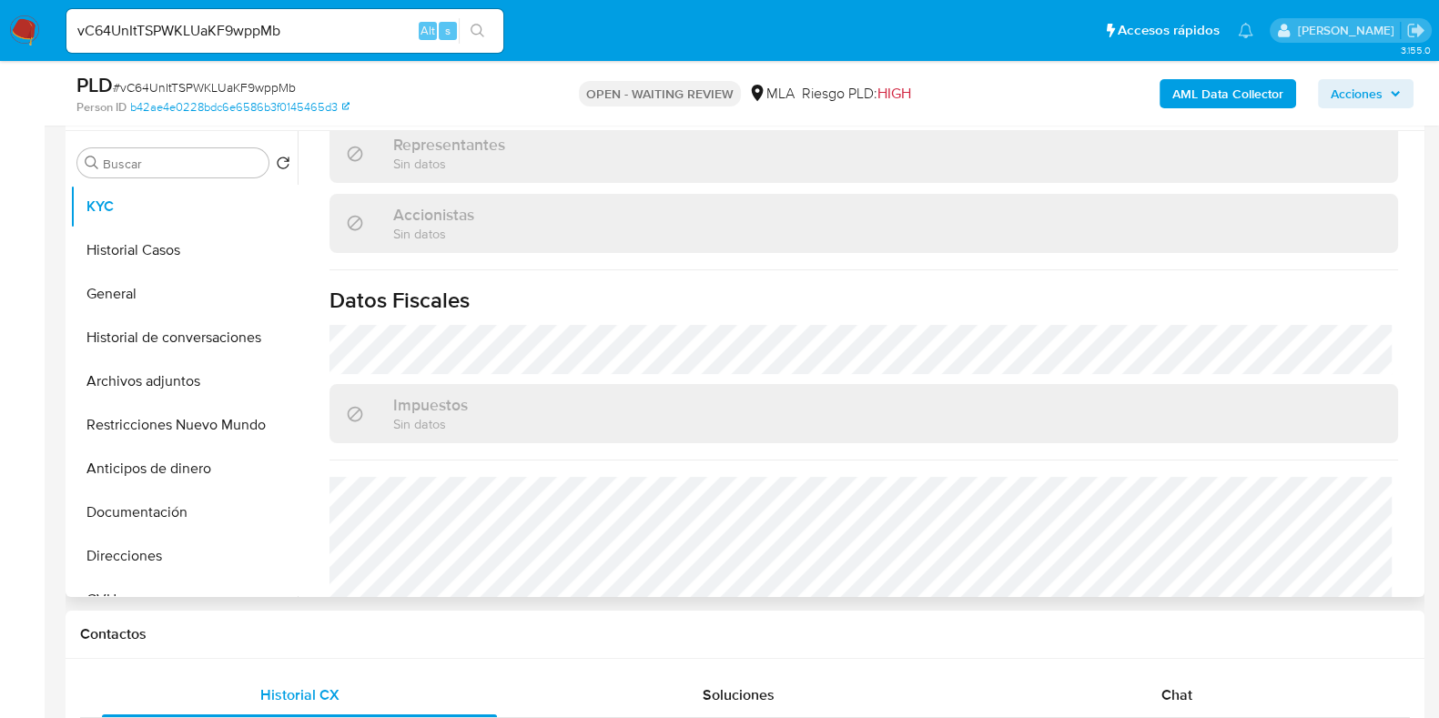
scroll to position [1295, 0]
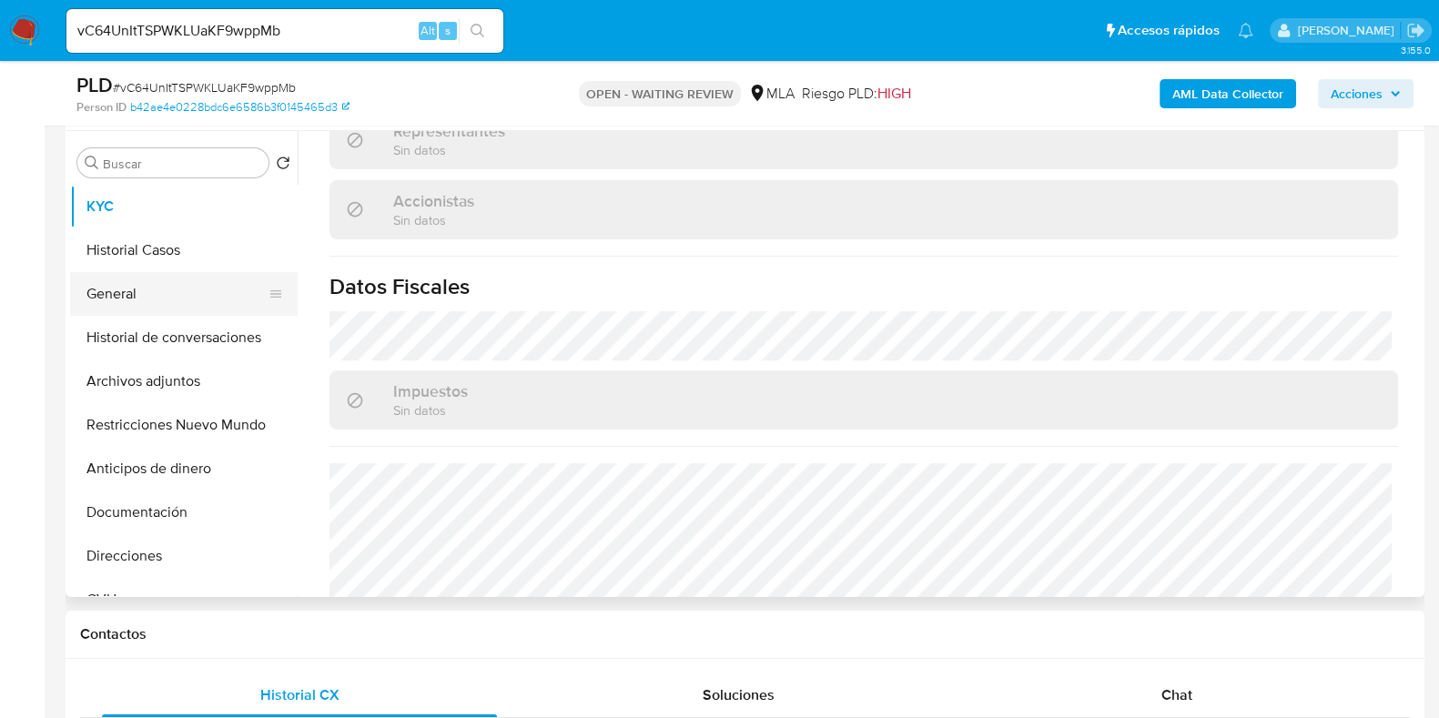
click at [138, 284] on button "General" at bounding box center [176, 294] width 213 height 44
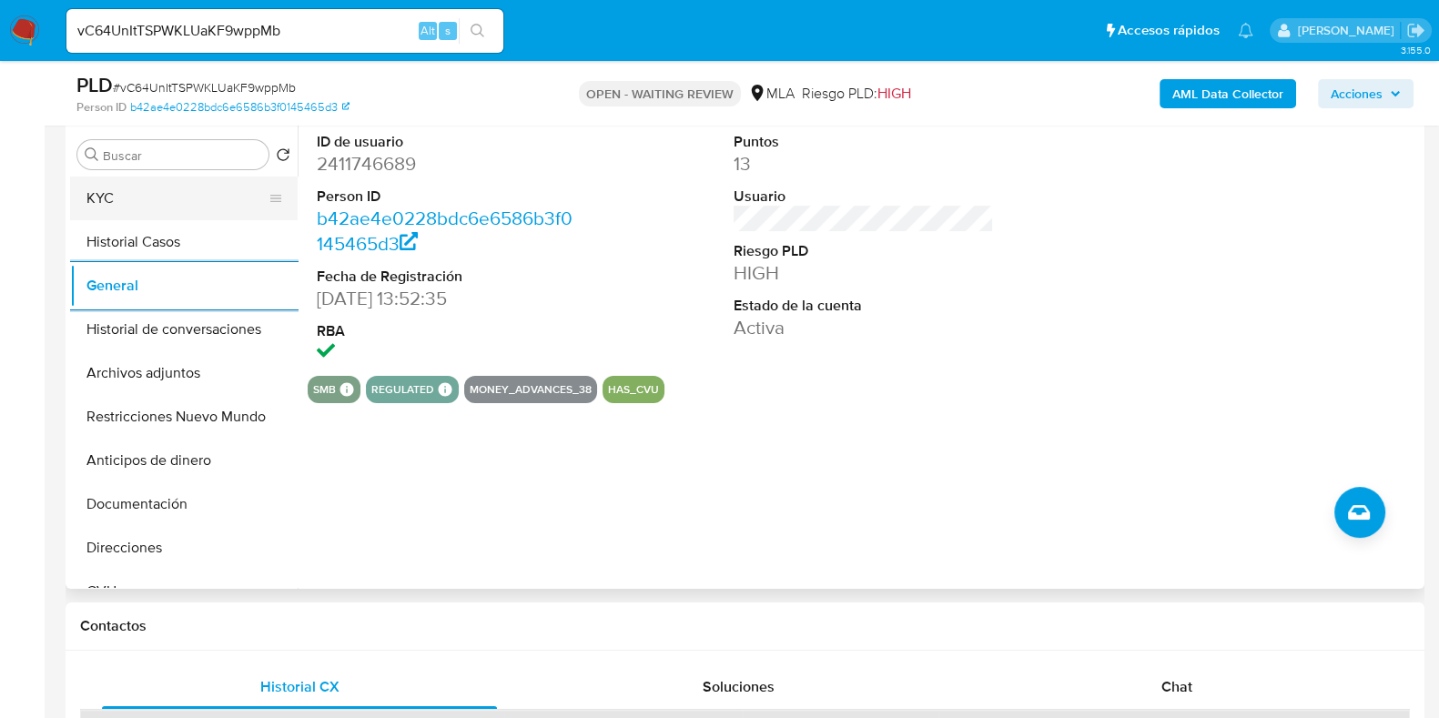
scroll to position [227, 0]
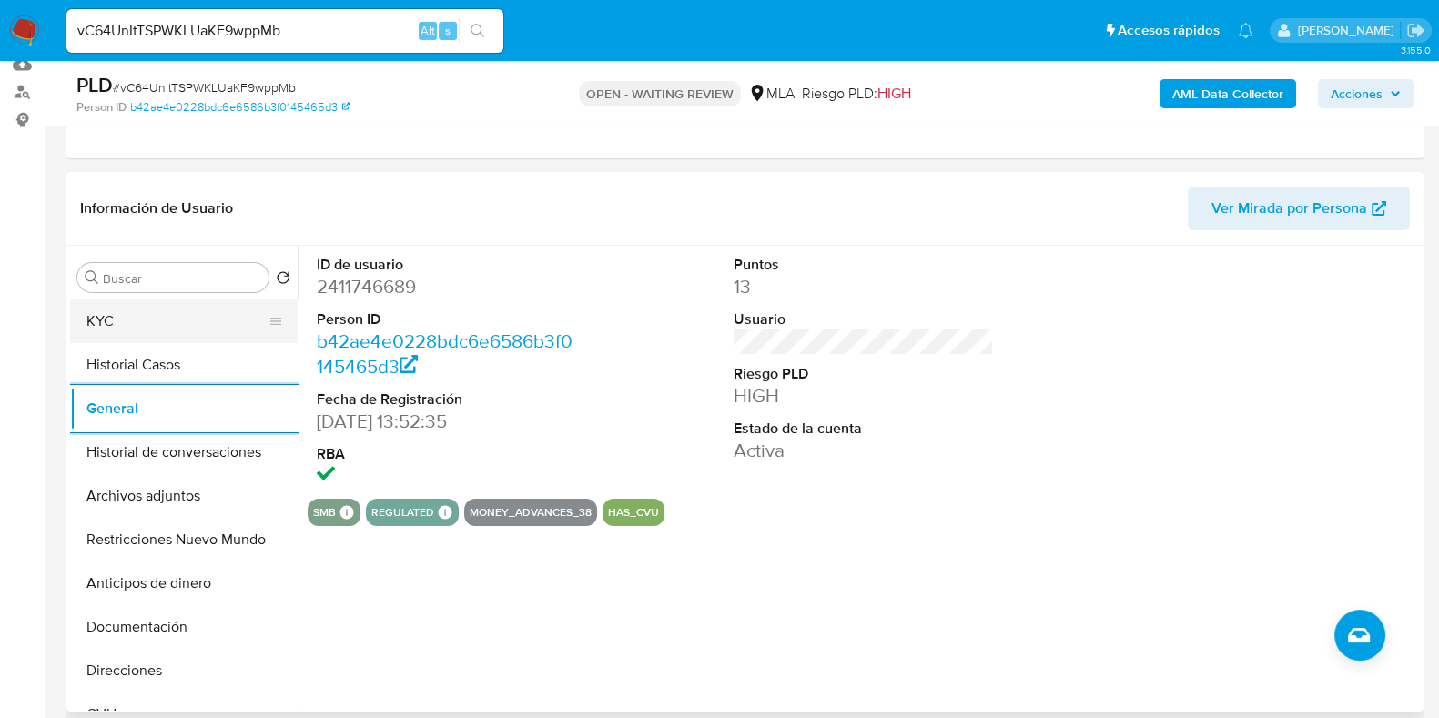
click at [180, 329] on button "KYC" at bounding box center [176, 321] width 213 height 44
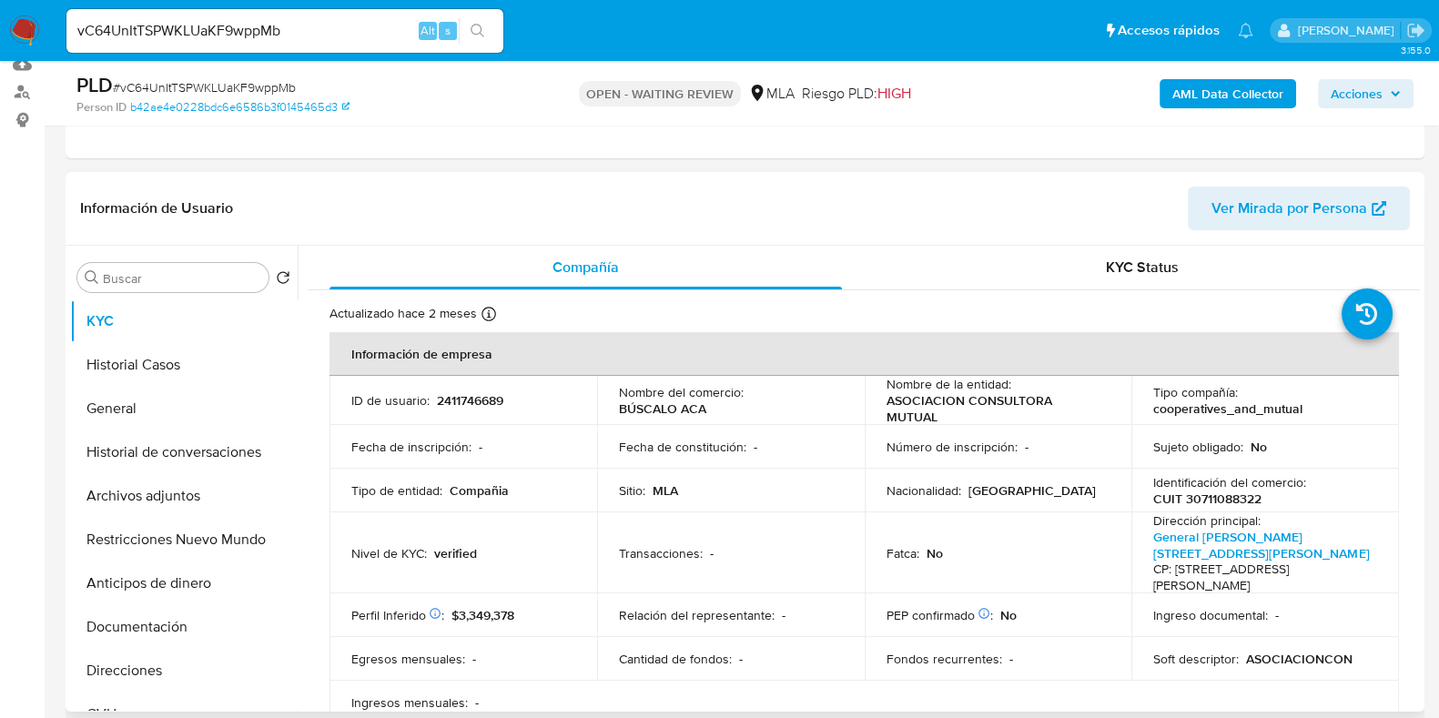
click at [398, 400] on p "ID de usuario :" at bounding box center [390, 400] width 78 height 16
copy p "usuario"
click at [480, 399] on p "2411746689" at bounding box center [470, 400] width 66 height 16
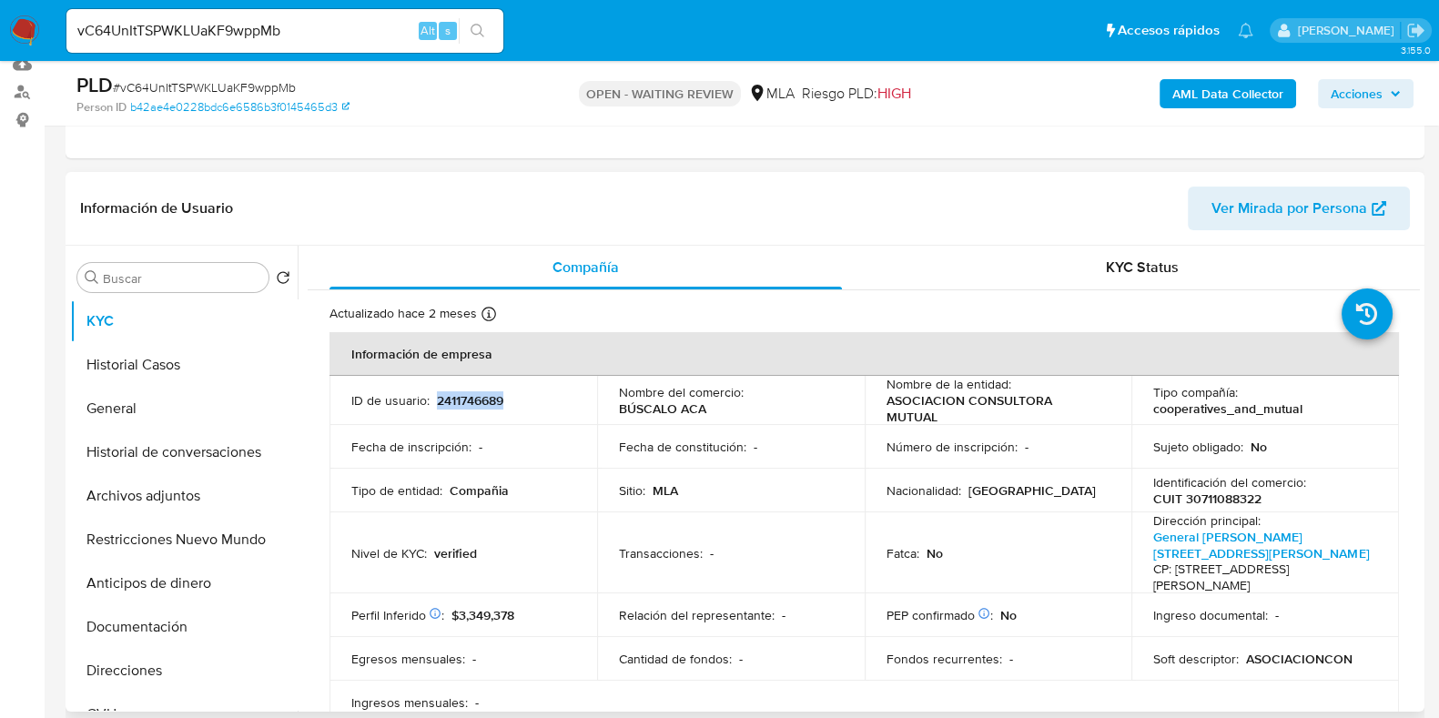
copy p "2411746689"
click at [241, 34] on input "vC64UnItTSPWKLUaKF9wppMb" at bounding box center [284, 31] width 437 height 24
paste input "HyhmNTNbOXIrUevzjSoAM0PR"
type input "HyhmNTNbOXIrUevzjSoAM0PR"
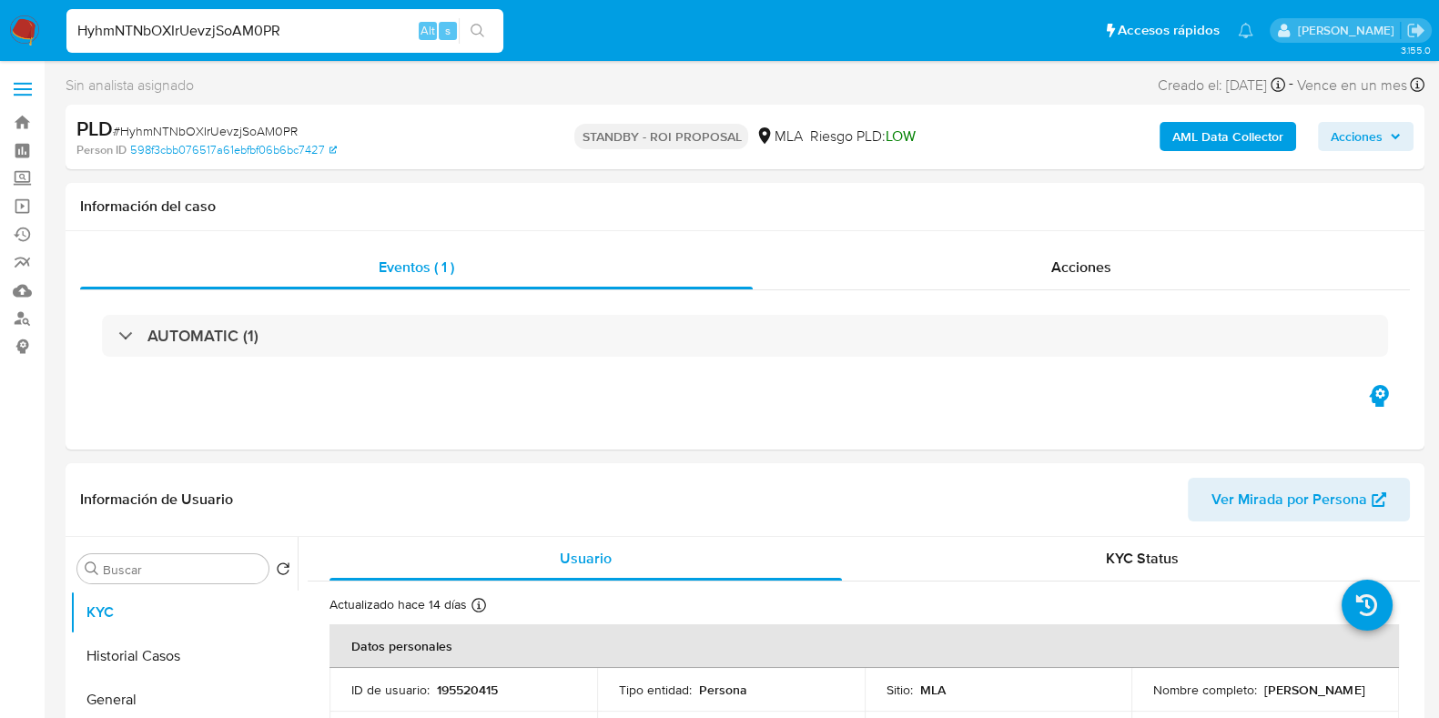
select select "10"
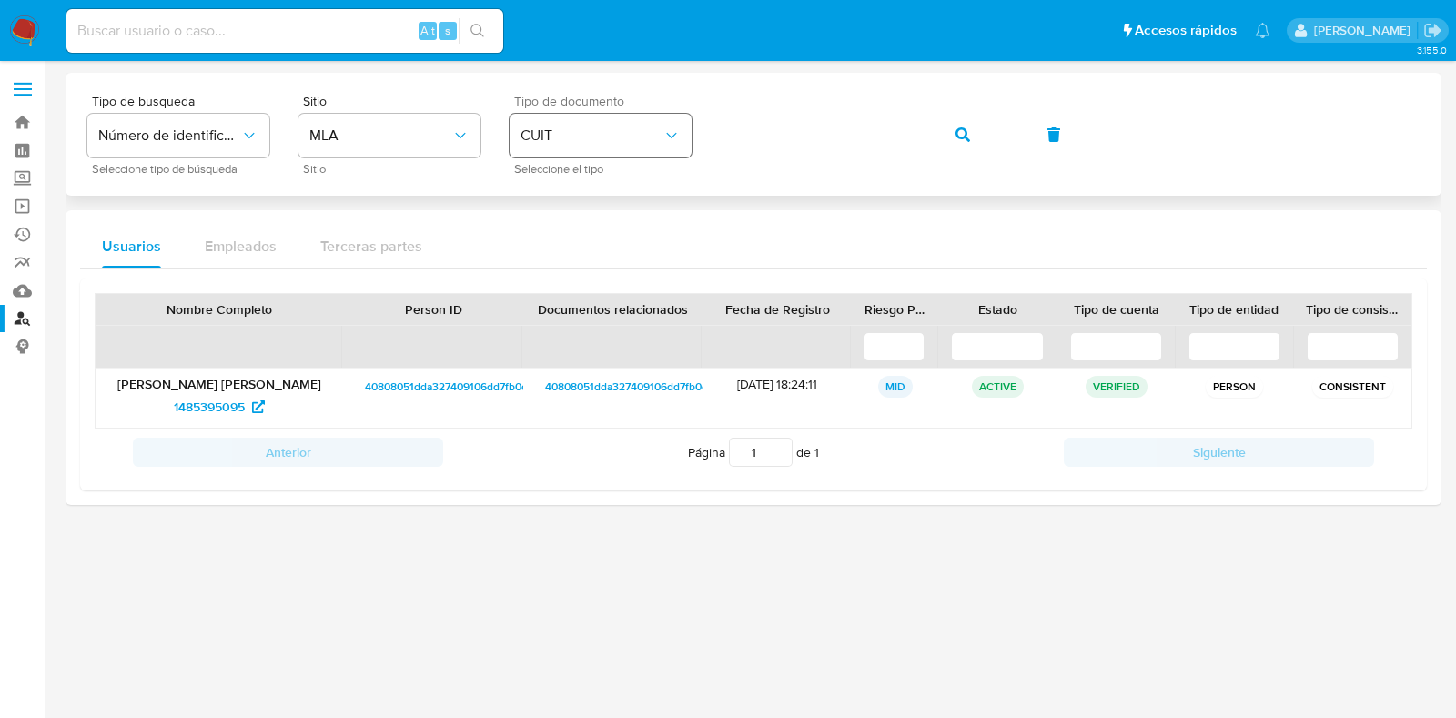
click at [672, 143] on div "Tipo de busqueda Número de identificación Seleccione tipo de búsqueda Sitio MLA…" at bounding box center [753, 134] width 1332 height 79
click at [964, 120] on span "button" at bounding box center [962, 135] width 15 height 40
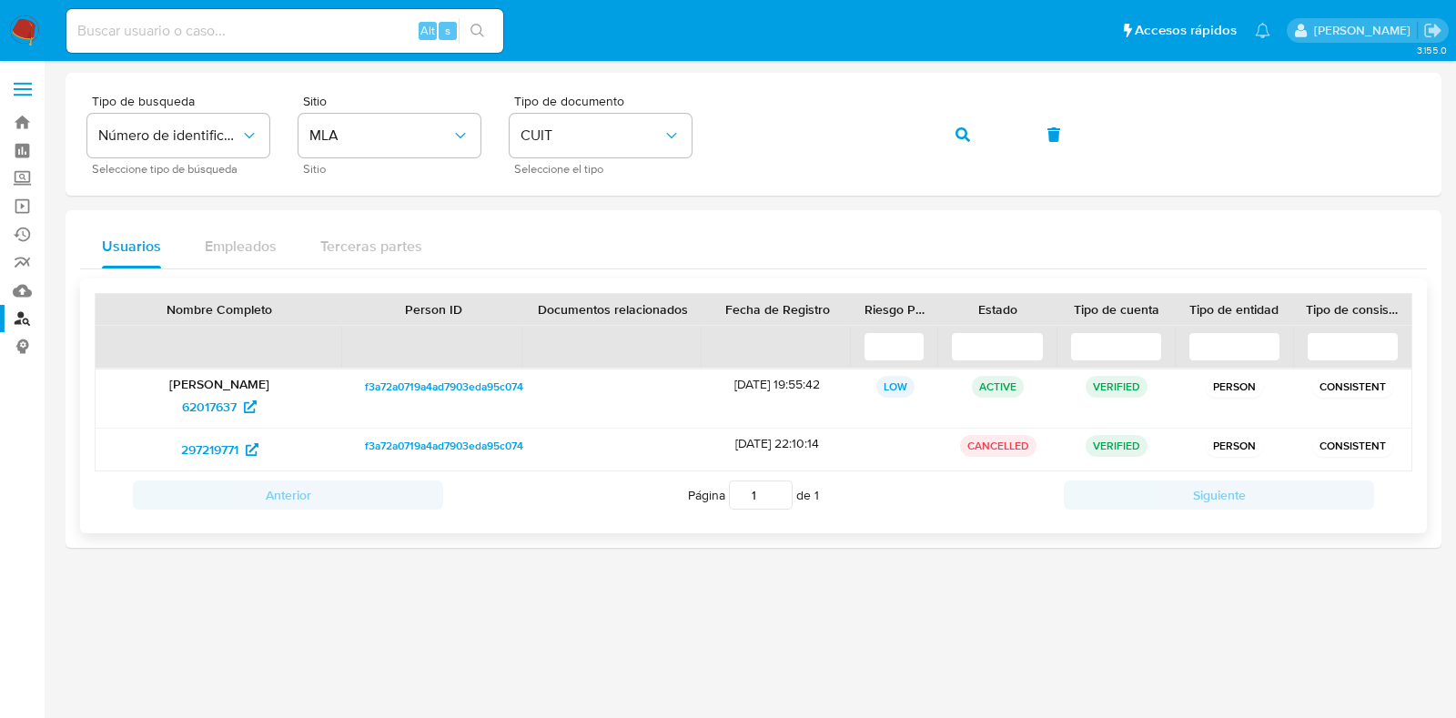
click at [459, 382] on span "f3a72a0719a4ad7903eda95c074f1f1f" at bounding box center [454, 387] width 178 height 22
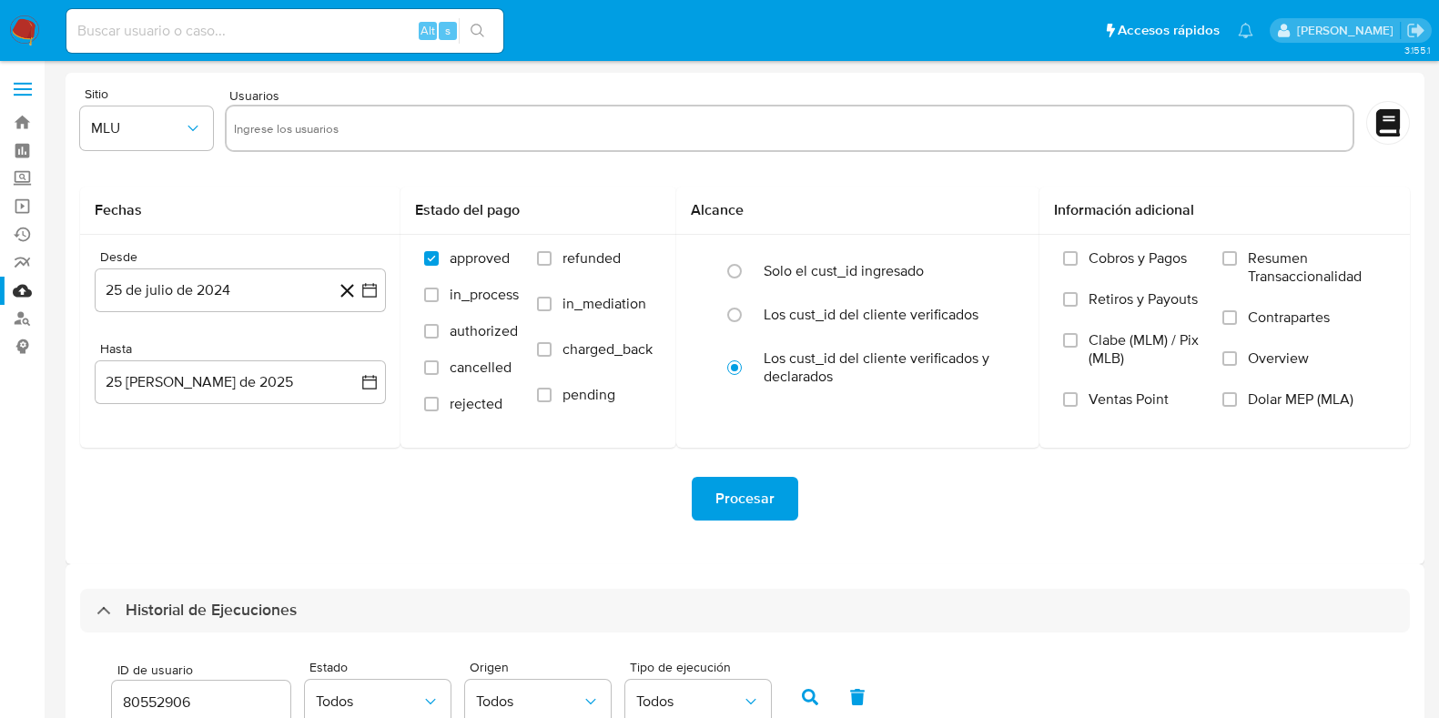
select select "10"
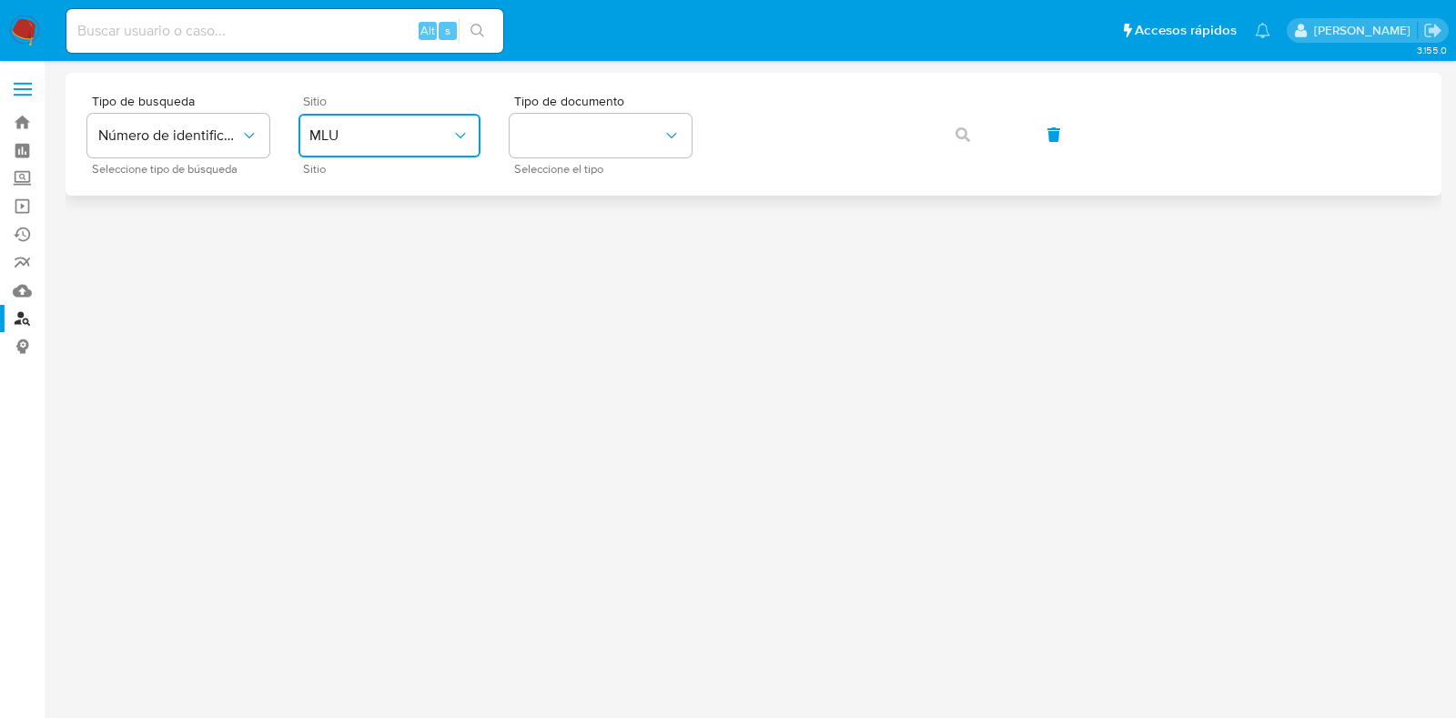
click at [426, 123] on button "MLU" at bounding box center [389, 136] width 182 height 44
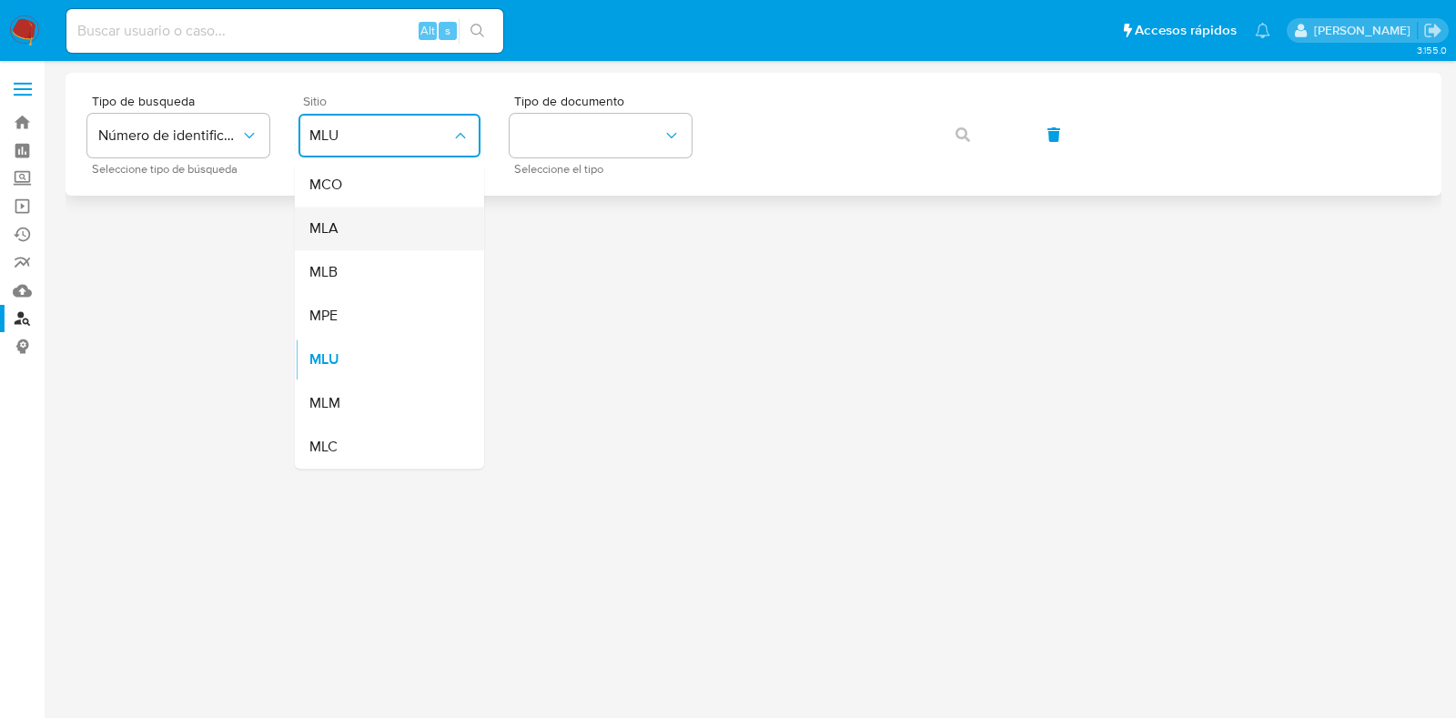
click at [412, 228] on div "MLA" at bounding box center [383, 229] width 149 height 44
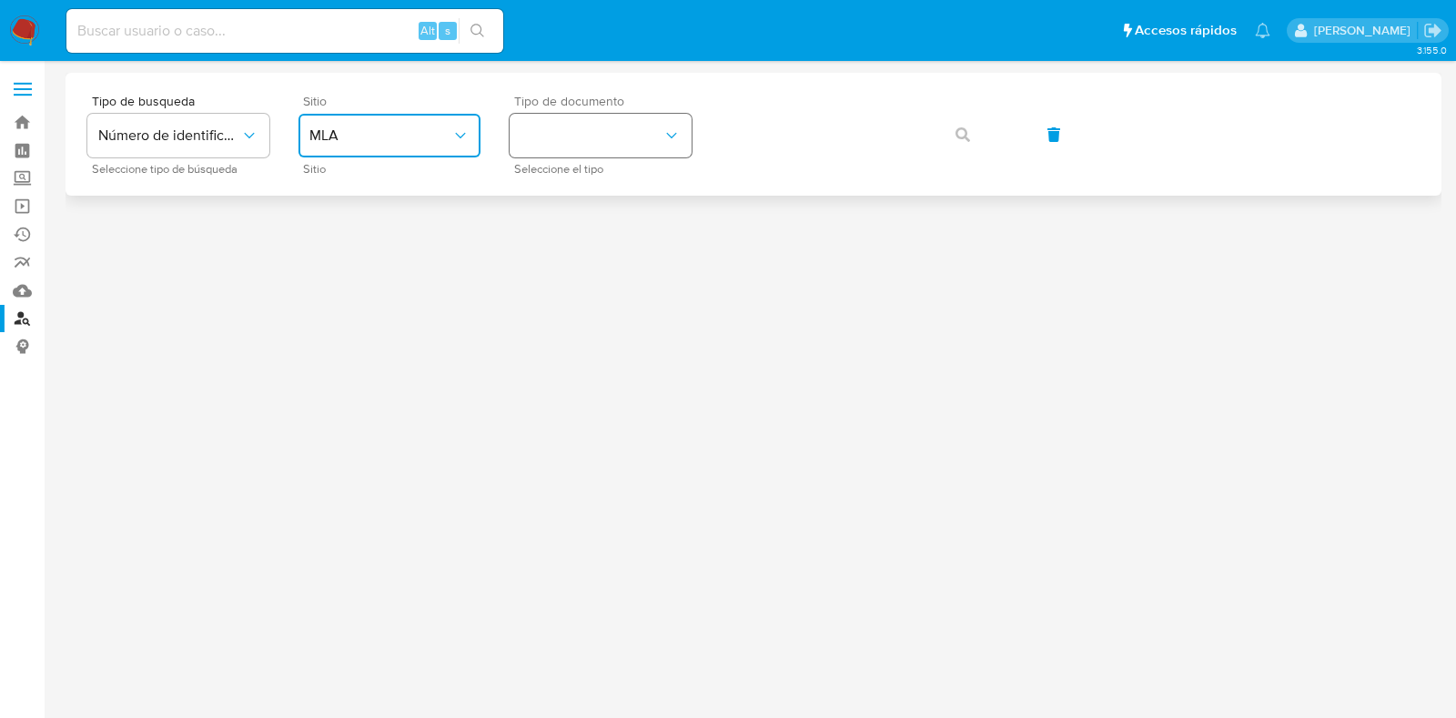
click at [525, 140] on button "identificationType" at bounding box center [601, 136] width 182 height 44
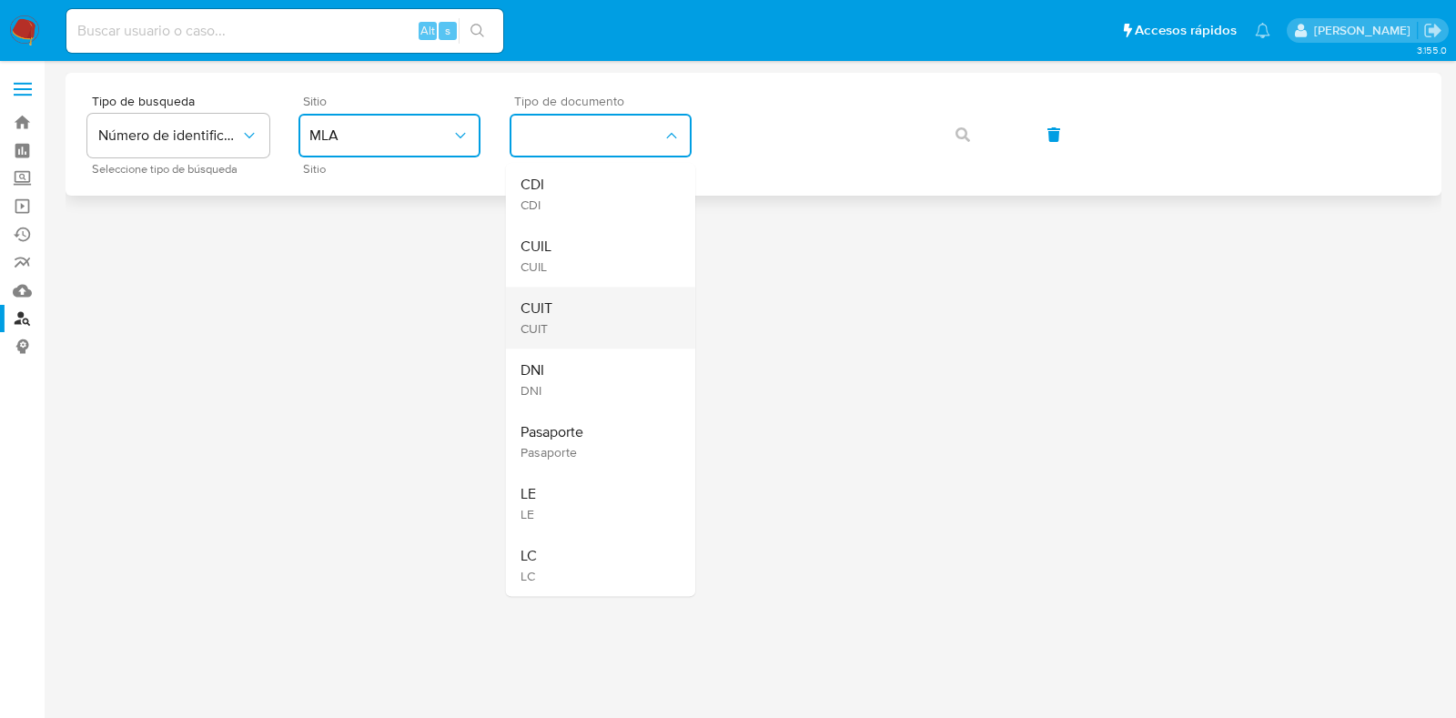
click at [622, 294] on div "CUIT CUIT" at bounding box center [594, 318] width 149 height 62
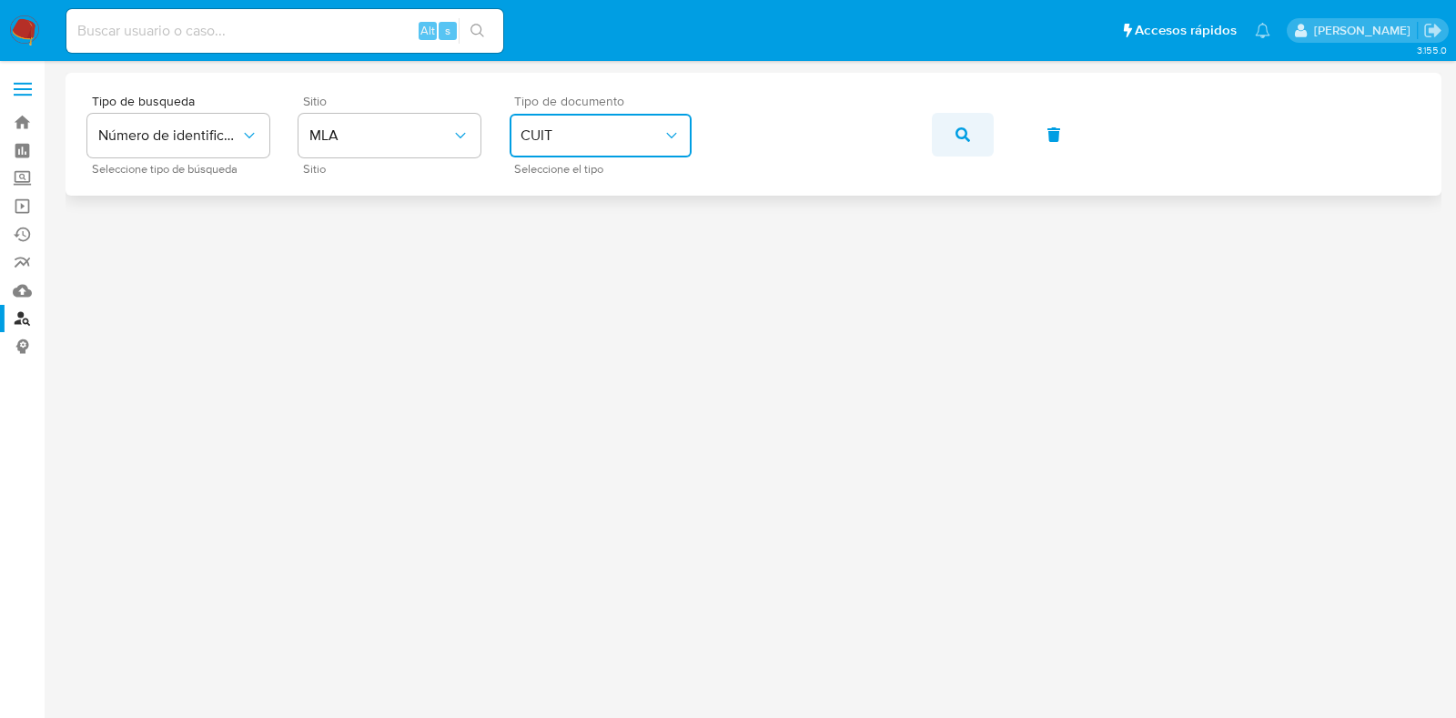
click at [964, 134] on icon "button" at bounding box center [962, 134] width 15 height 15
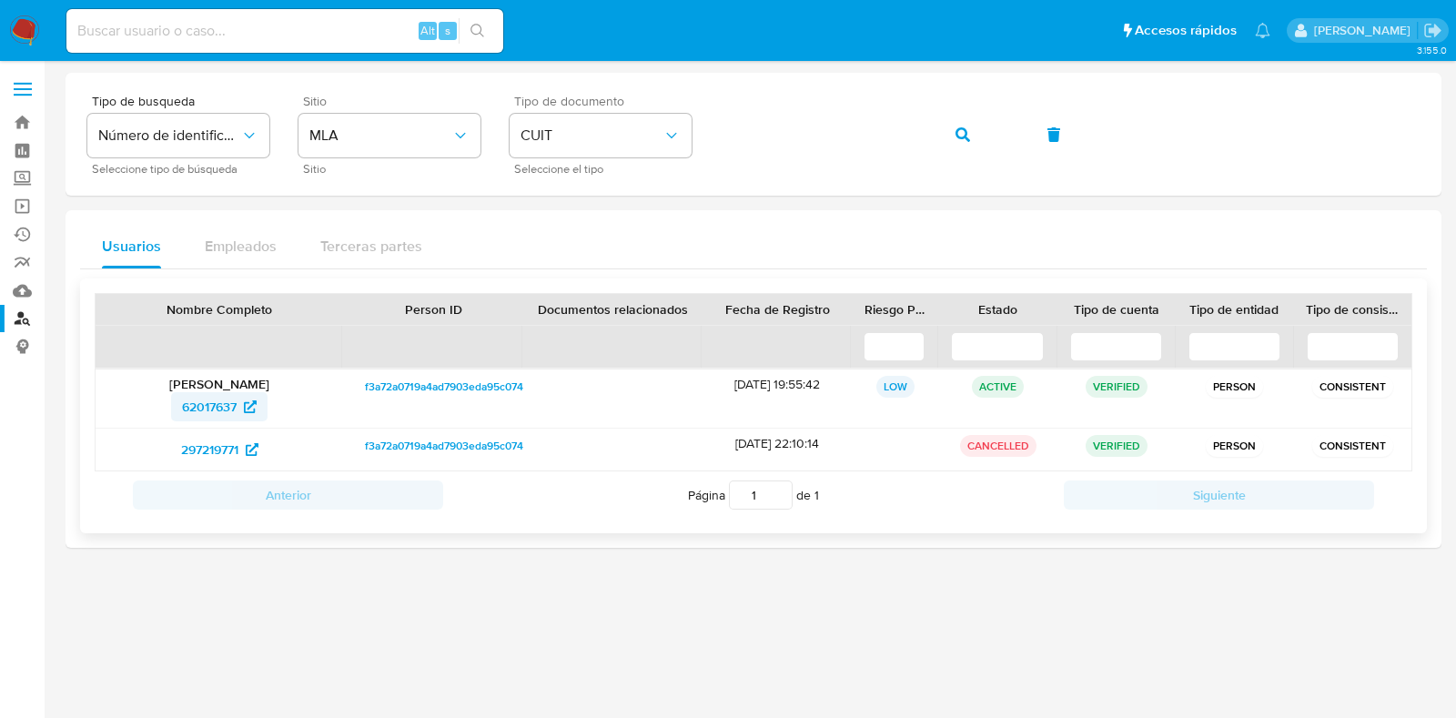
click at [198, 407] on span "62017637" at bounding box center [209, 406] width 55 height 29
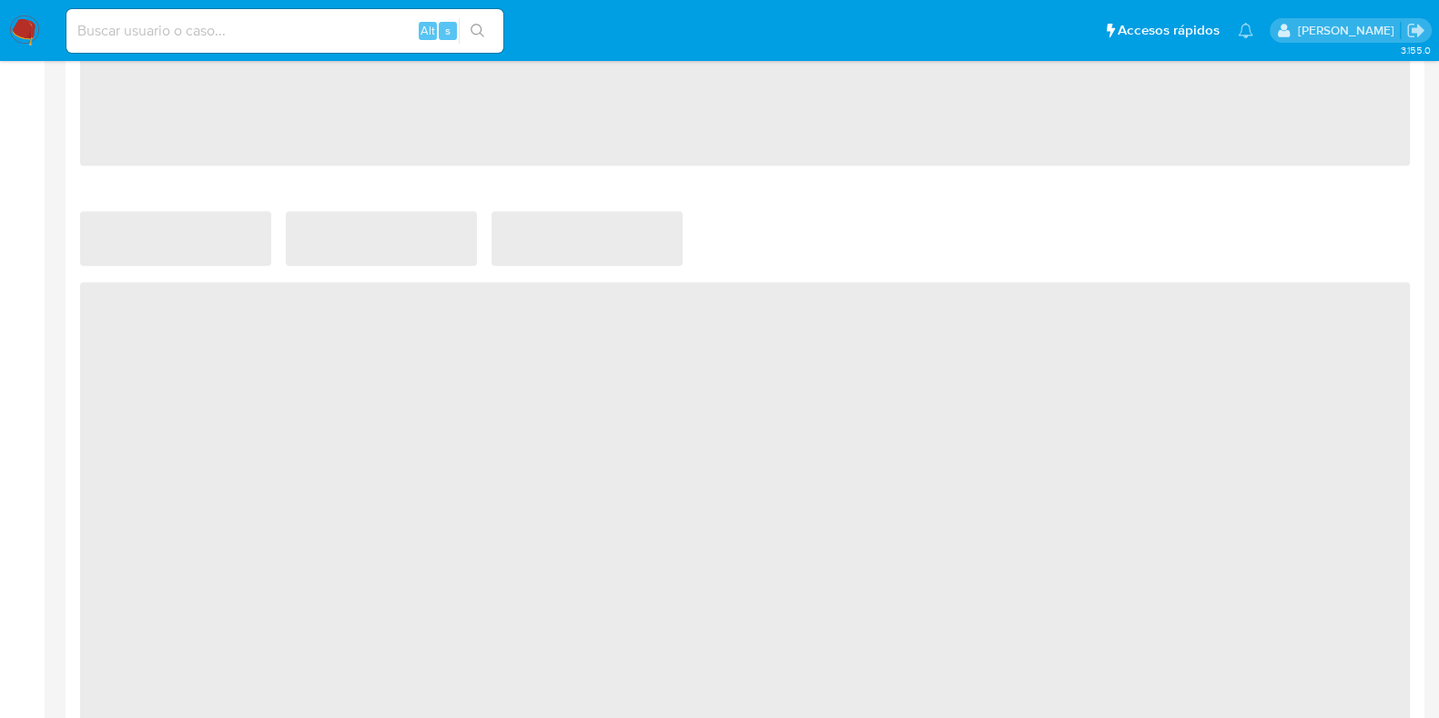
select select "10"
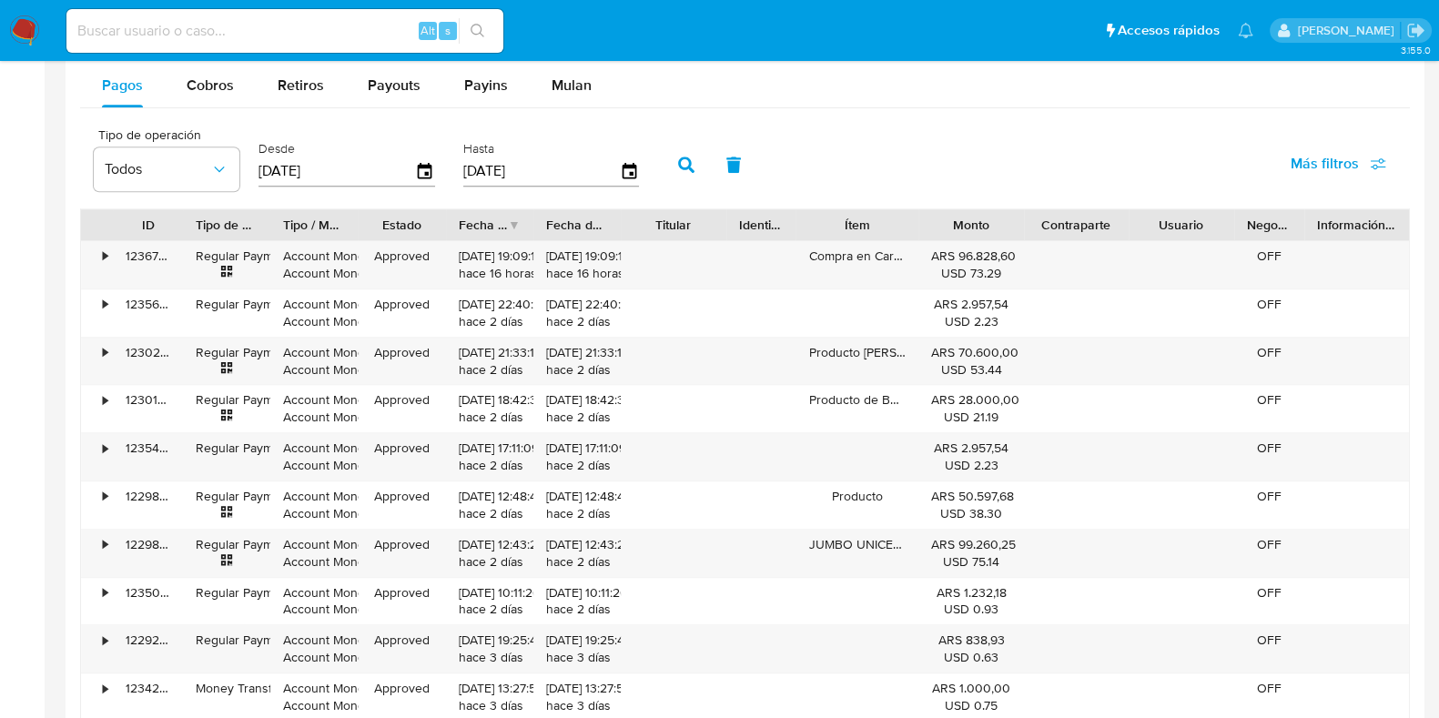
scroll to position [1722, 0]
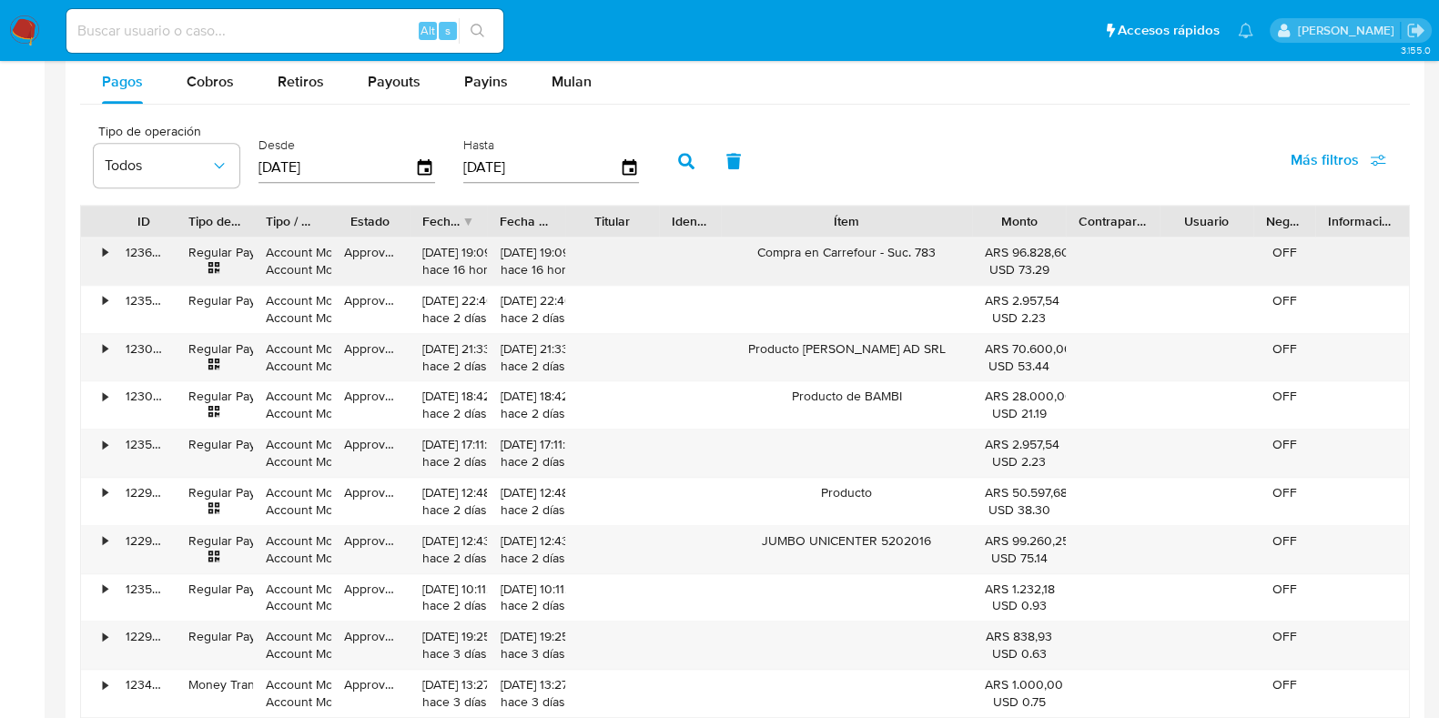
drag, startPoint x: 931, startPoint y: 224, endPoint x: 1058, endPoint y: 238, distance: 128.2
click at [1058, 238] on div "ID Tipo de operación Tipo / Método Estado Fecha de creación Fecha de aprobación…" at bounding box center [744, 461] width 1329 height 513
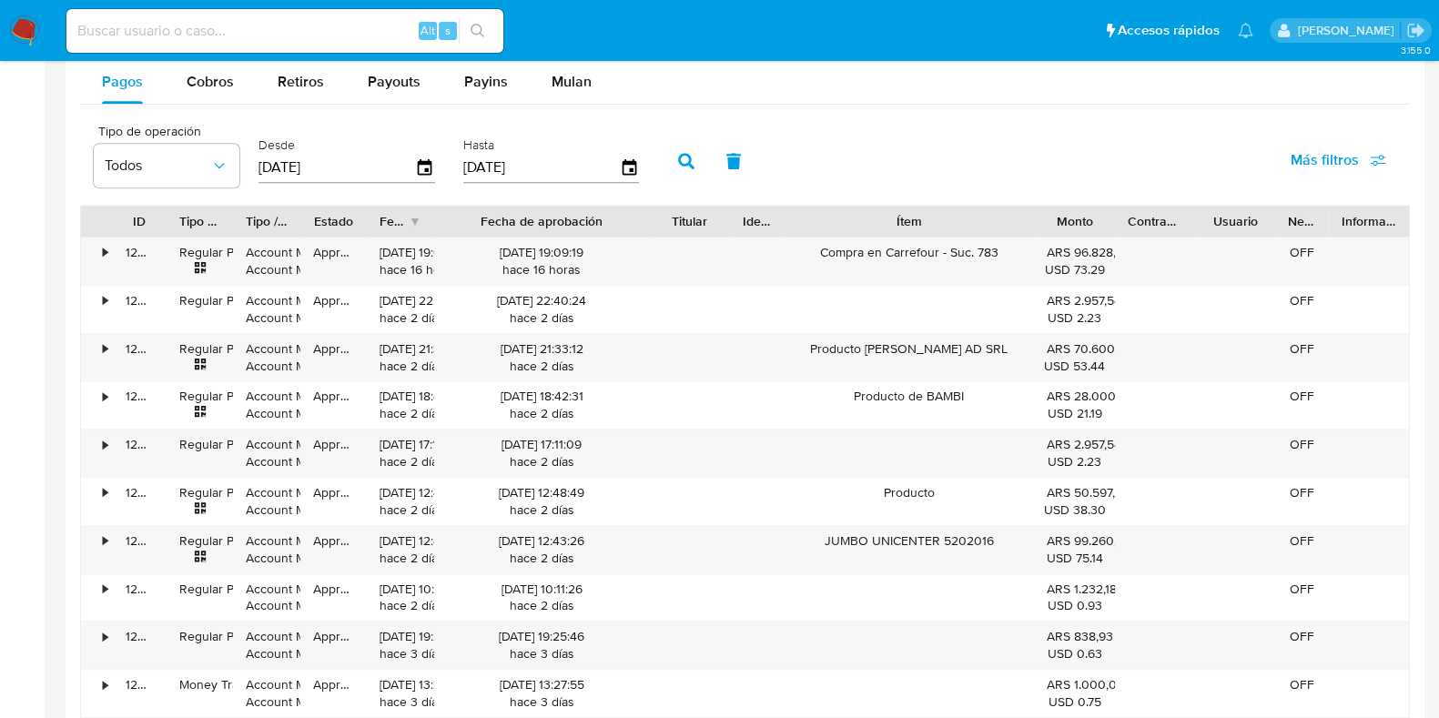
drag, startPoint x: 577, startPoint y: 220, endPoint x: 714, endPoint y: 219, distance: 137.4
click at [714, 219] on div "ID Tipo de operación Tipo / Método Estado Fecha de creación Fecha de aprobación…" at bounding box center [744, 221] width 1327 height 31
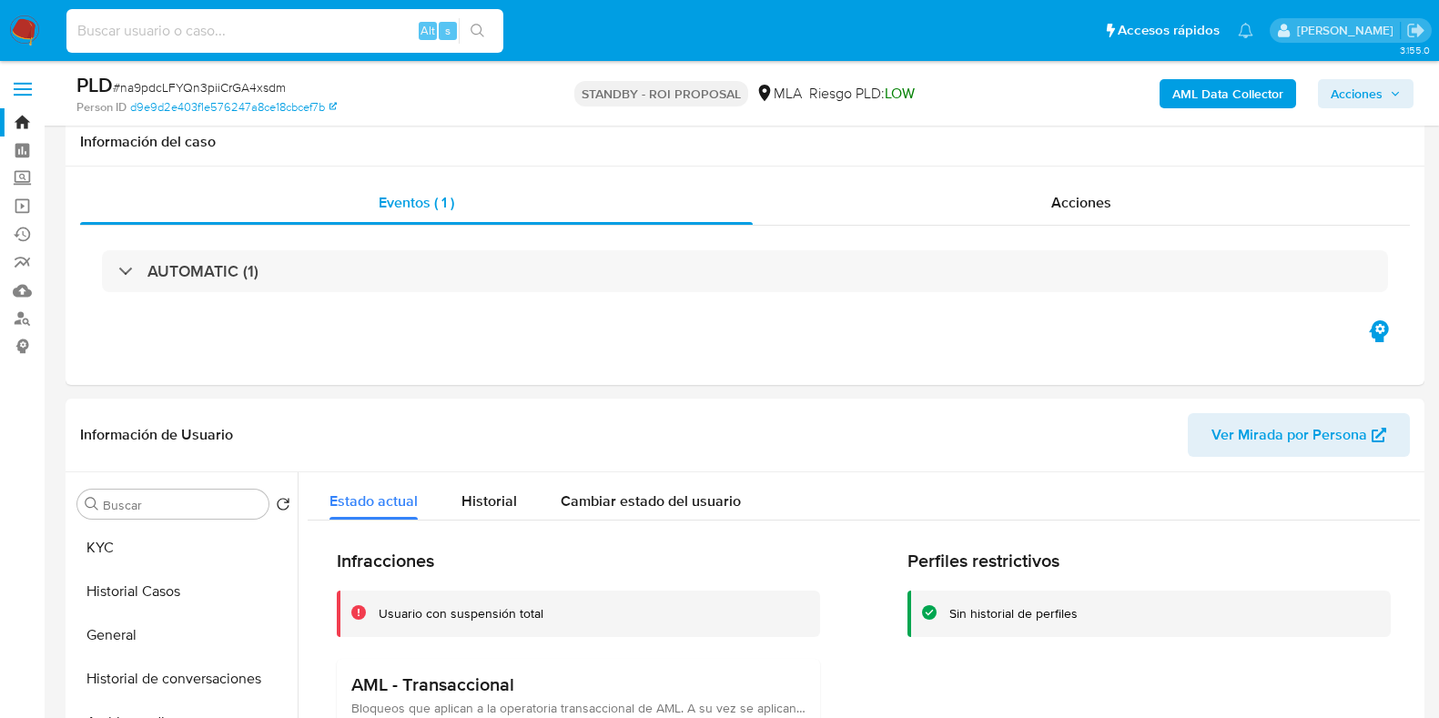
select select "10"
click at [250, 34] on input at bounding box center [284, 31] width 437 height 24
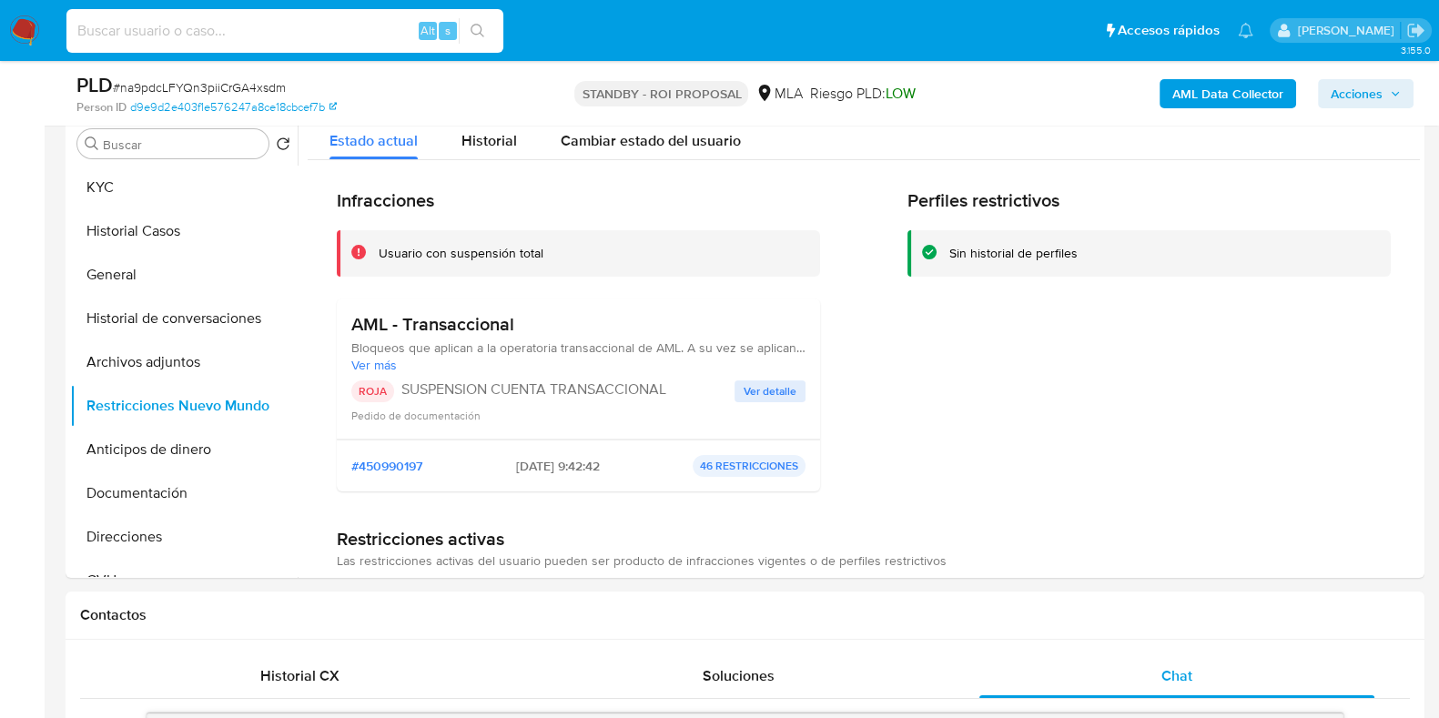
scroll to position [2114, 0]
type input "I46QiYqjvLPjygmRF842J6cT"
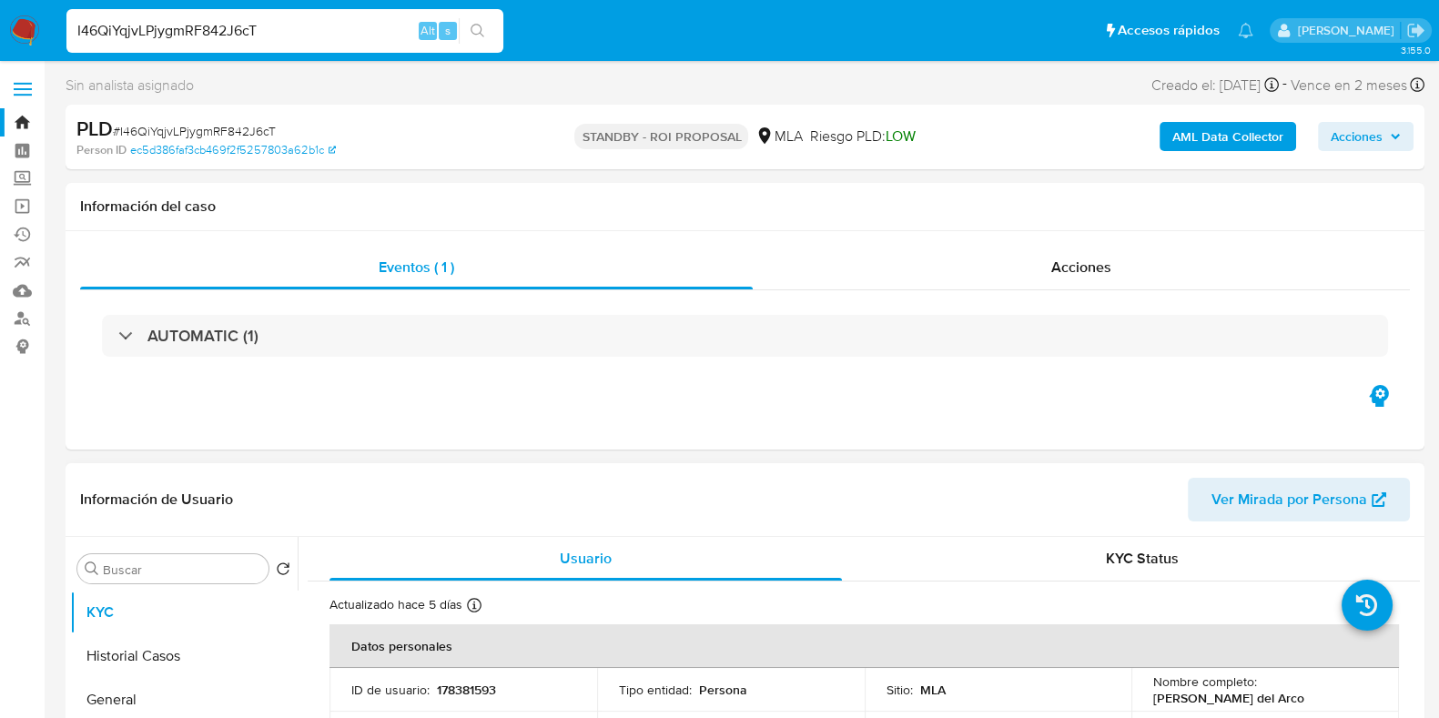
select select "10"
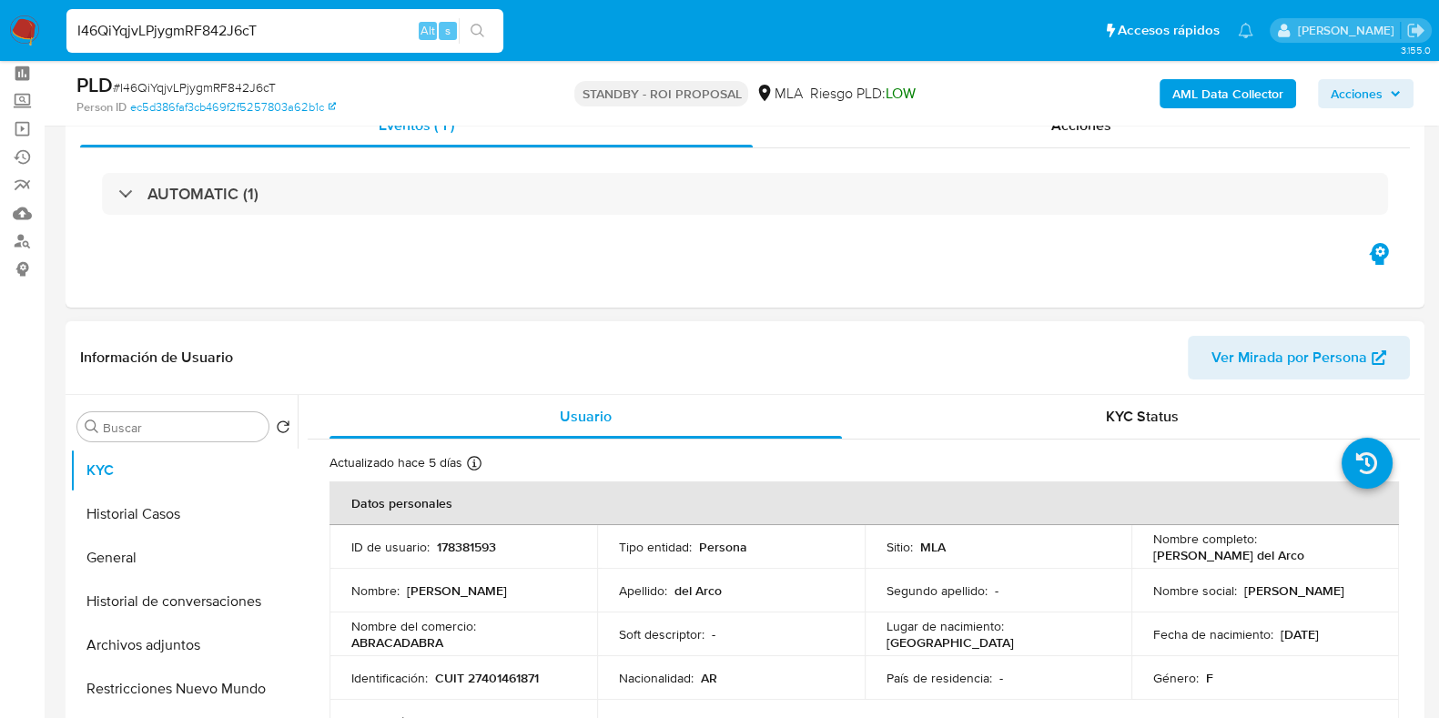
scroll to position [113, 0]
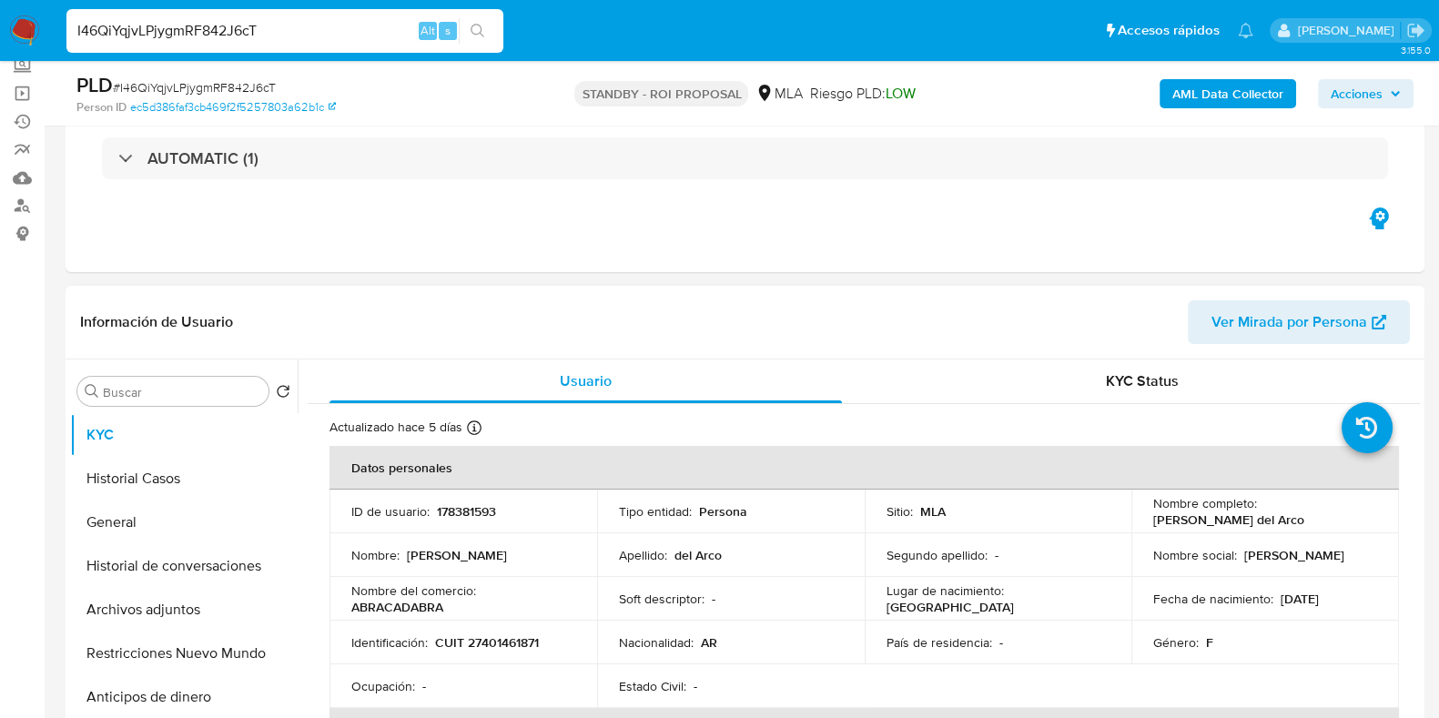
click at [467, 515] on p "178381593" at bounding box center [466, 511] width 59 height 16
copy p "178381593"
click at [222, 85] on span "# I46QiYqjvLPjygmRF842J6cT" at bounding box center [194, 87] width 163 height 18
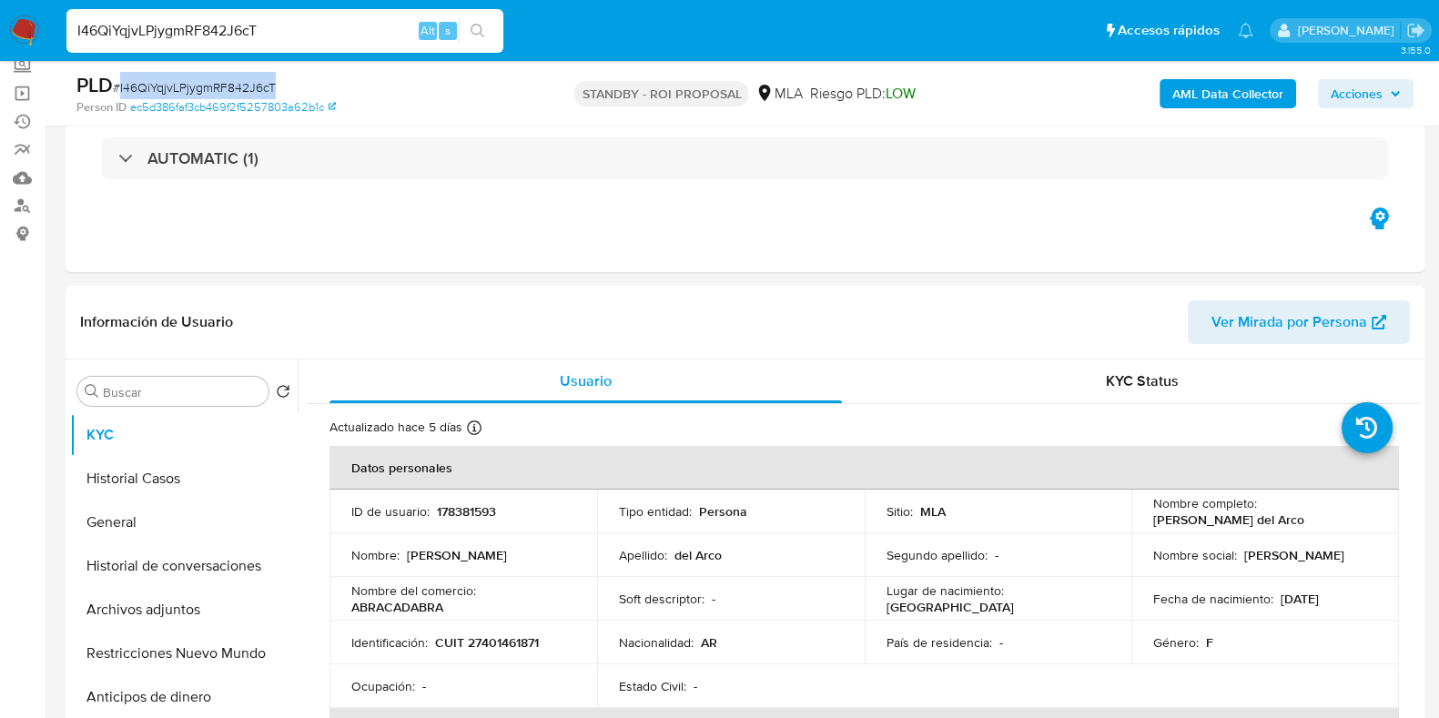
copy span "I46QiYqjvLPjygmRF842J6cT"
drag, startPoint x: 1366, startPoint y: 511, endPoint x: 1259, endPoint y: 509, distance: 106.5
click at [1259, 509] on div "Nombre completo : [PERSON_NAME]" at bounding box center [1265, 511] width 224 height 33
copy p "[PERSON_NAME] del Arco"
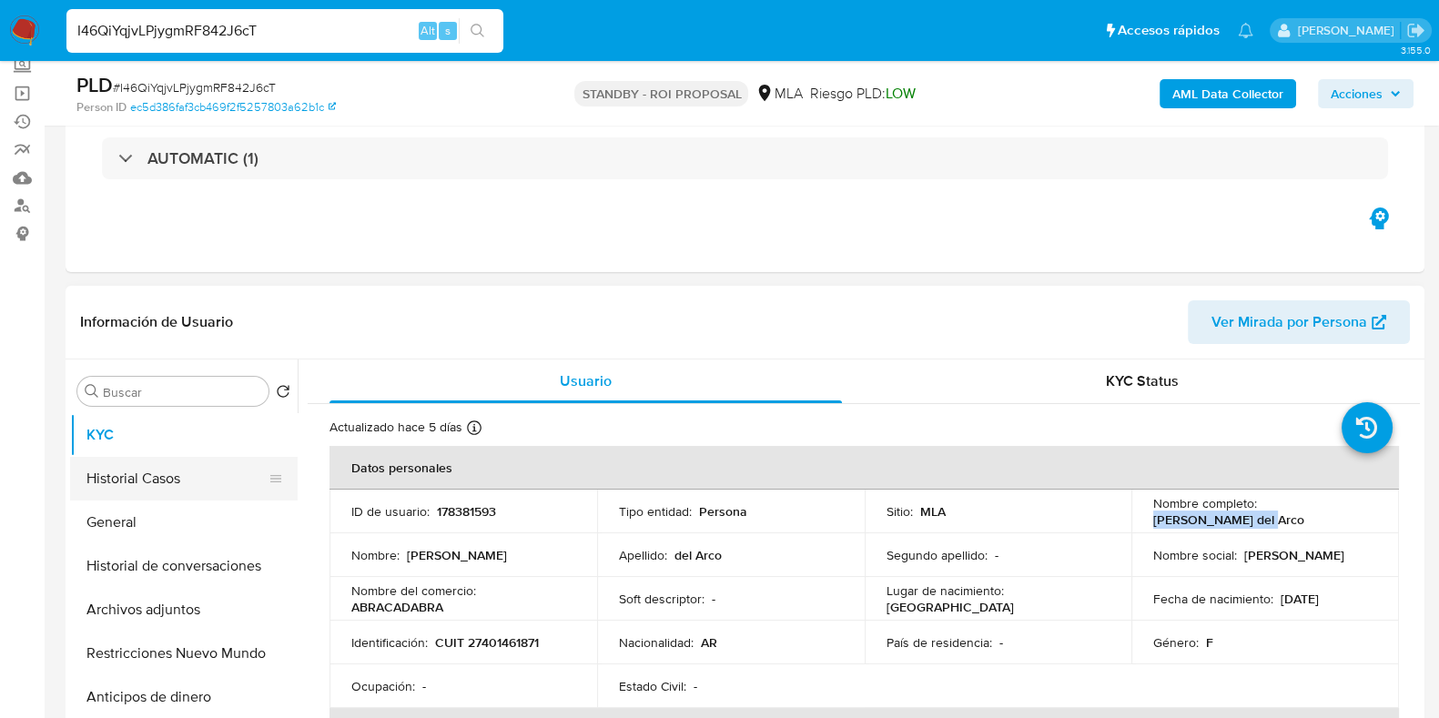
click at [165, 490] on button "Historial Casos" at bounding box center [176, 479] width 213 height 44
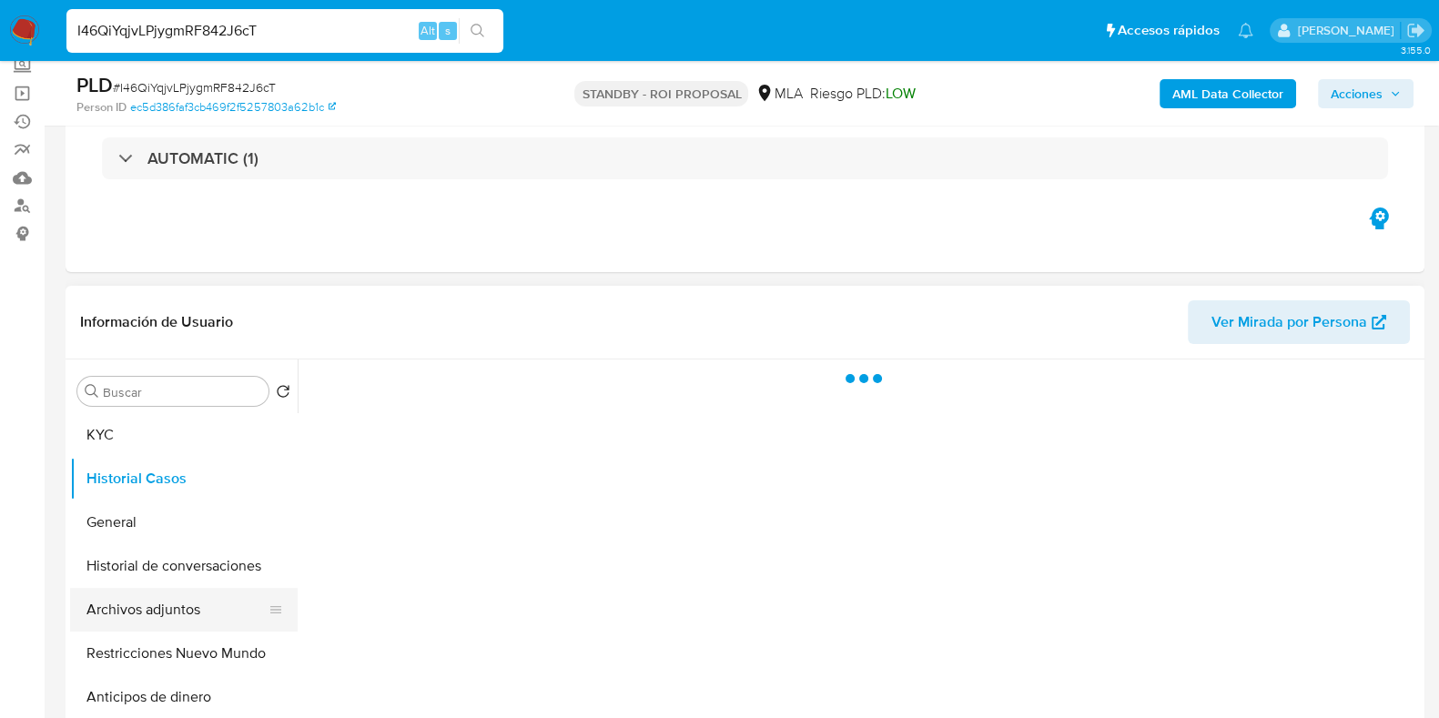
click at [171, 612] on button "Archivos adjuntos" at bounding box center [176, 610] width 213 height 44
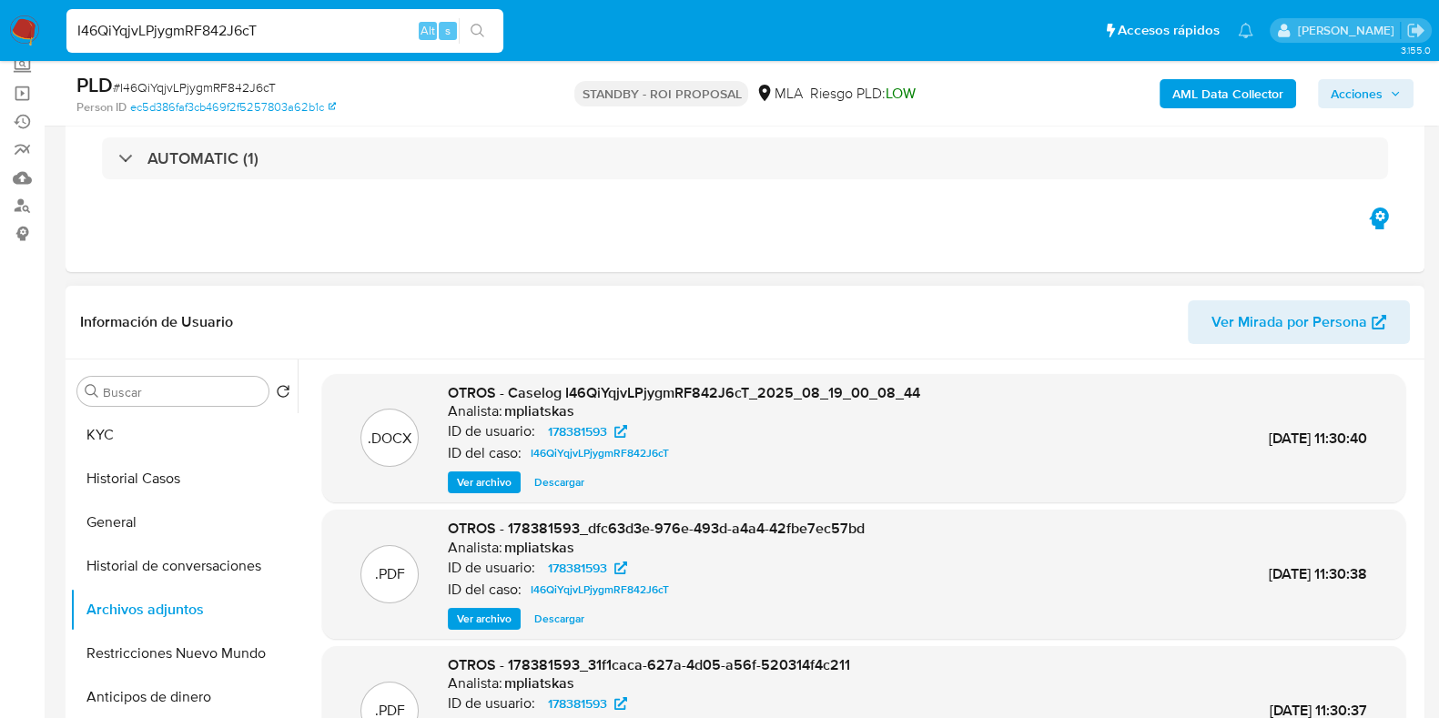
click at [576, 480] on span "Descargar" at bounding box center [559, 482] width 50 height 18
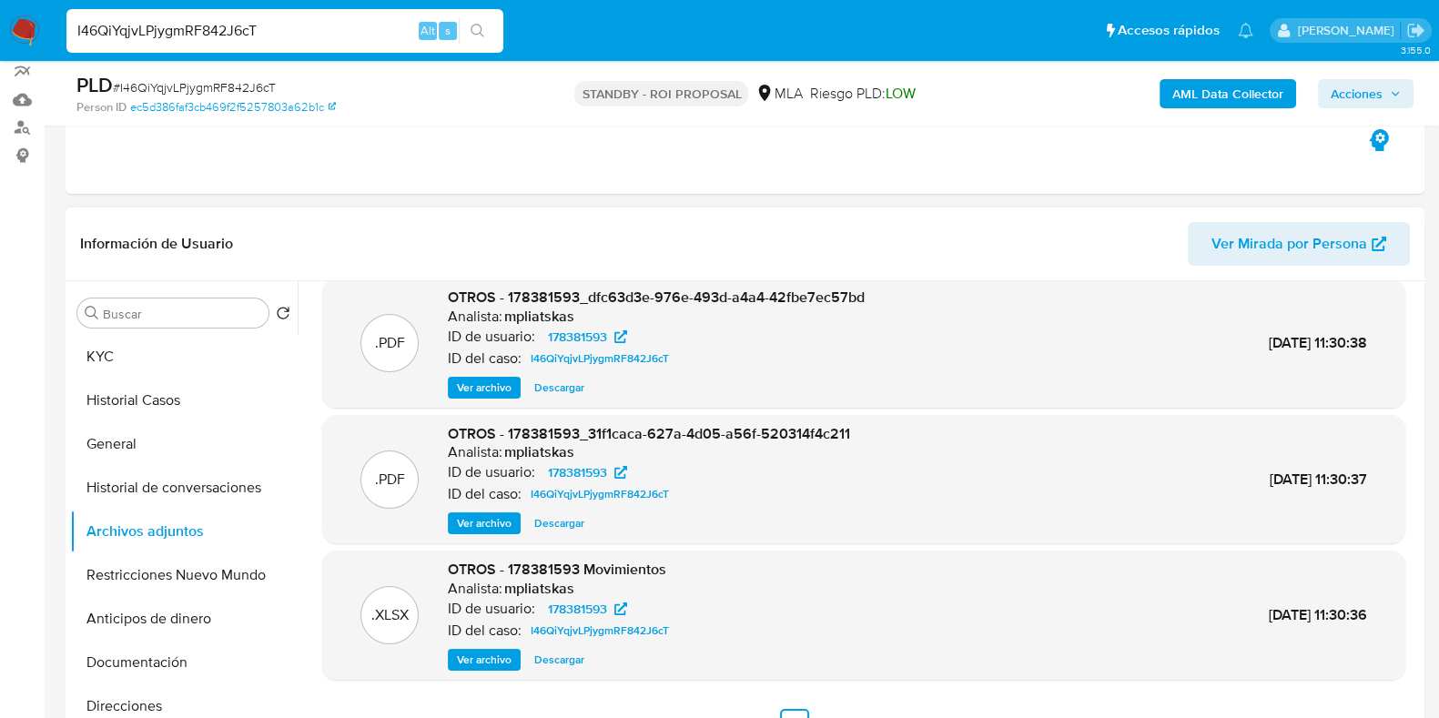
scroll to position [227, 0]
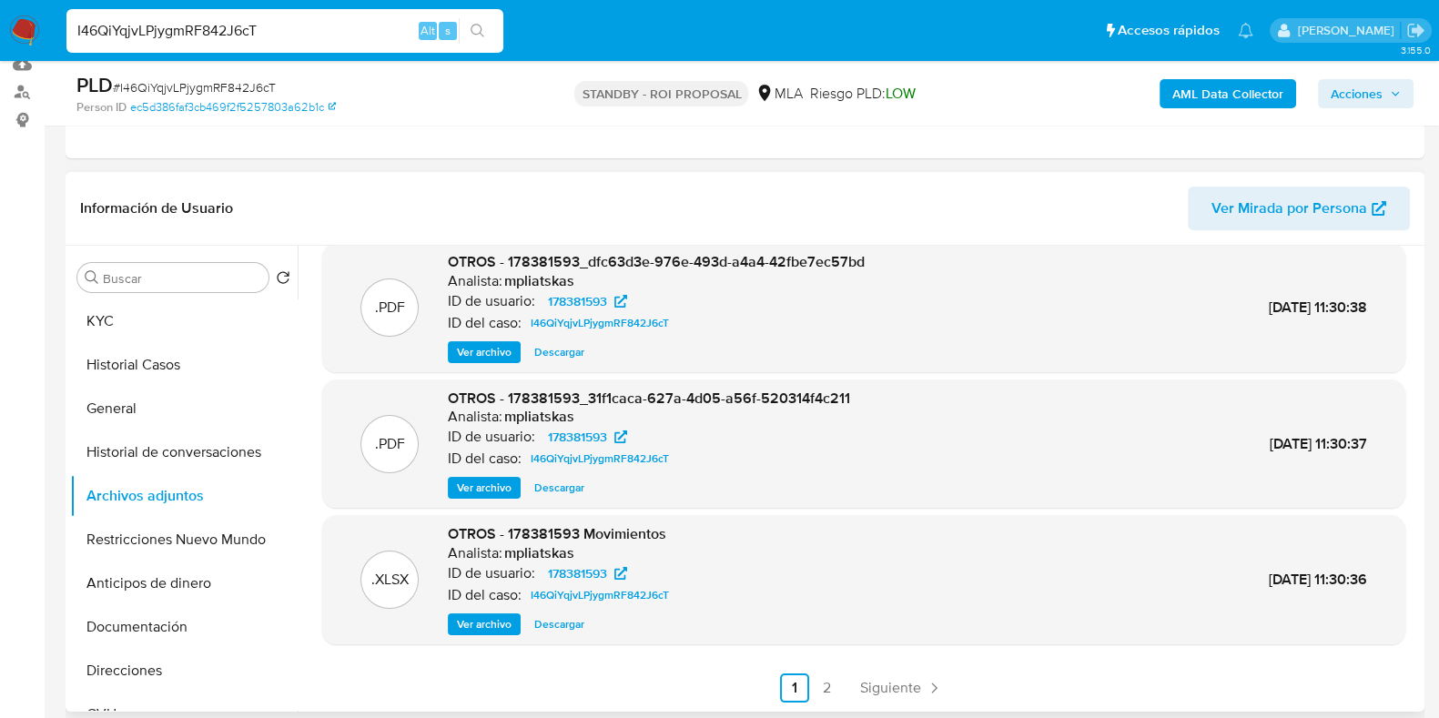
click at [562, 621] on span "Descargar" at bounding box center [559, 624] width 50 height 18
click at [883, 379] on div ".PDF OTROS - 178381593_31f1caca-627a-4d05-a56f-520314f4c211 Analista: mpliatska…" at bounding box center [863, 443] width 1083 height 129
click at [209, 370] on button "Historial Casos" at bounding box center [176, 365] width 213 height 44
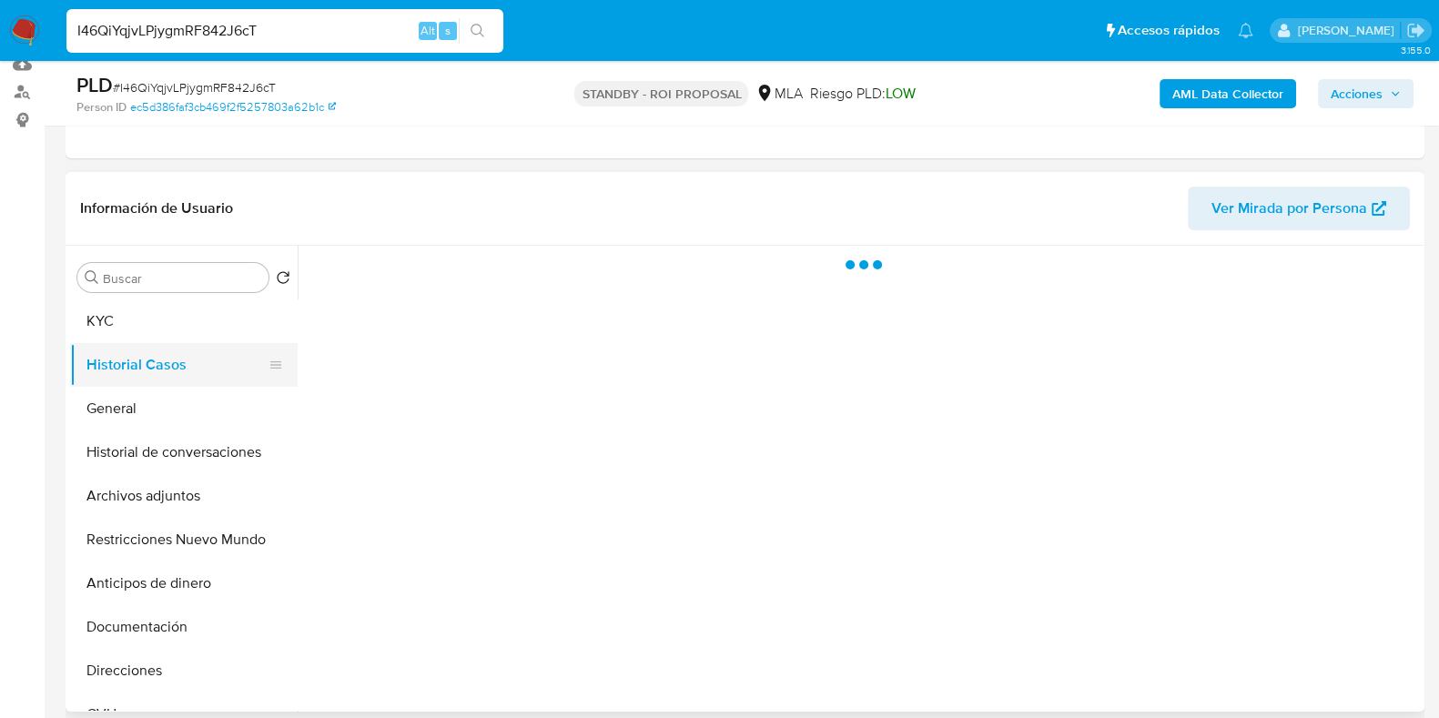
scroll to position [0, 0]
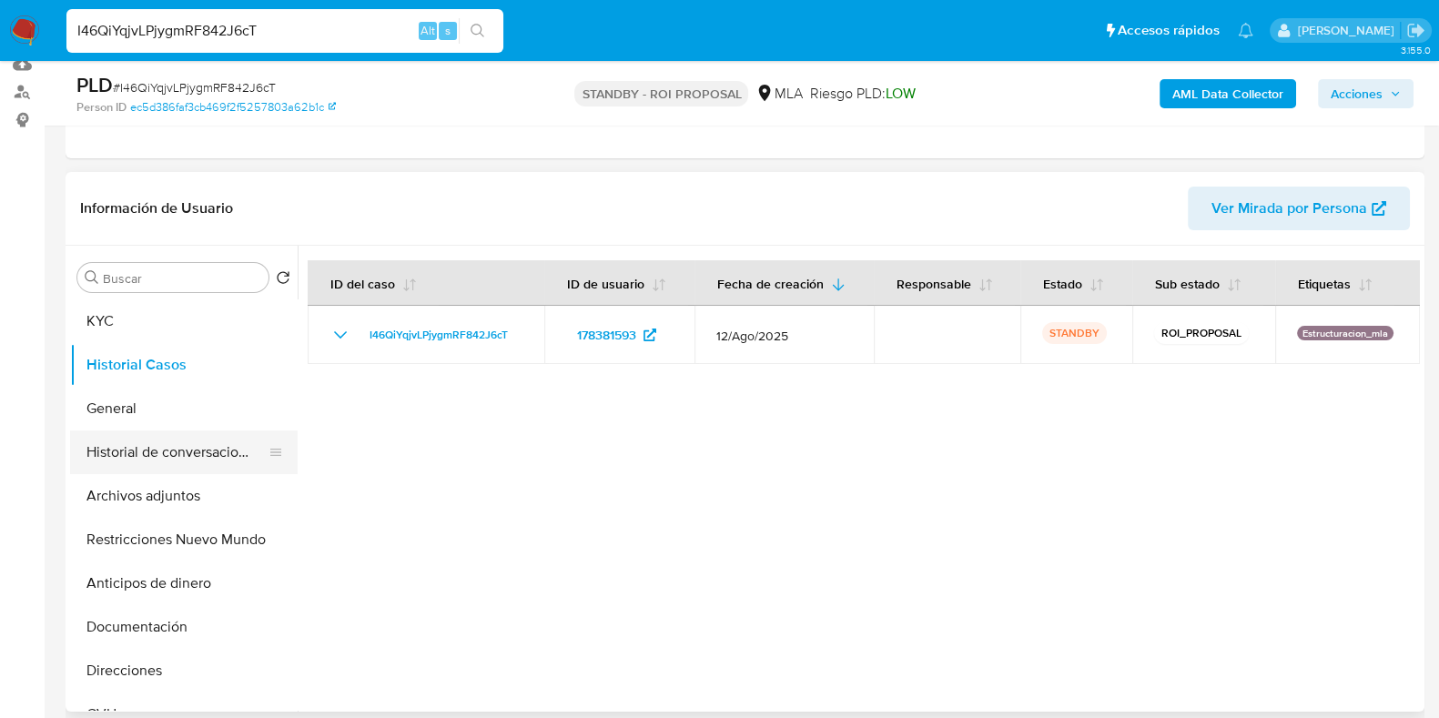
click at [182, 438] on button "Historial de conversaciones" at bounding box center [176, 452] width 213 height 44
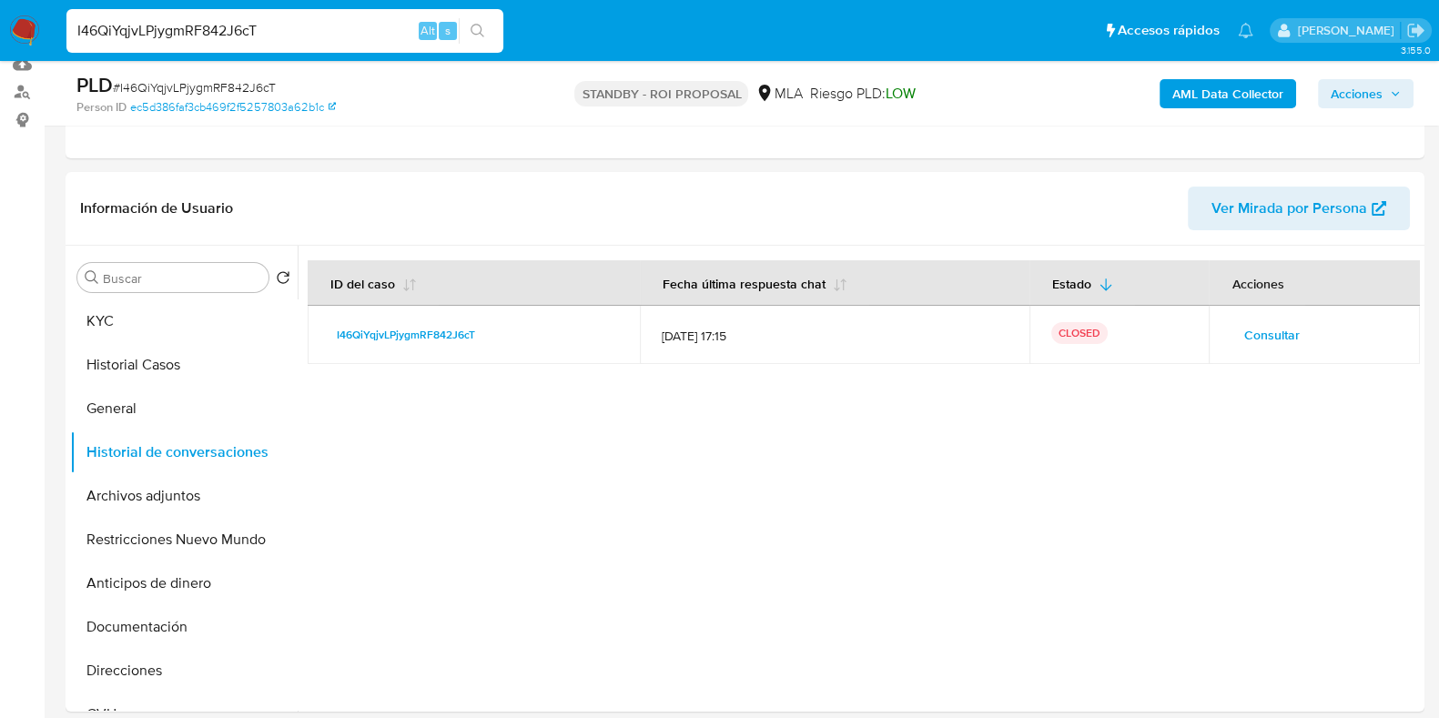
click at [190, 29] on input "I46QiYqjvLPjygmRF842J6cT" at bounding box center [284, 31] width 437 height 24
paste input "HyhmNTNbOXIrUevzjSoAM0PR"
type input "HyhmNTNbOXIrUevzjSoAM0PR"
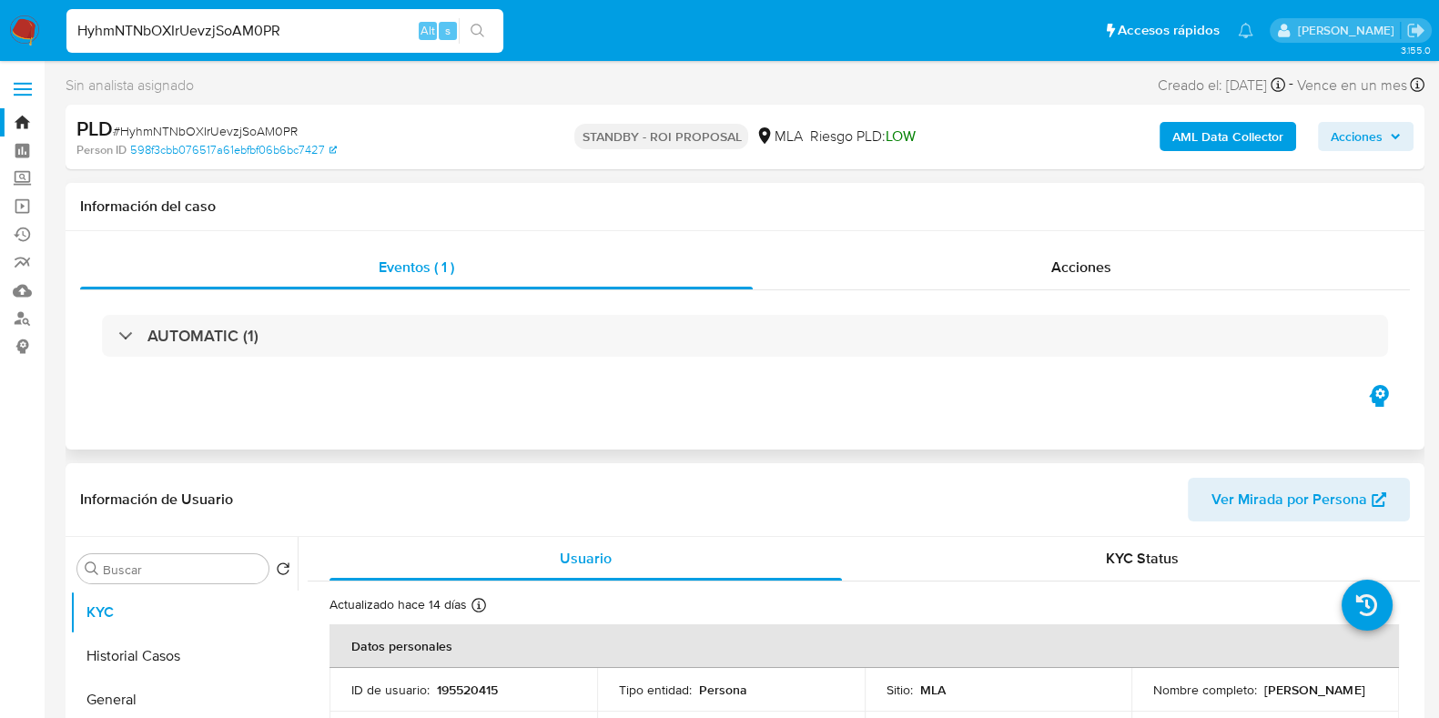
select select "10"
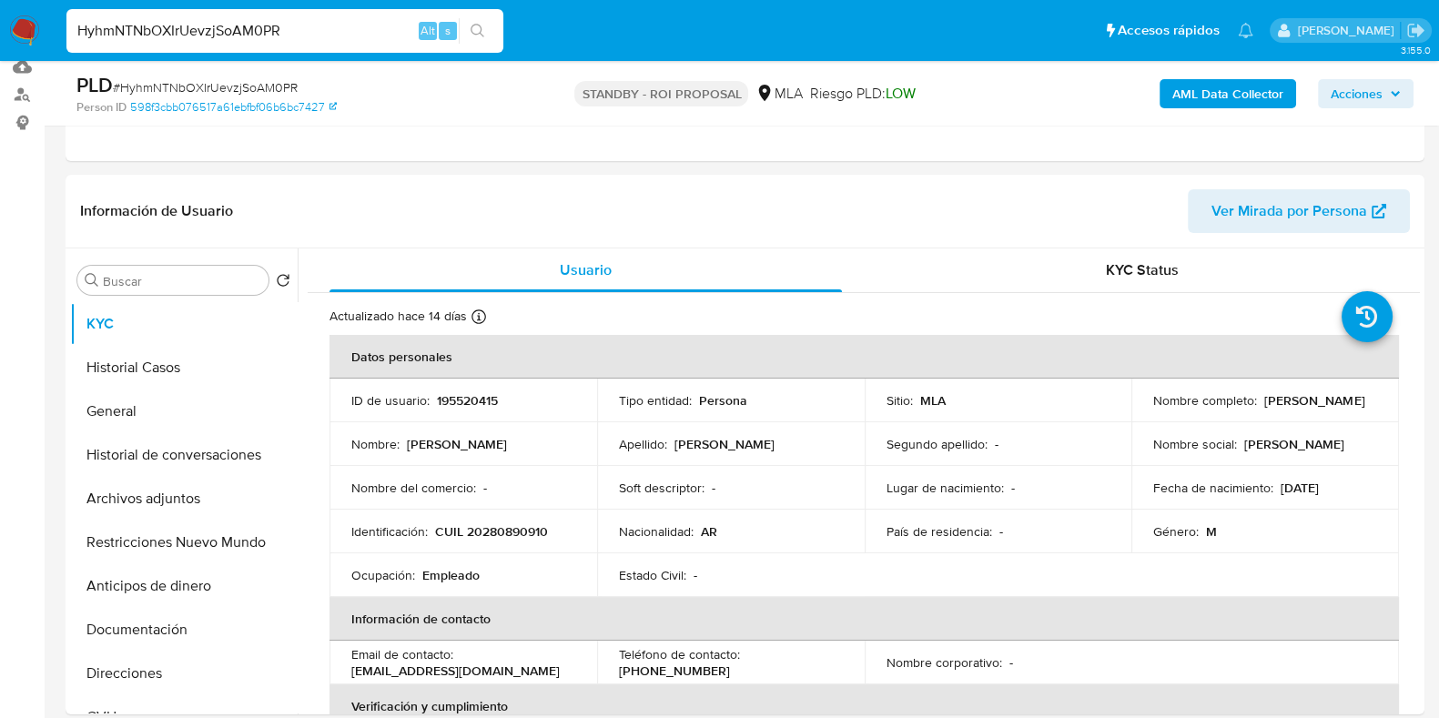
scroll to position [227, 0]
click at [470, 391] on p "195520415" at bounding box center [467, 397] width 61 height 16
copy p "195520415"
drag, startPoint x: 1266, startPoint y: 407, endPoint x: 1137, endPoint y: 401, distance: 128.4
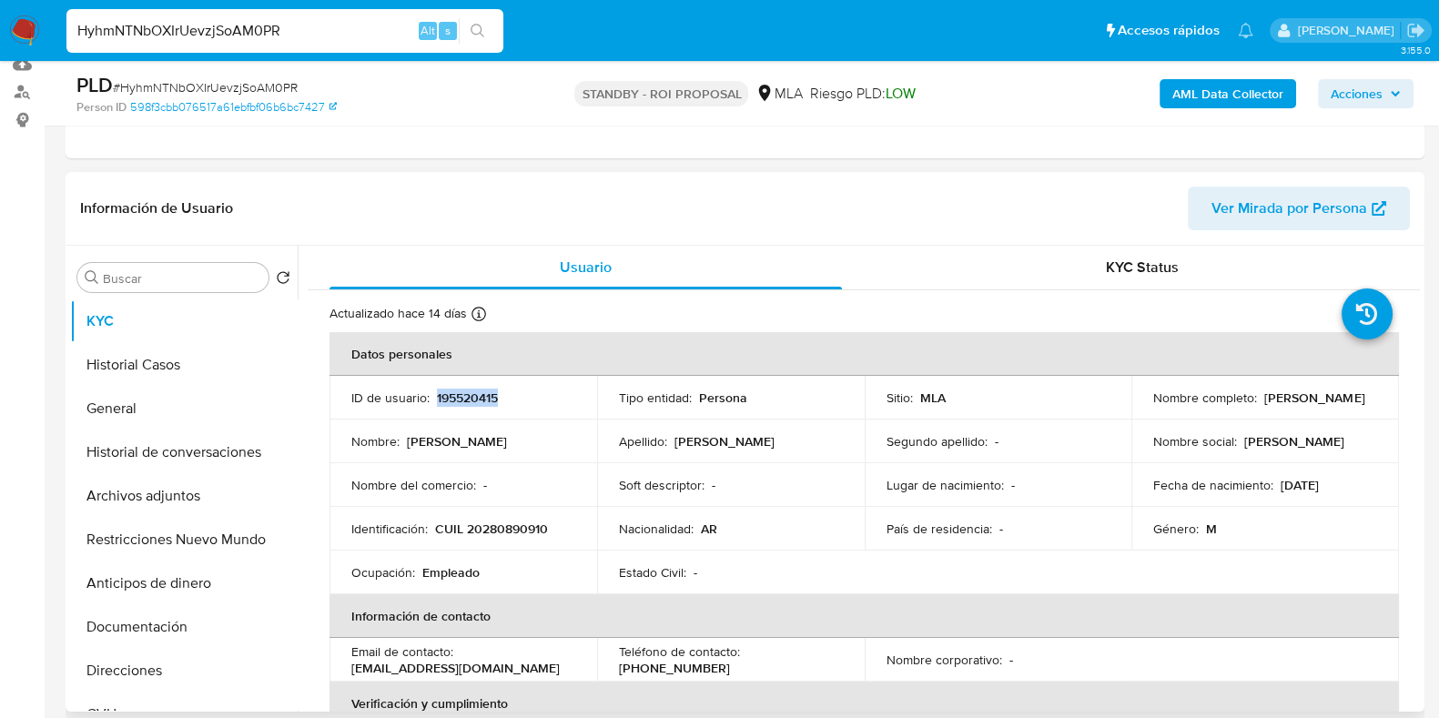
click at [1137, 401] on td "Nombre completo : [PERSON_NAME]" at bounding box center [1265, 398] width 268 height 44
copy p "[PERSON_NAME]"
click at [175, 501] on button "Archivos adjuntos" at bounding box center [176, 496] width 213 height 44
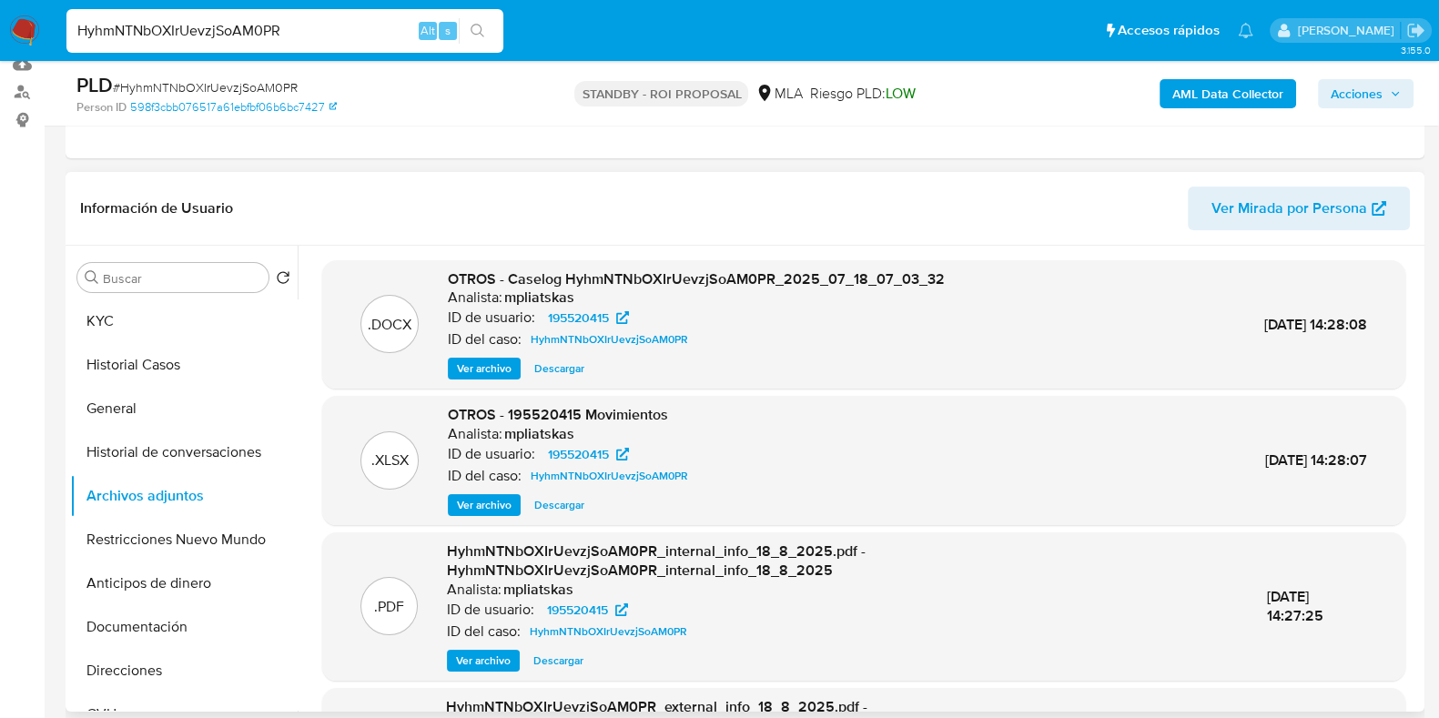
click at [563, 375] on span "Descargar" at bounding box center [559, 368] width 50 height 18
click at [554, 499] on span "Descargar" at bounding box center [559, 505] width 50 height 18
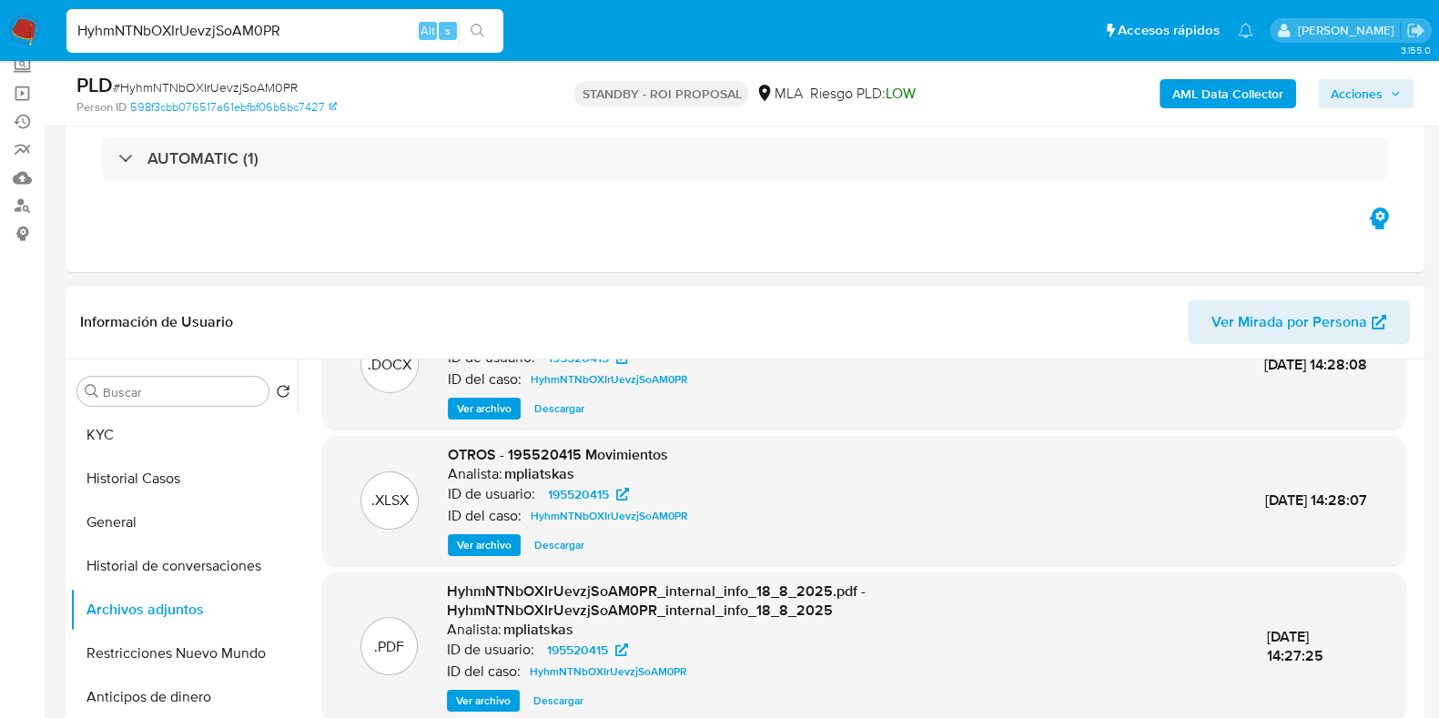
scroll to position [141, 0]
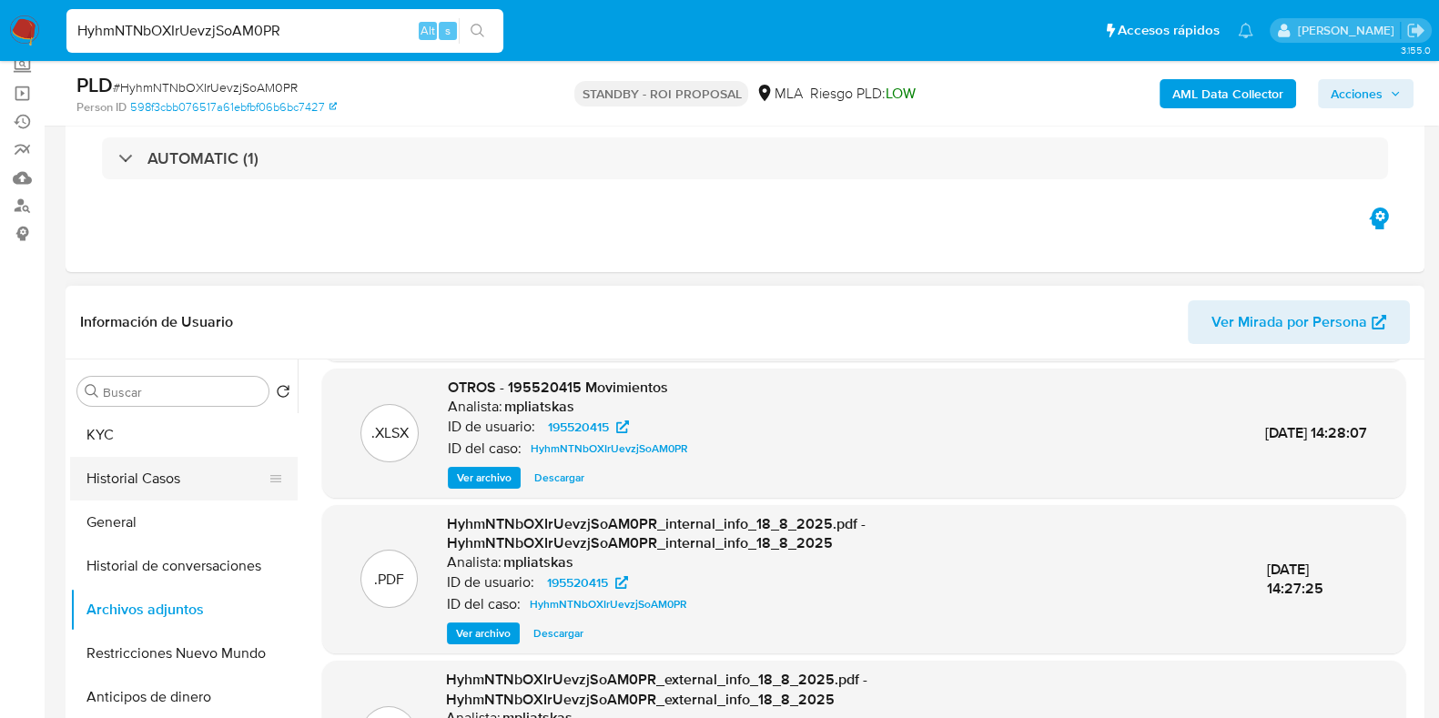
click at [197, 484] on button "Historial Casos" at bounding box center [176, 479] width 213 height 44
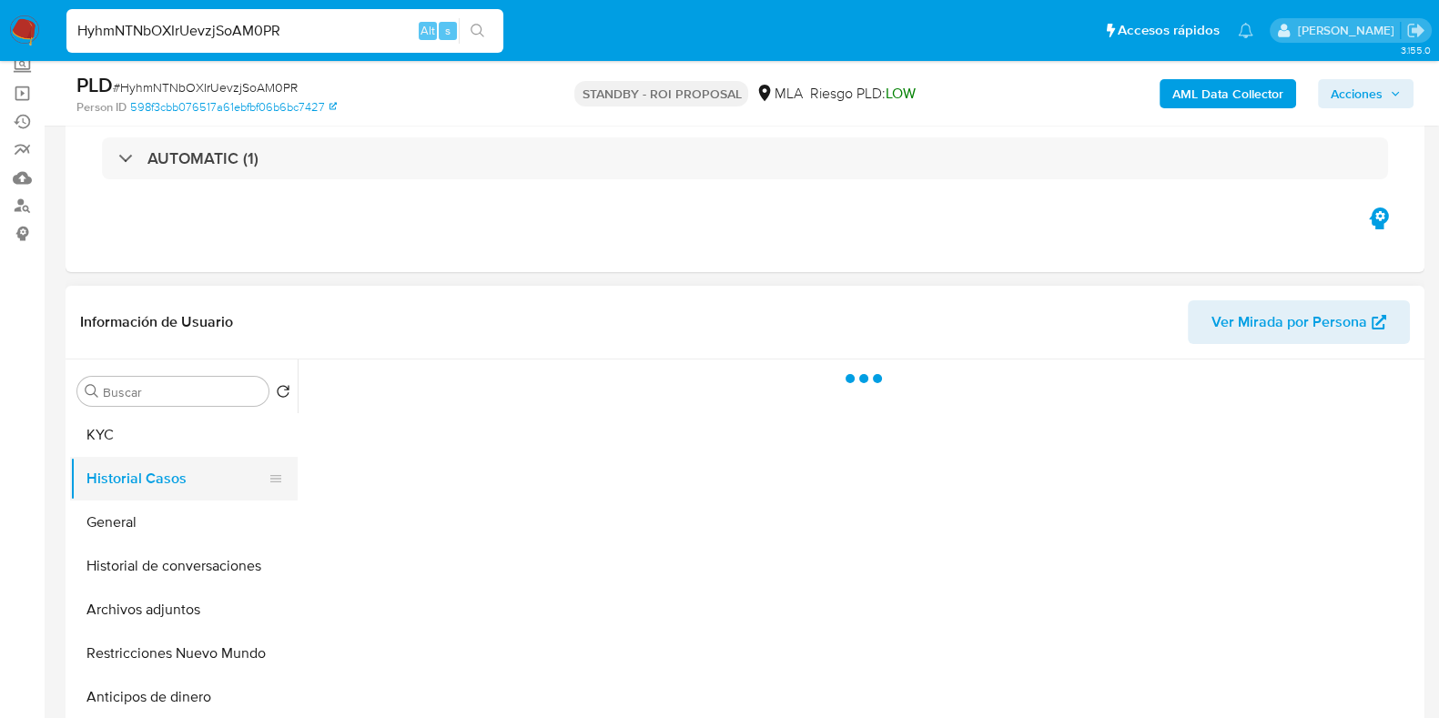
scroll to position [0, 0]
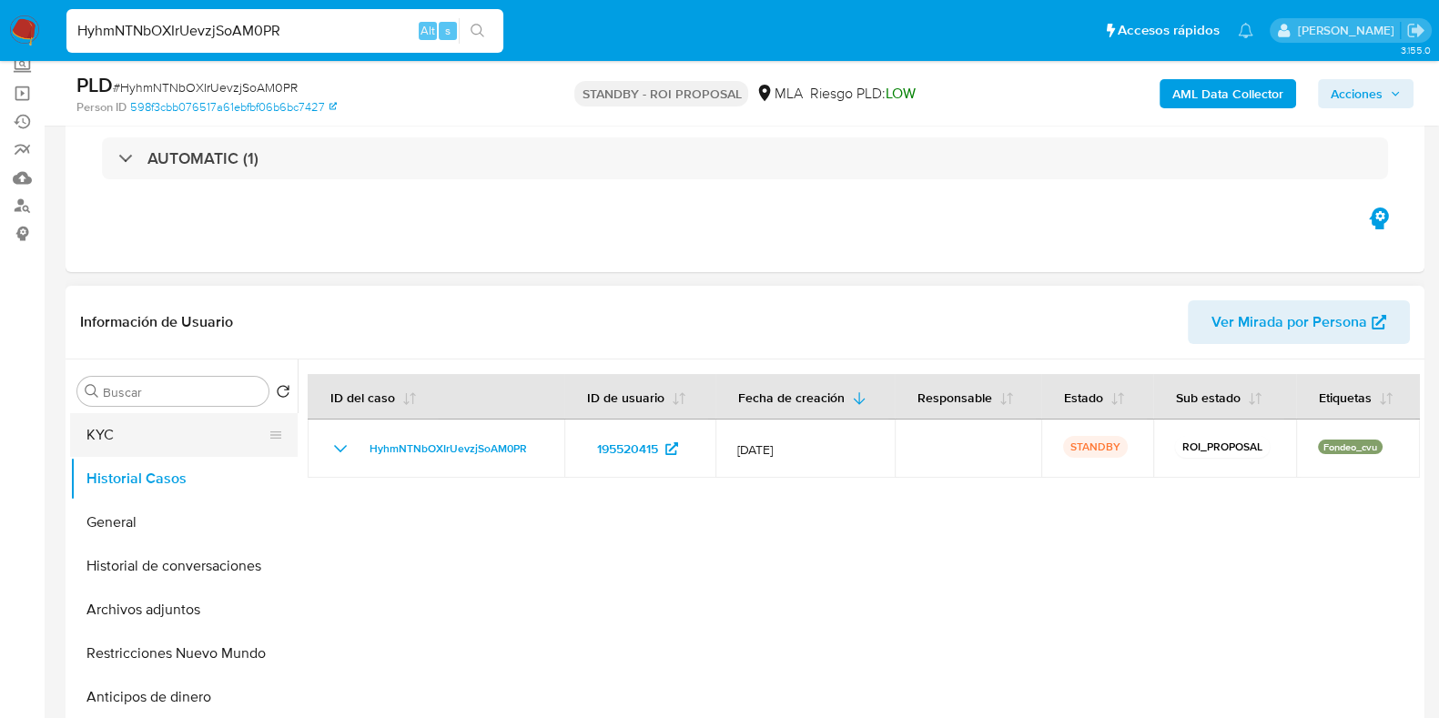
click at [206, 428] on button "KYC" at bounding box center [176, 435] width 213 height 44
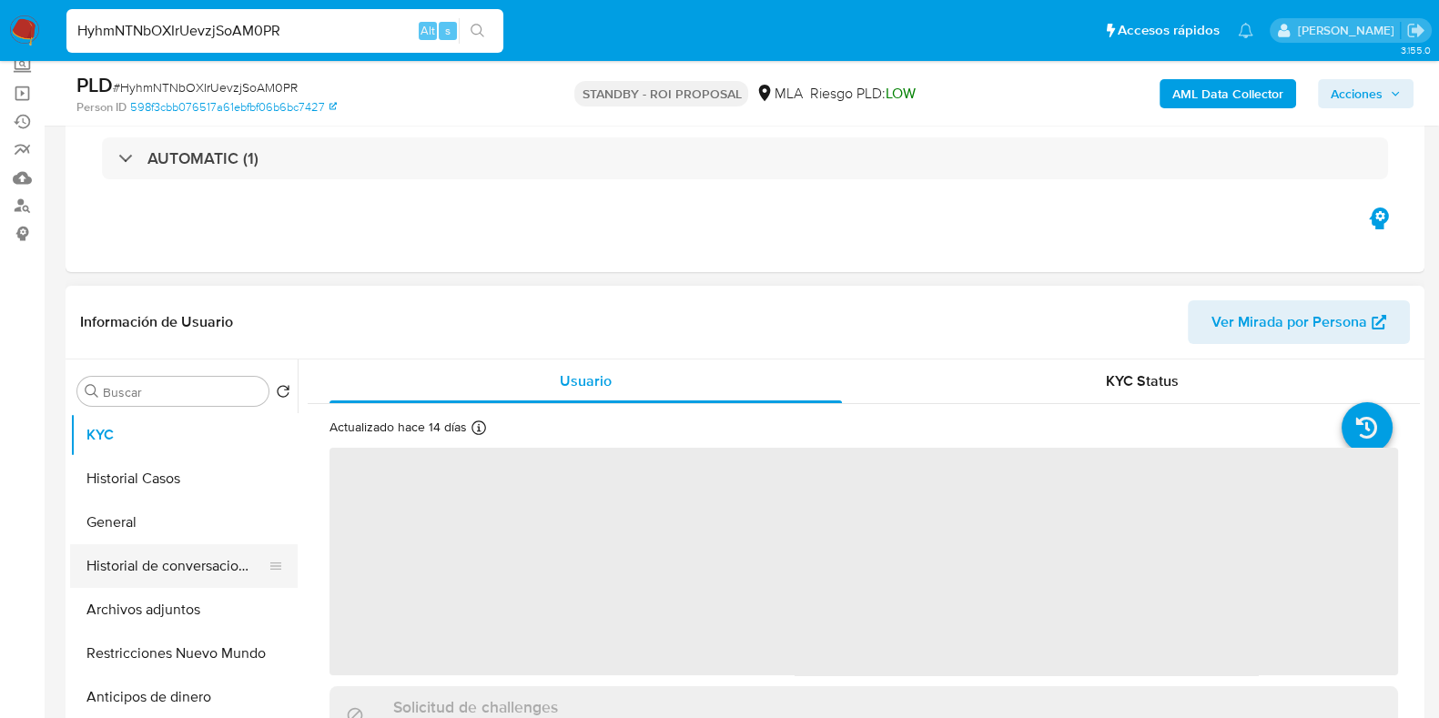
click at [177, 567] on button "Historial de conversaciones" at bounding box center [176, 566] width 213 height 44
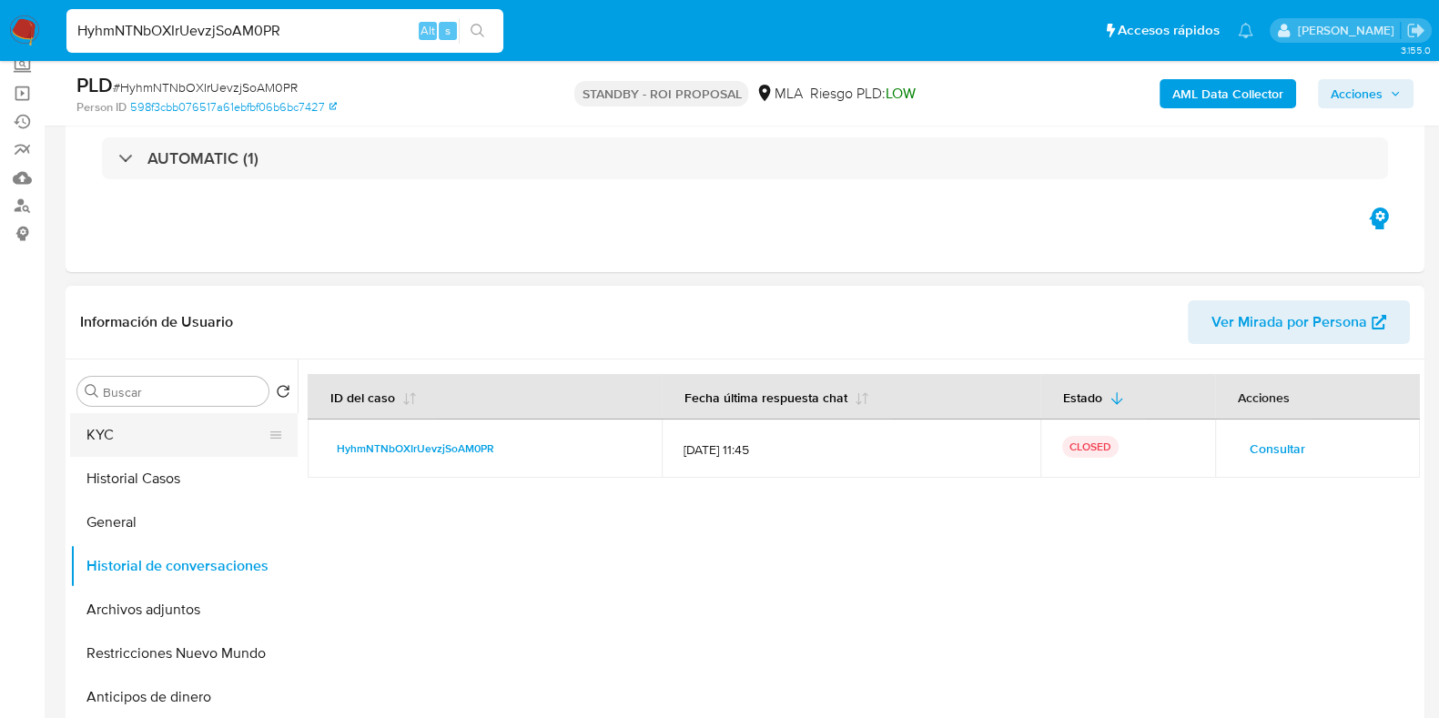
click at [205, 429] on button "KYC" at bounding box center [176, 435] width 213 height 44
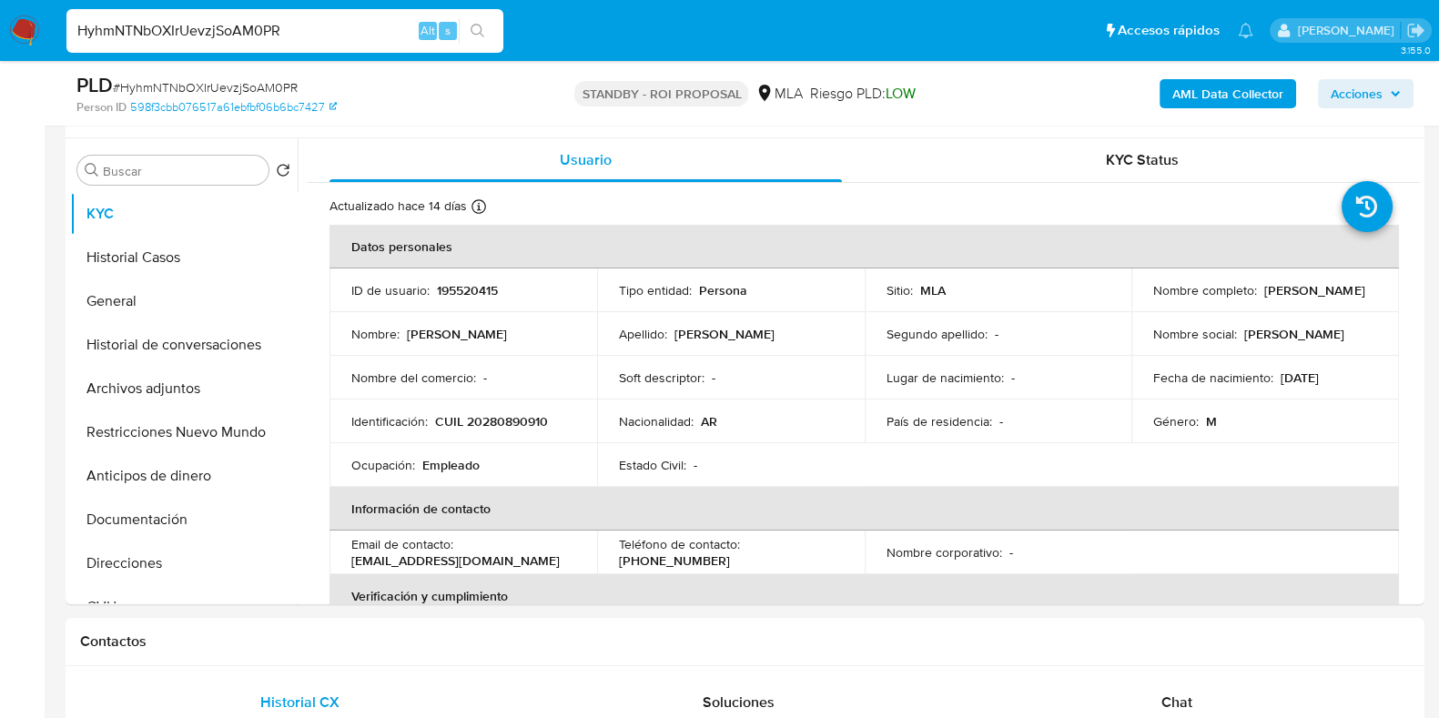
scroll to position [341, 0]
